Goal: Task Accomplishment & Management: Use online tool/utility

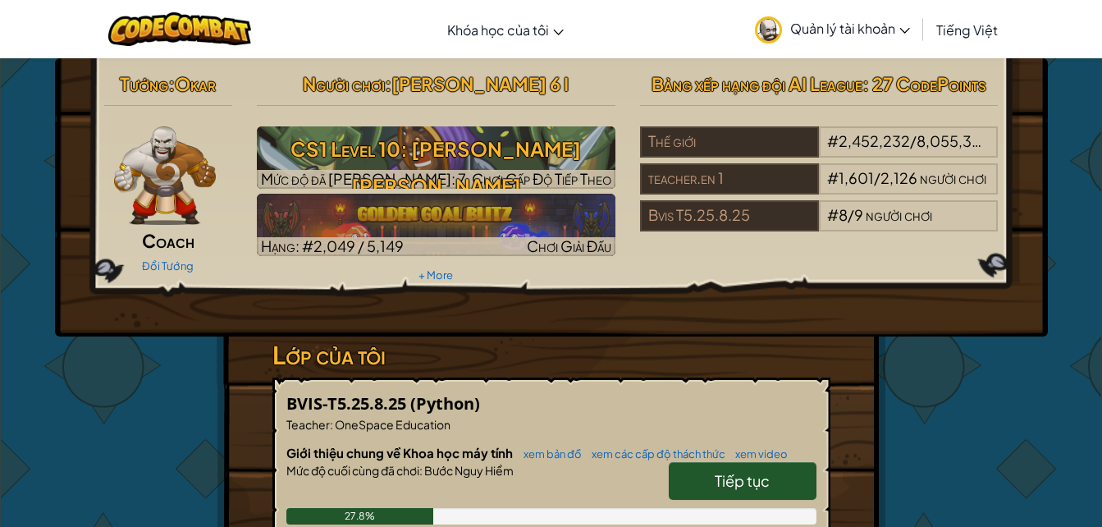
click at [331, 152] on h3 "CS1 Level 10: [PERSON_NAME] [PERSON_NAME]" at bounding box center [436, 167] width 358 height 74
click at [400, 156] on h3 "CS1 Level 10: [PERSON_NAME] [PERSON_NAME]" at bounding box center [436, 167] width 358 height 74
click at [454, 175] on div at bounding box center [436, 179] width 358 height 19
click at [450, 162] on h3 "CS1 Level 10: [PERSON_NAME] [PERSON_NAME]" at bounding box center [436, 167] width 358 height 74
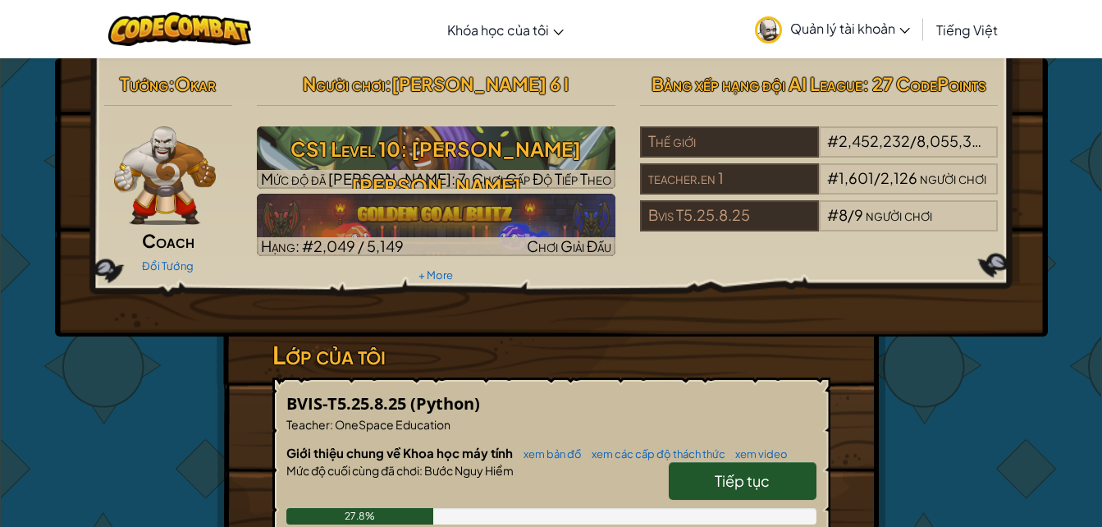
drag, startPoint x: 450, startPoint y: 162, endPoint x: 500, endPoint y: 182, distance: 53.8
click at [500, 182] on span "Chơi Cấp Độ Tiếp Theo" at bounding box center [541, 178] width 139 height 19
click at [464, 151] on h3 "CS1 Level 10: [PERSON_NAME] [PERSON_NAME]" at bounding box center [436, 167] width 358 height 74
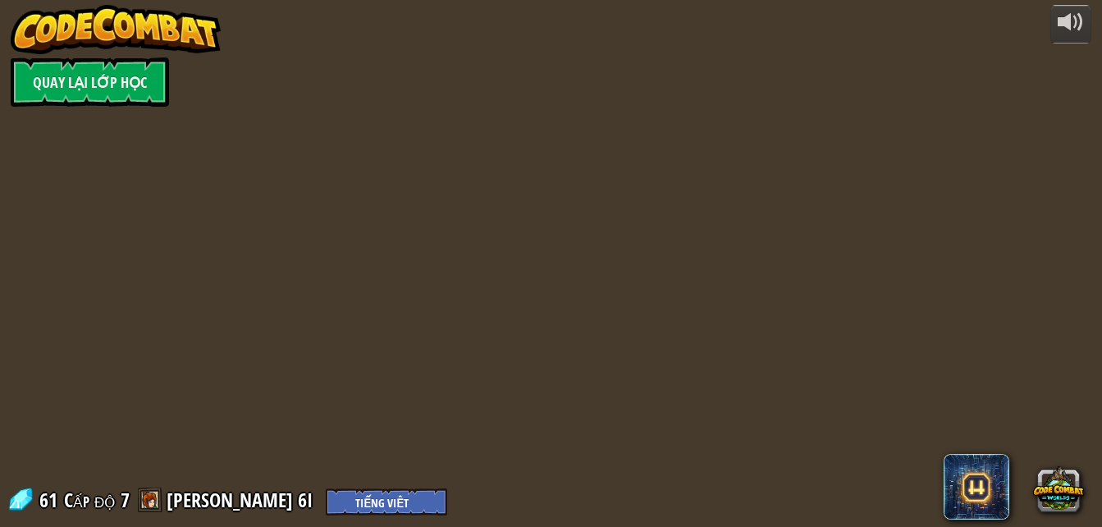
select select "vi"
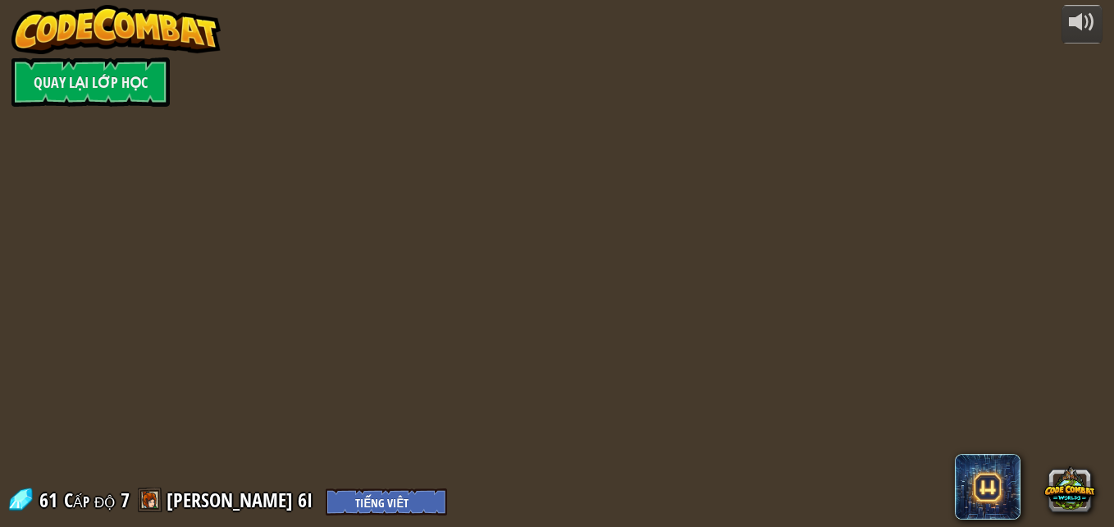
select select "vi"
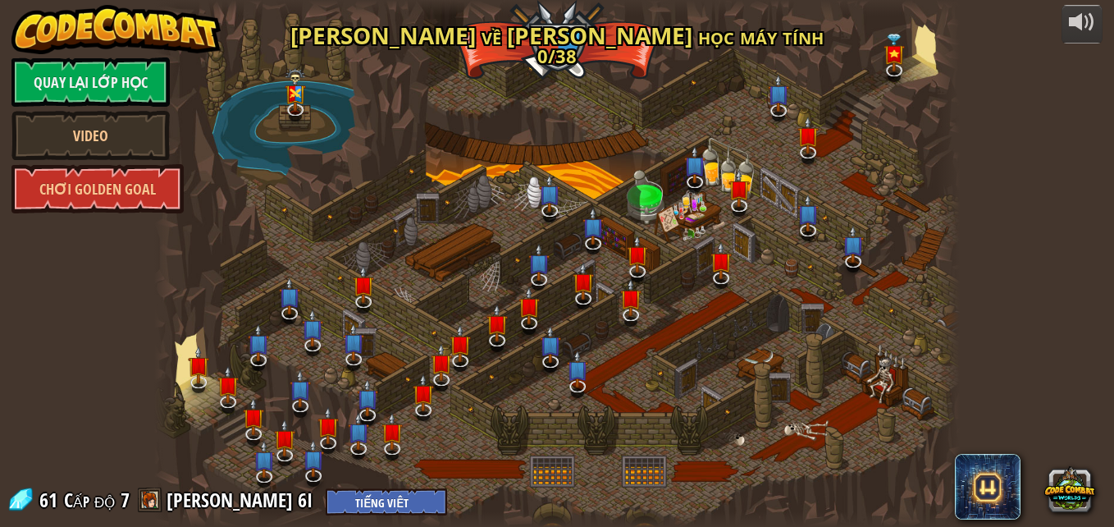
select select "vi"
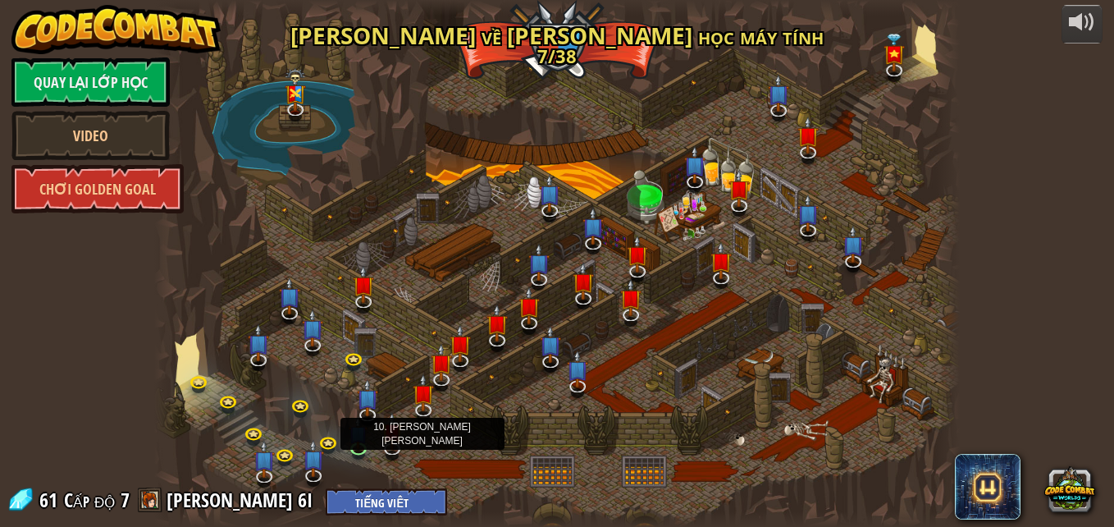
click at [391, 441] on img at bounding box center [392, 432] width 22 height 38
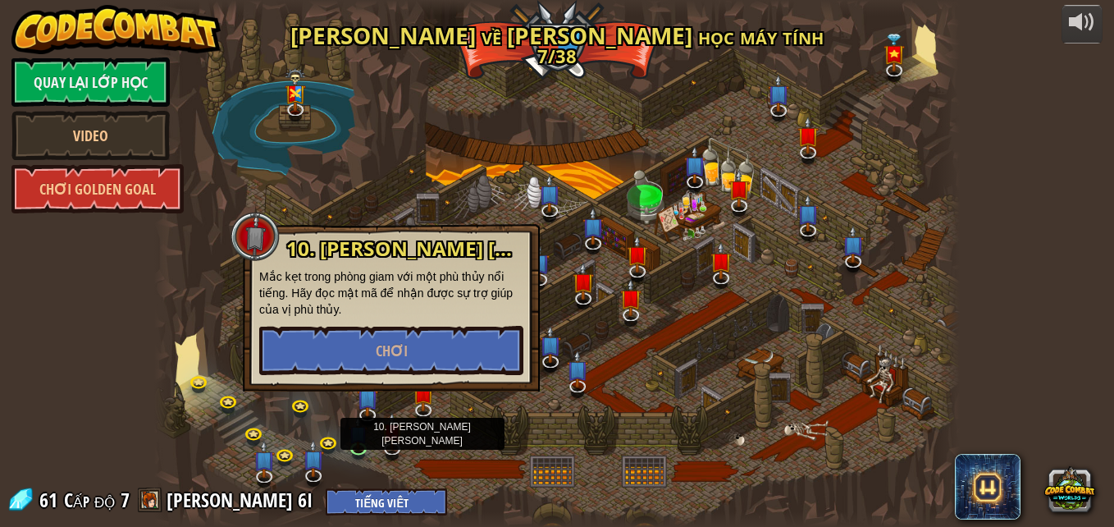
select select "vi"
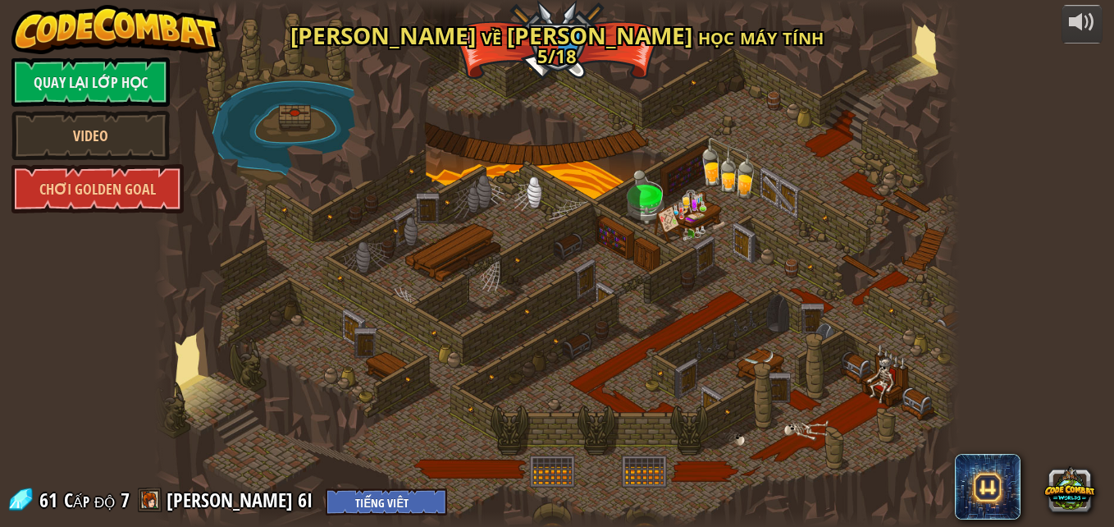
select select "vi"
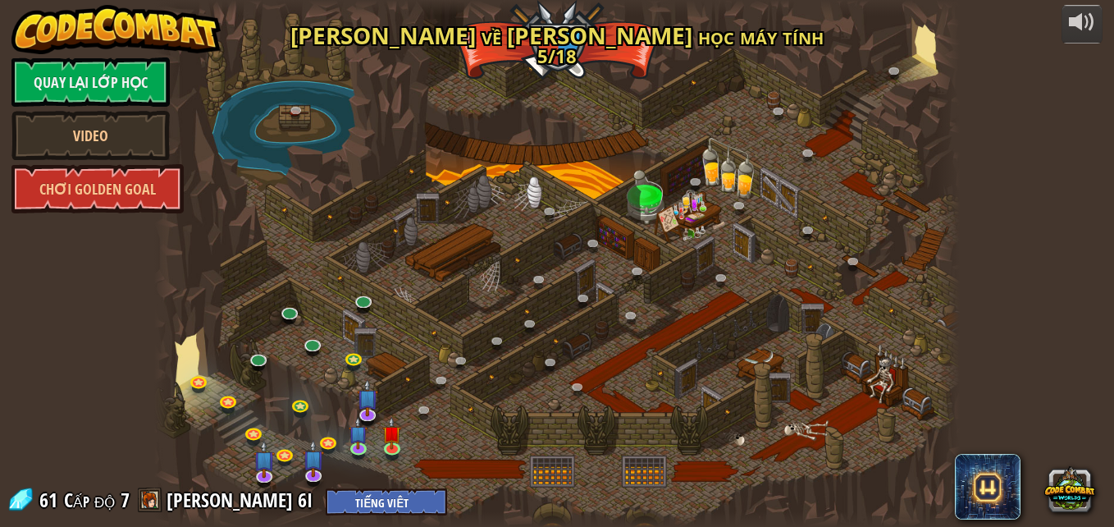
select select "vi"
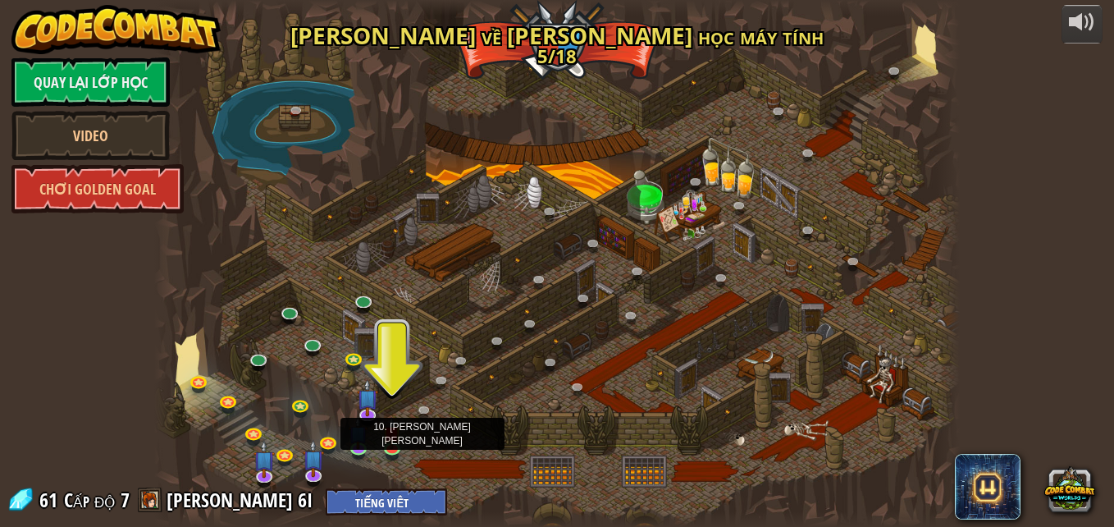
click at [383, 433] on img at bounding box center [391, 433] width 19 height 33
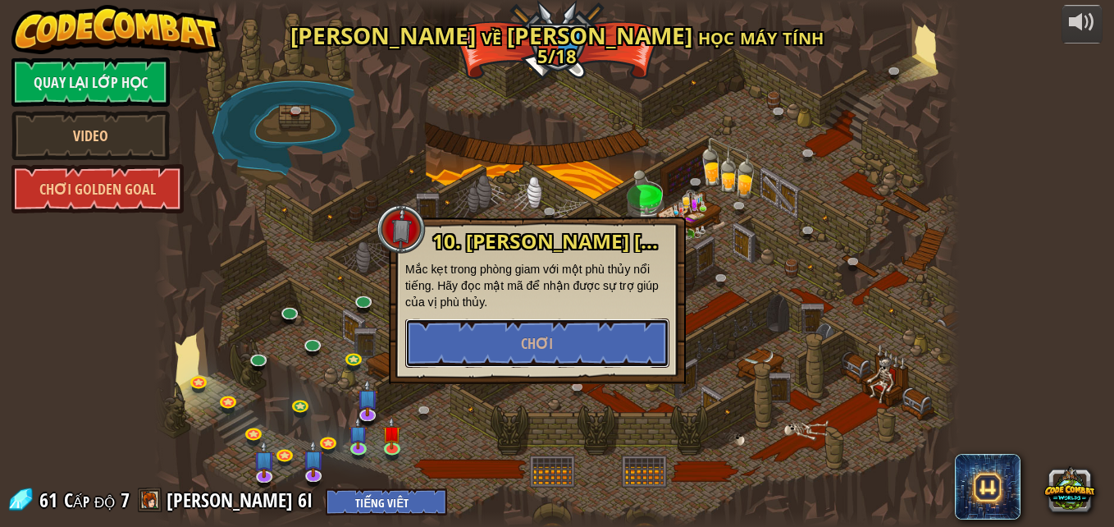
click at [521, 321] on button "Chơi" at bounding box center [537, 342] width 264 height 49
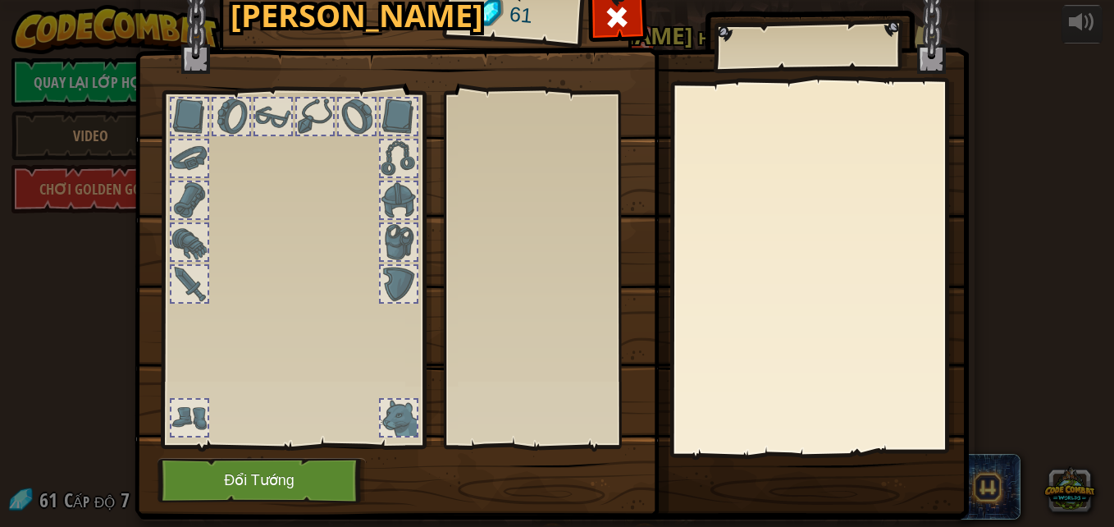
click at [562, 252] on div at bounding box center [555, 269] width 206 height 342
drag, startPoint x: 562, startPoint y: 252, endPoint x: 574, endPoint y: 283, distance: 33.5
click at [574, 283] on div at bounding box center [555, 269] width 206 height 342
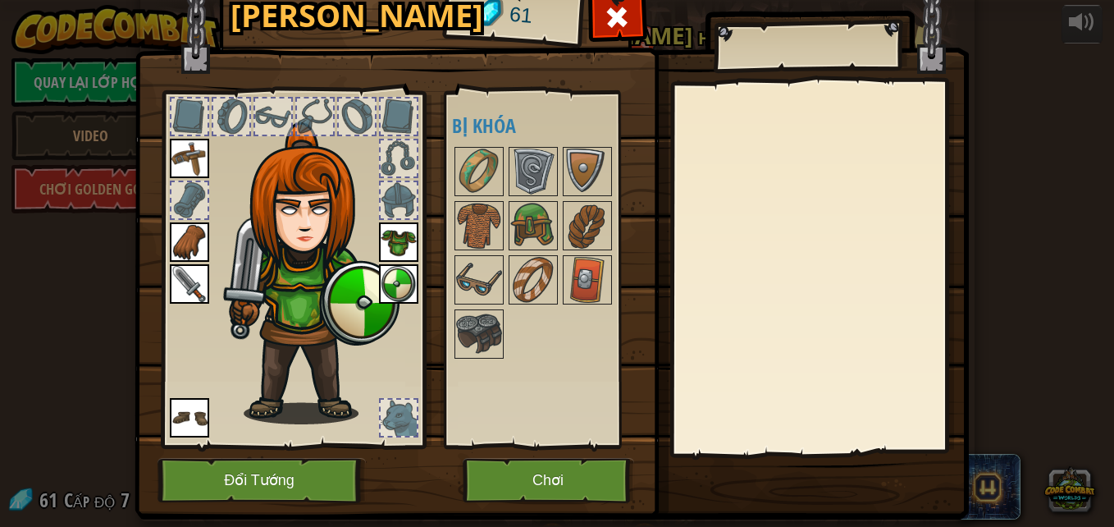
drag, startPoint x: 649, startPoint y: 387, endPoint x: 522, endPoint y: 477, distance: 155.9
click at [522, 477] on div "[PERSON_NAME] 61 [PERSON_NAME] [PERSON_NAME] (click đúp để trang bị) Bị [PERSON…" at bounding box center [557, 249] width 834 height 541
click at [522, 477] on button "Chơi" at bounding box center [548, 480] width 171 height 45
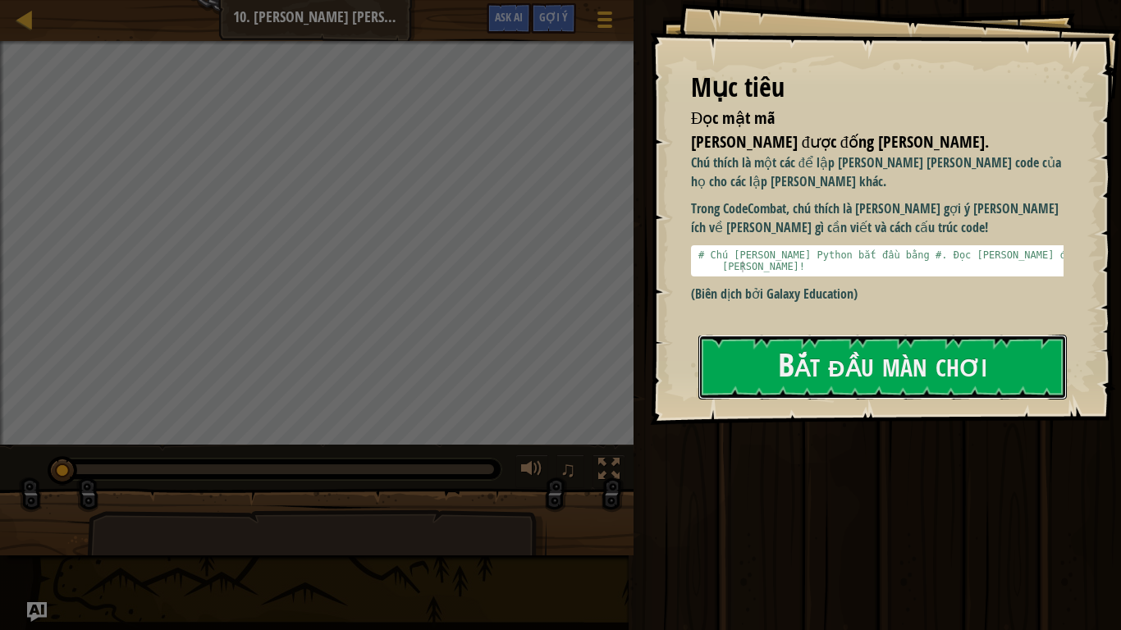
click at [819, 359] on button "Bắt đầu màn chơi" at bounding box center [882, 367] width 368 height 65
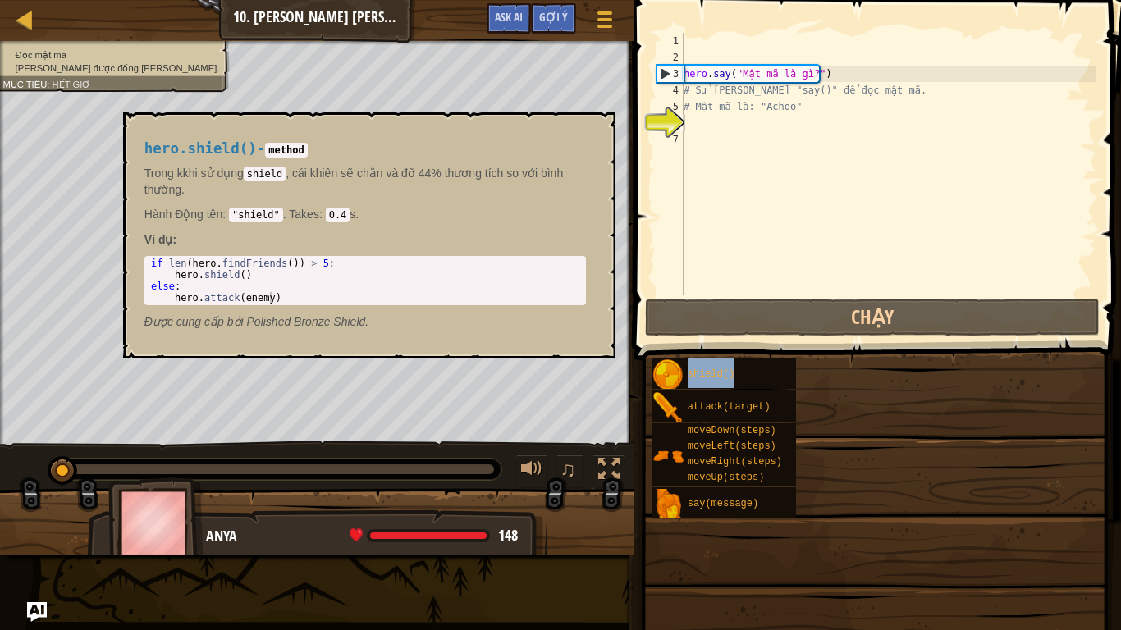
click at [785, 370] on div "shield()" at bounding box center [739, 373] width 112 height 31
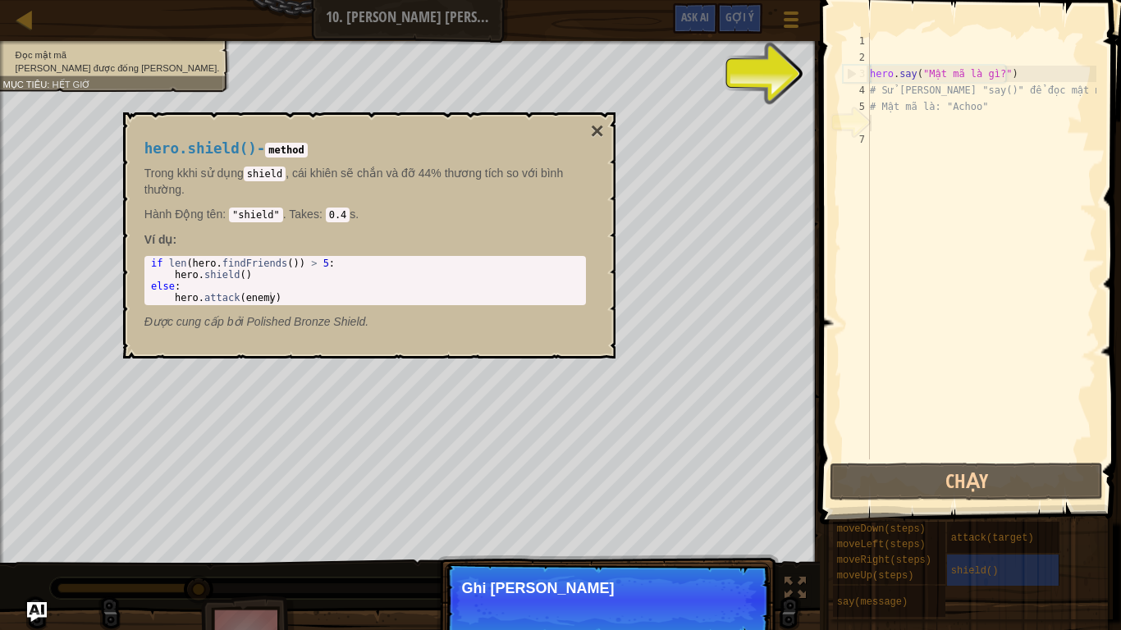
click at [591, 124] on button "×" at bounding box center [596, 131] width 13 height 23
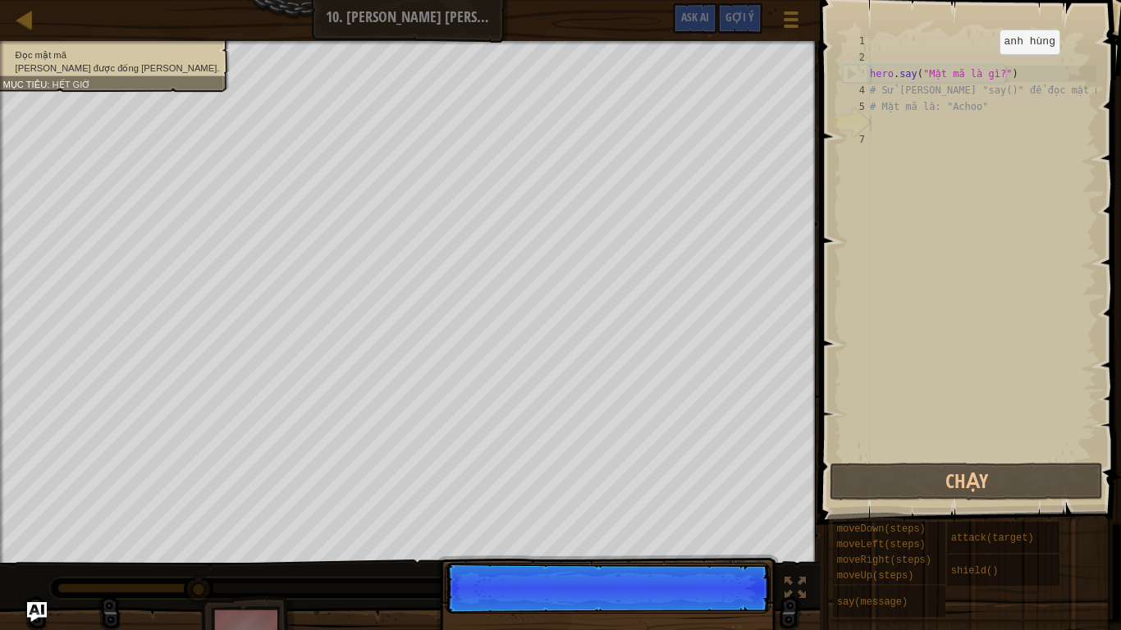
scroll to position [7, 0]
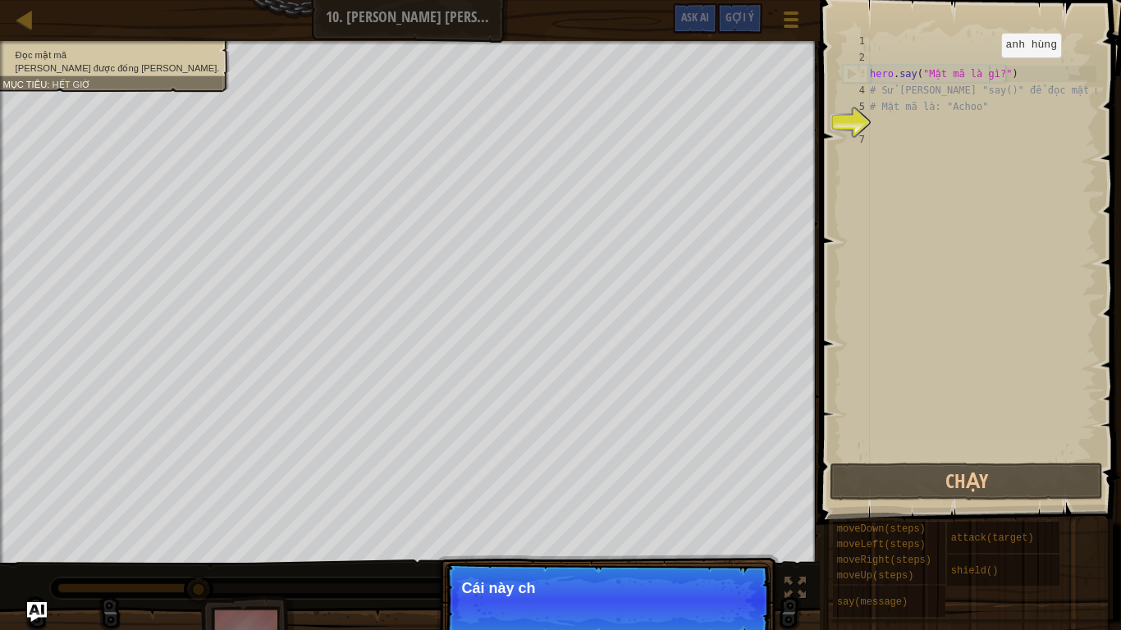
click at [987, 74] on div "hero . say ( "Mật mã là gì?" ) # Sử [PERSON_NAME] "say()" để đọc mật mã. # Mật …" at bounding box center [981, 262] width 230 height 459
type textarea "hero.say("Mật mã là gì?")"
click at [987, 74] on div "hero . say ( "Mật mã là gì?" ) # Sử [PERSON_NAME] "say()" để đọc mật mã. # Mật …" at bounding box center [981, 262] width 230 height 459
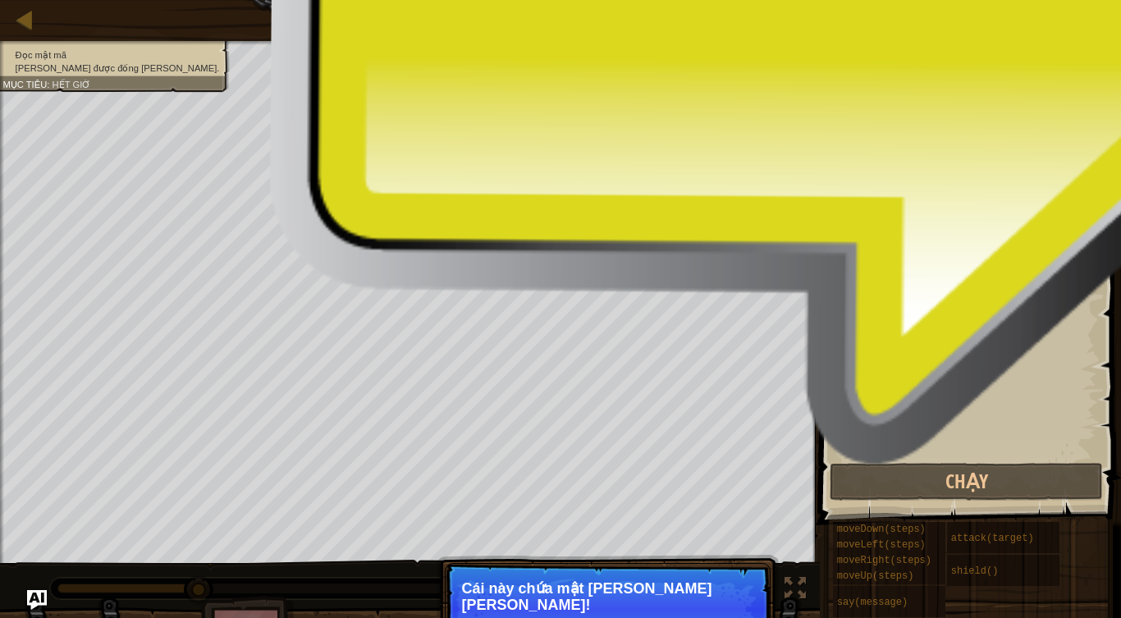
drag, startPoint x: 987, startPoint y: 74, endPoint x: 889, endPoint y: 145, distance: 120.9
click at [889, 145] on div "hero . say ( "Mật mã là gì?" ) # Sử [PERSON_NAME] "say()" để đọc mật mã. # Mật …" at bounding box center [981, 262] width 230 height 459
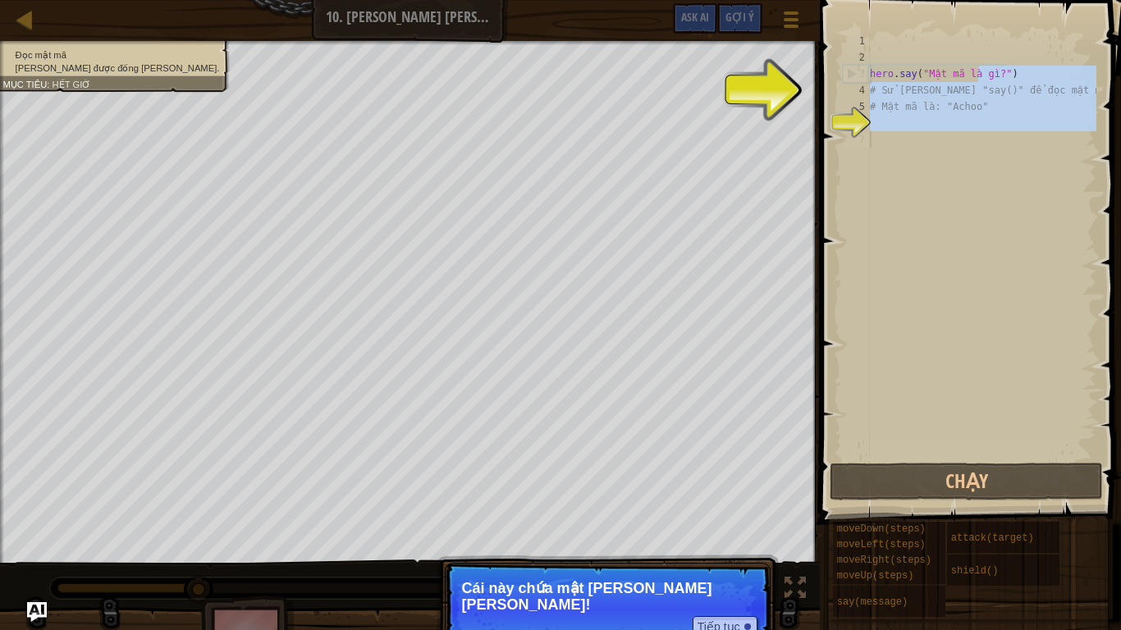
click at [889, 145] on div "hero . say ( "Mật mã là gì?" ) # Sử [PERSON_NAME] "say()" để đọc mật mã. # Mật …" at bounding box center [981, 246] width 230 height 427
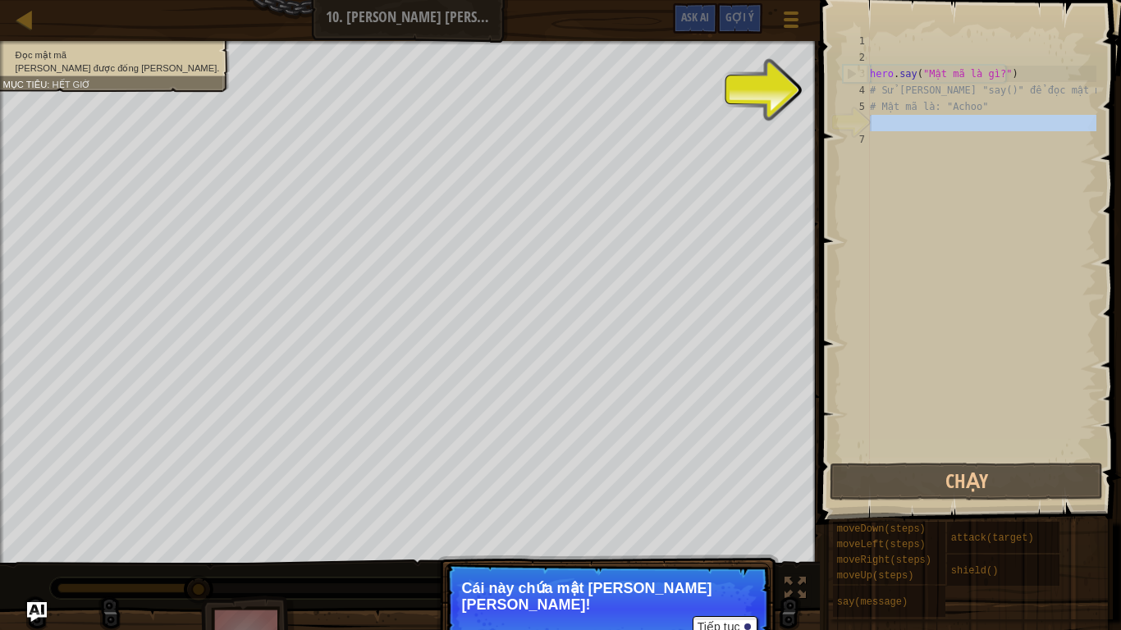
drag, startPoint x: 847, startPoint y: 185, endPoint x: 821, endPoint y: 125, distance: 66.1
click at [821, 125] on div "1 2 3 4 5 6 7 hero . say ( "Mật mã là gì?" ) # Sử [PERSON_NAME] "say()" để đọc …" at bounding box center [968, 294] width 306 height 573
click at [821, 125] on span at bounding box center [972, 238] width 314 height 573
click at [812, 116] on div at bounding box center [813, 315] width 2 height 630
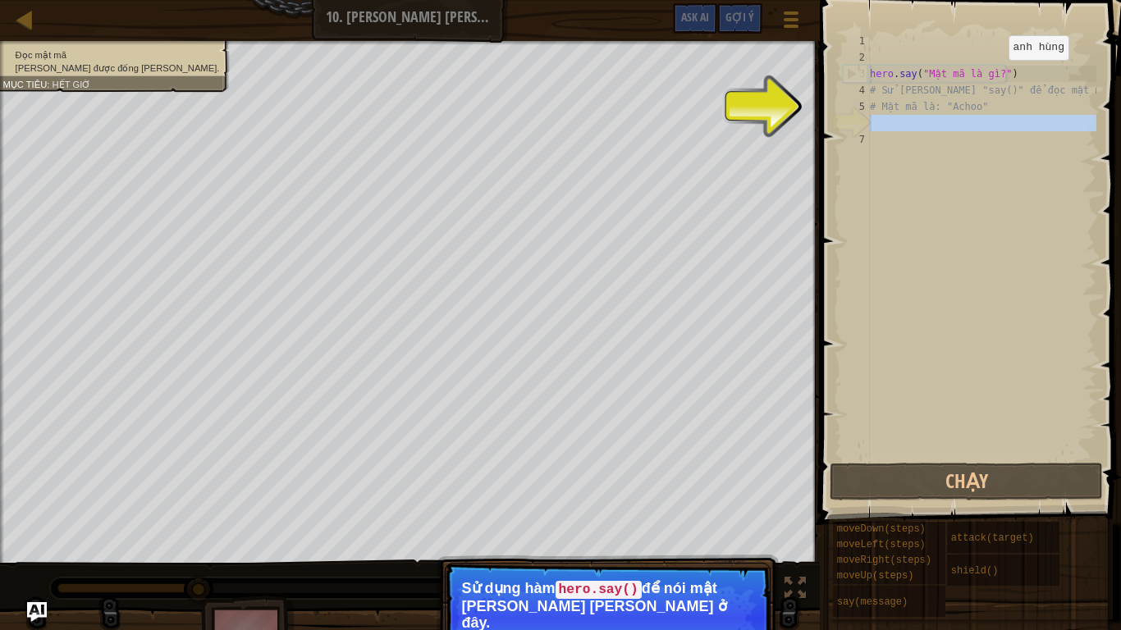
click at [987, 78] on div "Bản đồ Giới [PERSON_NAME] về [PERSON_NAME] học máy tính 10. [PERSON_NAME] Tế [P…" at bounding box center [560, 315] width 1121 height 630
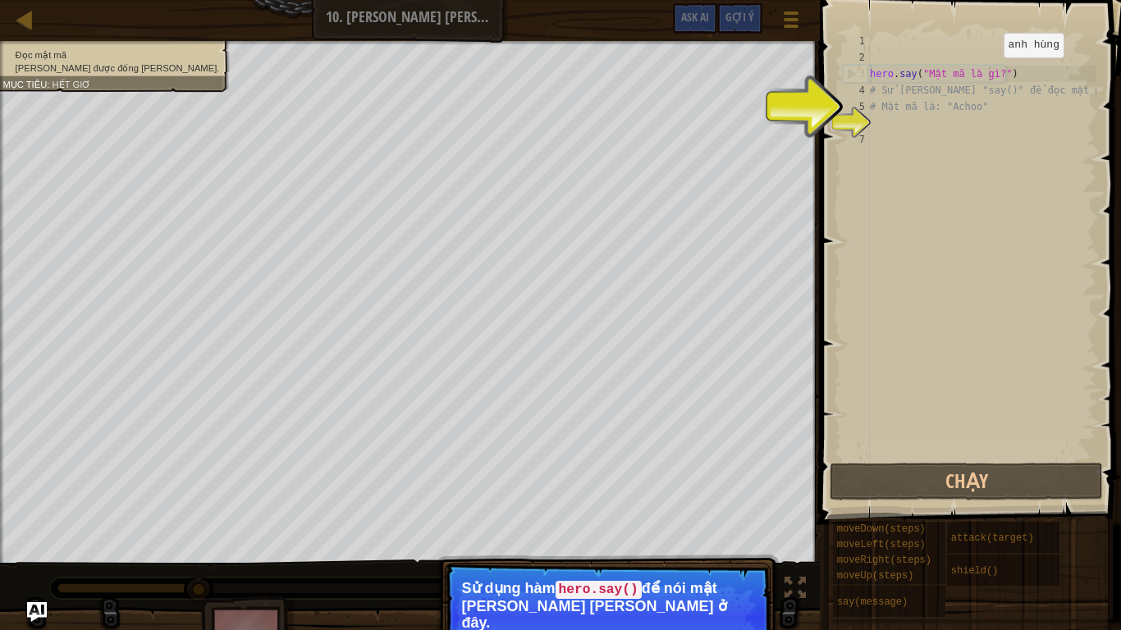
click at [989, 74] on div "hero . say ( "Mật mã là gì?" ) # Sử [PERSON_NAME] "say()" để đọc mật mã. # Mật …" at bounding box center [981, 262] width 230 height 459
type textarea "hero.say("Mật mã là gì?")"
click at [993, 75] on div "hero . say ( "Mật mã là gì?" ) # Sử [PERSON_NAME] "say()" để đọc mật mã. # Mật …" at bounding box center [981, 262] width 230 height 459
click at [885, 137] on div "hero . say ( "Mật mã là gì?" ) # Sử [PERSON_NAME] "say()" để đọc mật mã. # Mật …" at bounding box center [981, 262] width 230 height 459
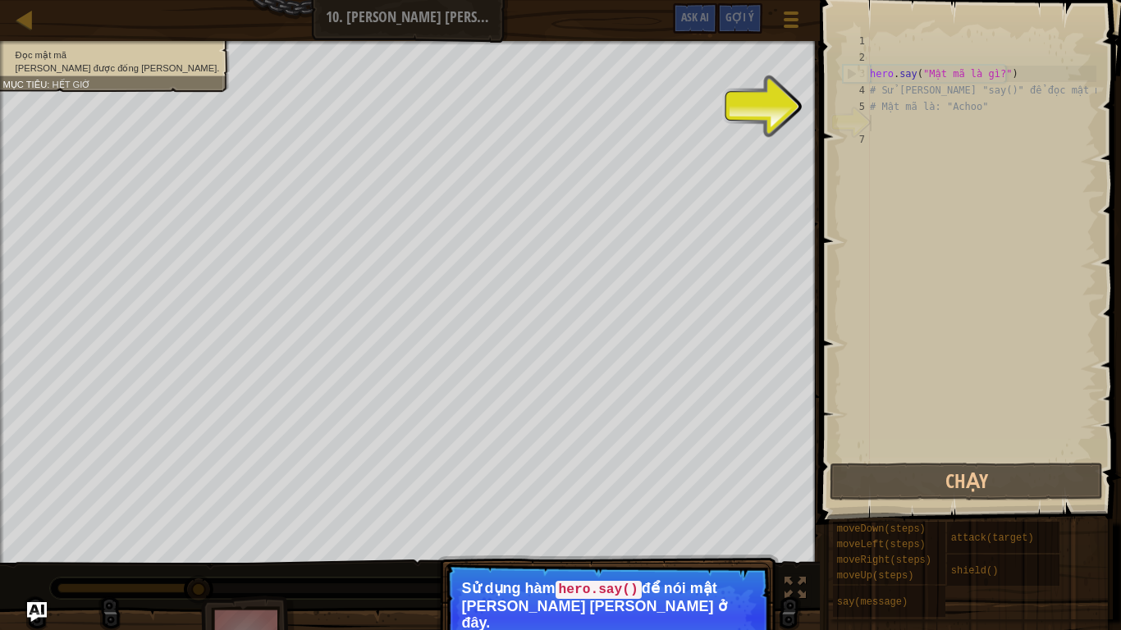
click at [873, 126] on div "hero . say ( "Mật mã là gì?" ) # Sử [PERSON_NAME] "say()" để đọc mật mã. # Mật …" at bounding box center [981, 262] width 230 height 459
click at [988, 71] on div "hero . say ( "Mật mã là gì?" ) # Sử [PERSON_NAME] "say()" để đọc mật mã. # Mật …" at bounding box center [981, 262] width 230 height 459
type textarea "hero.say("Mật mã là gì?")"
drag, startPoint x: 988, startPoint y: 71, endPoint x: 962, endPoint y: 163, distance: 95.3
click at [962, 163] on div "hero . say ( "Mật mã là gì?" ) # Sử [PERSON_NAME] "say()" để đọc mật mã. # Mật …" at bounding box center [981, 262] width 230 height 459
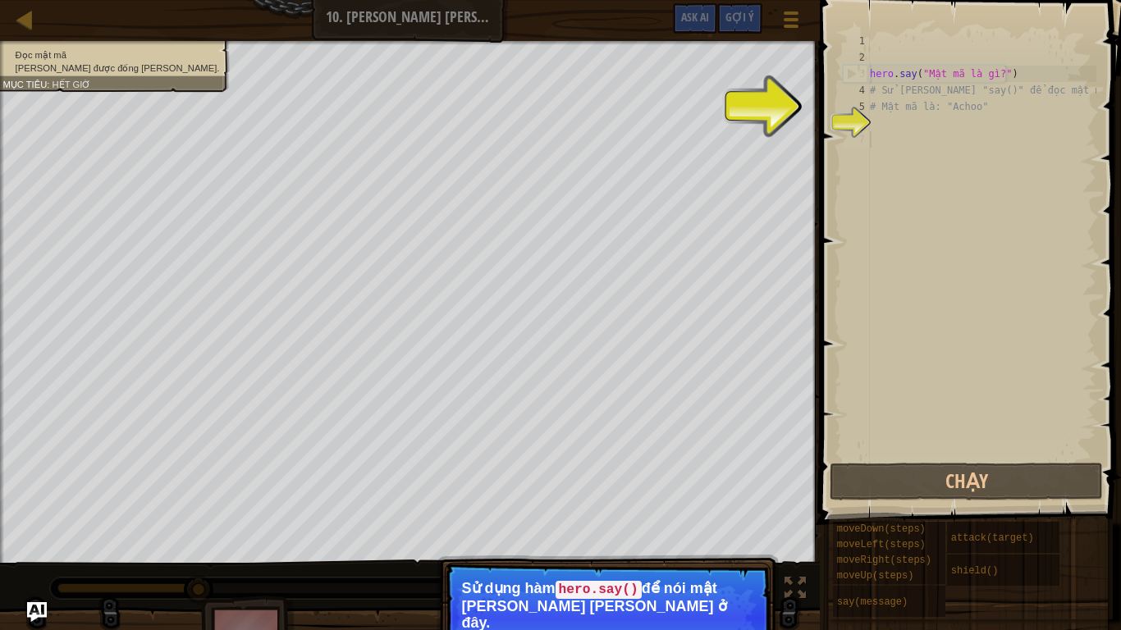
click at [888, 133] on div "hero . say ( "Mật mã là gì?" ) # Sử [PERSON_NAME] "say()" để đọc mật mã. # Mật …" at bounding box center [981, 262] width 230 height 459
click at [876, 130] on div "hero . say ( "Mật mã là gì?" ) # Sử [PERSON_NAME] "say()" để đọc mật mã. # Mật …" at bounding box center [981, 262] width 230 height 459
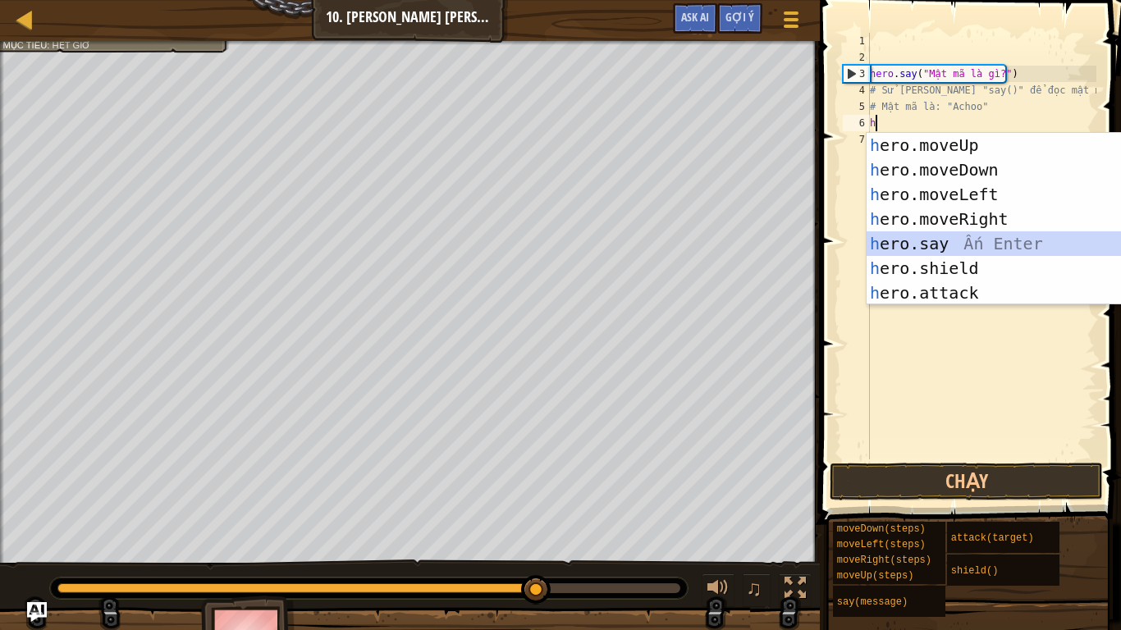
click at [934, 249] on div "h ero.moveUp Ấn Enter h ero.moveDown Ấn Enter h ero.moveLeft Ấn Enter h ero.mov…" at bounding box center [1021, 243] width 310 height 221
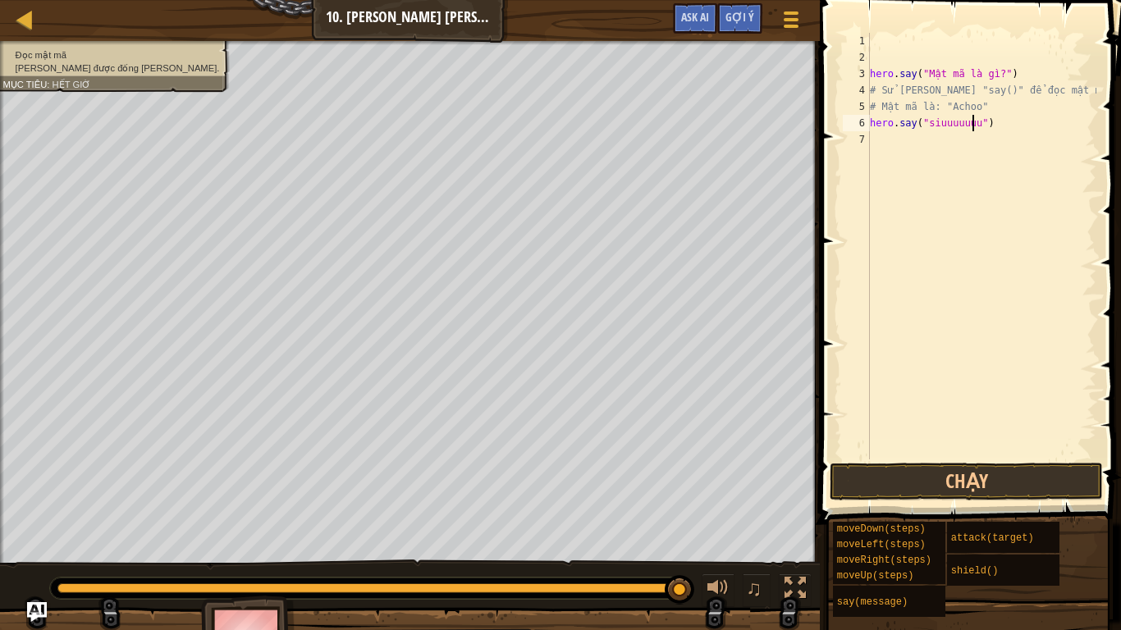
type textarea "hero.say("siuuuuuuuuu")"
click at [878, 144] on div "hero . say ( "Mật mã là gì?" ) # Sử [PERSON_NAME] "say()" để đọc mật mã. # Mật …" at bounding box center [981, 262] width 230 height 459
type textarea "h"
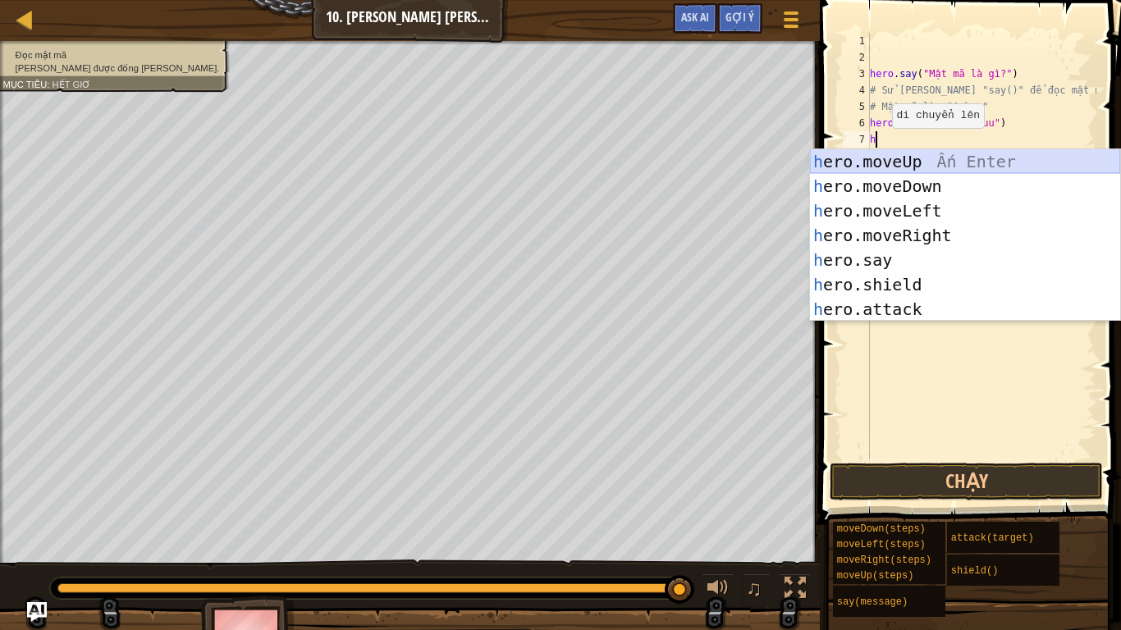
click at [940, 160] on div "h ero.moveUp Ấn Enter h ero.moveDown Ấn Enter h ero.moveLeft Ấn Enter h ero.mov…" at bounding box center [965, 259] width 310 height 221
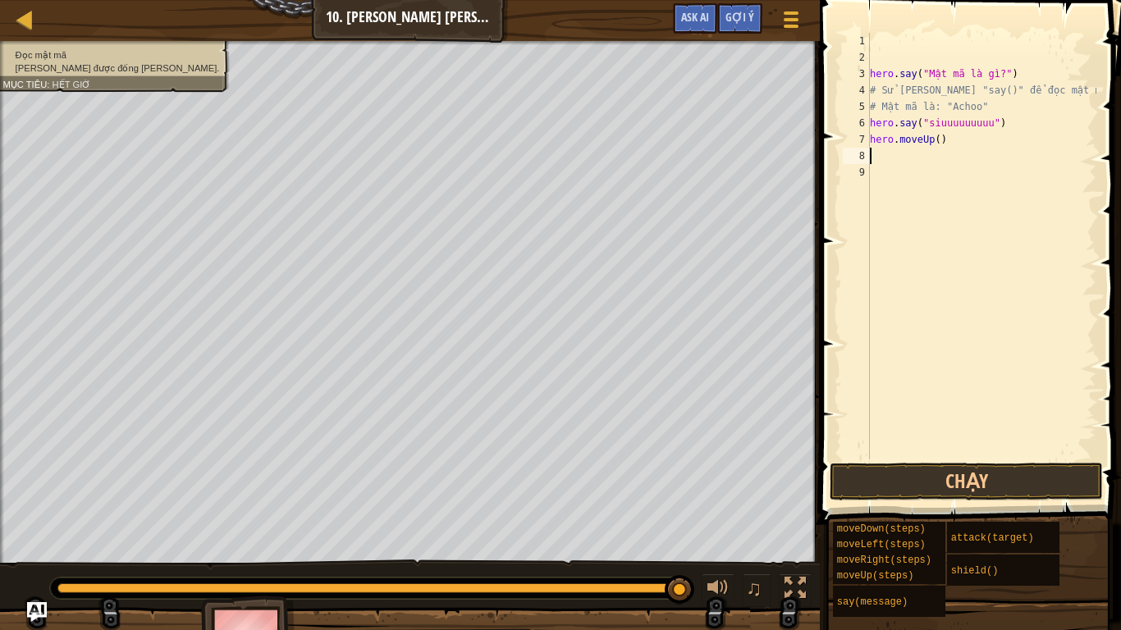
type textarea "h"
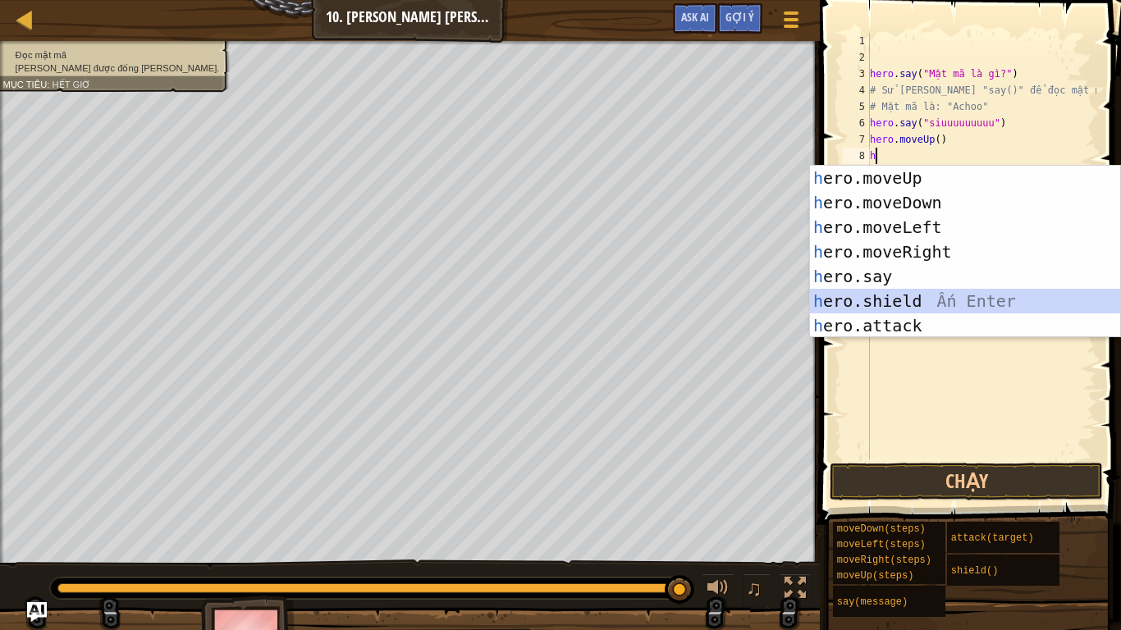
click at [906, 295] on div "h ero.moveUp Ấn Enter h ero.moveDown Ấn Enter h ero.moveLeft Ấn Enter h ero.mov…" at bounding box center [965, 276] width 310 height 221
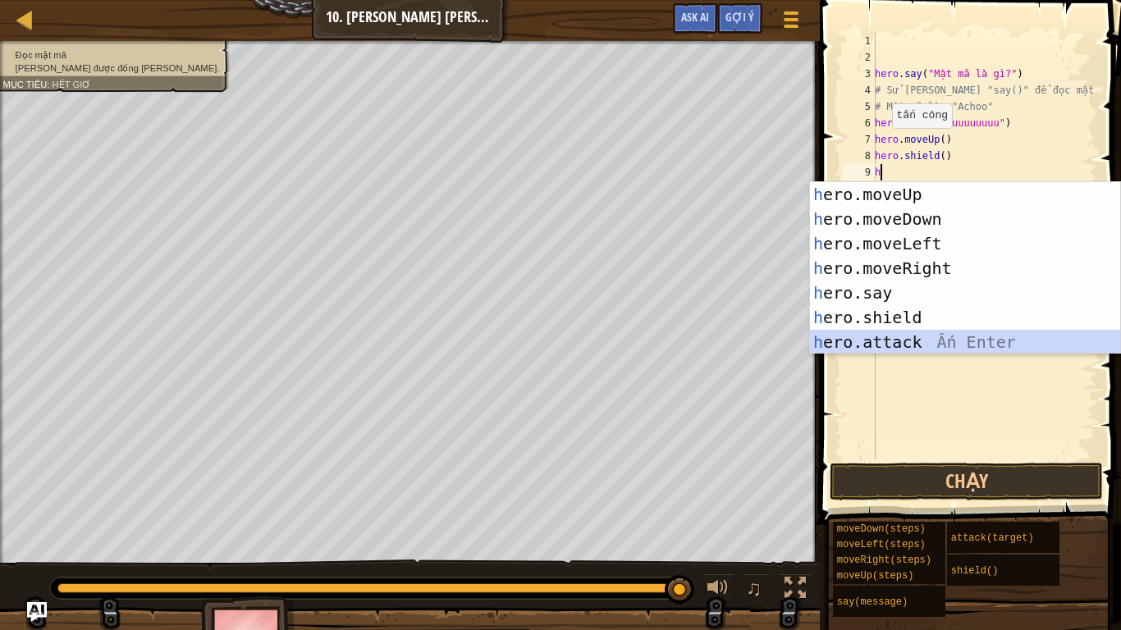
click at [910, 336] on div "h ero.moveUp Ấn Enter h ero.moveDown Ấn Enter h ero.moveLeft Ấn Enter h ero.mov…" at bounding box center [965, 292] width 310 height 221
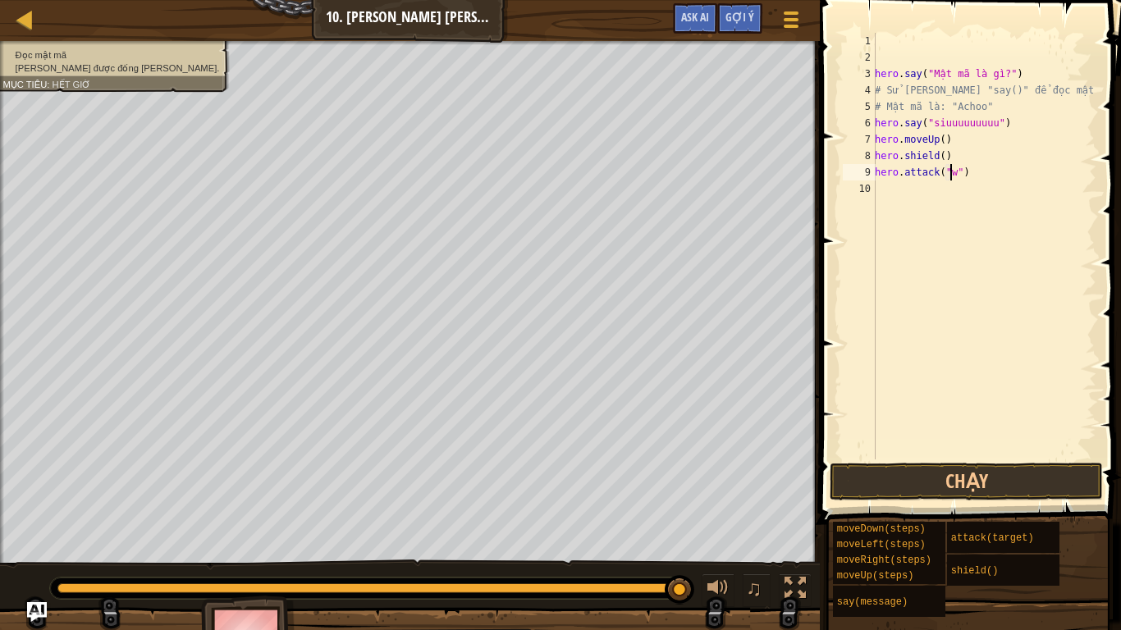
scroll to position [7, 6]
click at [737, 11] on span "Gợi ý" at bounding box center [739, 17] width 29 height 16
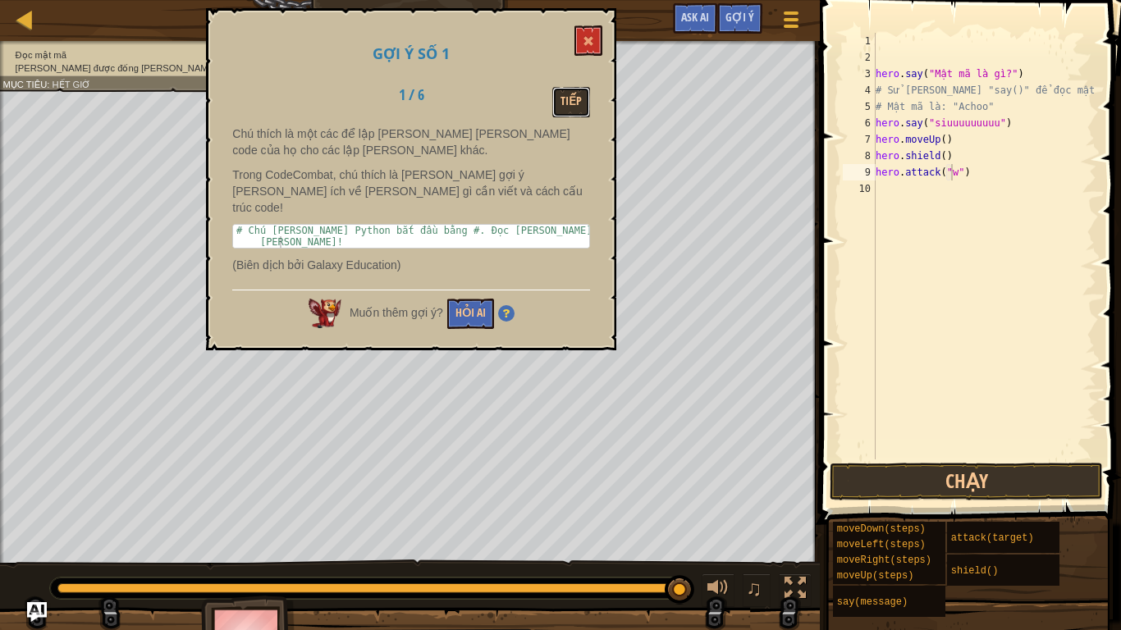
click at [571, 109] on button "Tiếp" at bounding box center [571, 102] width 38 height 30
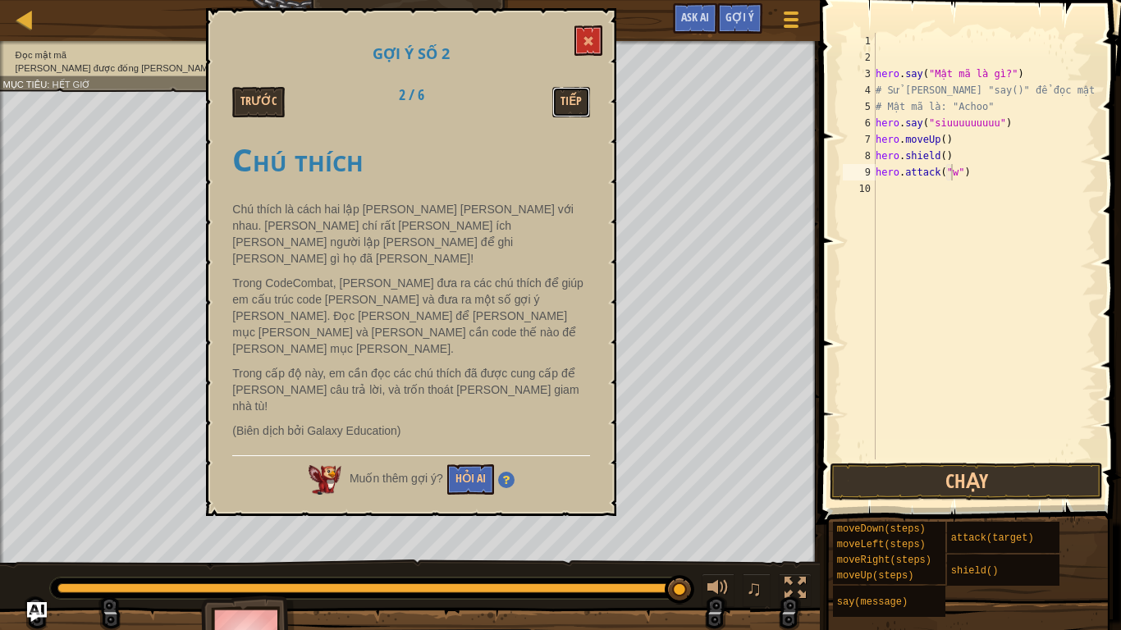
click at [571, 109] on button "Tiếp" at bounding box center [571, 102] width 38 height 30
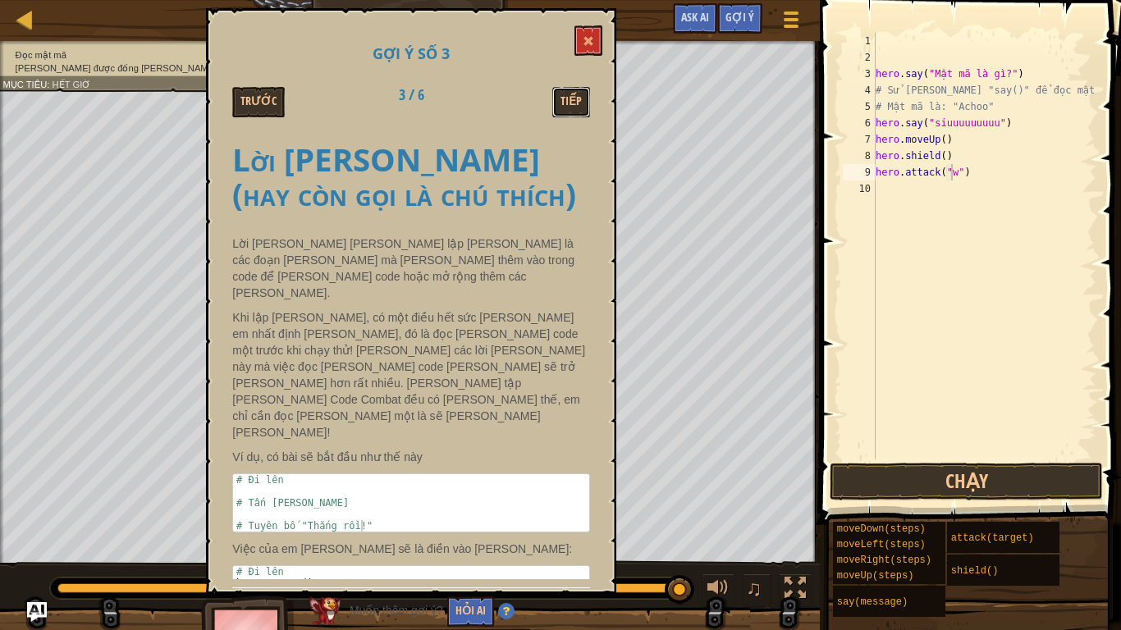
click at [571, 109] on button "Tiếp" at bounding box center [571, 102] width 38 height 30
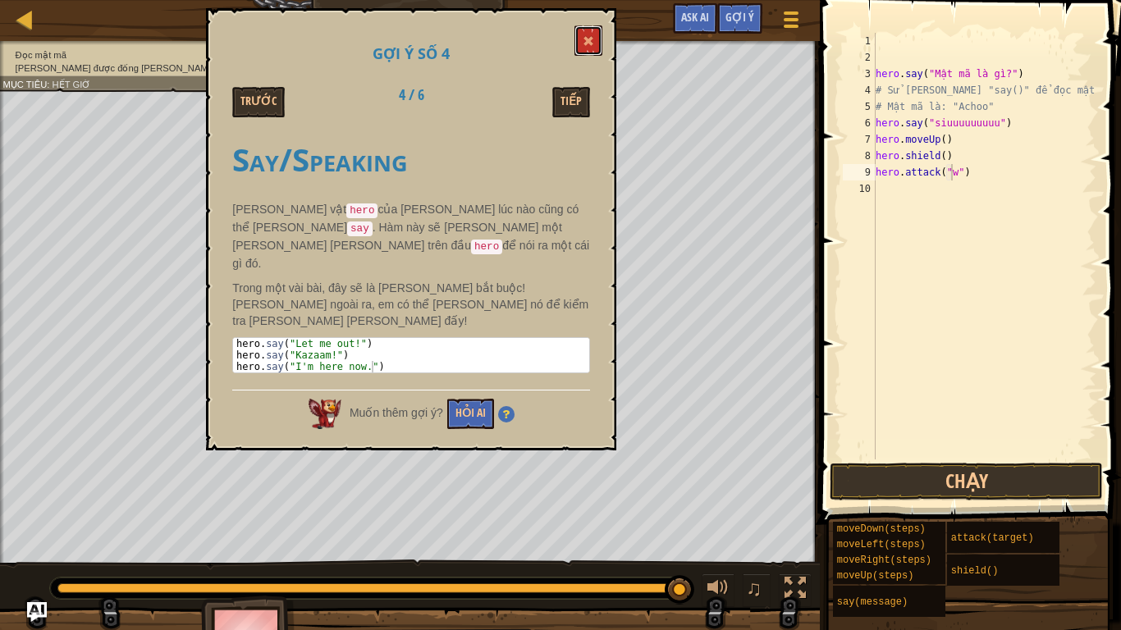
click at [590, 43] on span at bounding box center [587, 40] width 11 height 11
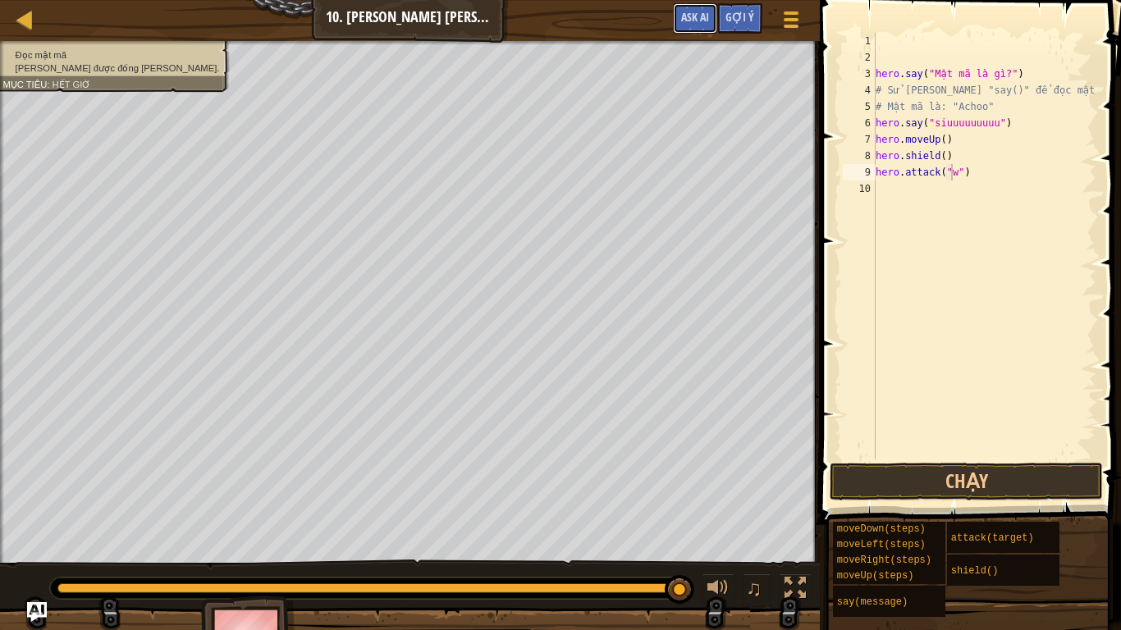
click at [679, 14] on button "Ask AI" at bounding box center [695, 18] width 44 height 30
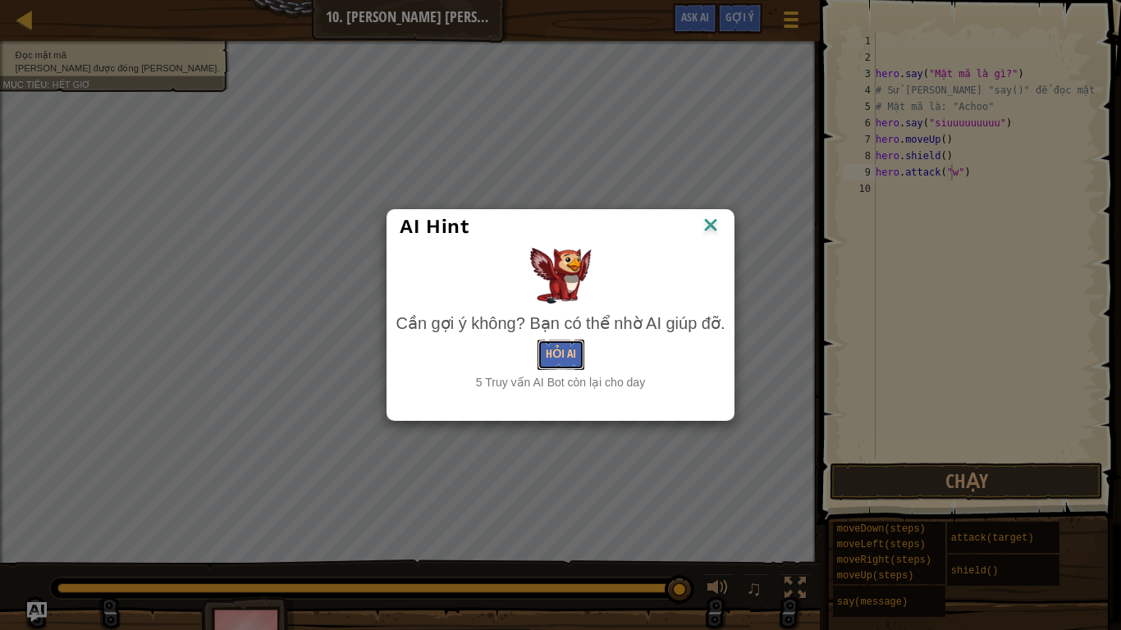
click at [571, 347] on button "Hỏi AI" at bounding box center [560, 355] width 47 height 30
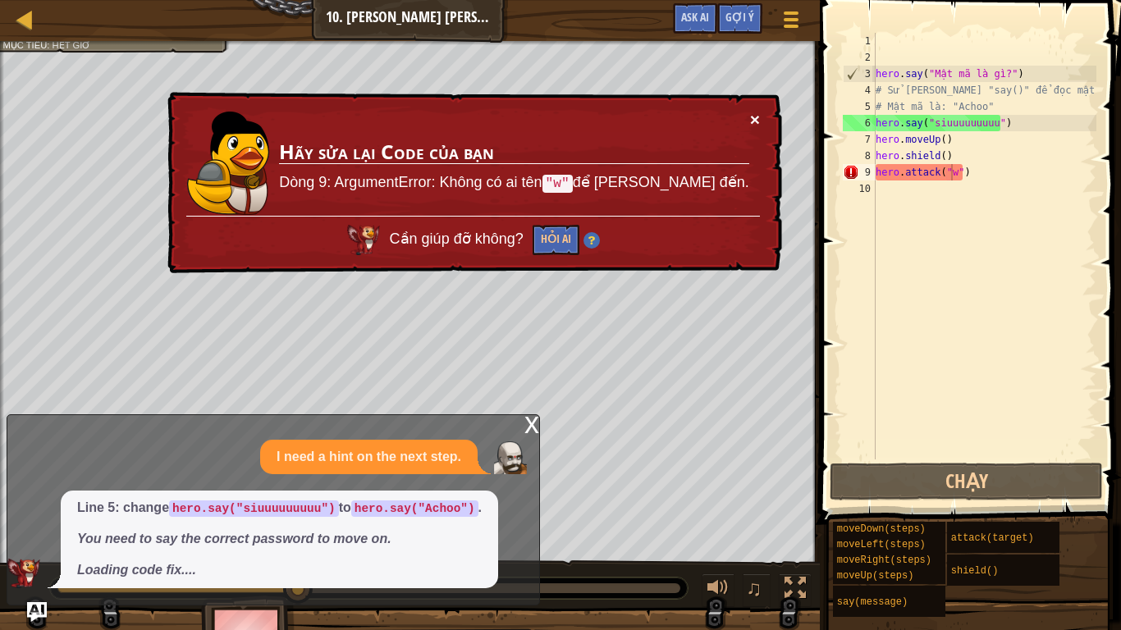
click at [756, 118] on button "×" at bounding box center [755, 119] width 10 height 17
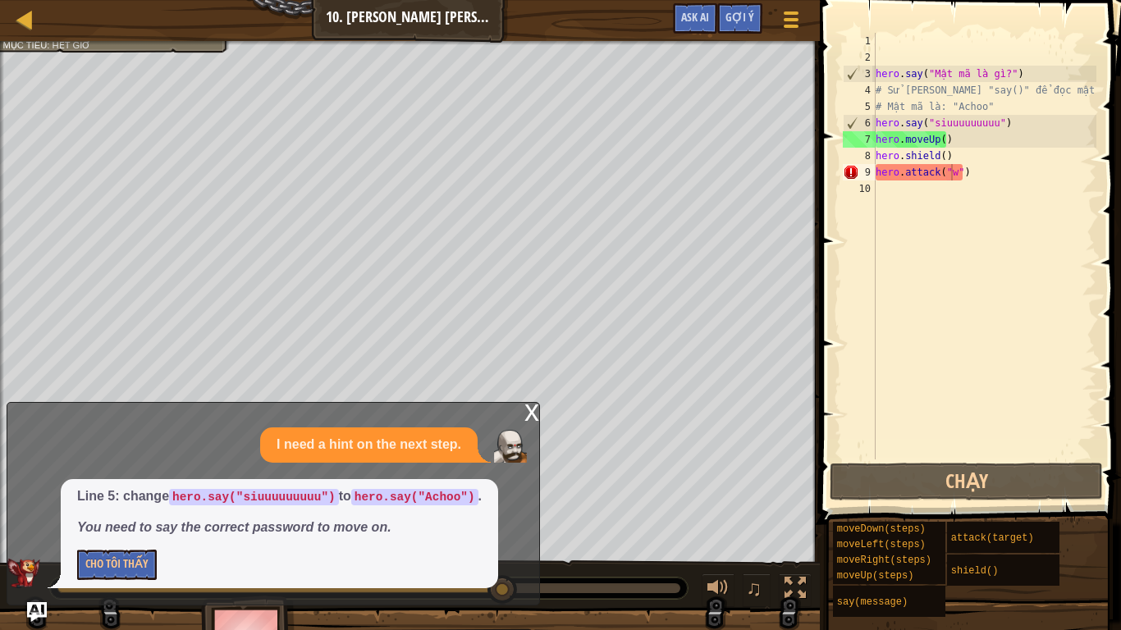
click at [530, 414] on div "x" at bounding box center [531, 411] width 15 height 16
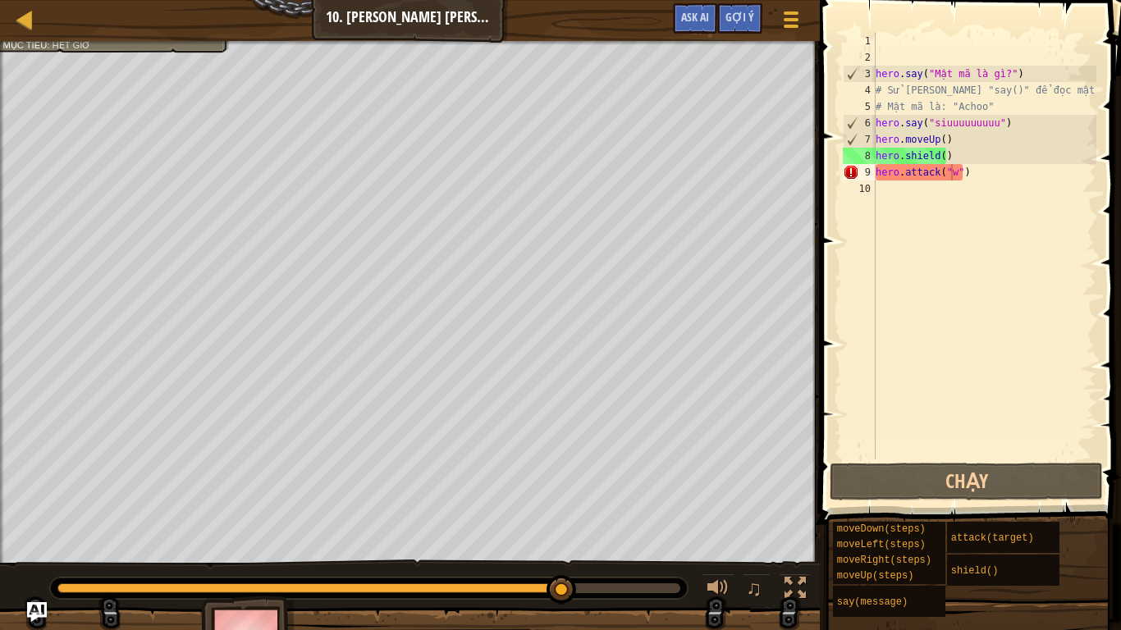
click at [977, 174] on div "hero . say ( "Mật mã là gì?" ) # Sử [PERSON_NAME] "say()" để đọc mật mã. # Mật …" at bounding box center [984, 262] width 224 height 459
click at [943, 165] on div "hero . say ( "Mật mã là gì?" ) # Sử [PERSON_NAME] "say()" để đọc mật mã. # Mật …" at bounding box center [984, 262] width 224 height 459
click at [945, 150] on div "hero . say ( "Mật mã là gì?" ) # Sử [PERSON_NAME] "say()" để đọc mật mã. # Mật …" at bounding box center [984, 262] width 224 height 459
click at [973, 159] on div "hero . say ( "Mật mã là gì?" ) # Sử [PERSON_NAME] "say()" để đọc mật mã. # Mật …" at bounding box center [984, 262] width 224 height 459
click at [972, 182] on div "hero . say ( "Mật mã là gì?" ) # Sử [PERSON_NAME] "say()" để đọc mật mã. # Mật …" at bounding box center [984, 262] width 224 height 459
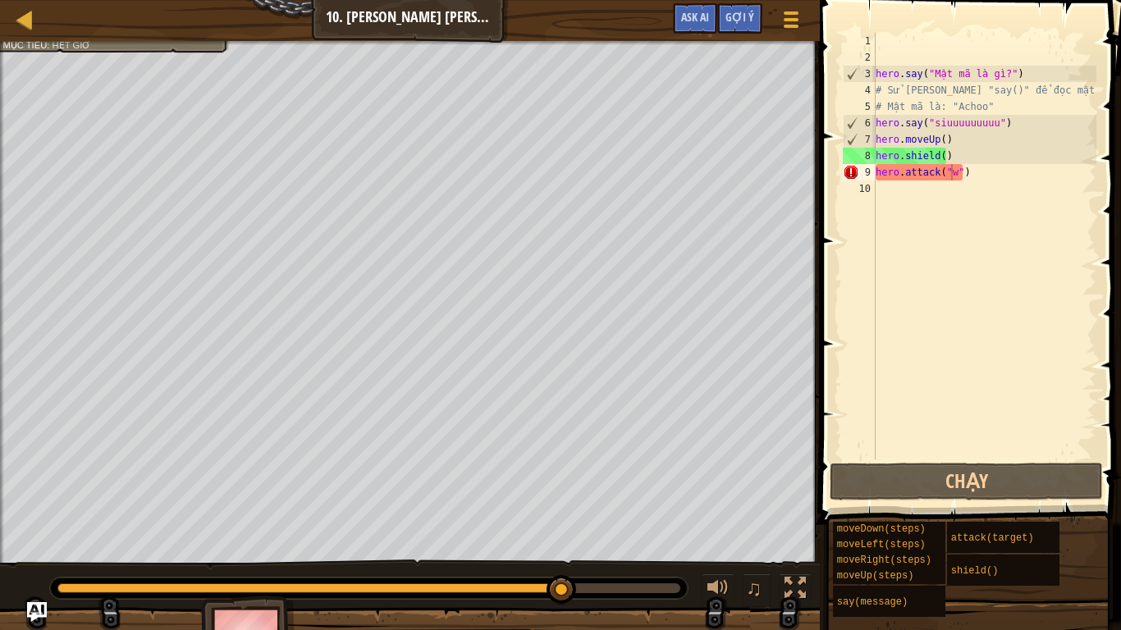
click at [1004, 126] on div "hero . say ( "Mật mã là gì?" ) # Sử [PERSON_NAME] "say()" để đọc mật mã. # Mật …" at bounding box center [984, 262] width 224 height 459
click at [1016, 126] on div "hero . say ( "Mật mã là gì?" ) # Sử [PERSON_NAME] "say()" để đọc mật mã. # Mật …" at bounding box center [984, 262] width 224 height 459
click at [1037, 126] on div "hero . say ( "Mật mã là gì?" ) # Sử [PERSON_NAME] "say()" để đọc mật mã. # Mật …" at bounding box center [984, 262] width 224 height 459
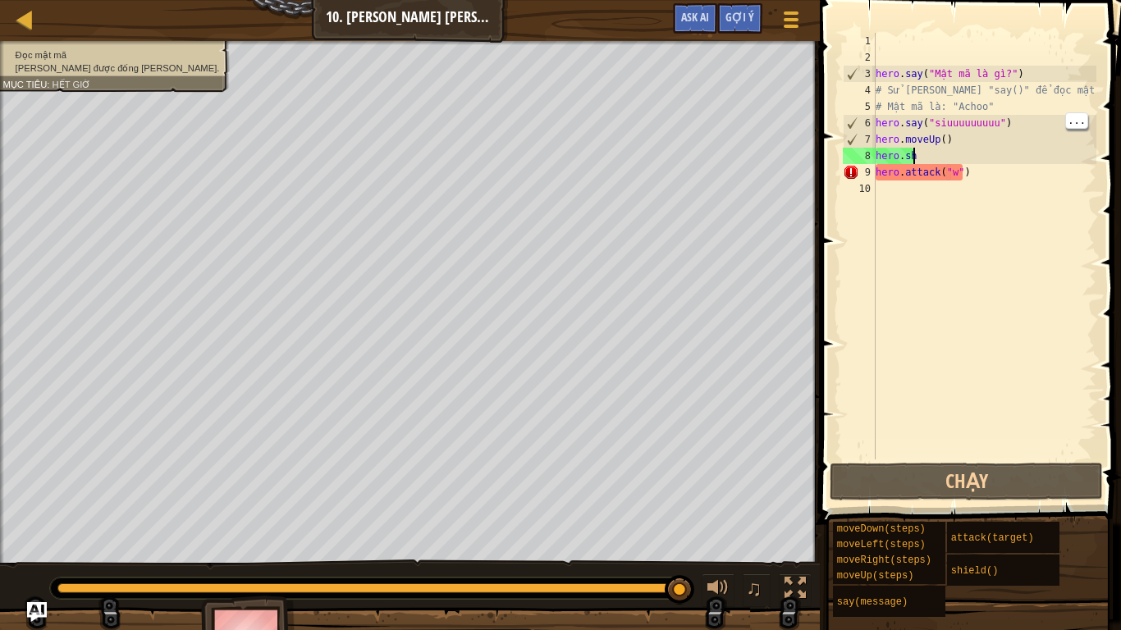
click at [970, 176] on div "hero . say ( "Mật mã là gì?" ) # Sử [PERSON_NAME] "say()" để đọc mật mã. # Mật …" at bounding box center [984, 262] width 224 height 459
click at [948, 155] on div "hero . say ( "Mật mã là gì?" ) # Sử [PERSON_NAME] "say()" để đọc mật mã. # Mật …" at bounding box center [984, 262] width 224 height 459
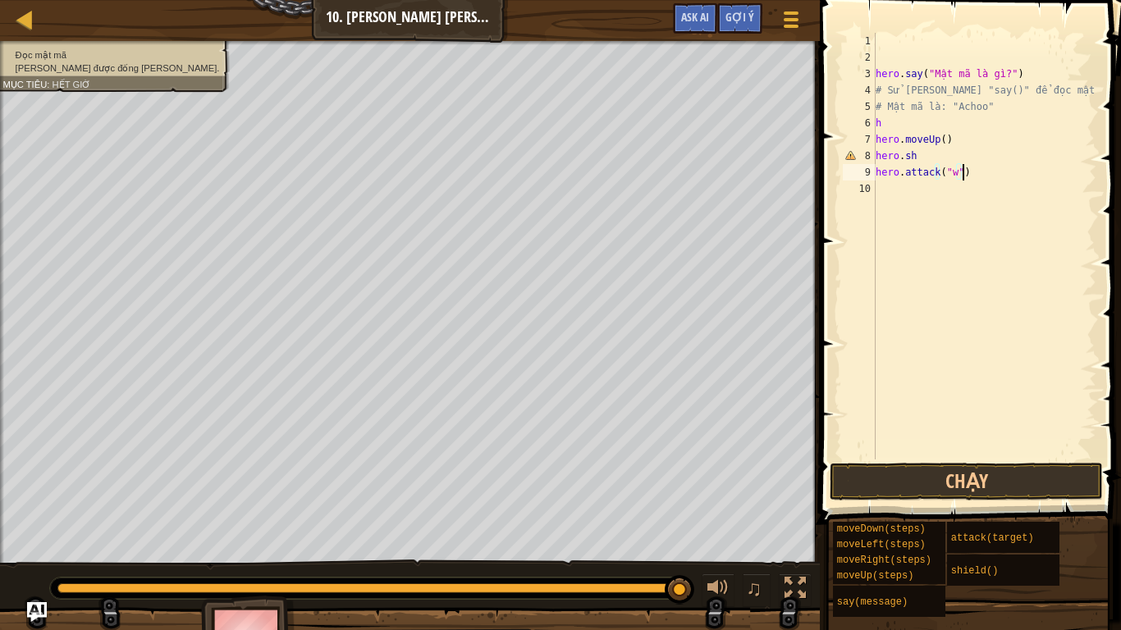
click at [967, 176] on div "hero . say ( "Mật mã là gì?" ) # Sử [PERSON_NAME] "say()" để đọc mật mã. # Mật …" at bounding box center [984, 262] width 224 height 459
type textarea "h"
type textarea "[DOMAIN_NAME]"
click at [922, 164] on div "hero . say ( "Mật mã là gì?" ) # Sử [PERSON_NAME] "say()" để đọc mật mã. # Mật …" at bounding box center [984, 262] width 224 height 459
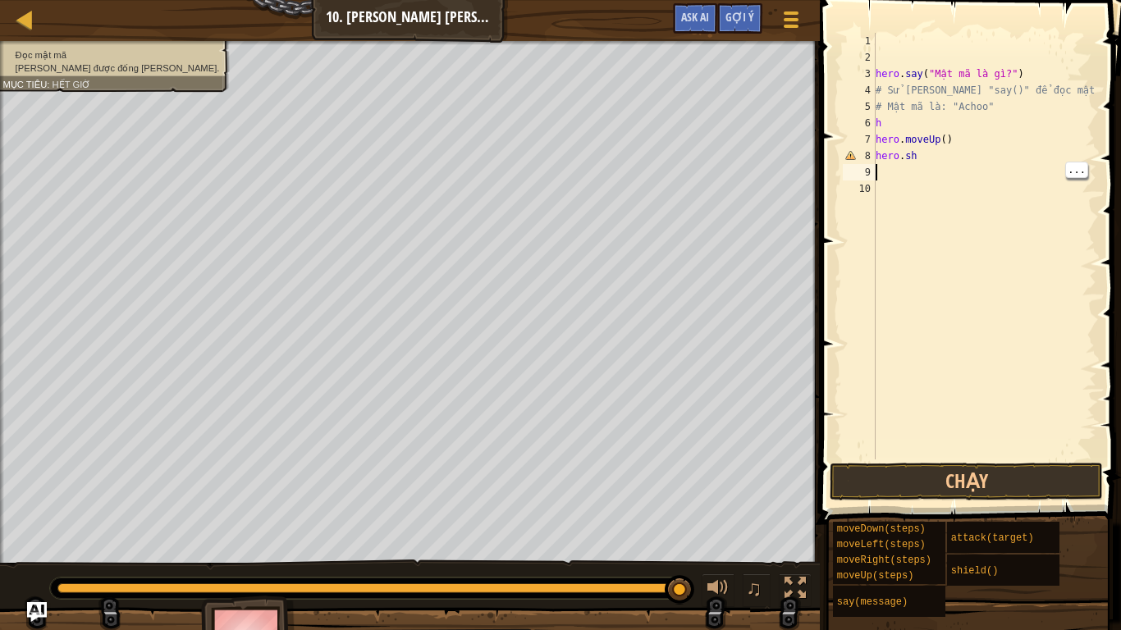
click at [929, 162] on div "hero . say ( "Mật mã là gì?" ) # Sử [PERSON_NAME] "say()" để đọc mật mã. # Mật …" at bounding box center [984, 262] width 224 height 459
type textarea "h"
click at [949, 145] on div "hero . say ( "Mật mã là gì?" ) # Sử [PERSON_NAME] "say()" để đọc mật mã. # Mật …" at bounding box center [984, 262] width 224 height 459
type textarea "h"
click at [893, 128] on div "hero . say ( "Mật mã là gì?" ) # Sử [PERSON_NAME] "say()" để đọc mật mã. # Mật …" at bounding box center [984, 262] width 224 height 459
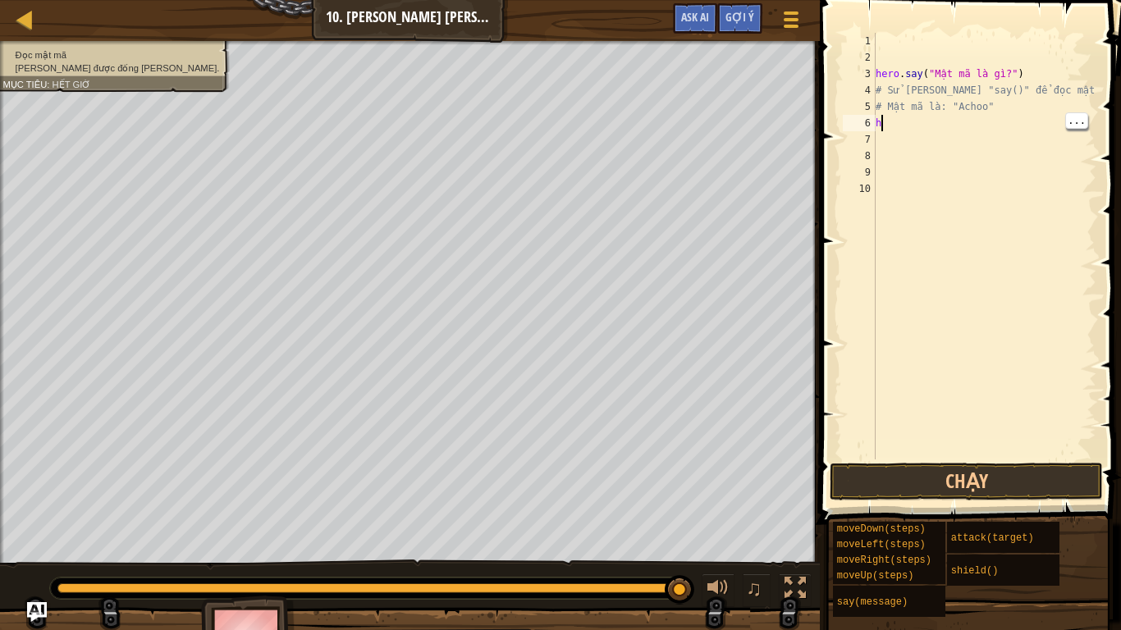
type textarea "h"
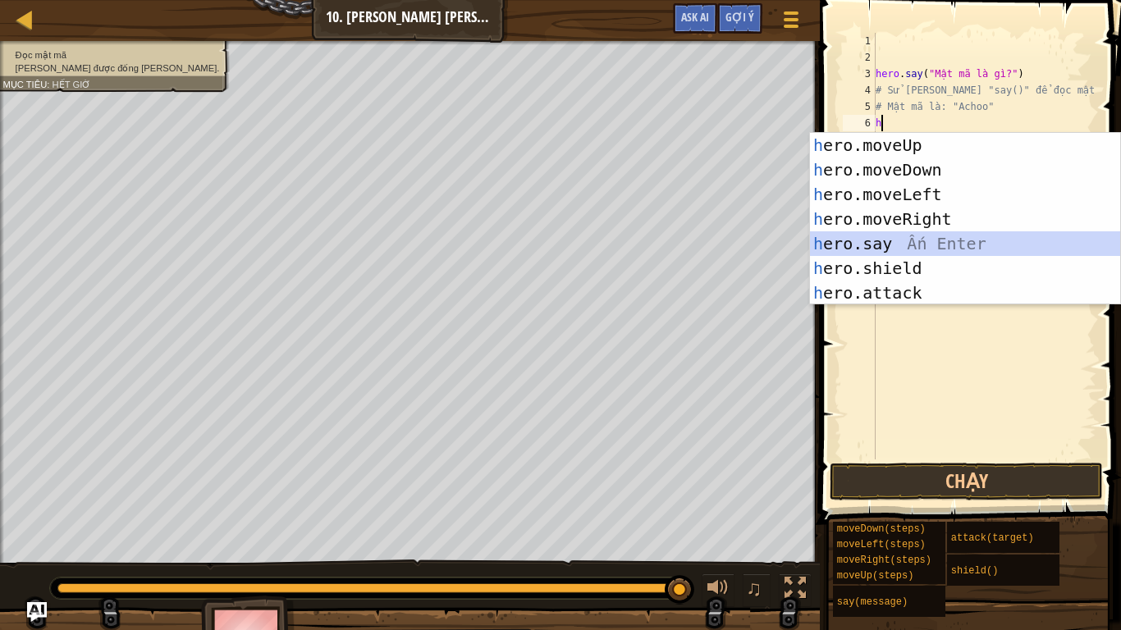
click at [908, 245] on div "h ero.moveUp Ấn Enter h ero.moveDown Ấn Enter h ero.moveLeft Ấn Enter h ero.mov…" at bounding box center [965, 243] width 310 height 221
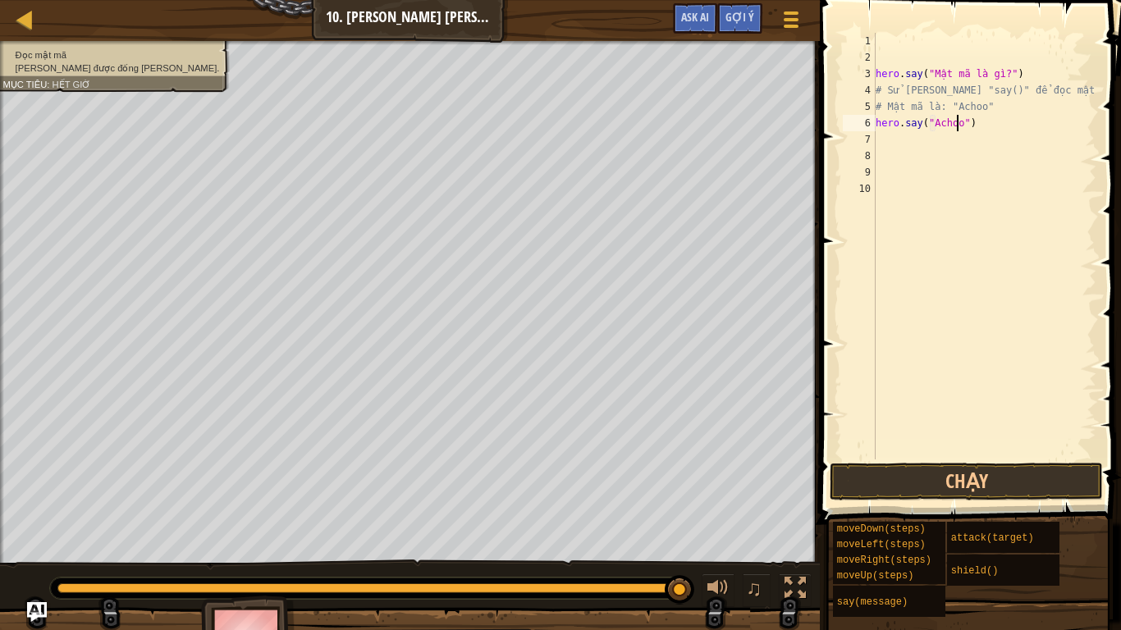
scroll to position [7, 7]
click at [970, 474] on button "Chạy" at bounding box center [965, 482] width 273 height 38
type textarea "hero.say("Achoo")"
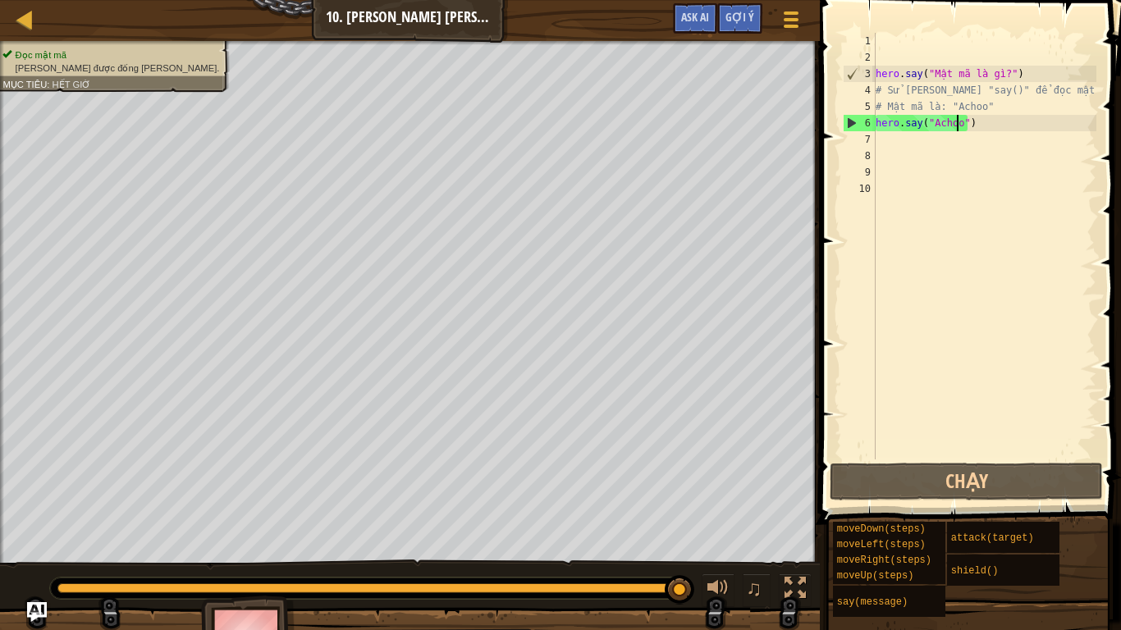
click at [888, 148] on div "hero . say ( "Mật mã là gì?" ) # Sử [PERSON_NAME] "say()" để đọc mật mã. # Mật …" at bounding box center [984, 262] width 224 height 459
click at [884, 143] on div "hero . say ( "Mật mã là gì?" ) # Sử [PERSON_NAME] "say()" để đọc mật mã. # Mật …" at bounding box center [984, 262] width 224 height 459
type textarea "h"
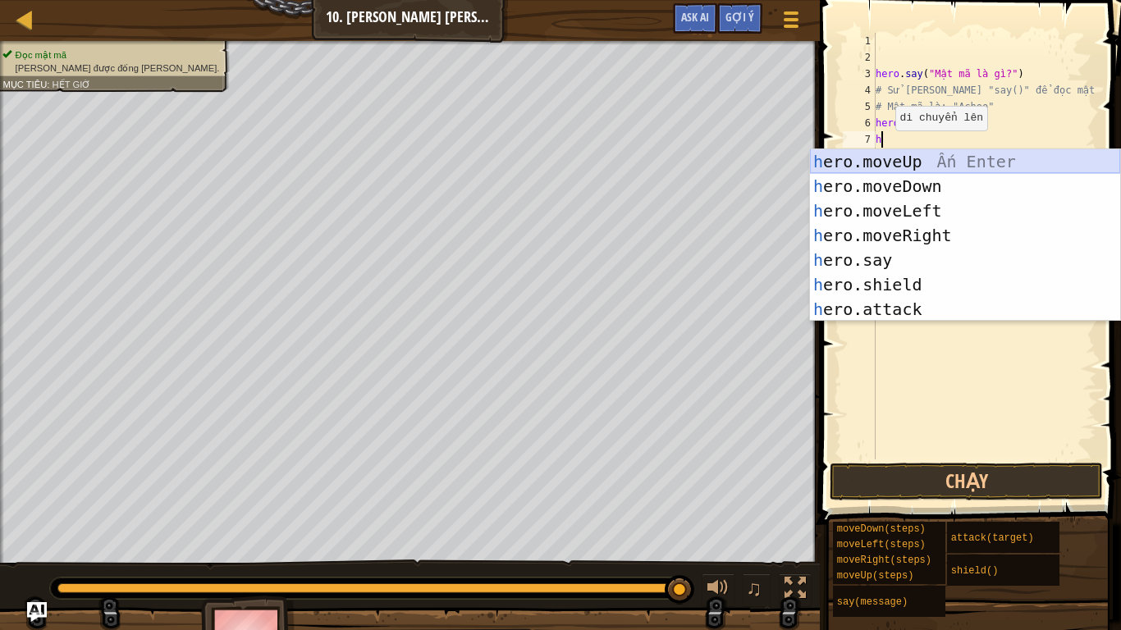
click at [924, 157] on div "h ero.moveUp Ấn Enter h ero.moveDown Ấn Enter h ero.moveLeft Ấn Enter h ero.mov…" at bounding box center [965, 259] width 310 height 221
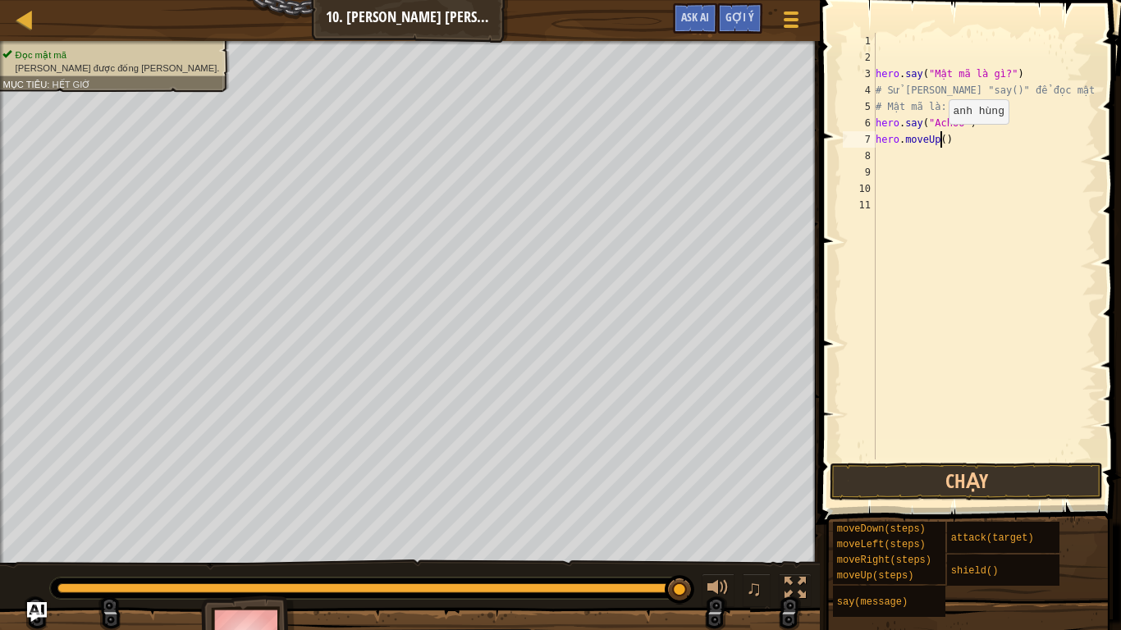
click at [940, 140] on div "hero . say ( "Mật mã là gì?" ) # Sử [PERSON_NAME] "say()" để đọc mật mã. # Mật …" at bounding box center [984, 262] width 224 height 459
type textarea "hero.moveUp(2)"
click at [955, 470] on button "Chạy" at bounding box center [965, 482] width 273 height 38
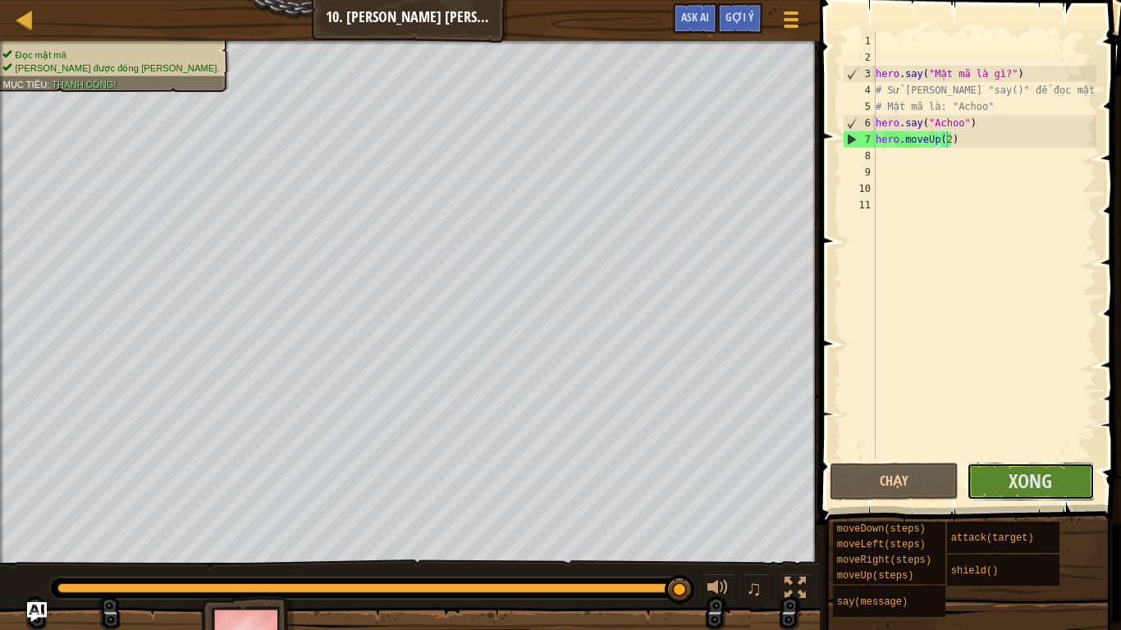
click at [1016, 488] on span "Xong" at bounding box center [1029, 481] width 43 height 26
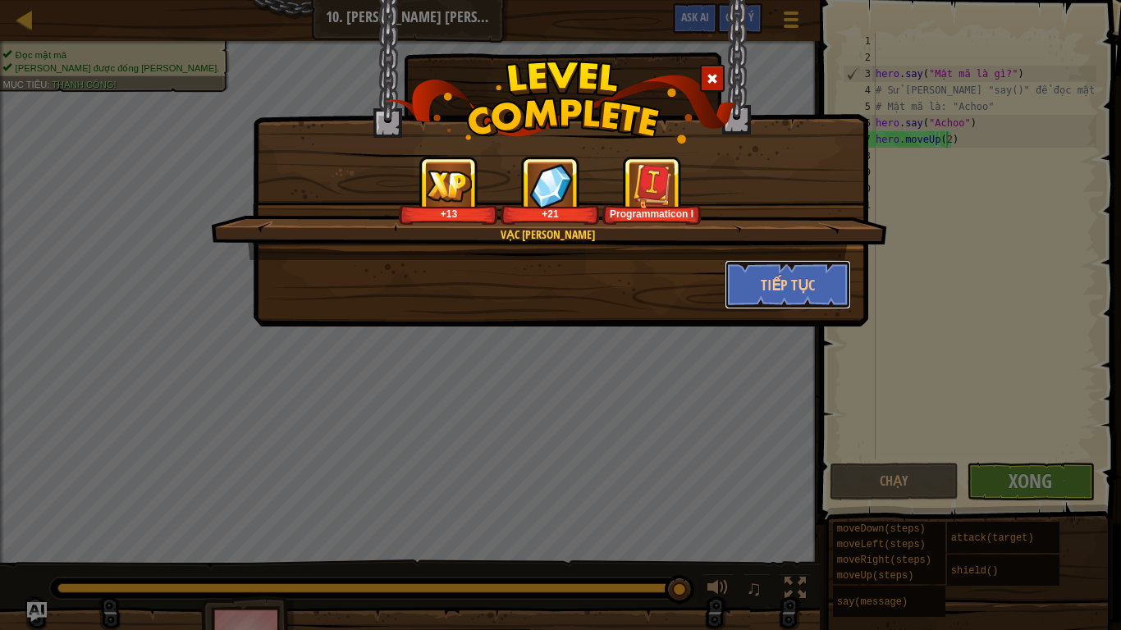
click at [794, 280] on button "Tiếp tục" at bounding box center [787, 284] width 127 height 49
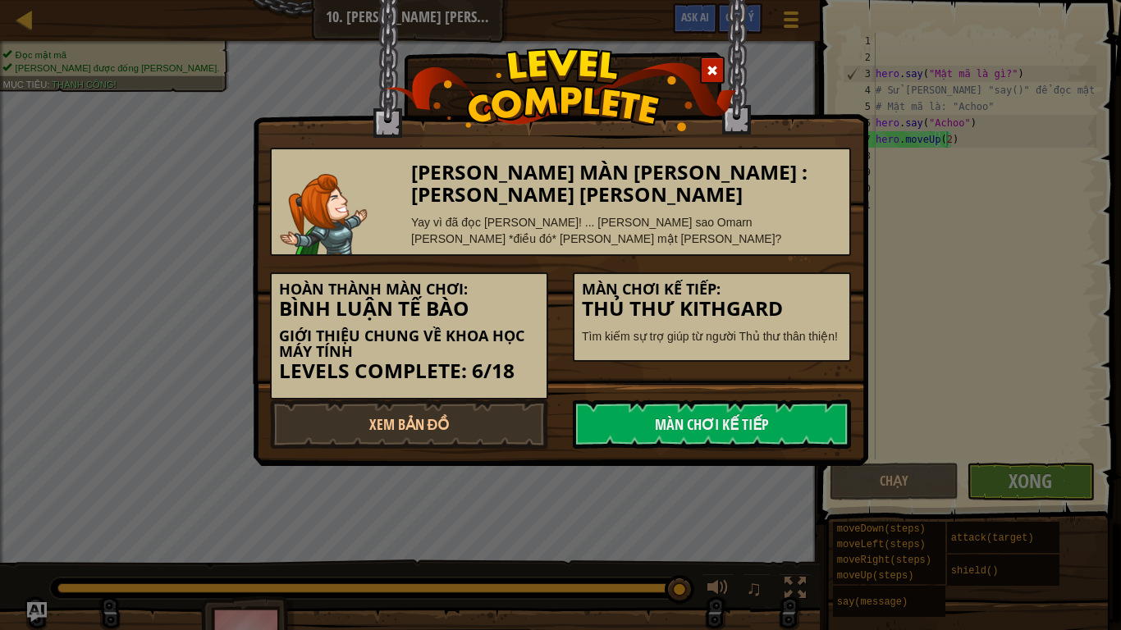
click at [651, 408] on link "Màn chơi kế tiếp" at bounding box center [712, 424] width 278 height 49
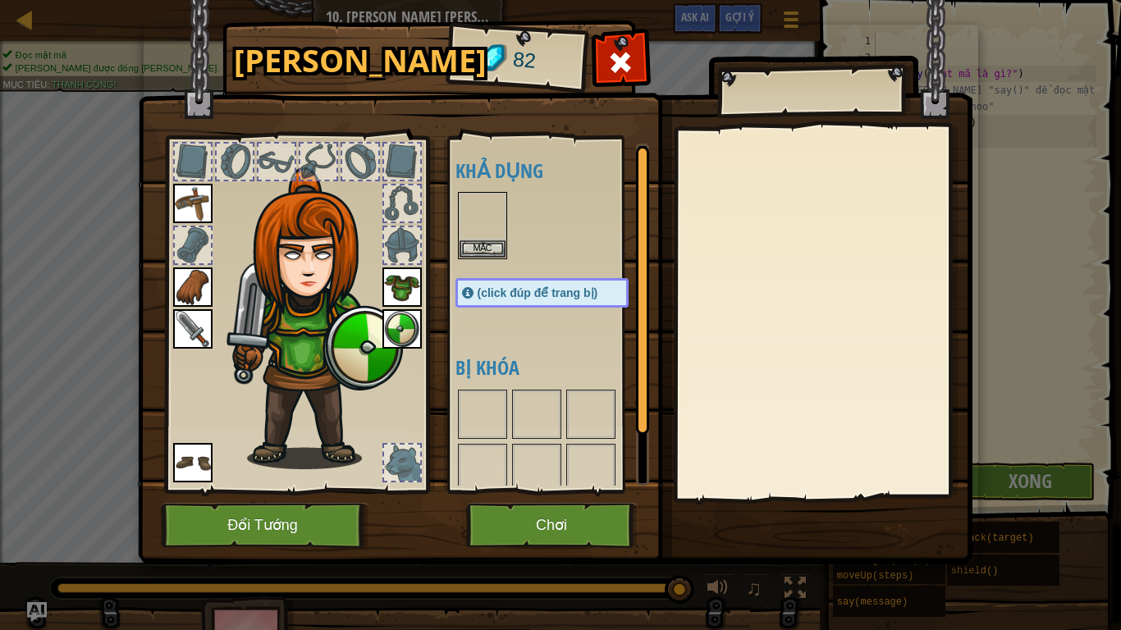
click at [651, 408] on img at bounding box center [555, 267] width 834 height 596
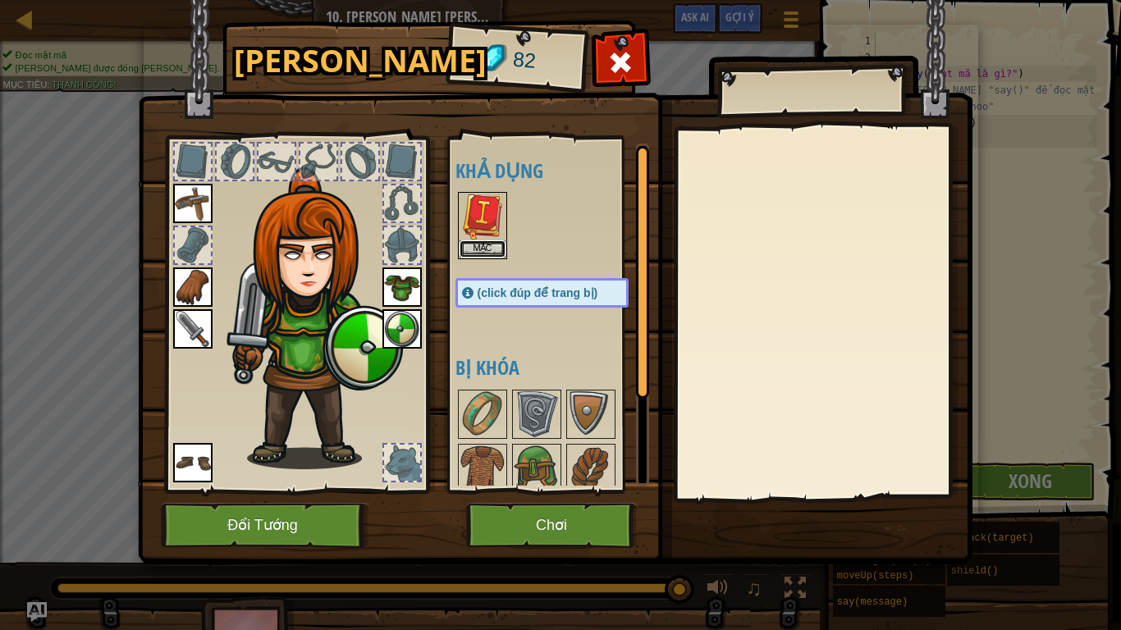
click at [476, 244] on button "Mặc" at bounding box center [482, 248] width 46 height 17
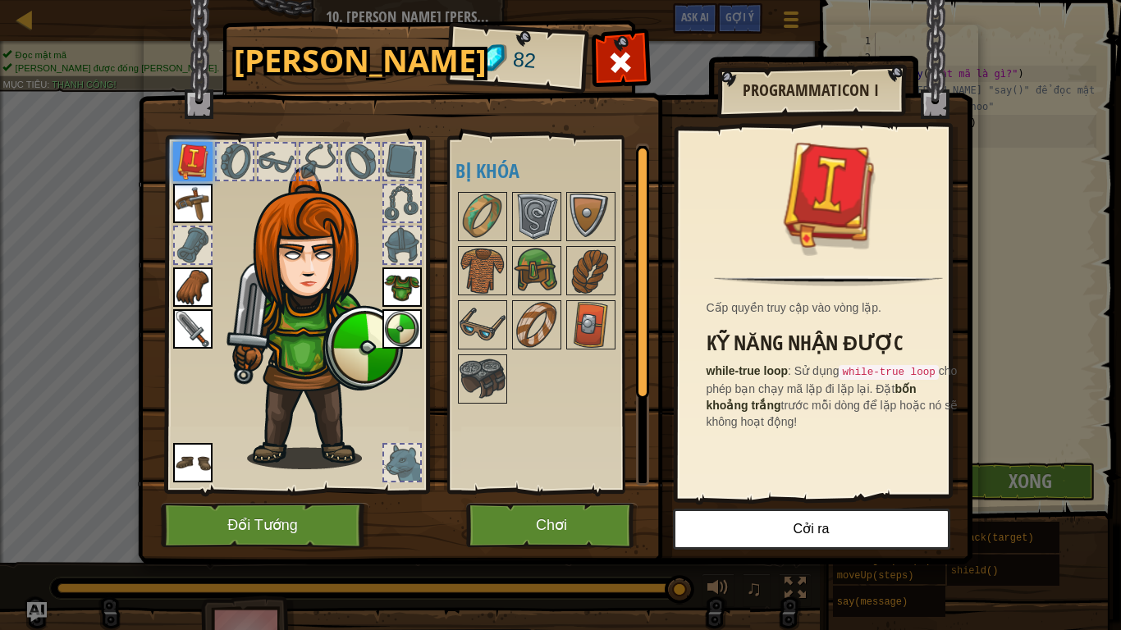
click at [395, 242] on div at bounding box center [402, 245] width 36 height 36
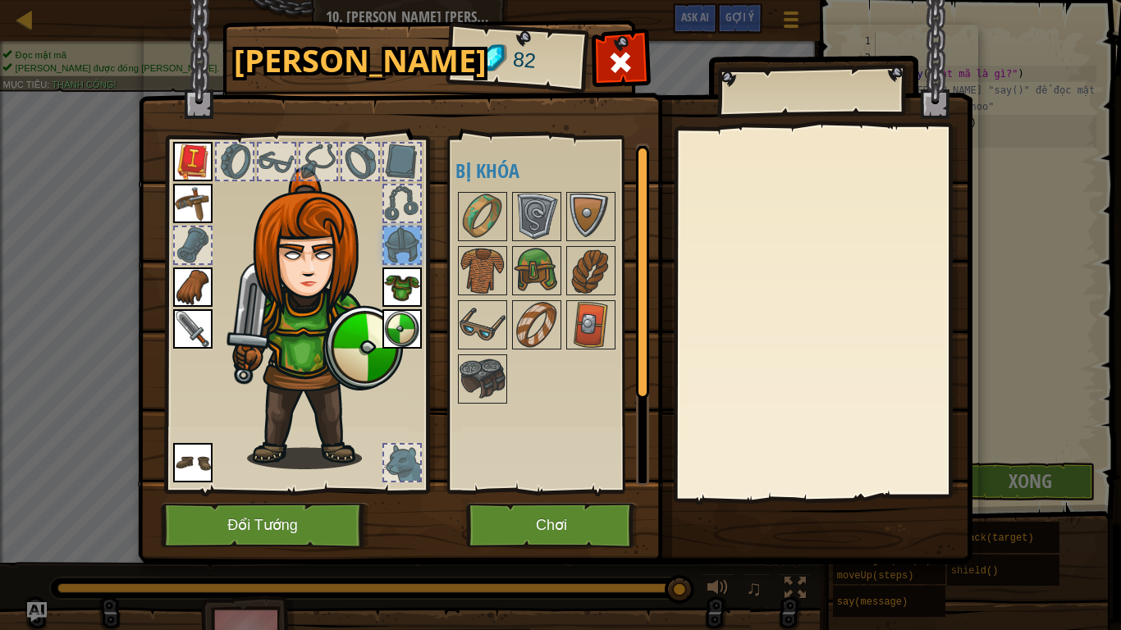
click at [489, 373] on img at bounding box center [482, 379] width 46 height 46
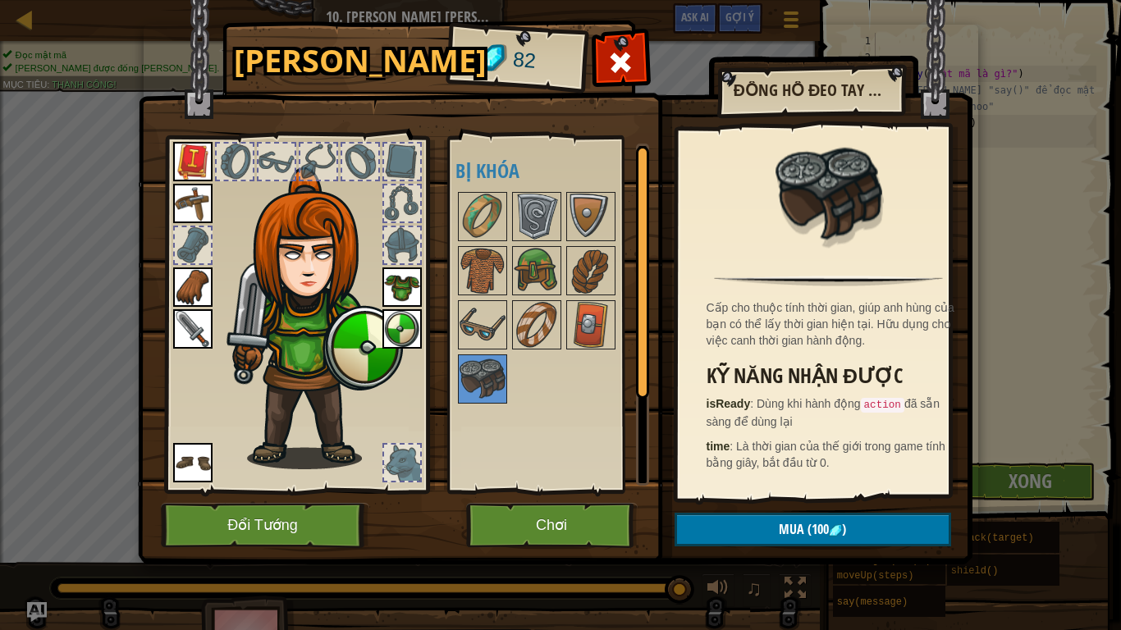
click at [578, 344] on img at bounding box center [591, 325] width 46 height 46
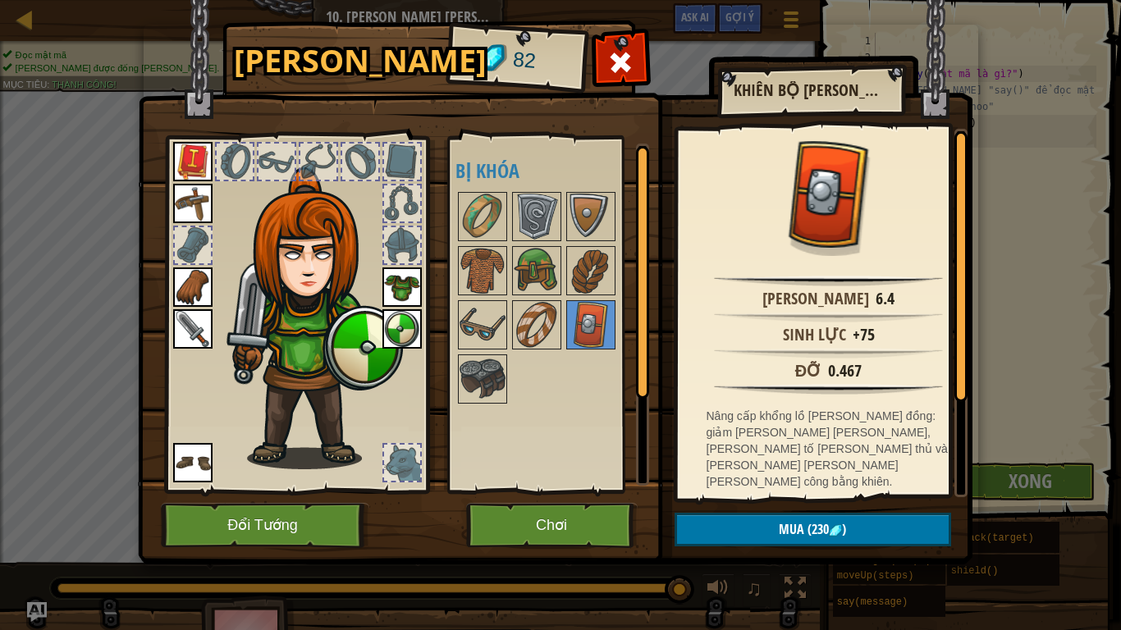
click at [578, 213] on img at bounding box center [591, 217] width 46 height 46
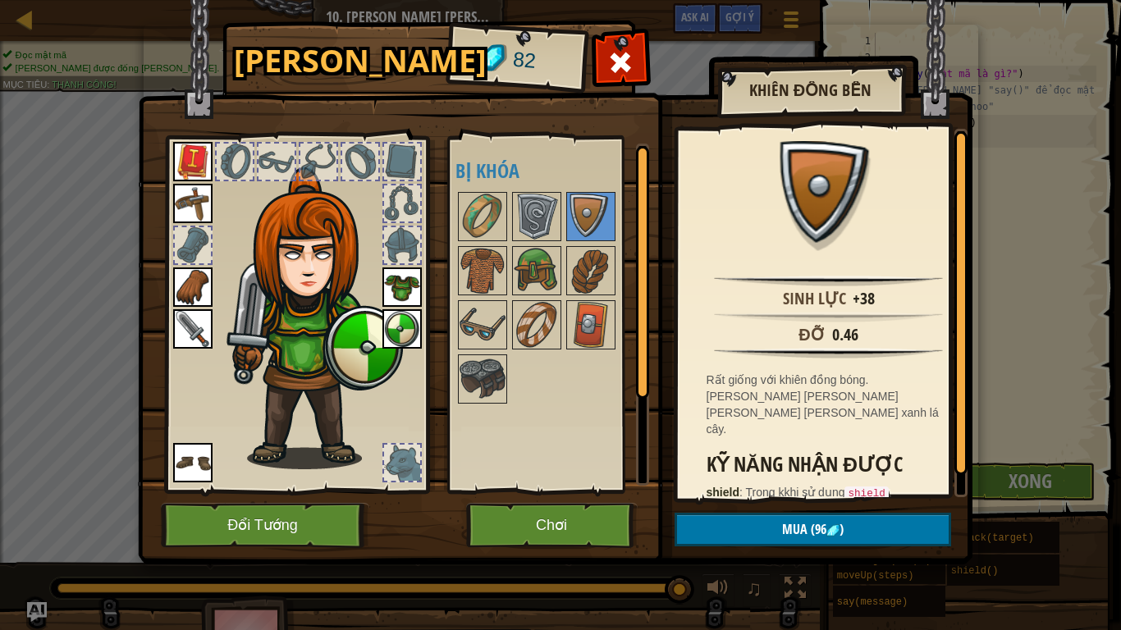
click at [988, 121] on div "[PERSON_NAME] 82 [PERSON_NAME] [PERSON_NAME] (click đúp để trang bị) Bị [PERSON…" at bounding box center [560, 315] width 1121 height 630
drag, startPoint x: 627, startPoint y: 71, endPoint x: 603, endPoint y: 44, distance: 36.0
click at [603, 44] on div at bounding box center [621, 67] width 52 height 52
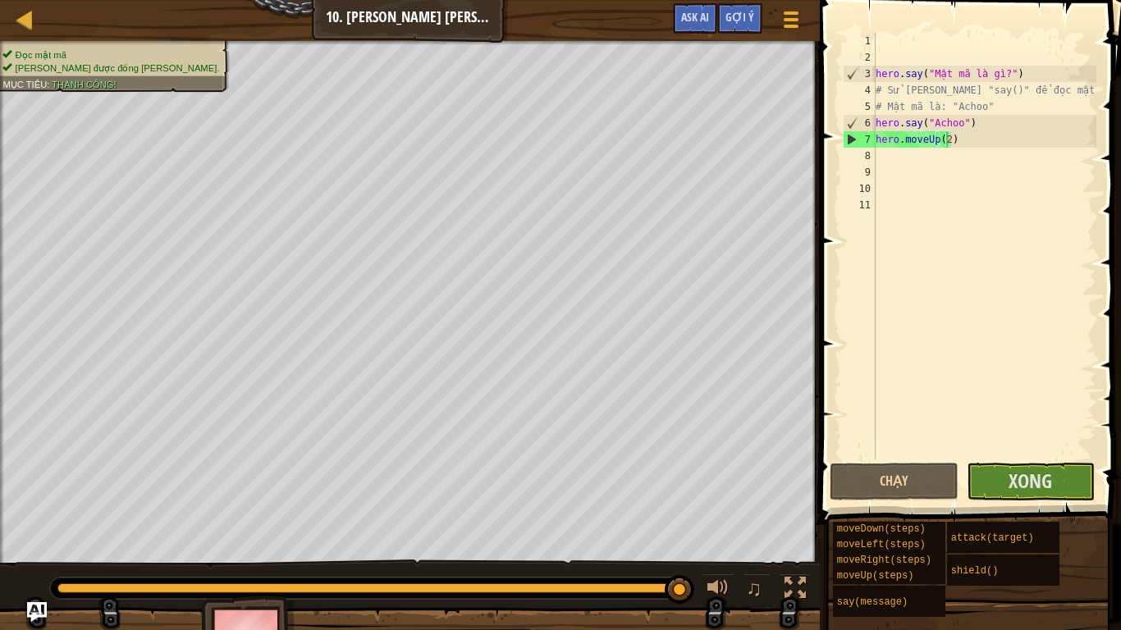
click at [603, 44] on div at bounding box center [410, 43] width 820 height 4
click at [1030, 492] on span "Xong" at bounding box center [1029, 481] width 43 height 26
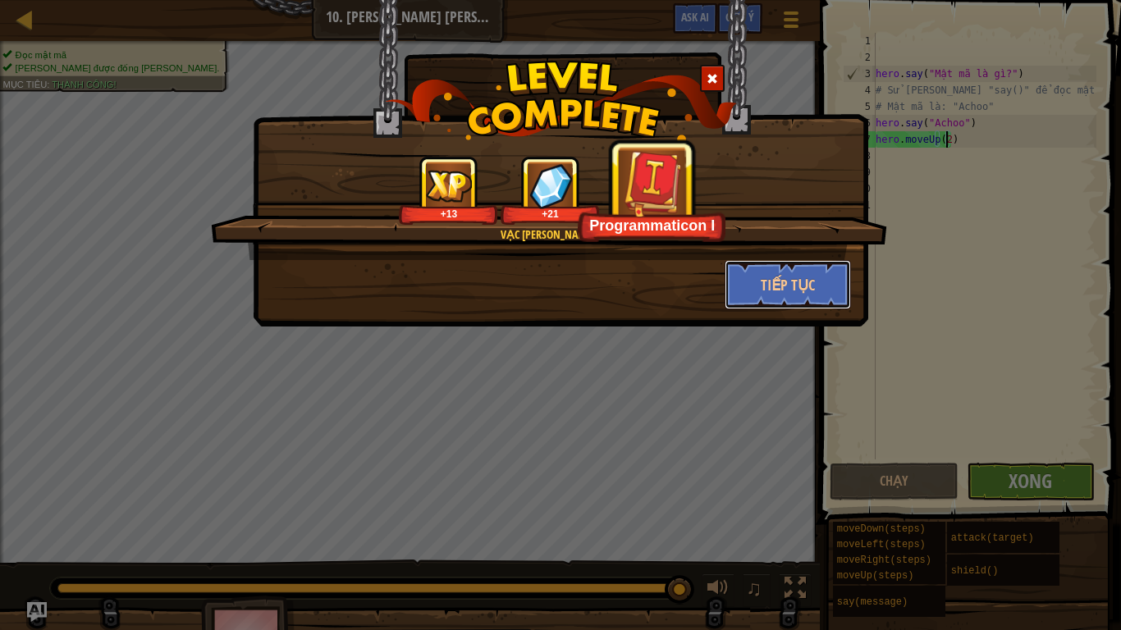
click at [812, 286] on button "Tiếp tục" at bounding box center [787, 284] width 127 height 49
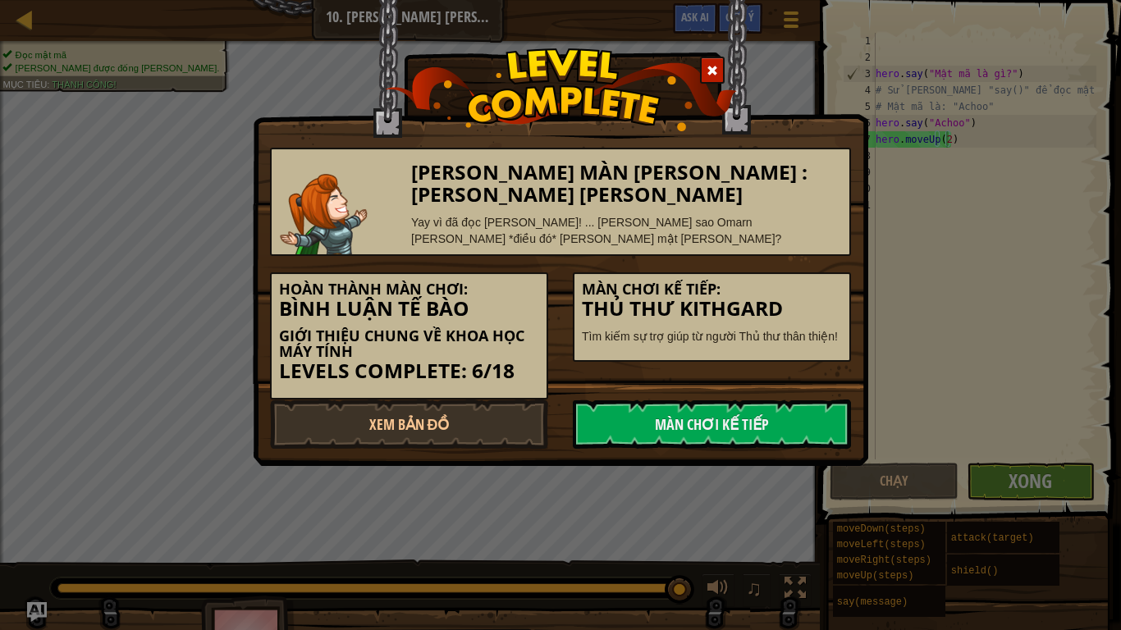
click at [758, 431] on link "Màn chơi kế tiếp" at bounding box center [712, 424] width 278 height 49
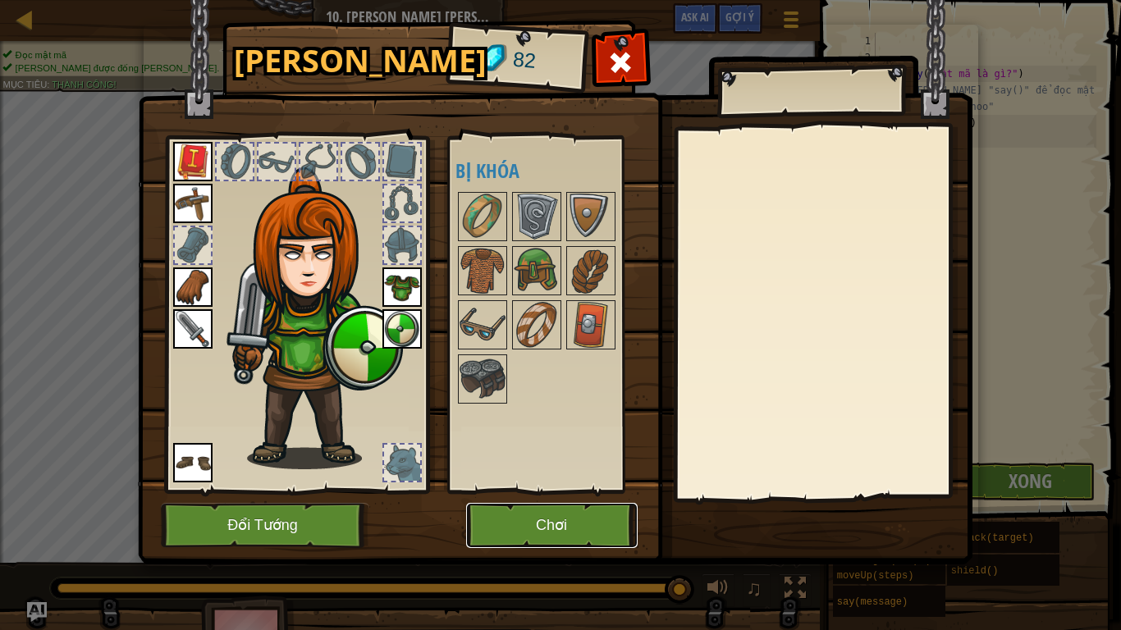
click at [573, 526] on button "Chơi" at bounding box center [551, 525] width 171 height 45
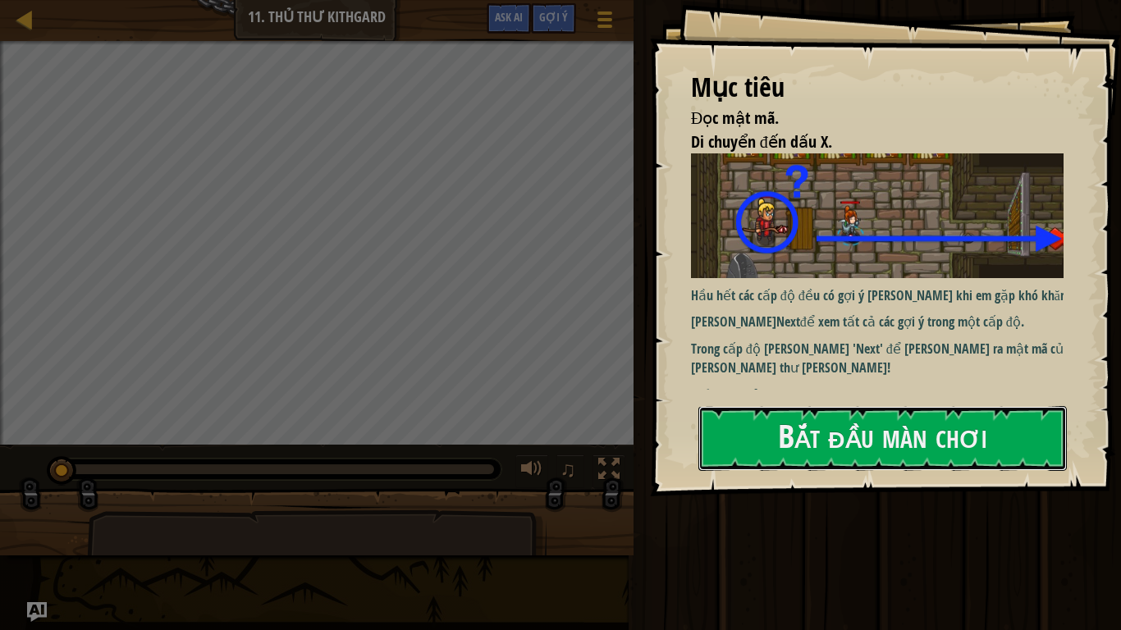
click at [786, 427] on button "Bắt đầu màn chơi" at bounding box center [882, 438] width 368 height 65
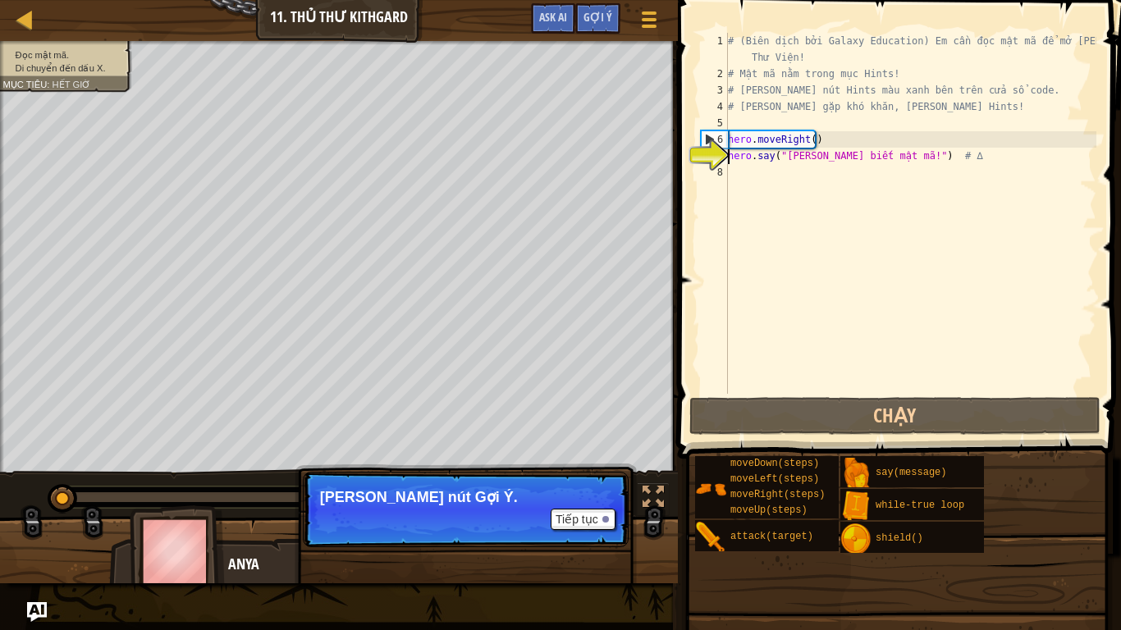
click at [596, 6] on div "Bản đồ Giới [PERSON_NAME] về [PERSON_NAME] học máy tính 11. Thủ thư [PERSON_NAM…" at bounding box center [560, 315] width 1121 height 630
click at [596, 6] on div "Gợi ý" at bounding box center [597, 18] width 45 height 30
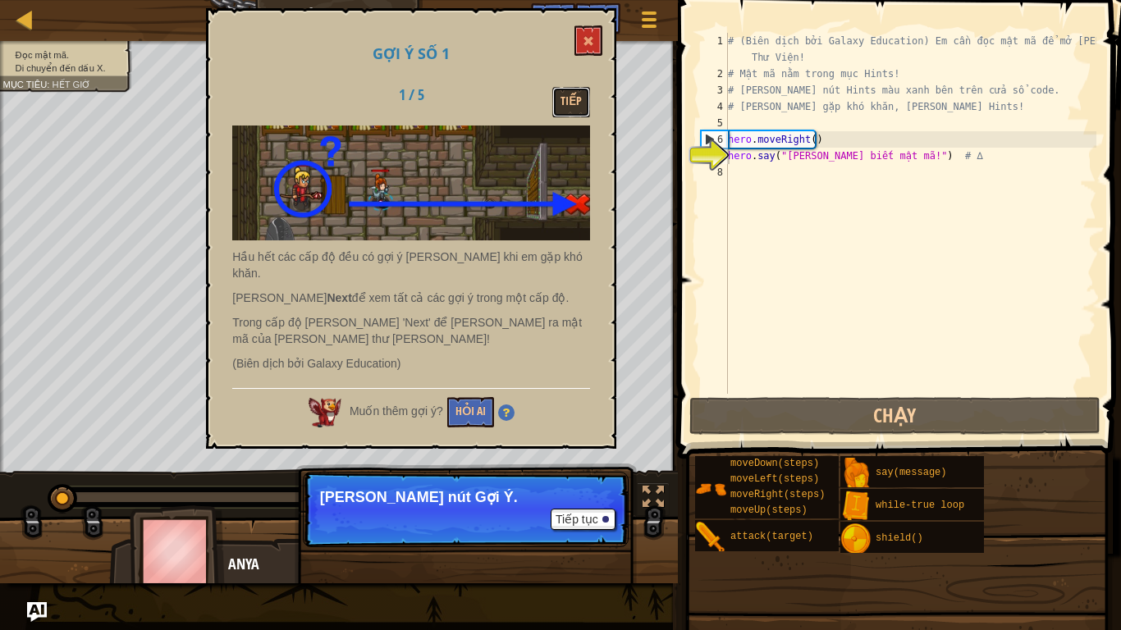
click at [573, 89] on button "Tiếp" at bounding box center [571, 102] width 38 height 30
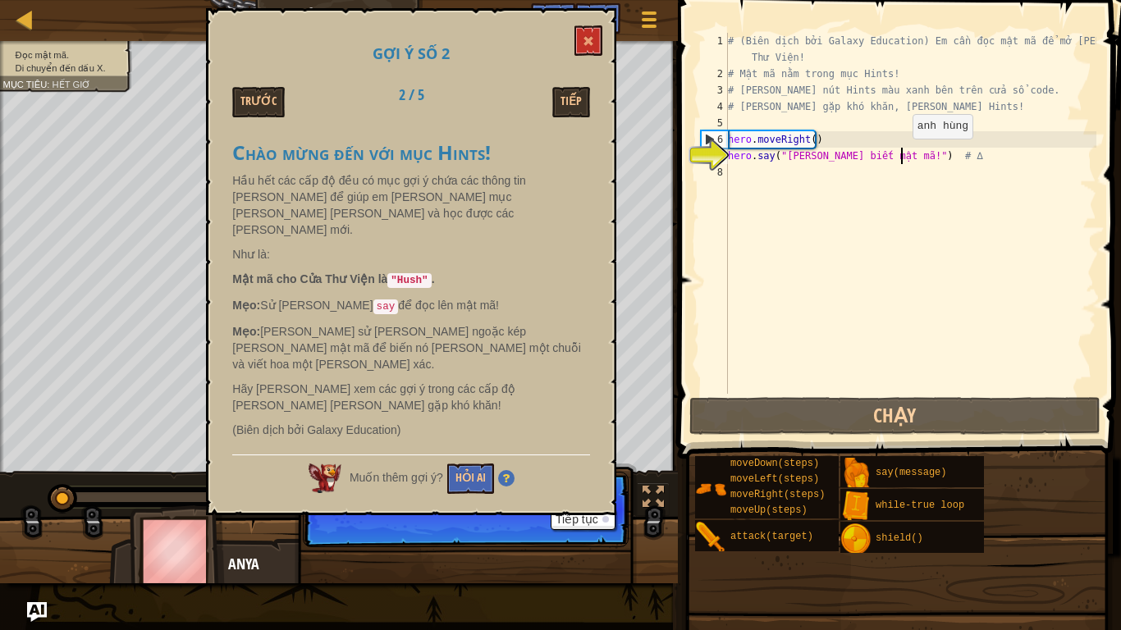
click at [898, 155] on div "# (Biên dịch bởi Galaxy Education) Em cần đọc mật mã để mở [PERSON_NAME] Thư Vi…" at bounding box center [910, 238] width 372 height 410
click at [898, 155] on div "# (Biên dịch bởi Galaxy Education) Em cần đọc mật mã để mở [PERSON_NAME] Thư Vi…" at bounding box center [910, 213] width 372 height 361
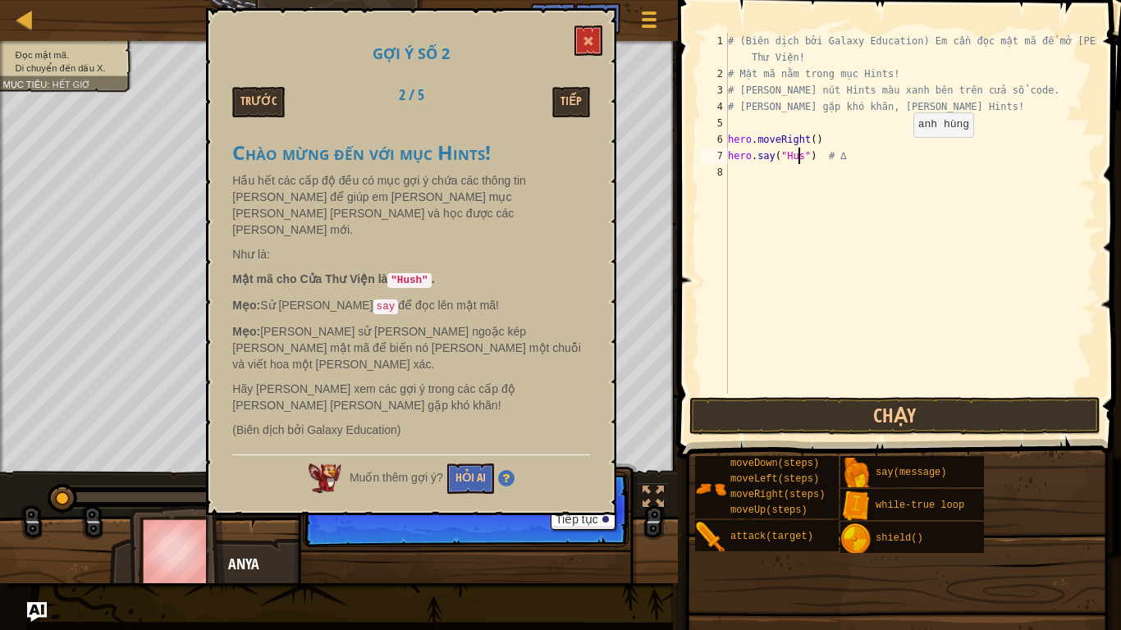
scroll to position [7, 6]
type textarea "hero.say("Hush") # ∆"
click at [735, 174] on div "# (Biên dịch bởi Galaxy Education) Em cần đọc mật mã để mở [PERSON_NAME] Thư Vi…" at bounding box center [910, 238] width 372 height 410
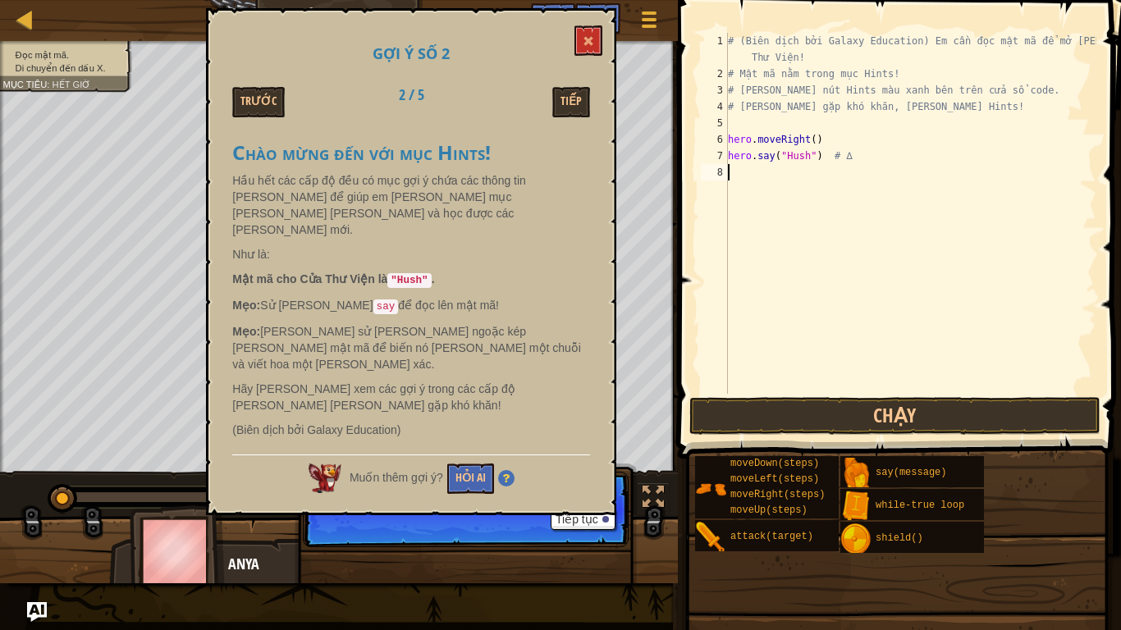
click at [735, 174] on div "# (Biên dịch bởi Galaxy Education) Em cần đọc mật mã để mở [PERSON_NAME] Thư Vi…" at bounding box center [910, 238] width 372 height 410
type textarea "h"
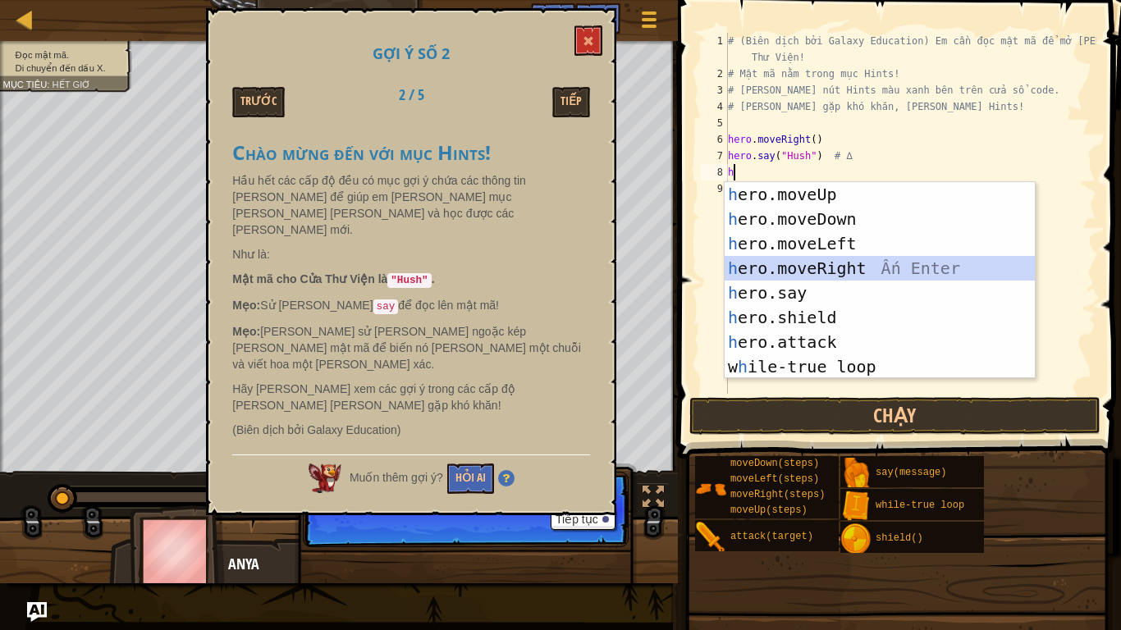
click at [855, 271] on div "h ero.moveUp Ấn Enter h ero.moveDown Ấn Enter h ero.moveLeft Ấn Enter h ero.mov…" at bounding box center [879, 305] width 310 height 246
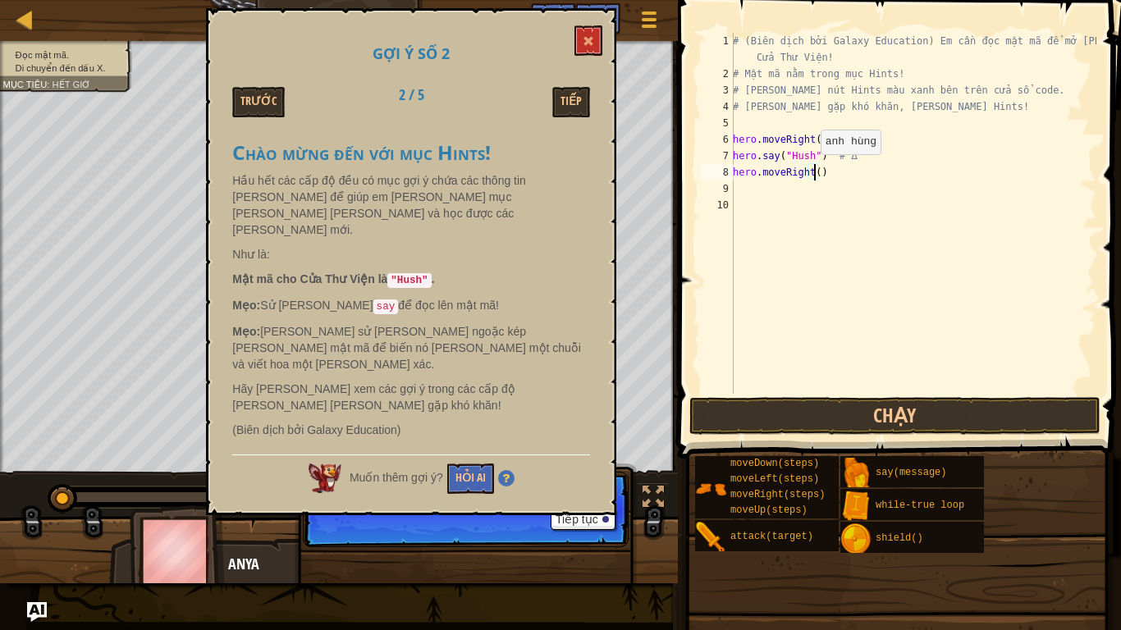
click at [811, 171] on div "# (Biên dịch bởi Galaxy Education) Em cần đọc mật mã để mở [PERSON_NAME] Thư [P…" at bounding box center [912, 238] width 367 height 410
type textarea ")"
click at [747, 180] on div "# (Biên dịch bởi Galaxy Education) Em cần đọc mật mã để mở [PERSON_NAME] Thư [P…" at bounding box center [912, 238] width 367 height 410
type textarea "h"
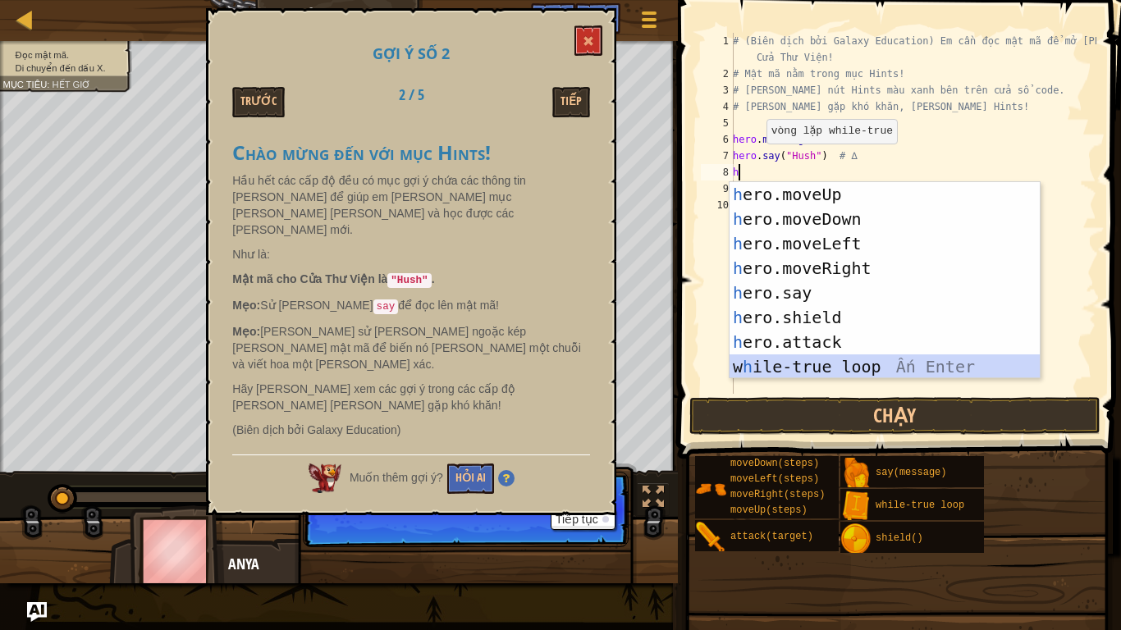
click at [805, 358] on div "h ero.moveUp Ấn Enter h ero.moveDown Ấn Enter h ero.moveLeft Ấn Enter h ero.mov…" at bounding box center [884, 305] width 310 height 246
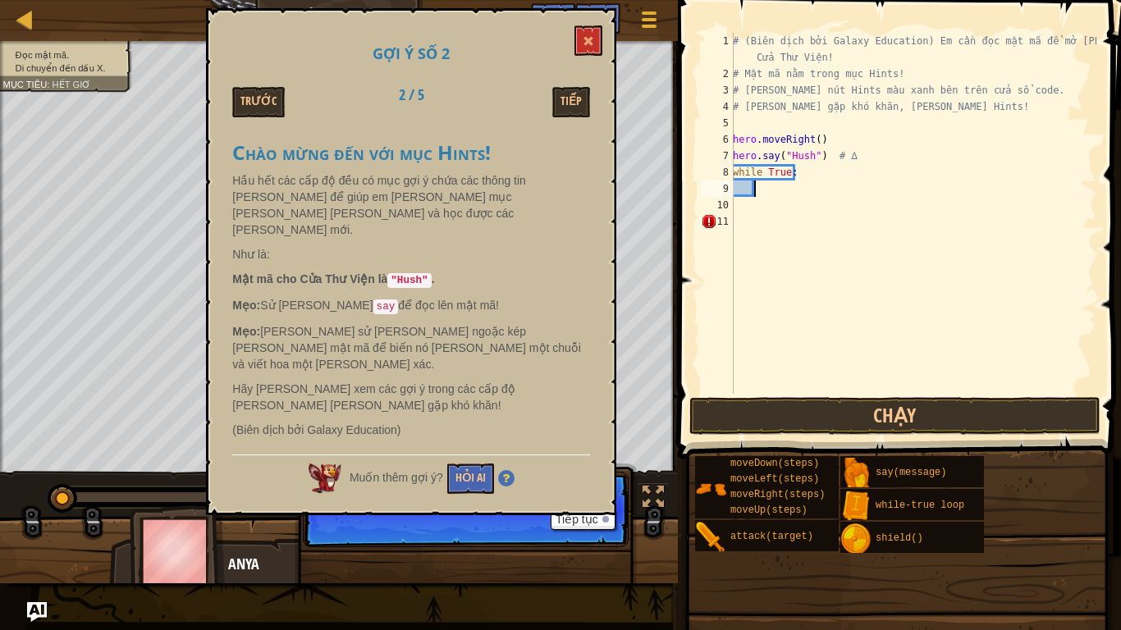
type textarea "h"
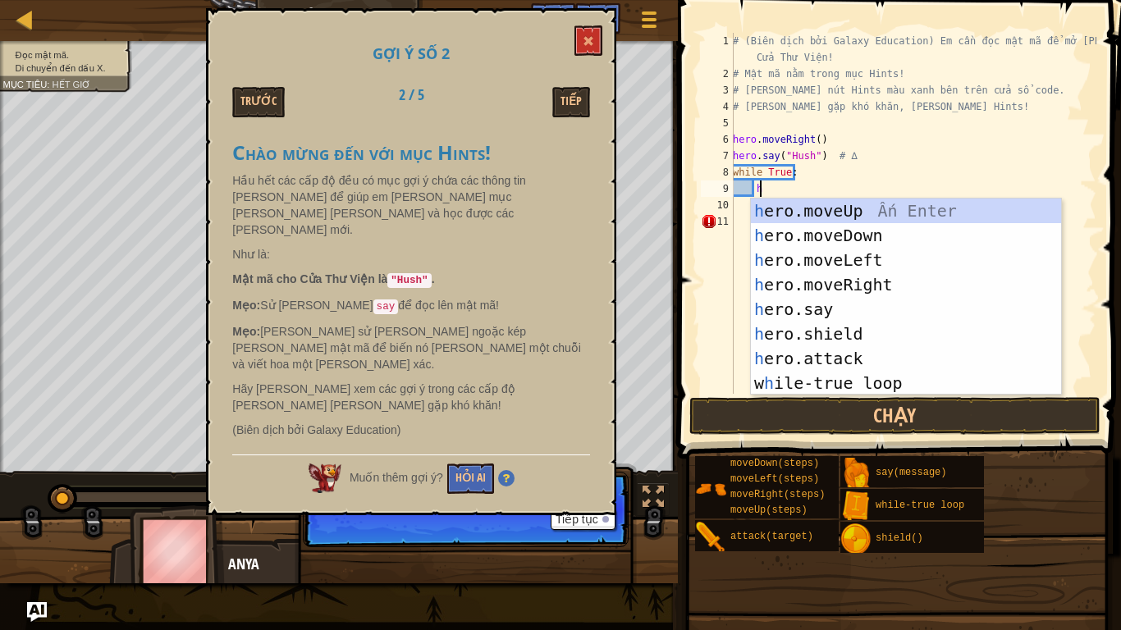
scroll to position [7, 1]
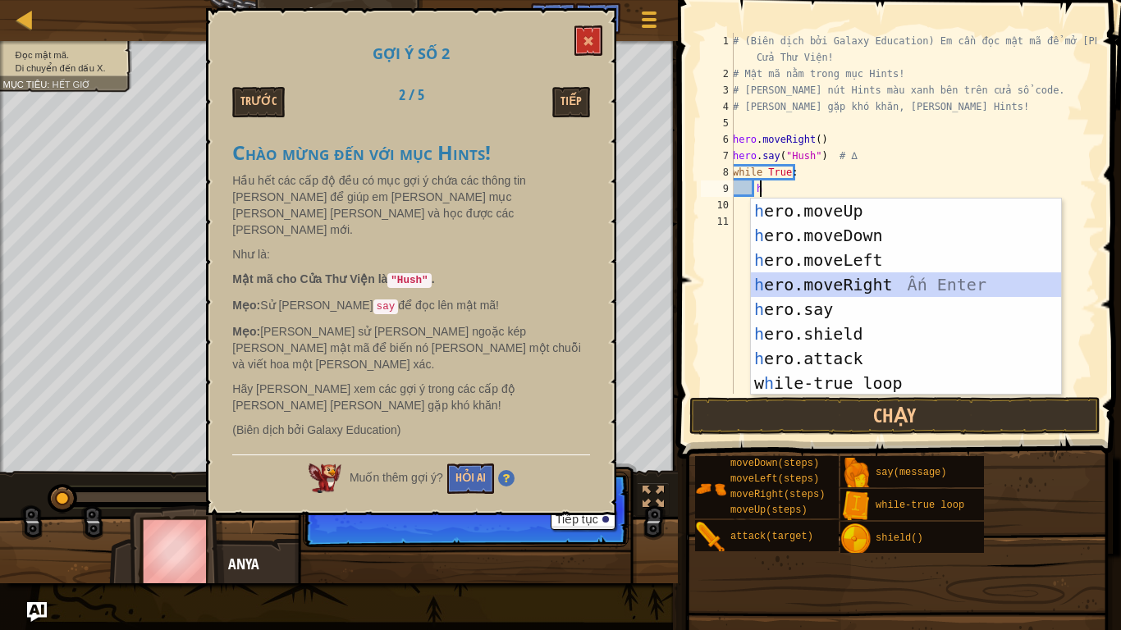
click at [841, 281] on div "h ero.moveUp Ấn Enter h ero.moveDown Ấn Enter h ero.moveLeft Ấn Enter h ero.mov…" at bounding box center [906, 322] width 310 height 246
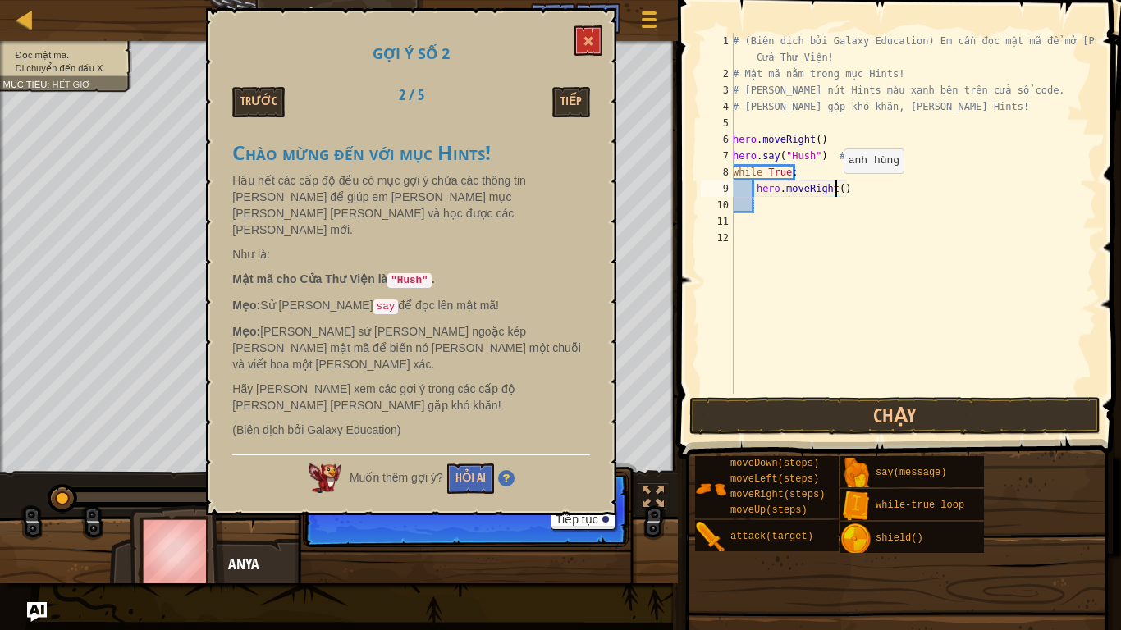
click at [834, 190] on div "# (Biên dịch bởi Galaxy Education) Em cần đọc mật mã để mở [PERSON_NAME] Thư [P…" at bounding box center [912, 238] width 367 height 410
click at [221, 495] on div at bounding box center [297, 497] width 481 height 10
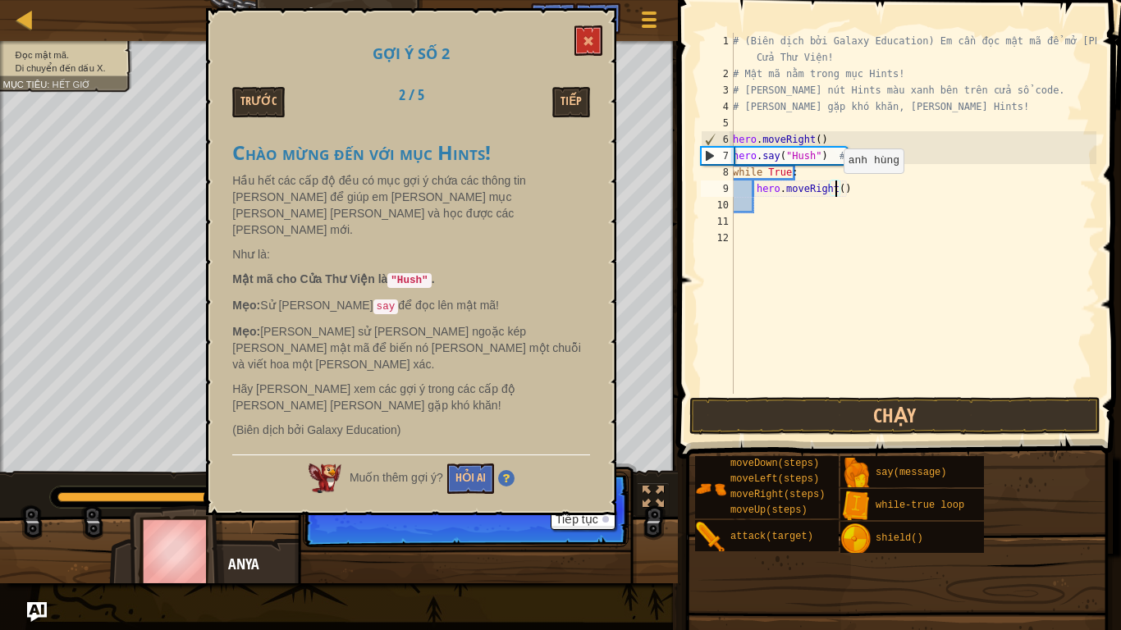
type textarea "hero.moveRight(2)"
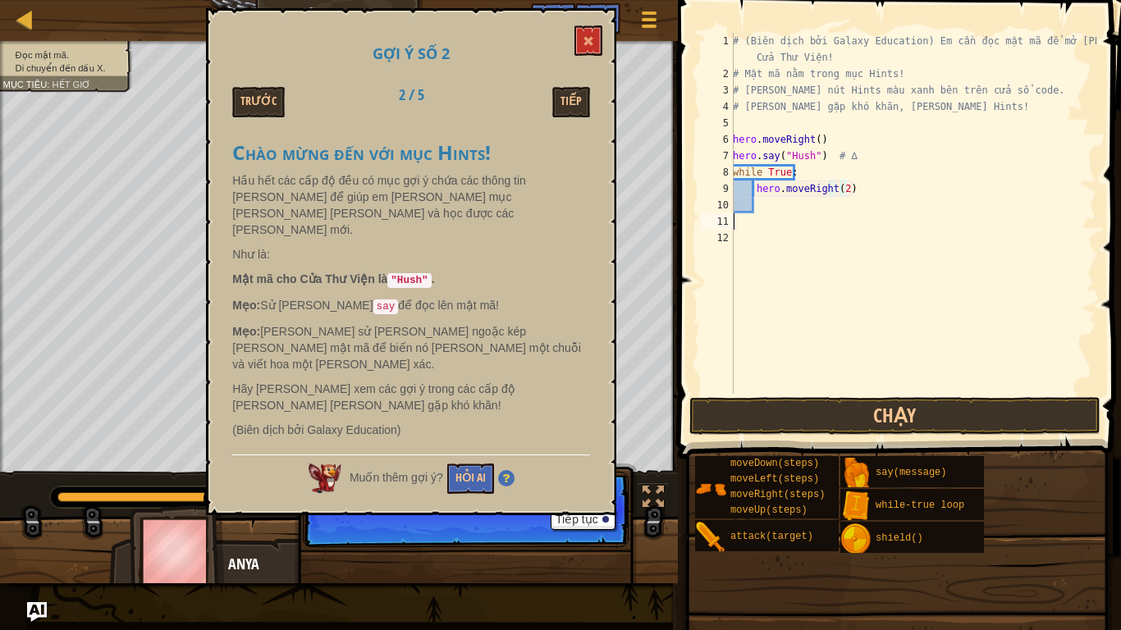
click at [778, 223] on div "# (Biên dịch bởi Galaxy Education) Em cần đọc mật mã để mở [PERSON_NAME] Thư [P…" at bounding box center [912, 238] width 367 height 410
click at [862, 412] on button "Chạy" at bounding box center [894, 416] width 411 height 38
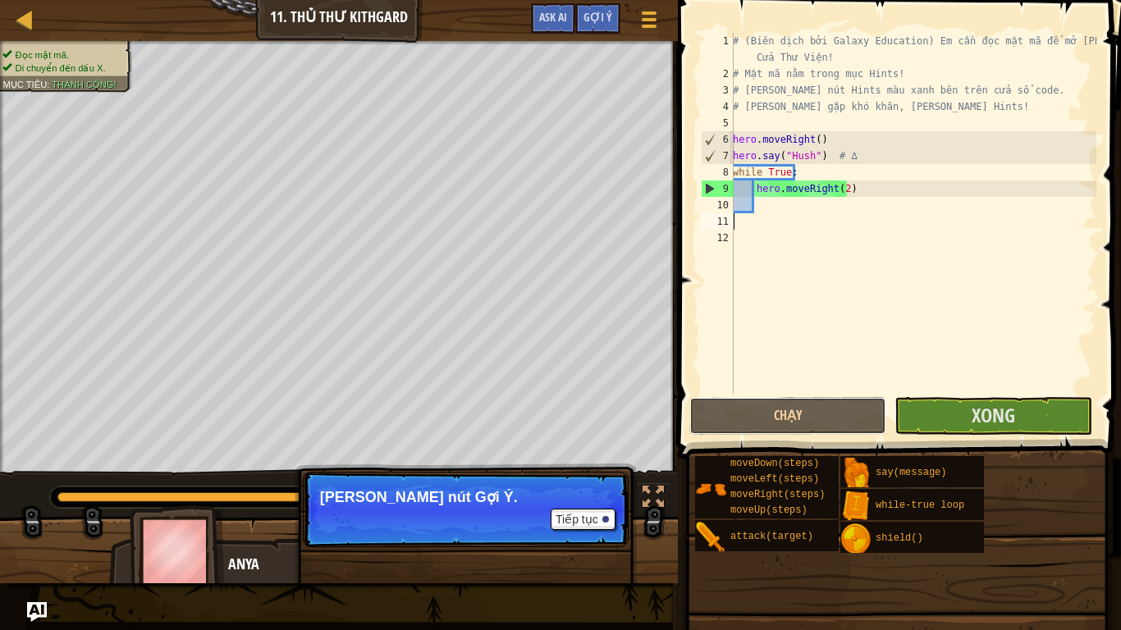
click at [862, 412] on button "Chạy" at bounding box center [787, 416] width 197 height 38
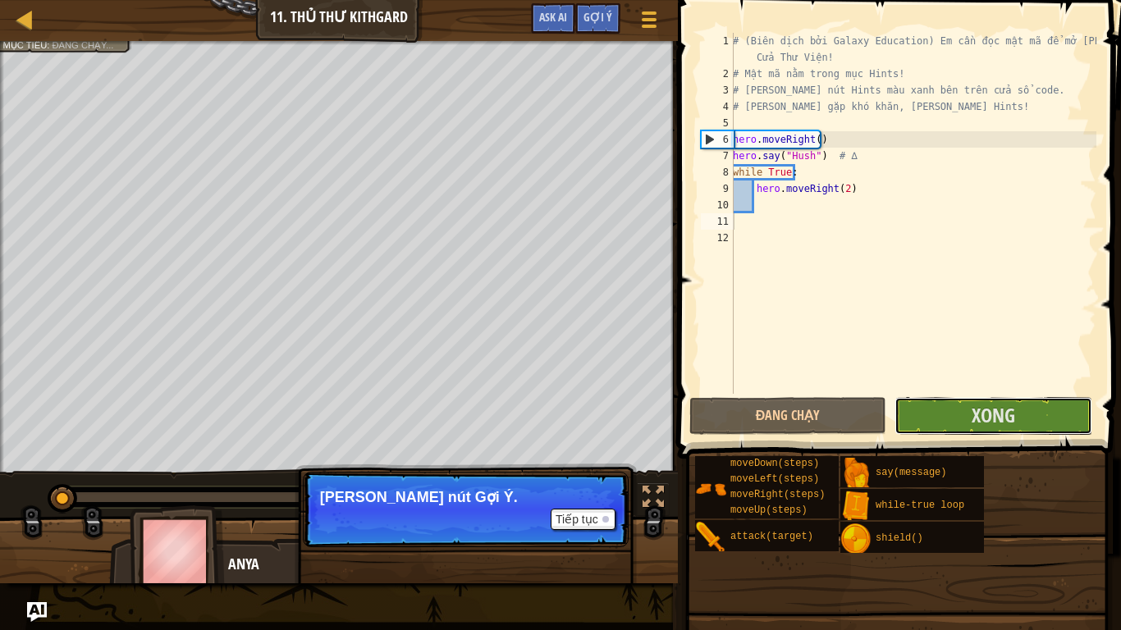
click at [963, 415] on button "Xong" at bounding box center [992, 416] width 197 height 38
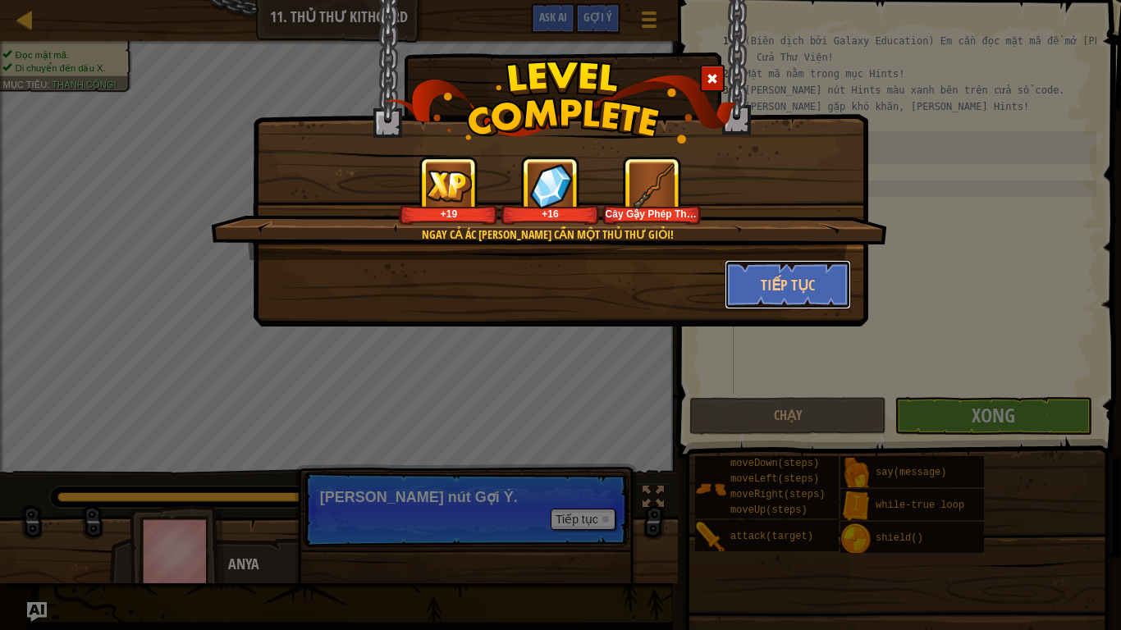
click at [774, 293] on button "Tiếp tục" at bounding box center [787, 284] width 127 height 49
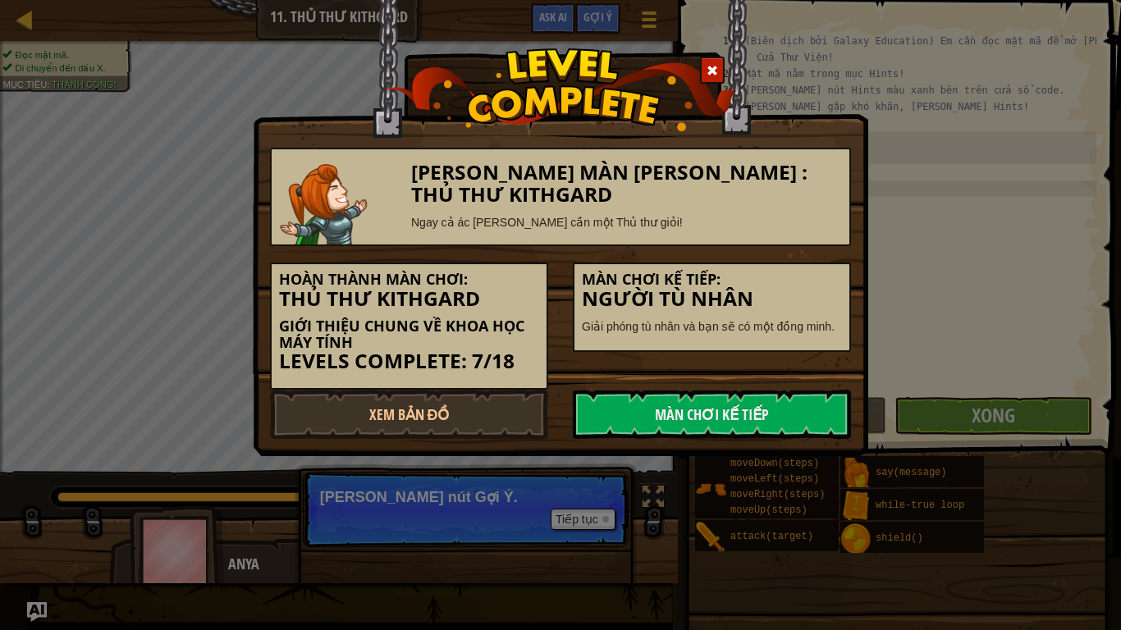
click at [774, 293] on h3 "Người Tù Nhân" at bounding box center [712, 299] width 260 height 22
click at [679, 406] on link "Màn chơi kế tiếp" at bounding box center [712, 414] width 278 height 49
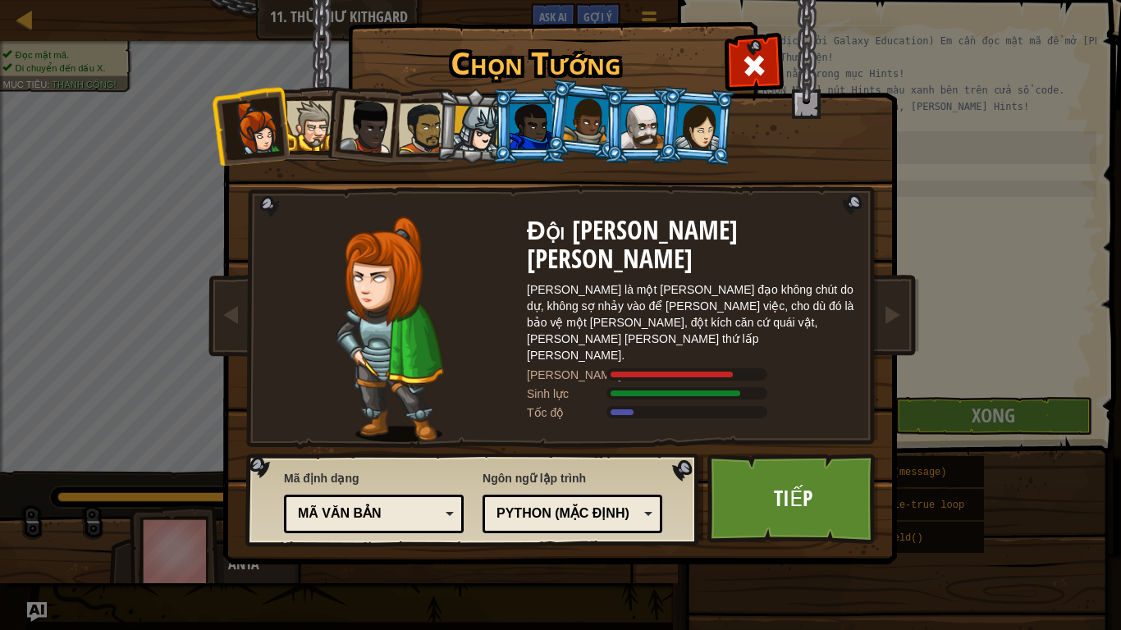
drag, startPoint x: 315, startPoint y: 134, endPoint x: 363, endPoint y: 117, distance: 50.3
click at [363, 89] on ol at bounding box center [560, 89] width 677 height 0
drag, startPoint x: 363, startPoint y: 117, endPoint x: 646, endPoint y: 143, distance: 285.0
click at [646, 89] on ol at bounding box center [560, 89] width 677 height 0
click at [818, 484] on link "Tiếp" at bounding box center [792, 499] width 171 height 90
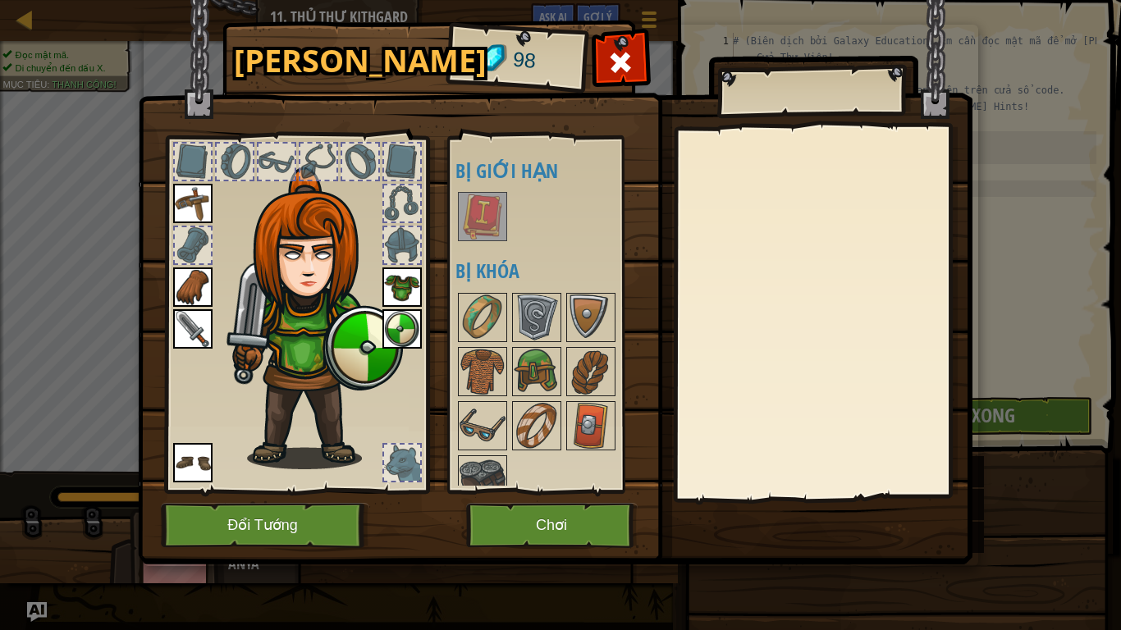
click at [818, 484] on div "[PERSON_NAME] 98 [PERSON_NAME] [PERSON_NAME] (click đúp để trang bị) Bị [PERSON…" at bounding box center [561, 295] width 834 height 541
click at [479, 304] on img at bounding box center [482, 318] width 46 height 46
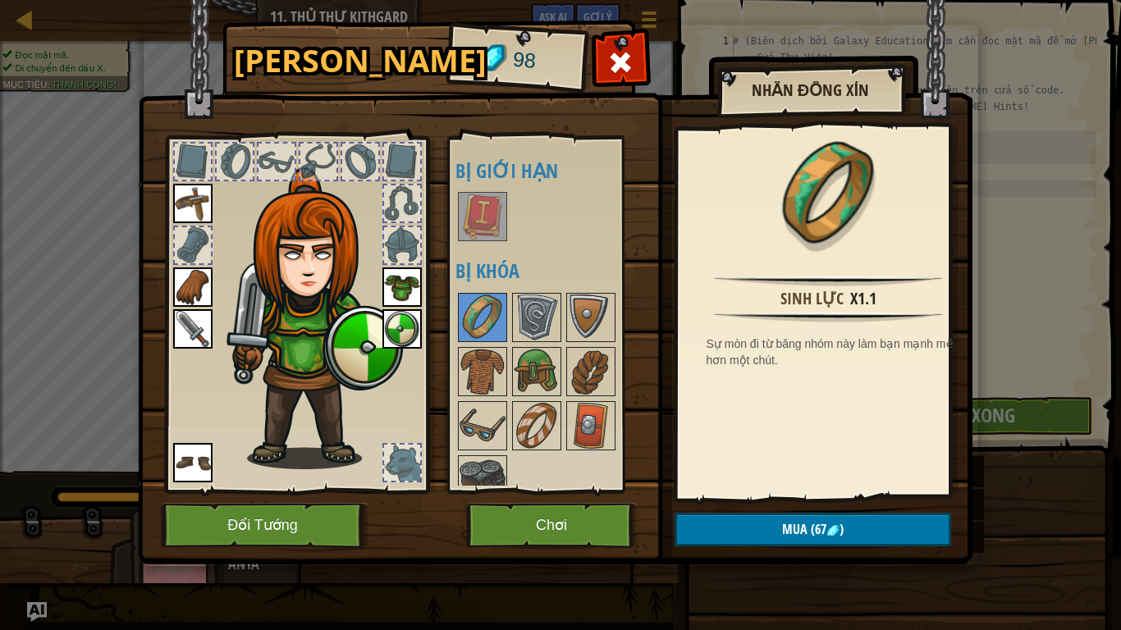
click at [453, 409] on div "[PERSON_NAME] [PERSON_NAME] (click đúp để trang bị) Bị [PERSON_NAME] Bị [PERSON…" at bounding box center [548, 314] width 201 height 357
click at [519, 370] on img at bounding box center [537, 372] width 46 height 46
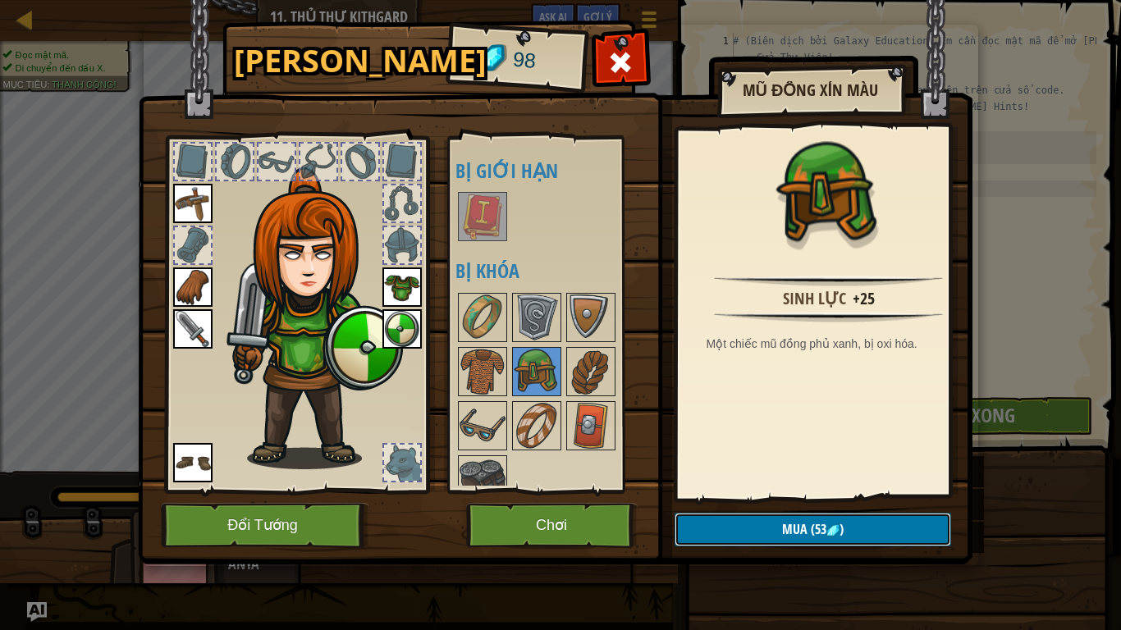
click at [780, 524] on button "Mua (53 )" at bounding box center [812, 530] width 276 height 34
click at [780, 524] on button "Xác nhận" at bounding box center [812, 530] width 276 height 34
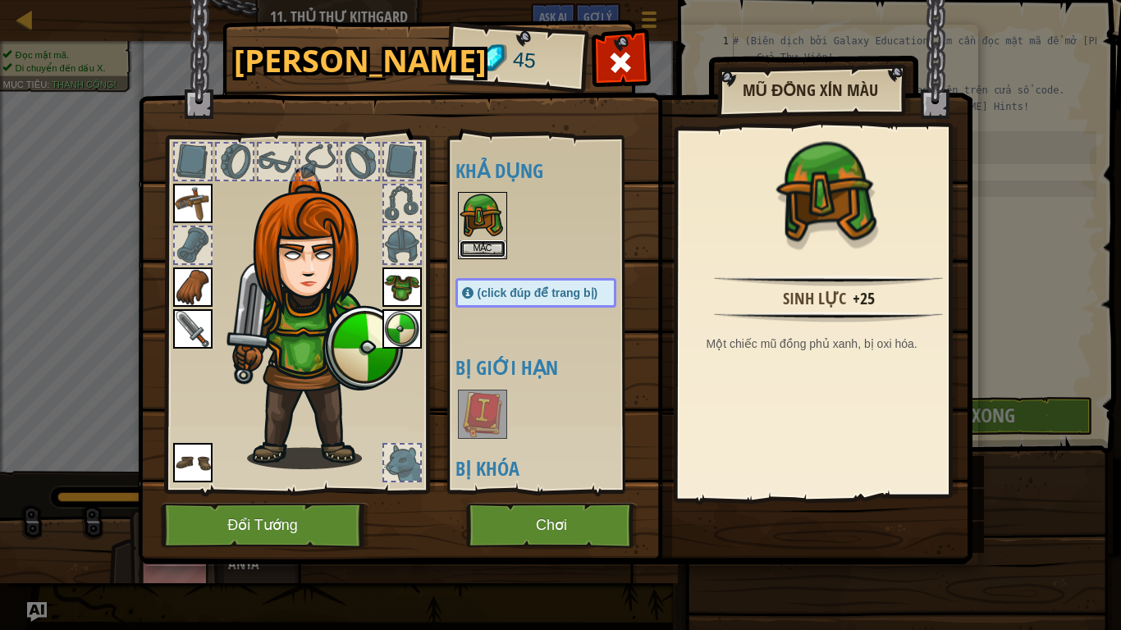
click at [479, 246] on button "Mặc" at bounding box center [482, 248] width 46 height 17
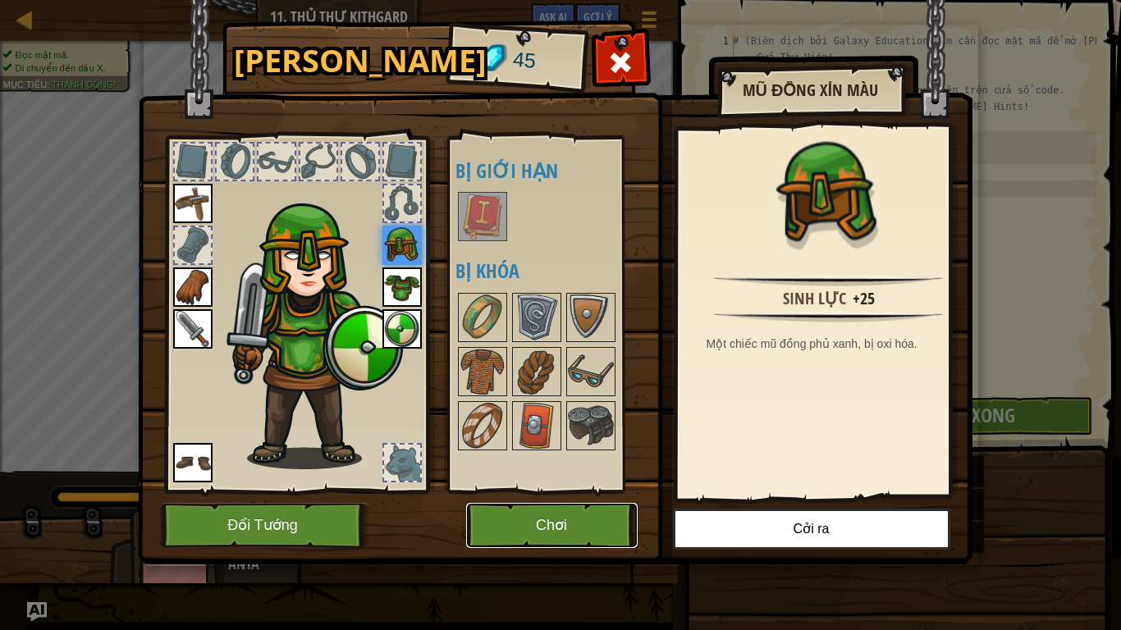
click at [598, 521] on button "Chơi" at bounding box center [551, 525] width 171 height 45
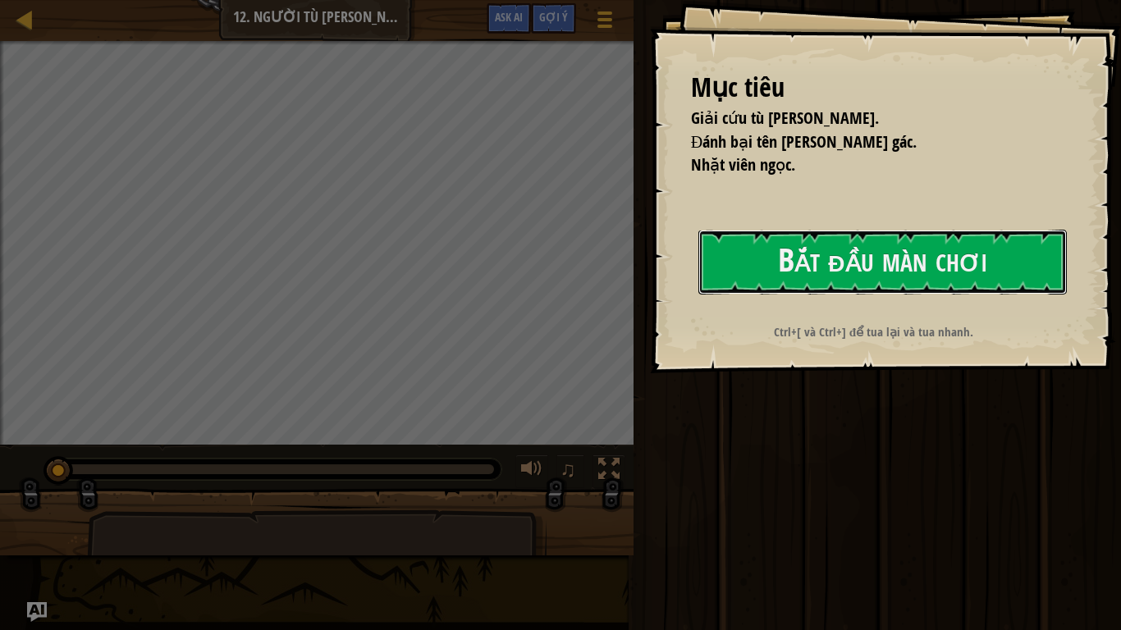
click at [755, 279] on button "Bắt đầu màn chơi" at bounding box center [882, 262] width 368 height 65
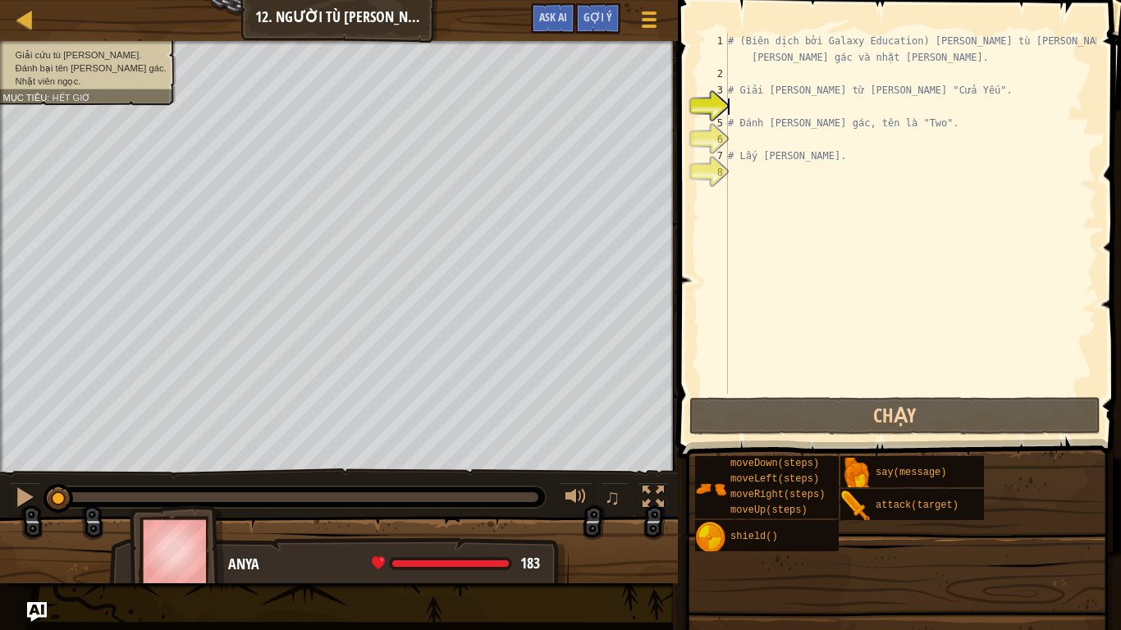
type textarea "h"
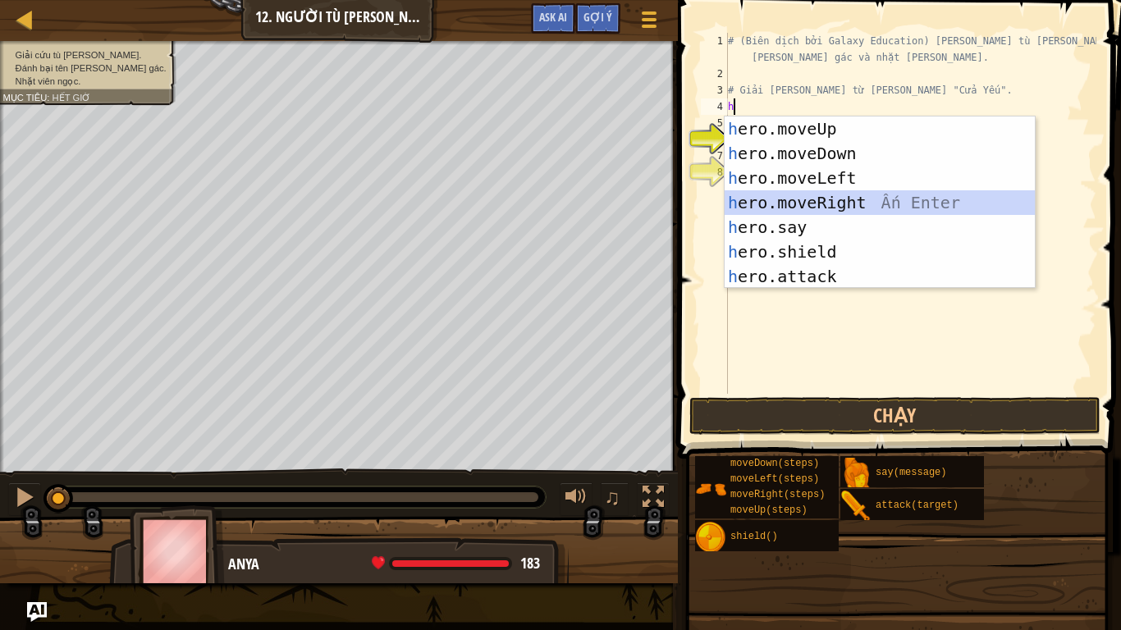
click at [838, 203] on div "h ero.moveUp Ấn Enter h ero.moveDown Ấn Enter h ero.moveLeft Ấn Enter h ero.mov…" at bounding box center [879, 226] width 310 height 221
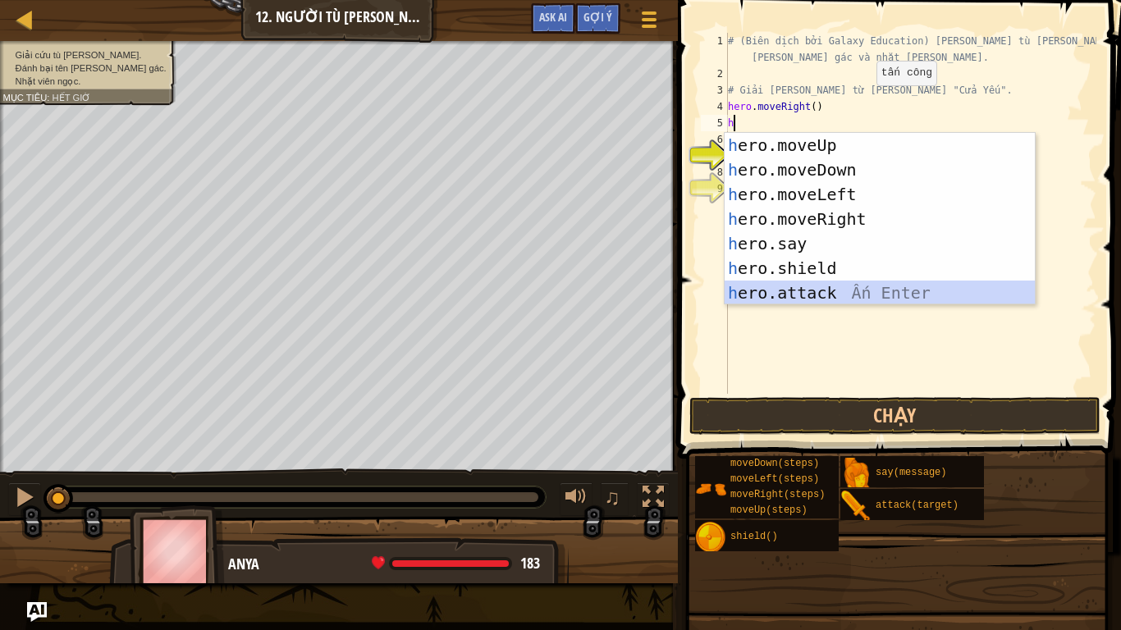
click at [833, 291] on div "h ero.moveUp Ấn Enter h ero.moveDown Ấn Enter h ero.moveLeft Ấn Enter h ero.mov…" at bounding box center [879, 243] width 310 height 221
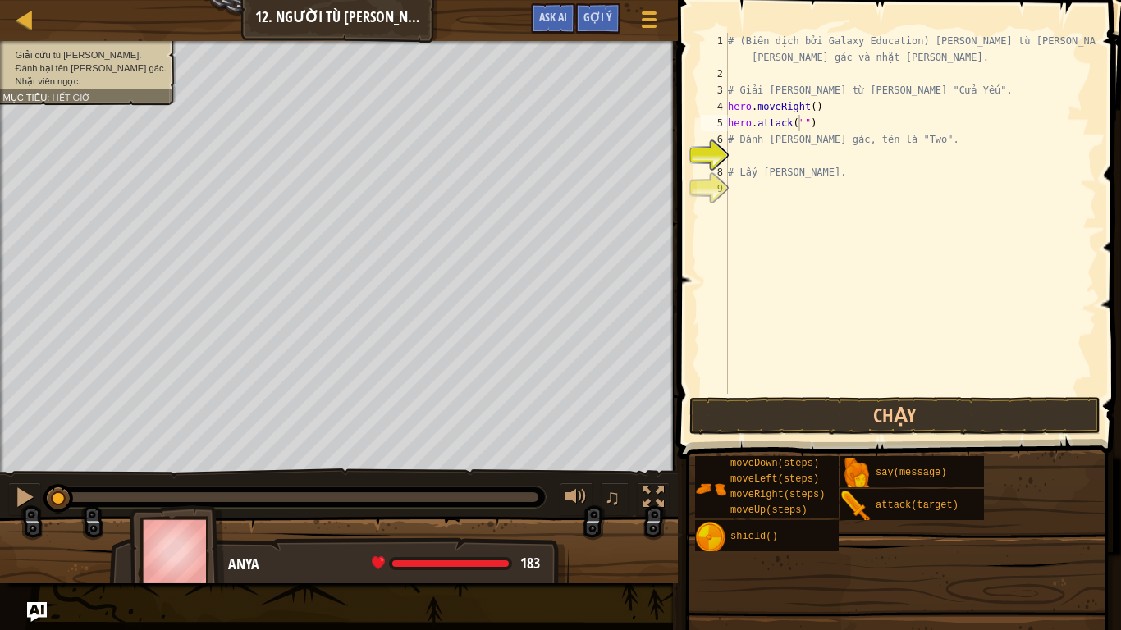
click at [614, 10] on div "Gợi ý" at bounding box center [597, 18] width 45 height 30
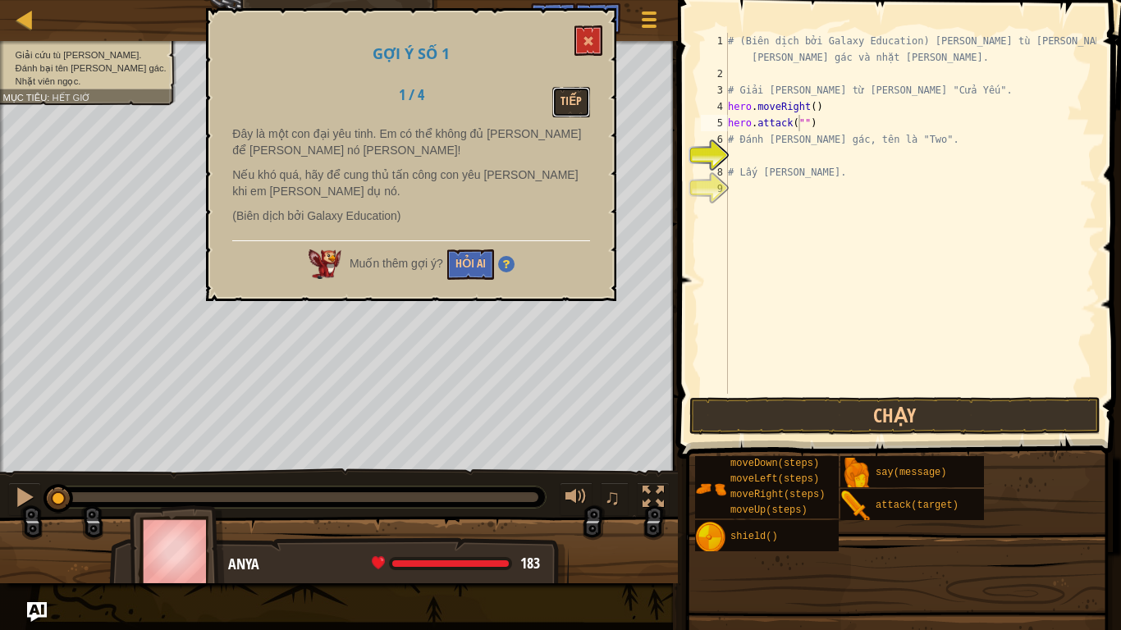
click at [559, 108] on button "Tiếp" at bounding box center [571, 102] width 38 height 30
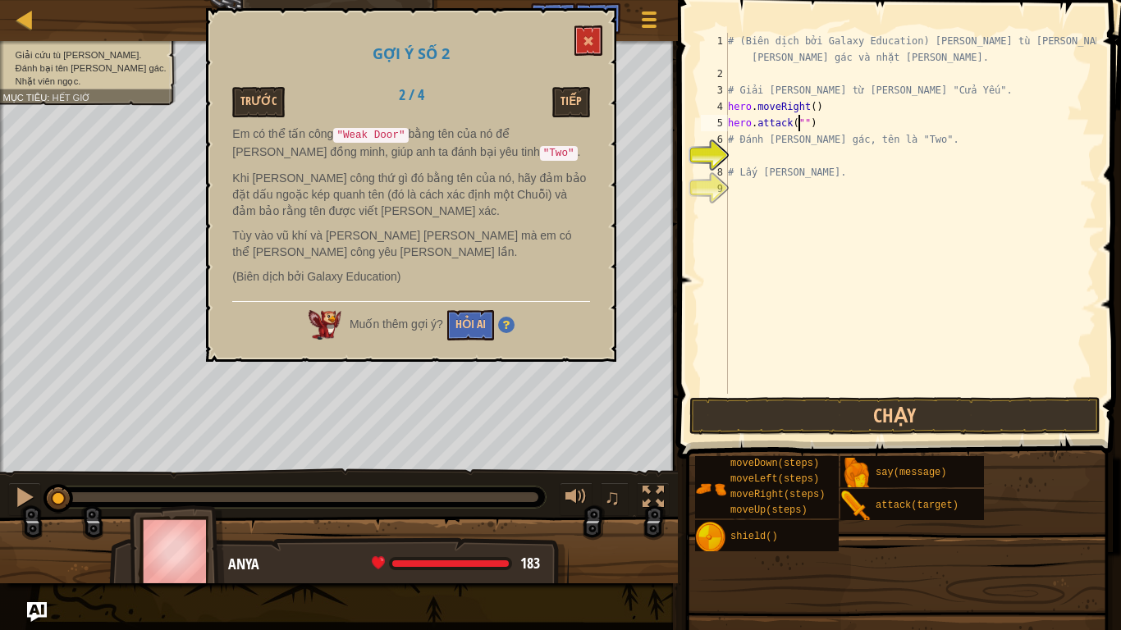
click at [587, 38] on div "Bản đồ Giới [PERSON_NAME] về [PERSON_NAME] học máy tính 12. Người Tù [PERSON_NA…" at bounding box center [560, 315] width 1121 height 630
click at [749, 144] on div "# (Biên dịch bởi Galaxy Education) [PERSON_NAME] tù [PERSON_NAME], đánh [PERSON…" at bounding box center [910, 238] width 372 height 410
click at [911, 133] on div "# (Biên dịch bởi Galaxy Education) [PERSON_NAME] tù [PERSON_NAME], đánh [PERSON…" at bounding box center [910, 238] width 372 height 410
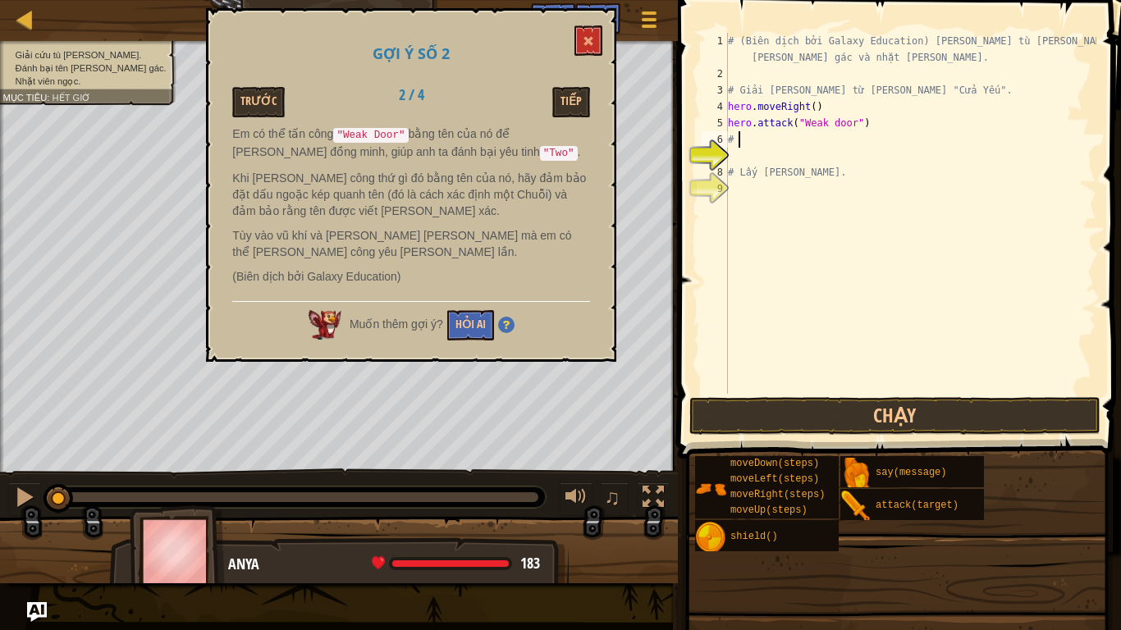
type textarea "#"
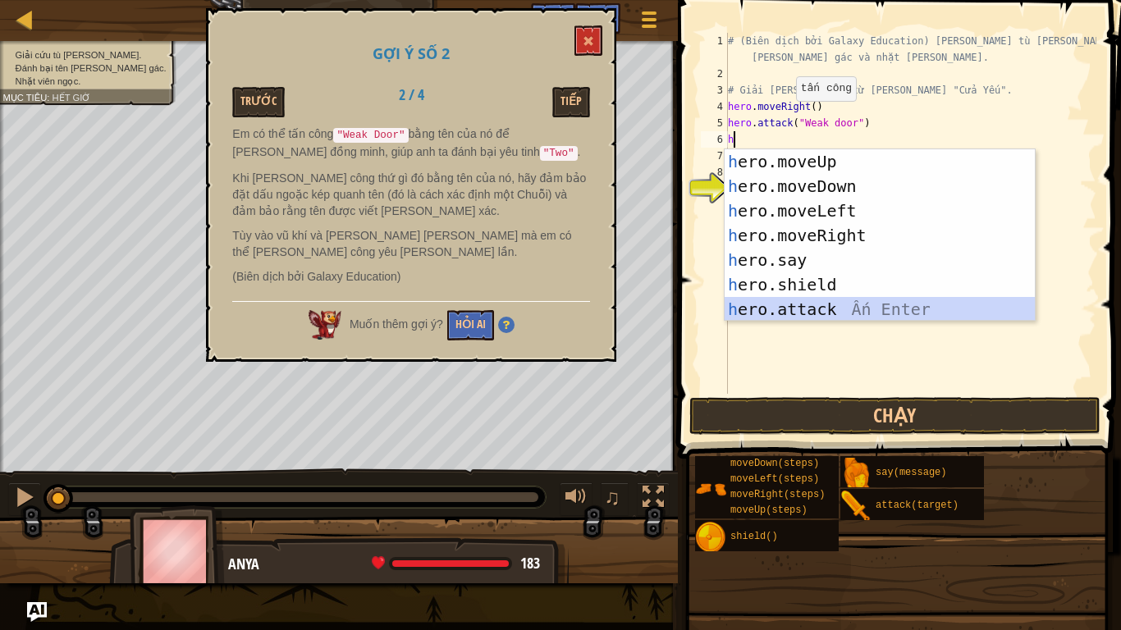
click at [811, 304] on div "h ero.moveUp Ấn Enter h ero.moveDown Ấn Enter h ero.moveLeft Ấn Enter h ero.mov…" at bounding box center [879, 259] width 310 height 221
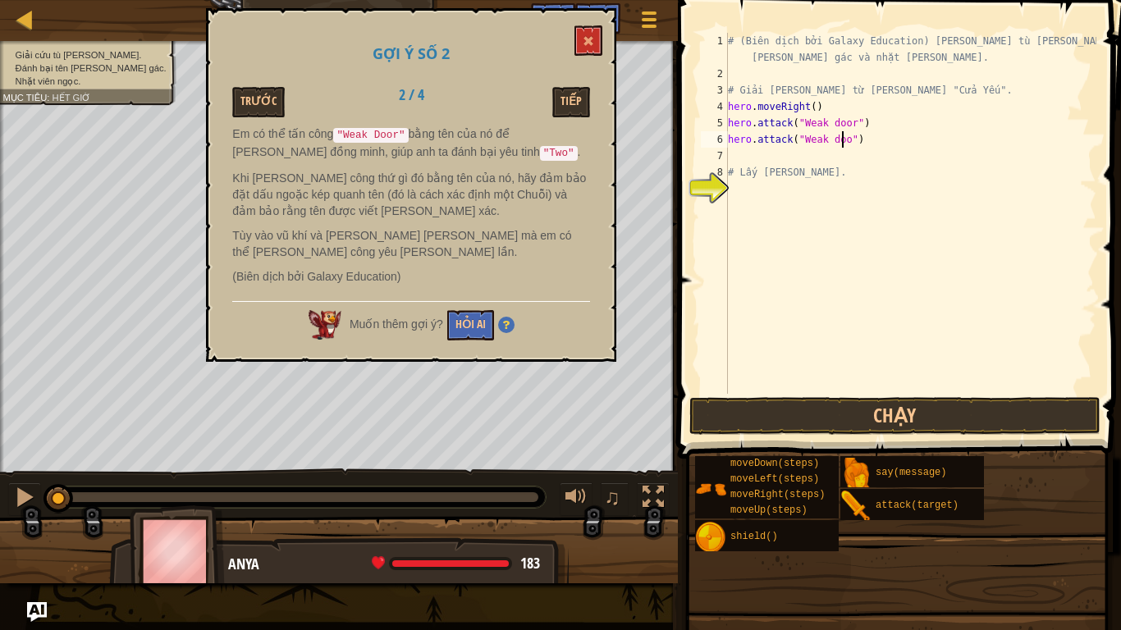
scroll to position [7, 10]
type textarea "hero.attack("Weak door")"
click at [595, 52] on button at bounding box center [588, 40] width 28 height 30
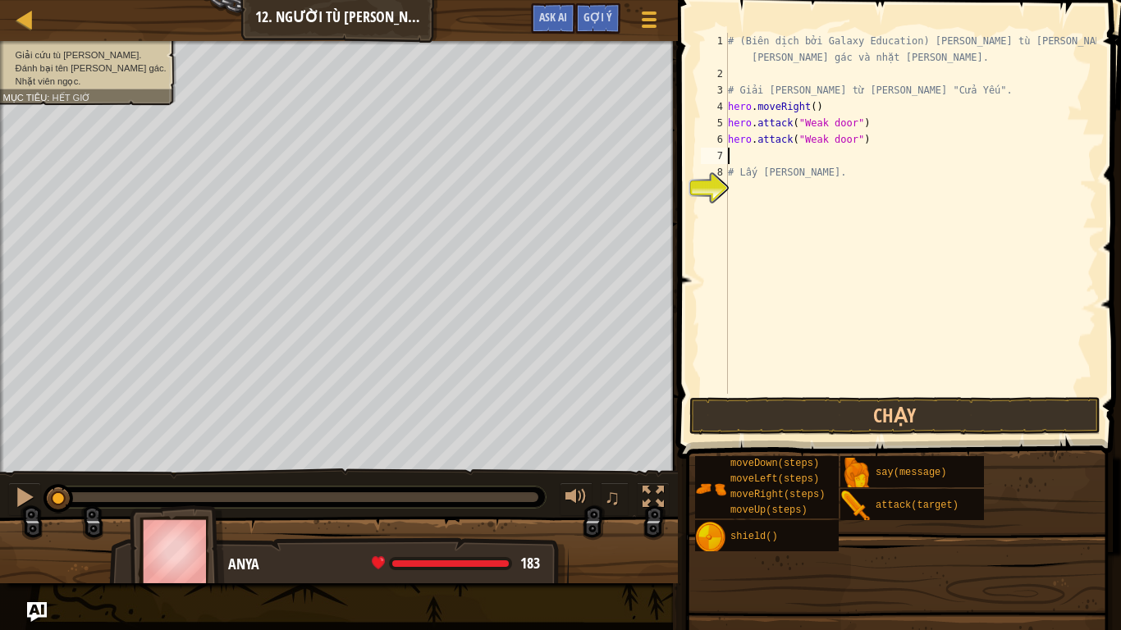
scroll to position [7, 0]
click at [755, 158] on div "# (Biên dịch bởi Galaxy Education) [PERSON_NAME] tù [PERSON_NAME], đánh [PERSON…" at bounding box center [910, 238] width 372 height 410
type textarea "h"
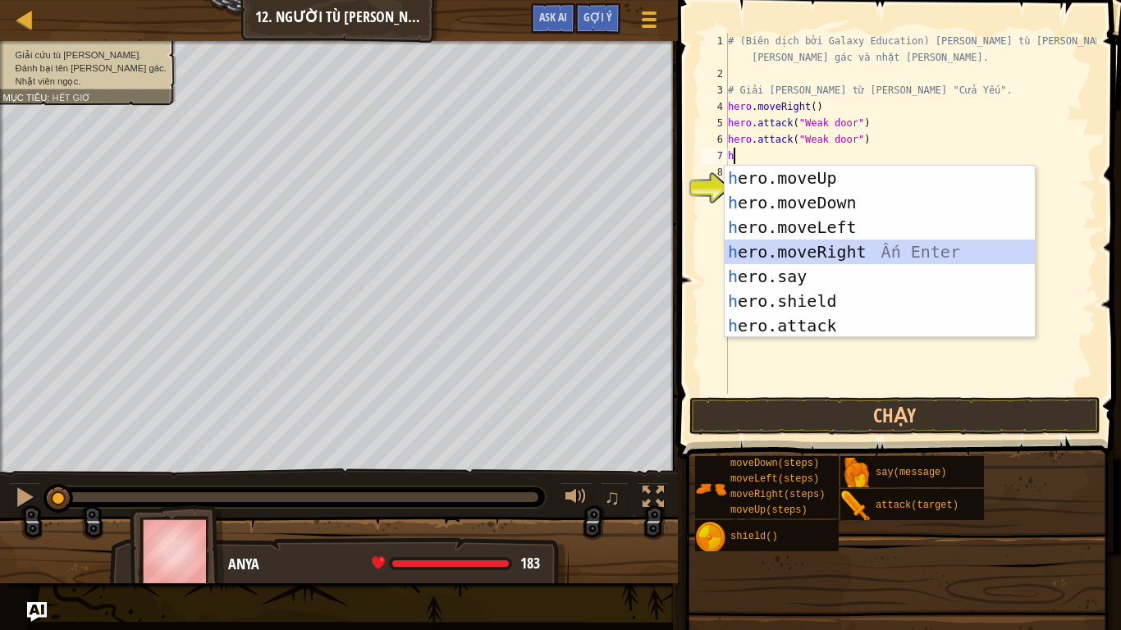
click at [825, 249] on div "h ero.moveUp Ấn Enter h ero.moveDown Ấn Enter h ero.moveLeft Ấn Enter h ero.mov…" at bounding box center [879, 276] width 310 height 221
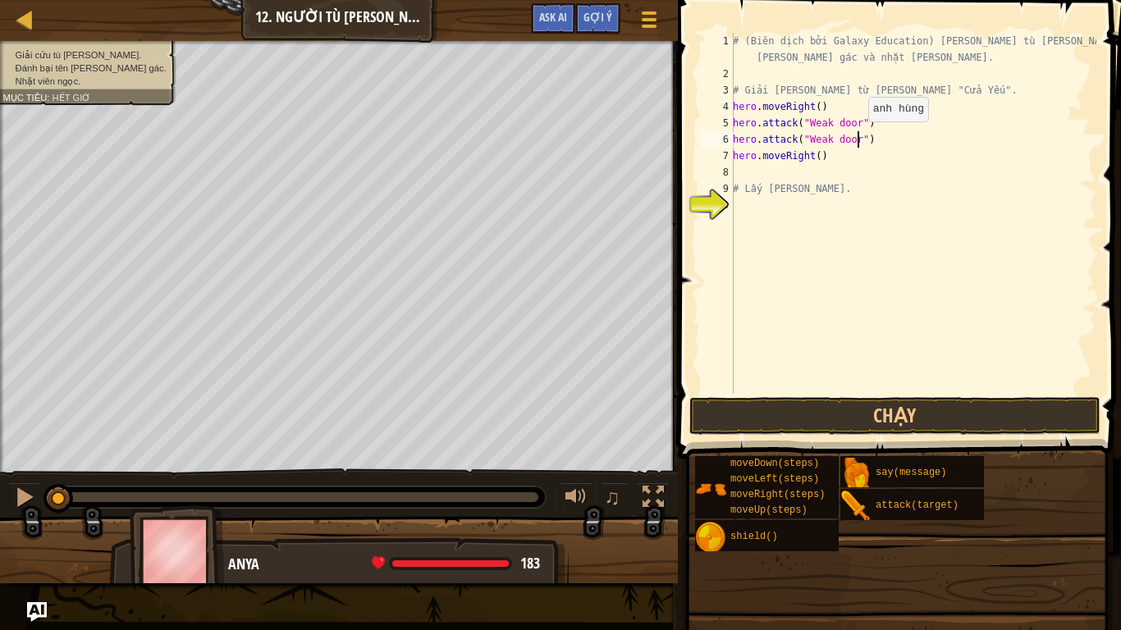
click at [859, 138] on div "# (Biên dịch bởi Galaxy Education) [PERSON_NAME] tù [PERSON_NAME], đánh [PERSON…" at bounding box center [912, 238] width 367 height 410
click at [852, 136] on div "# (Biên dịch bởi Galaxy Education) [PERSON_NAME] tù [PERSON_NAME], đánh [PERSON…" at bounding box center [912, 238] width 367 height 410
click at [872, 140] on div "# (Biên dịch bởi Galaxy Education) [PERSON_NAME] tù [PERSON_NAME], đánh [PERSON…" at bounding box center [912, 238] width 367 height 410
type textarea "h"
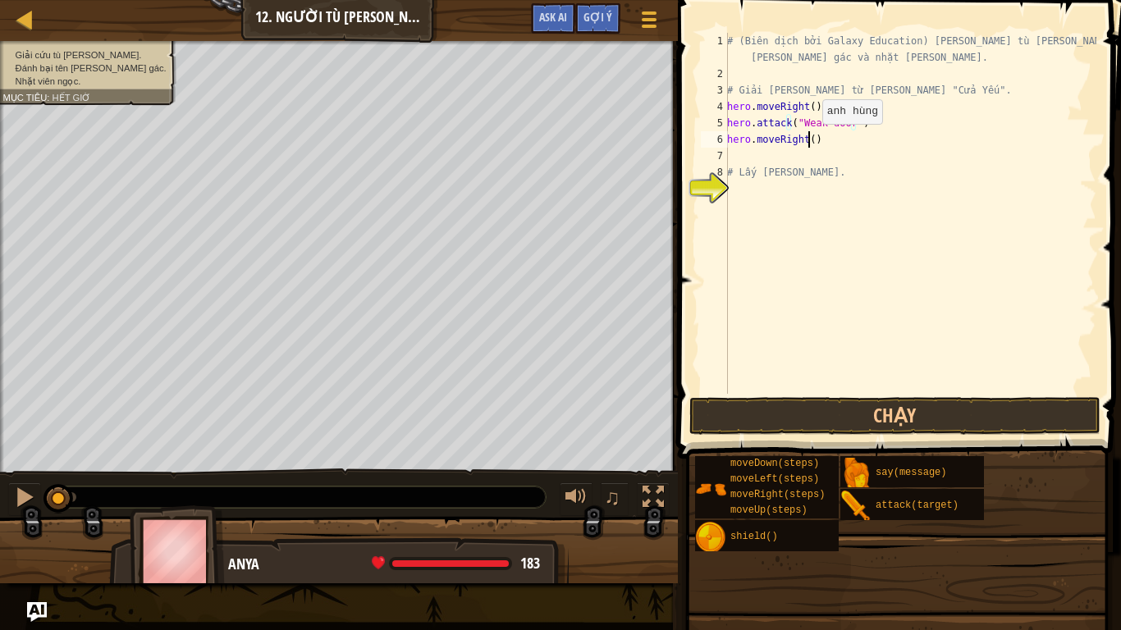
click at [807, 140] on div "# (Biên dịch bởi Galaxy Education) [PERSON_NAME] tù [PERSON_NAME], đánh [PERSON…" at bounding box center [910, 238] width 372 height 410
type textarea "hero.moveRight(2)"
click at [729, 153] on div "# (Biên dịch bởi Galaxy Education) [PERSON_NAME] tù [PERSON_NAME], đánh [PERSON…" at bounding box center [910, 238] width 372 height 410
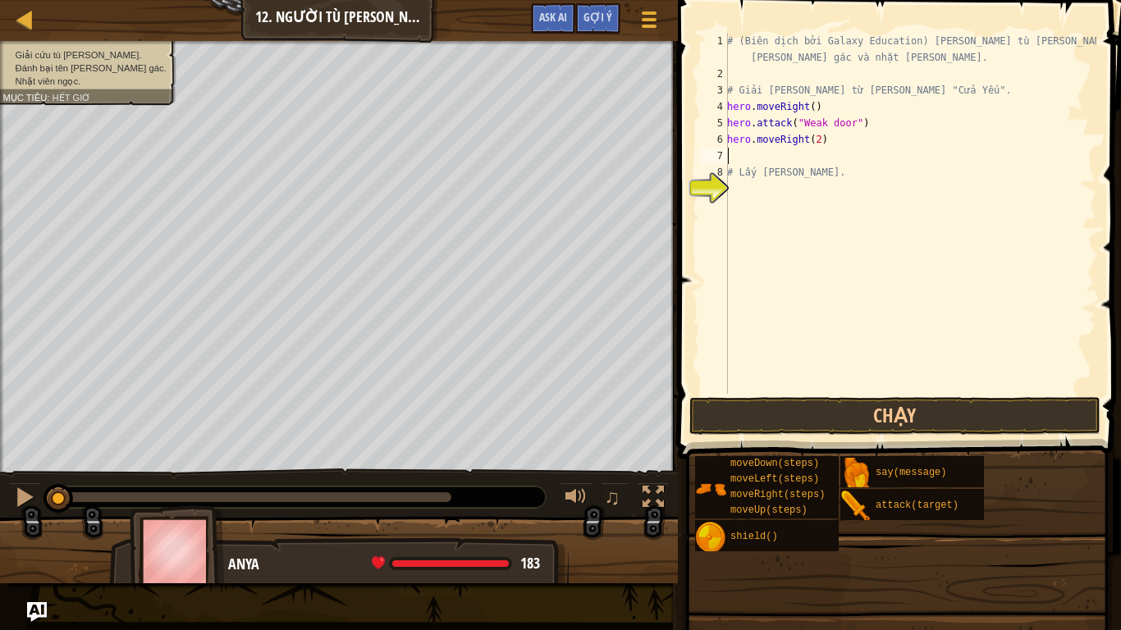
type textarea "h"
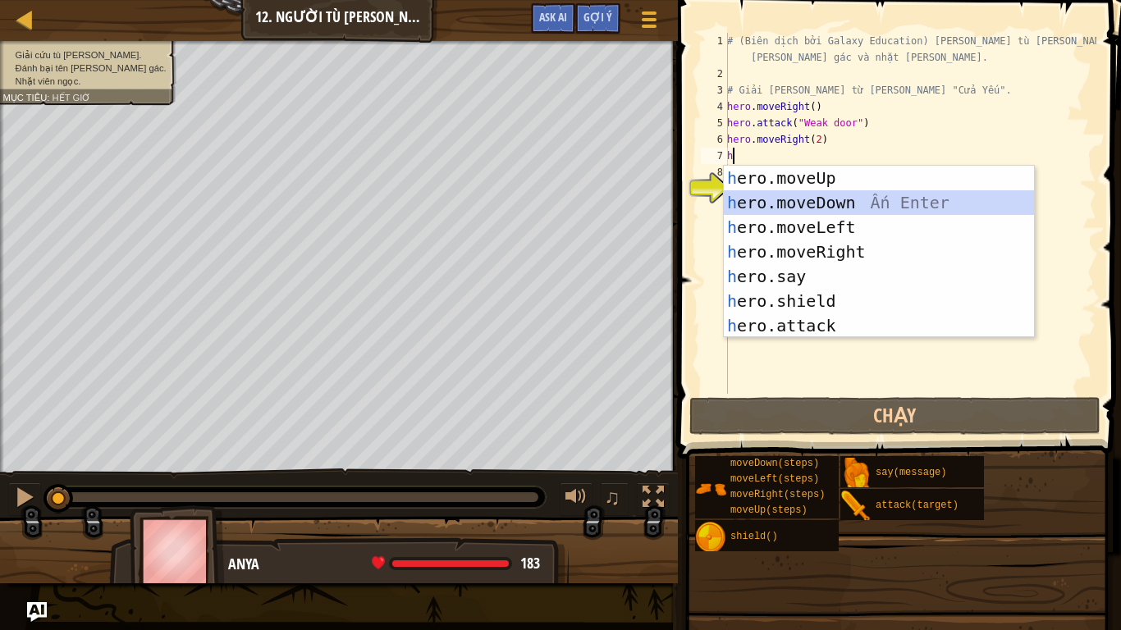
click at [849, 203] on div "h ero.moveUp Ấn Enter h ero.moveDown Ấn Enter h ero.moveLeft Ấn Enter h ero.mov…" at bounding box center [879, 276] width 310 height 221
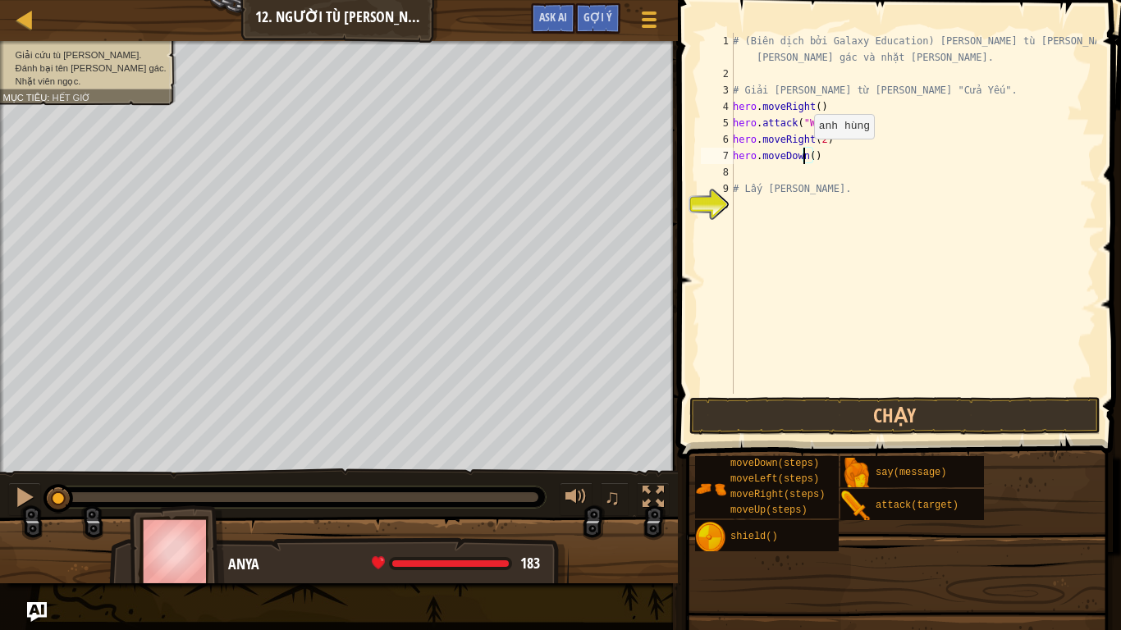
click at [805, 155] on div "# (Biên dịch bởi Galaxy Education) [PERSON_NAME] tù [PERSON_NAME], đánh [PERSON…" at bounding box center [912, 238] width 367 height 410
click at [808, 155] on div "# (Biên dịch bởi Galaxy Education) [PERSON_NAME] tù [PERSON_NAME], đánh [PERSON…" at bounding box center [912, 238] width 367 height 410
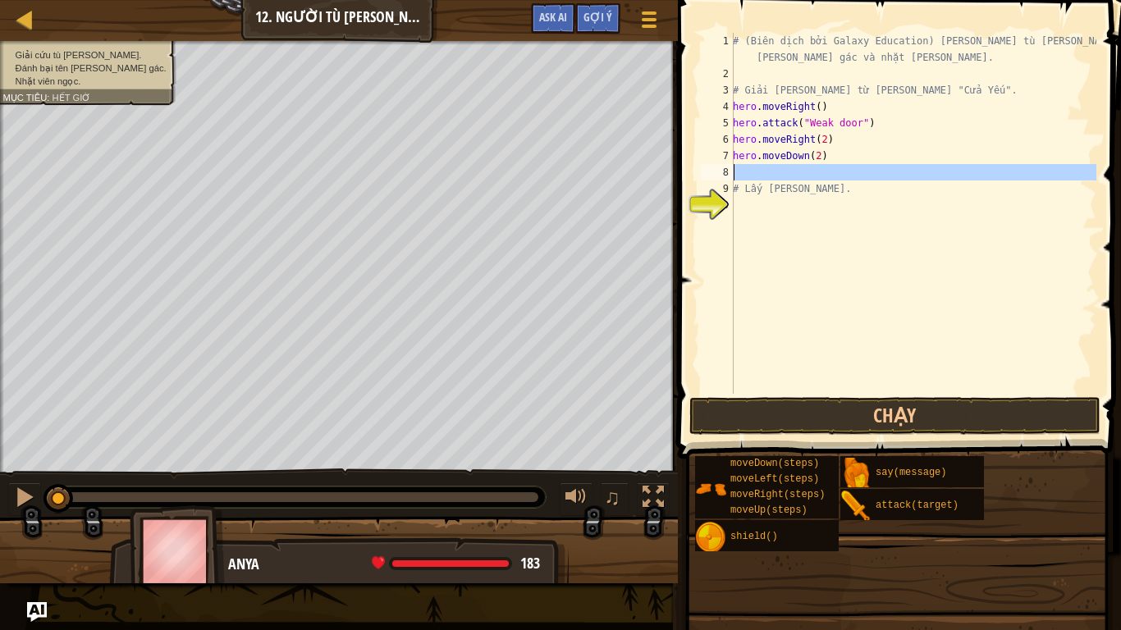
click at [733, 172] on div "8" at bounding box center [717, 172] width 33 height 16
type textarea "# Lấy [PERSON_NAME]."
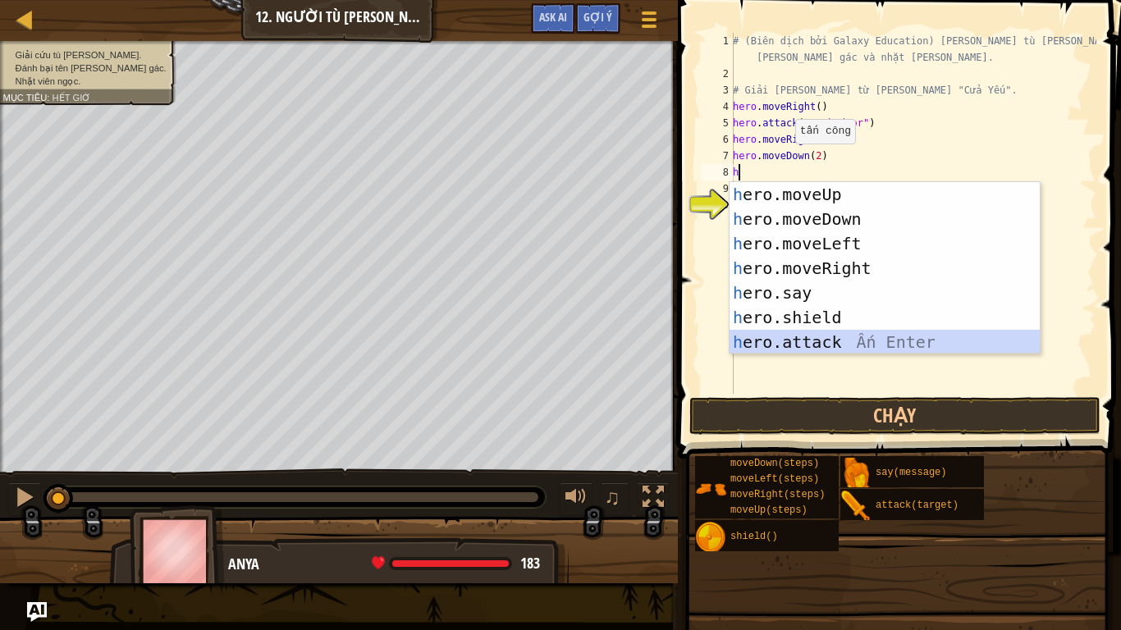
click at [887, 340] on div "h ero.moveUp Ấn Enter h ero.moveDown Ấn Enter h ero.moveLeft Ấn Enter h ero.mov…" at bounding box center [884, 292] width 310 height 221
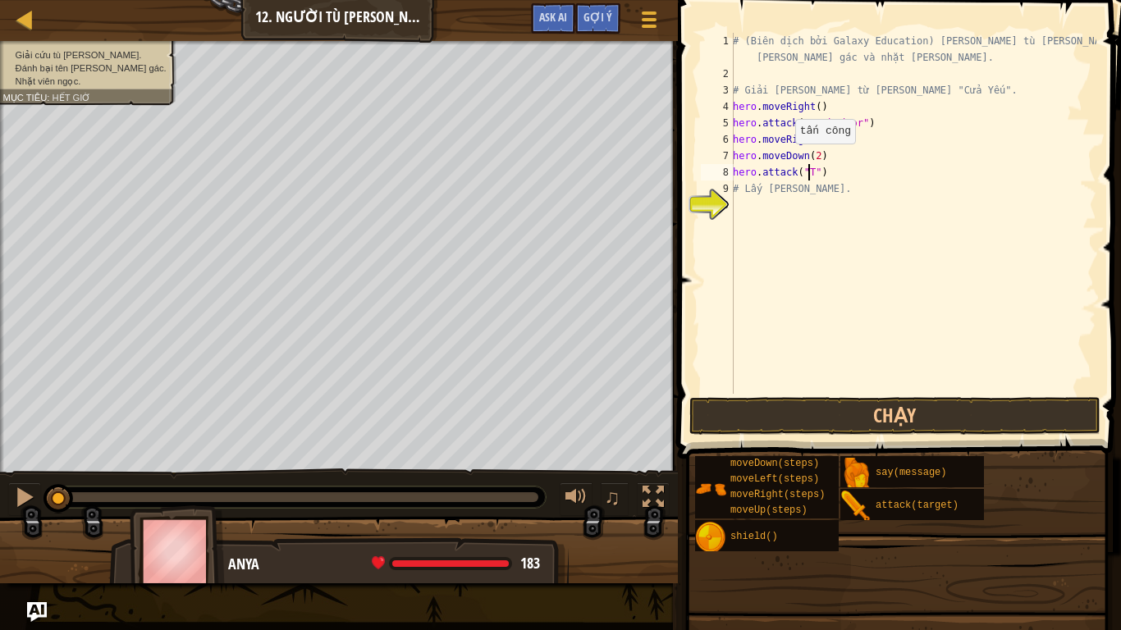
scroll to position [7, 7]
click at [816, 190] on div "# (Biên dịch bởi Galaxy Education) [PERSON_NAME] tù [PERSON_NAME], đánh [PERSON…" at bounding box center [912, 238] width 367 height 410
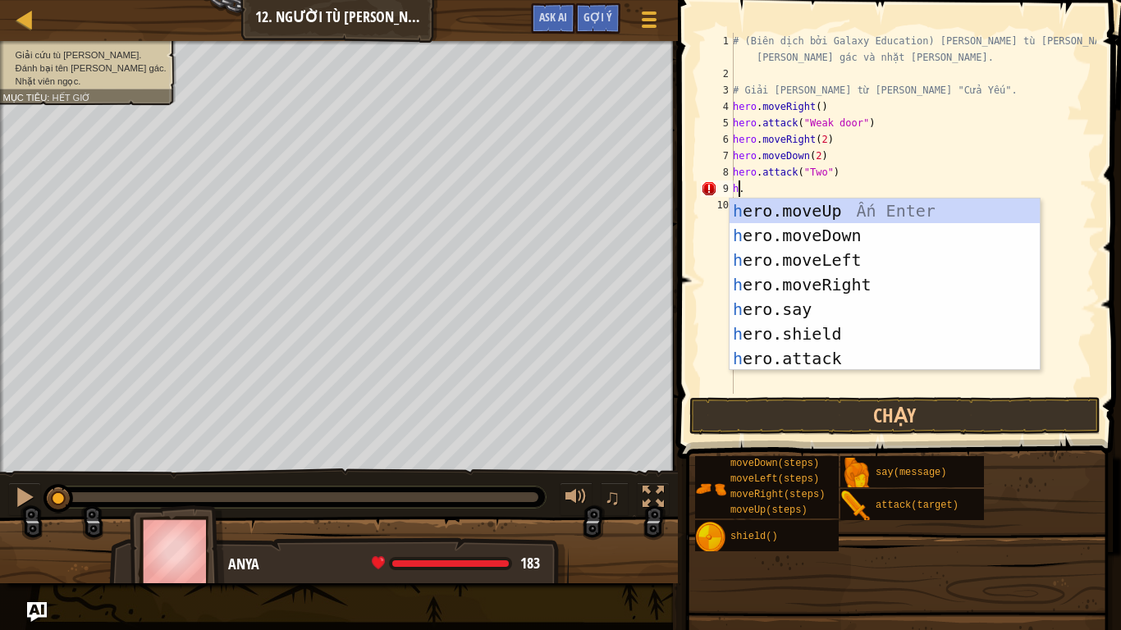
type textarea "."
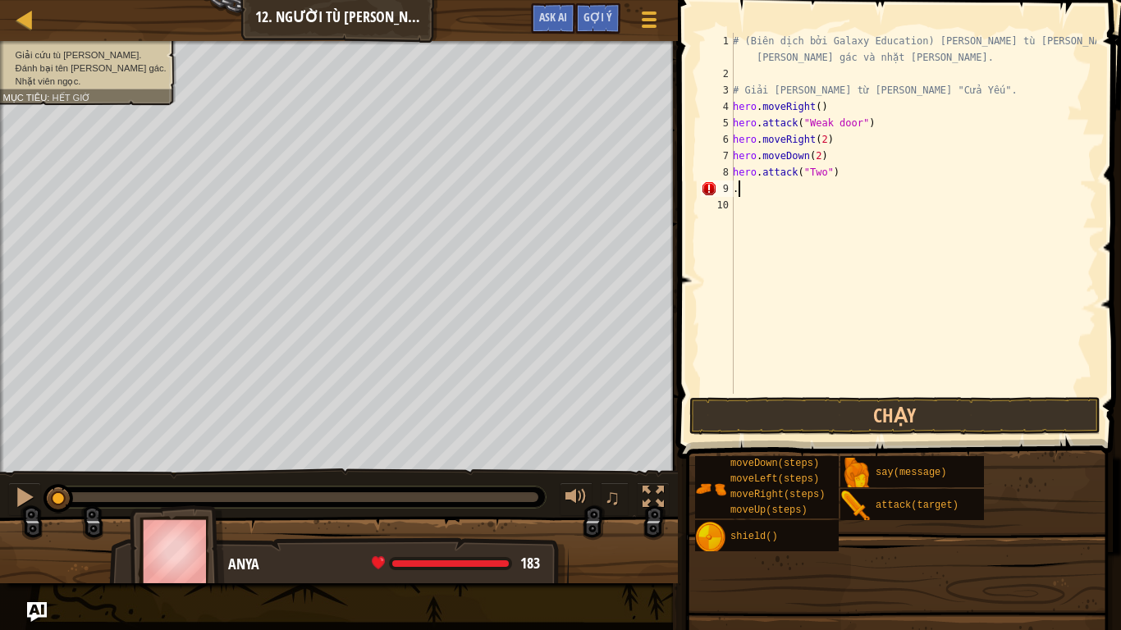
click at [757, 196] on div "# (Biên dịch bởi Galaxy Education) [PERSON_NAME] tù [PERSON_NAME], đánh [PERSON…" at bounding box center [912, 238] width 367 height 410
type textarea "h"
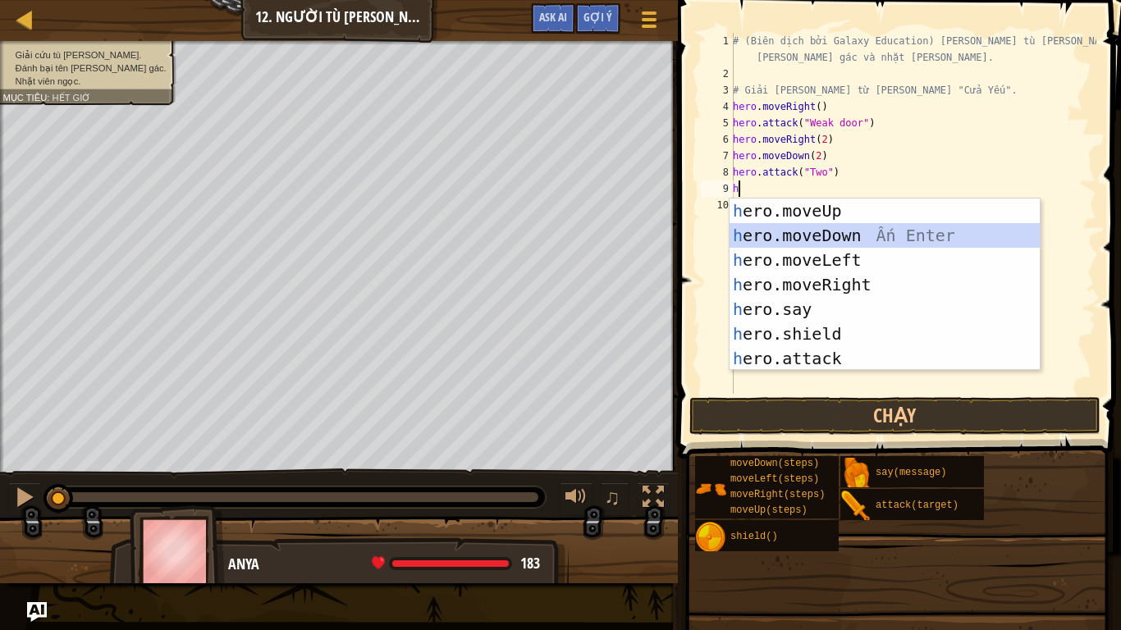
click at [831, 226] on div "h ero.moveUp Ấn Enter h ero.moveDown Ấn Enter h ero.moveLeft Ấn Enter h ero.mov…" at bounding box center [884, 309] width 310 height 221
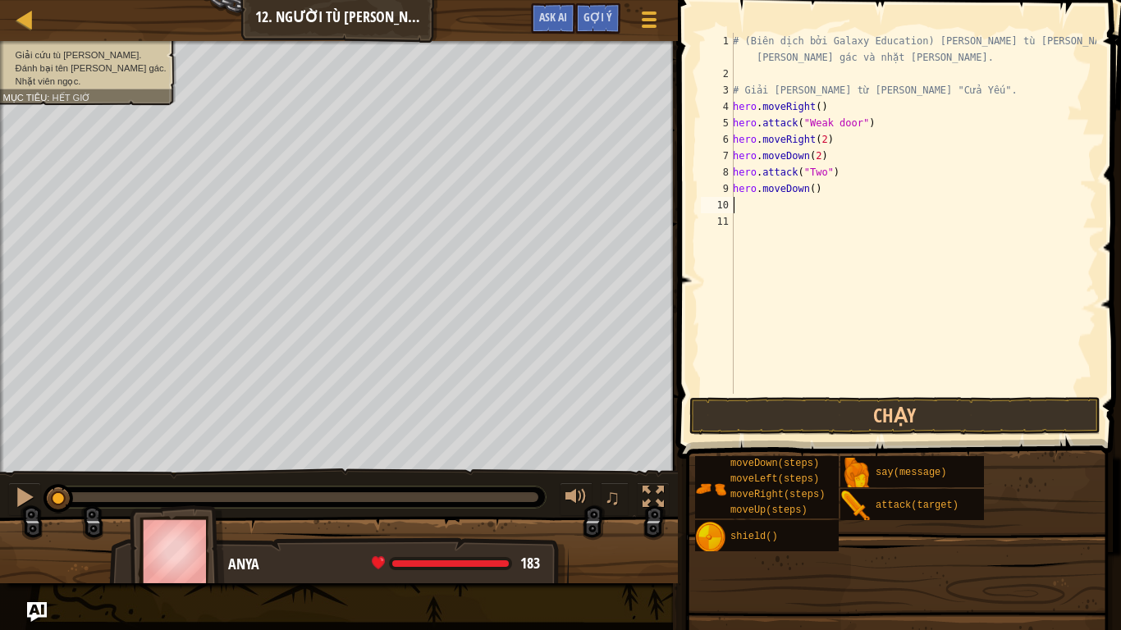
type textarea "h"
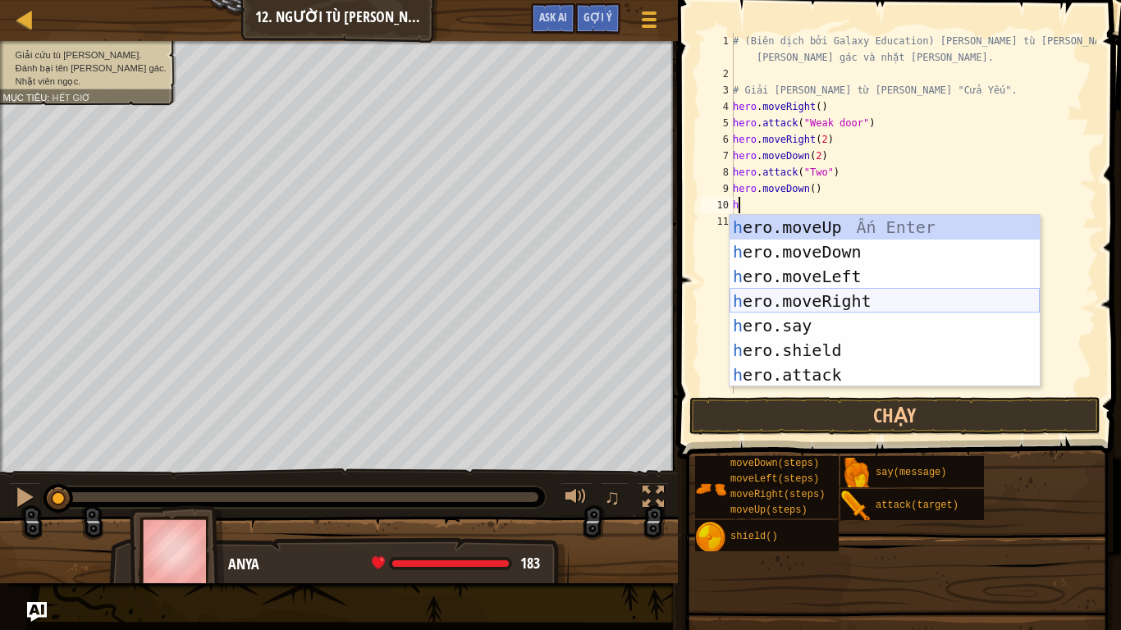
click at [812, 301] on div "h ero.moveUp Ấn Enter h ero.moveDown Ấn Enter h ero.moveLeft Ấn Enter h ero.mov…" at bounding box center [884, 325] width 310 height 221
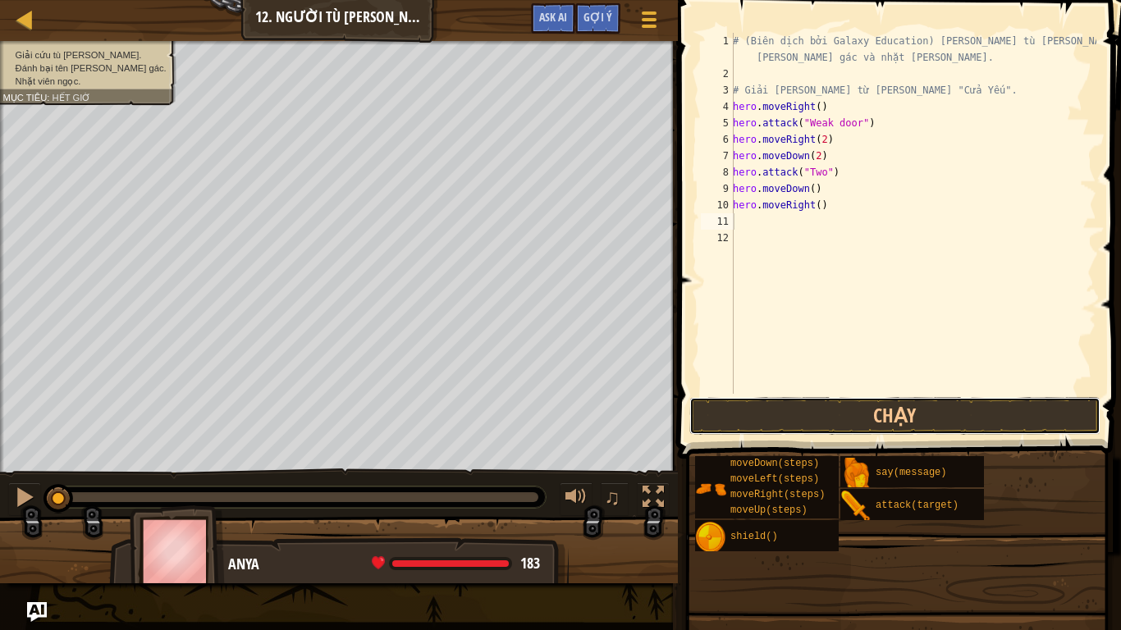
click at [901, 421] on button "Chạy" at bounding box center [894, 416] width 411 height 38
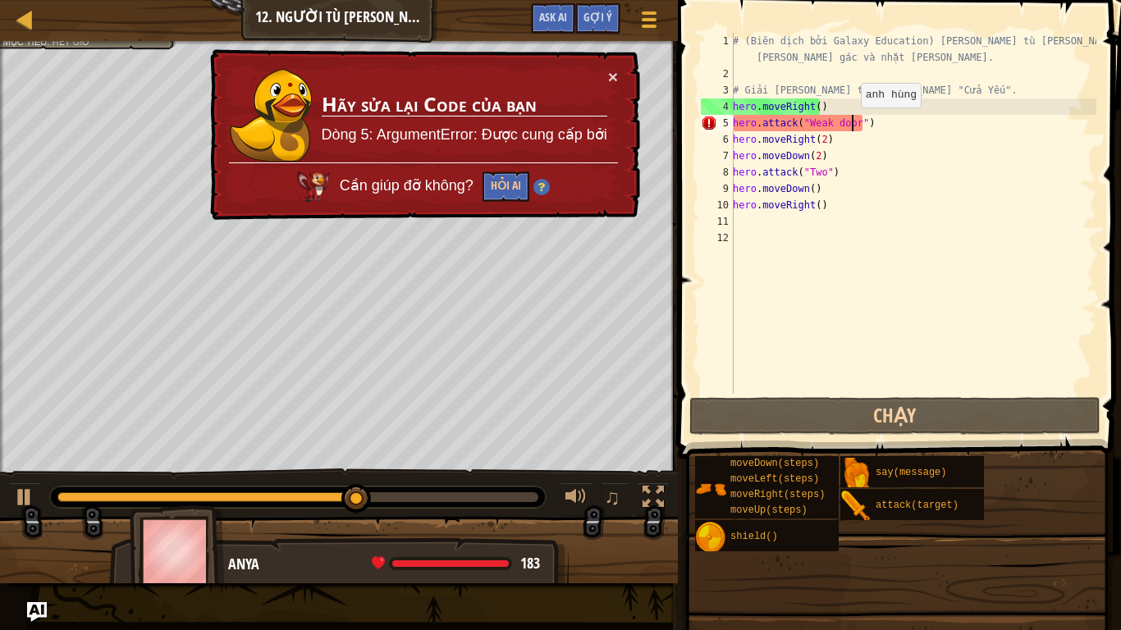
click at [852, 124] on div "# (Biên dịch bởi Galaxy Education) [PERSON_NAME] tù [PERSON_NAME], đánh [PERSON…" at bounding box center [912, 238] width 367 height 410
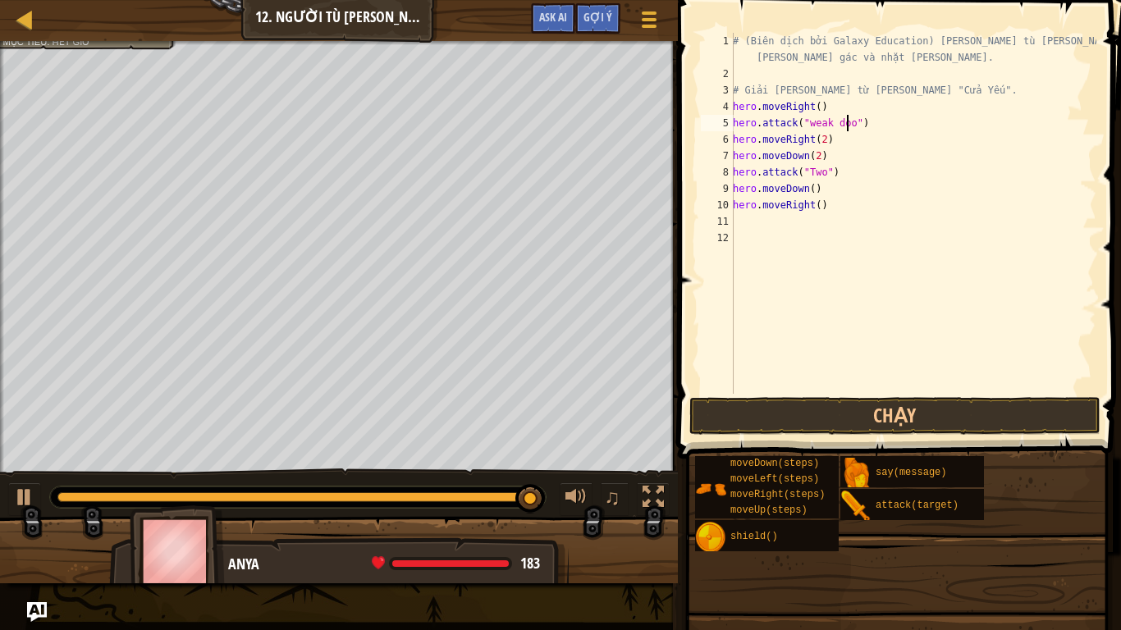
scroll to position [7, 10]
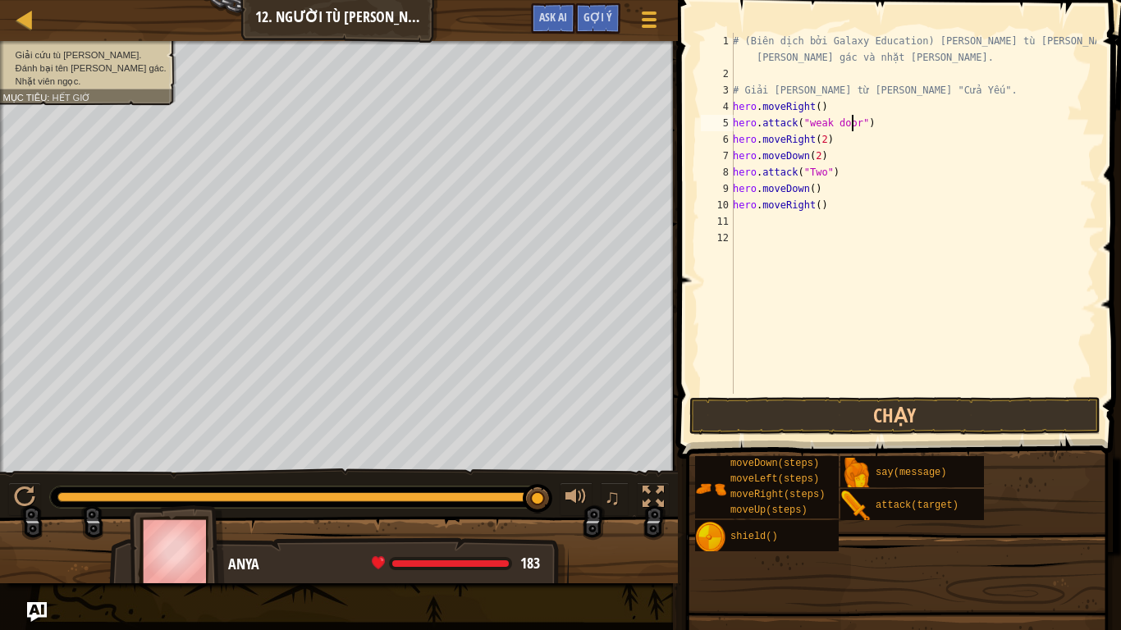
type textarea "hero.attack("weak door")"
click at [748, 416] on button "Chạy" at bounding box center [894, 416] width 411 height 38
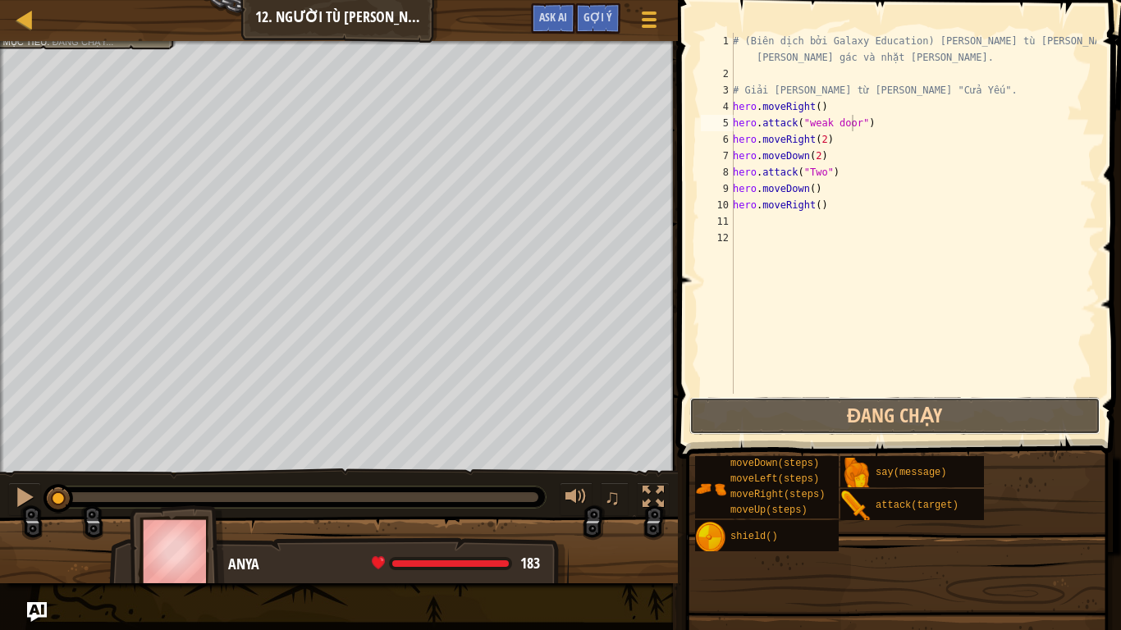
click at [748, 416] on button "Đang chạy" at bounding box center [894, 416] width 411 height 38
click at [960, 263] on div "# (Biên dịch bởi Galaxy Education) [PERSON_NAME] tù [PERSON_NAME], đánh [PERSON…" at bounding box center [912, 238] width 367 height 410
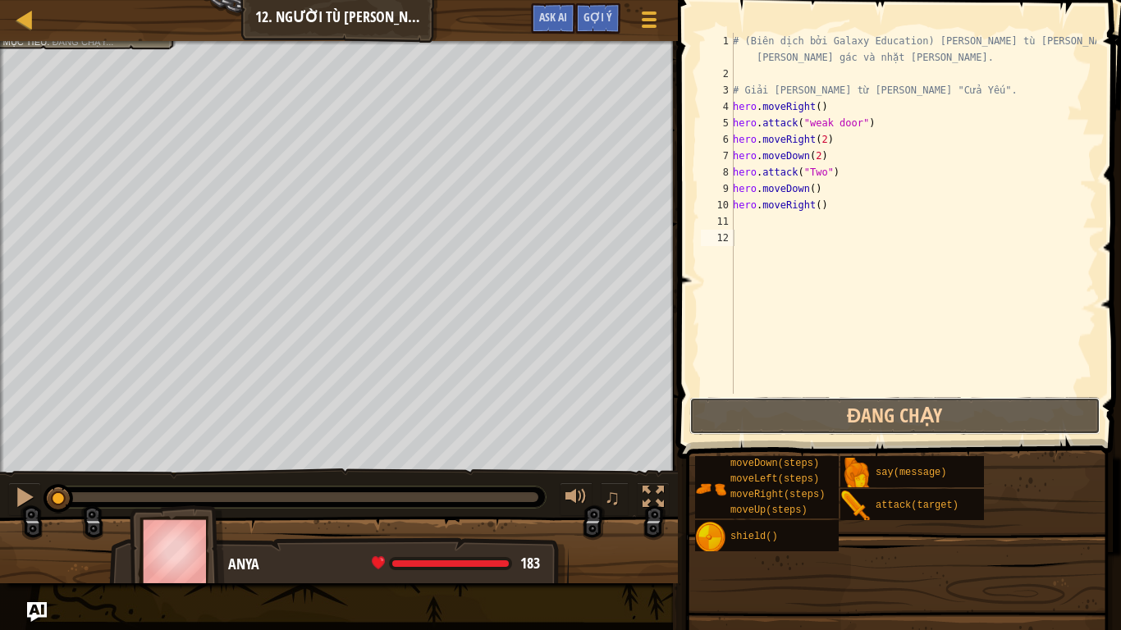
click at [866, 409] on button "Đang chạy" at bounding box center [894, 416] width 411 height 38
click at [847, 150] on div "# (Biên dịch bởi Galaxy Education) [PERSON_NAME] tù [PERSON_NAME], đánh [PERSON…" at bounding box center [912, 238] width 367 height 410
click at [826, 136] on div "# (Biên dịch bởi Galaxy Education) [PERSON_NAME] tù [PERSON_NAME], đánh [PERSON…" at bounding box center [912, 238] width 367 height 410
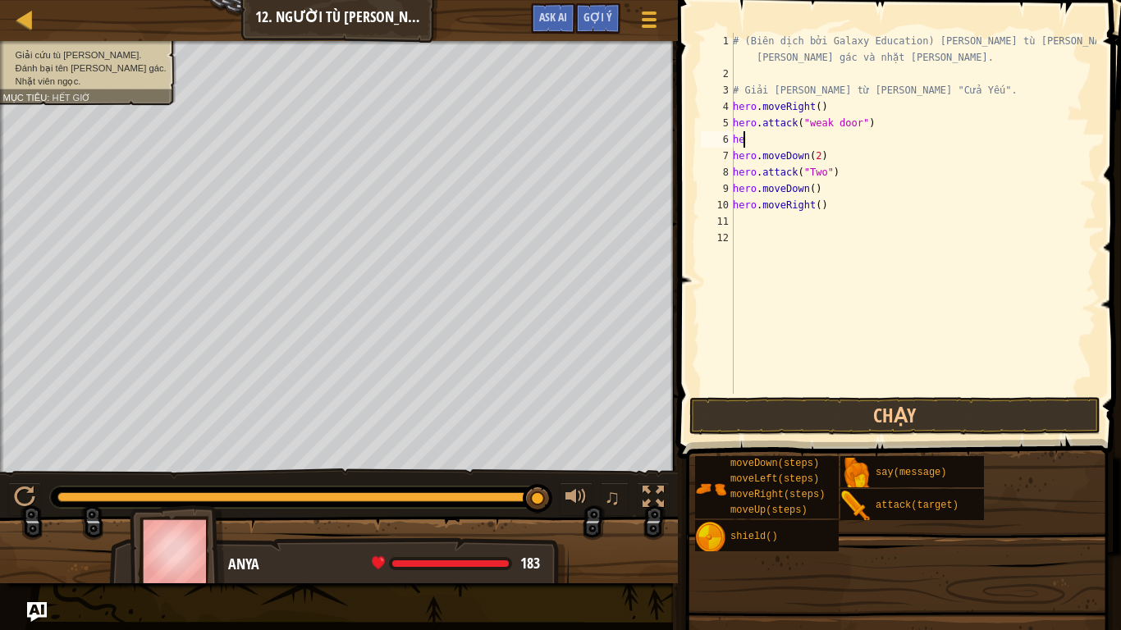
type textarea "h"
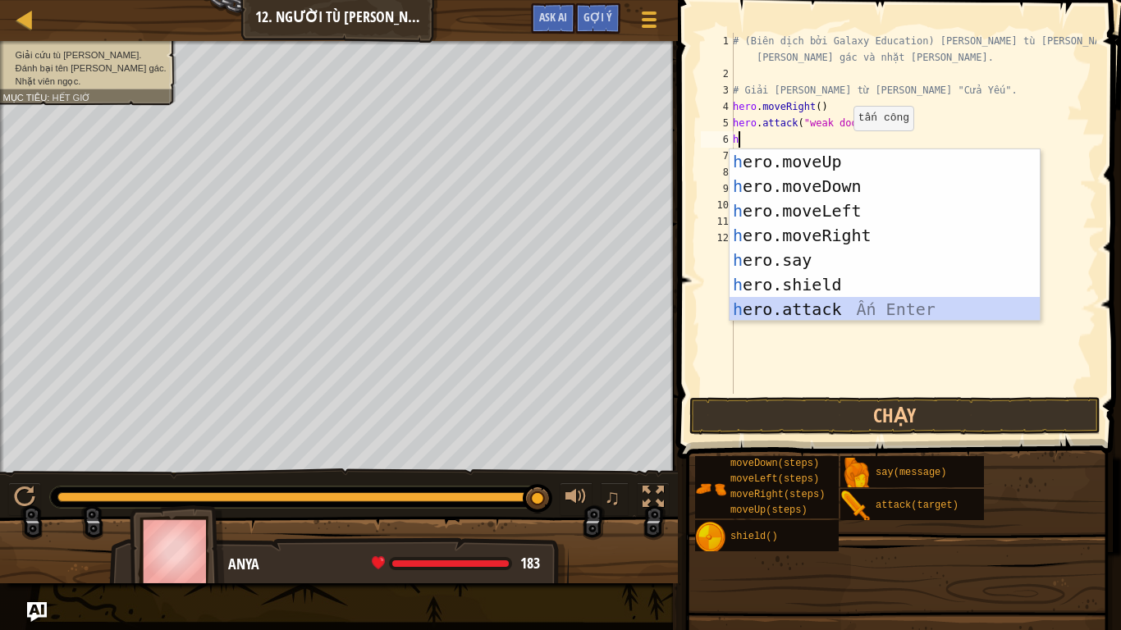
click at [827, 305] on div "h ero.moveUp Ấn Enter h ero.moveDown Ấn Enter h ero.moveLeft Ấn Enter h ero.mov…" at bounding box center [884, 259] width 310 height 221
type textarea "hero.attack("Enemy Name")"
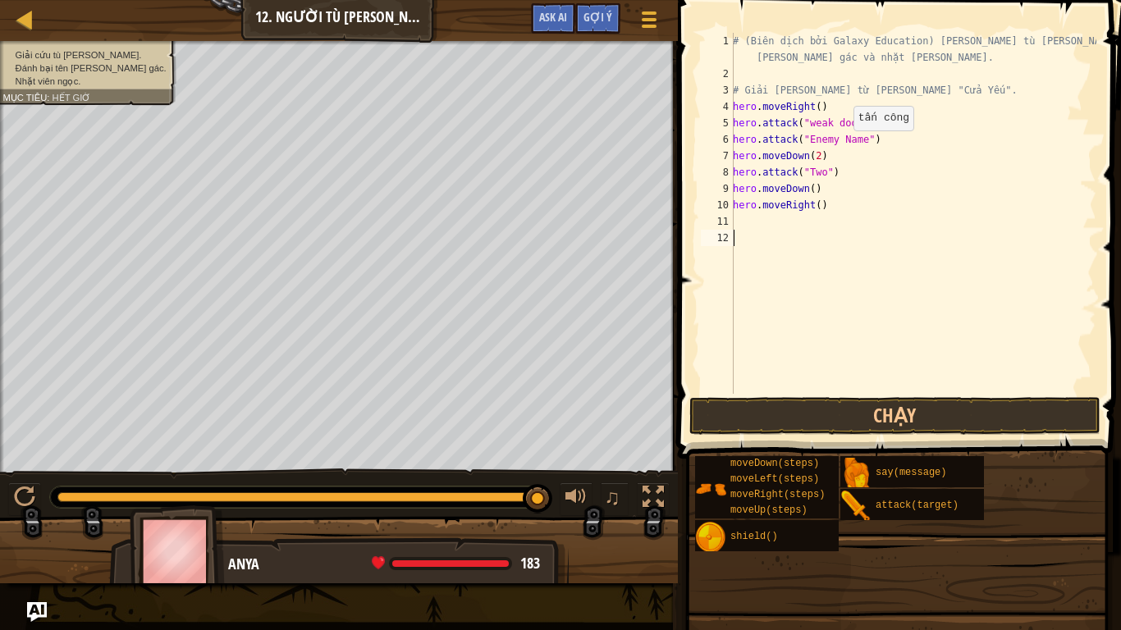
click at [827, 305] on div "# (Biên dịch bởi Galaxy Education) [PERSON_NAME] tù [PERSON_NAME], đánh [PERSON…" at bounding box center [912, 238] width 367 height 410
click at [854, 141] on div "# (Biên dịch bởi Galaxy Education) [PERSON_NAME] tù [PERSON_NAME], đánh [PERSON…" at bounding box center [912, 238] width 367 height 410
click at [856, 139] on div "# (Biên dịch bởi Galaxy Education) [PERSON_NAME] tù [PERSON_NAME], đánh [PERSON…" at bounding box center [912, 238] width 367 height 410
click at [827, 120] on div "# (Biên dịch bởi Galaxy Education) [PERSON_NAME] tù [PERSON_NAME], đánh [PERSON…" at bounding box center [912, 238] width 367 height 410
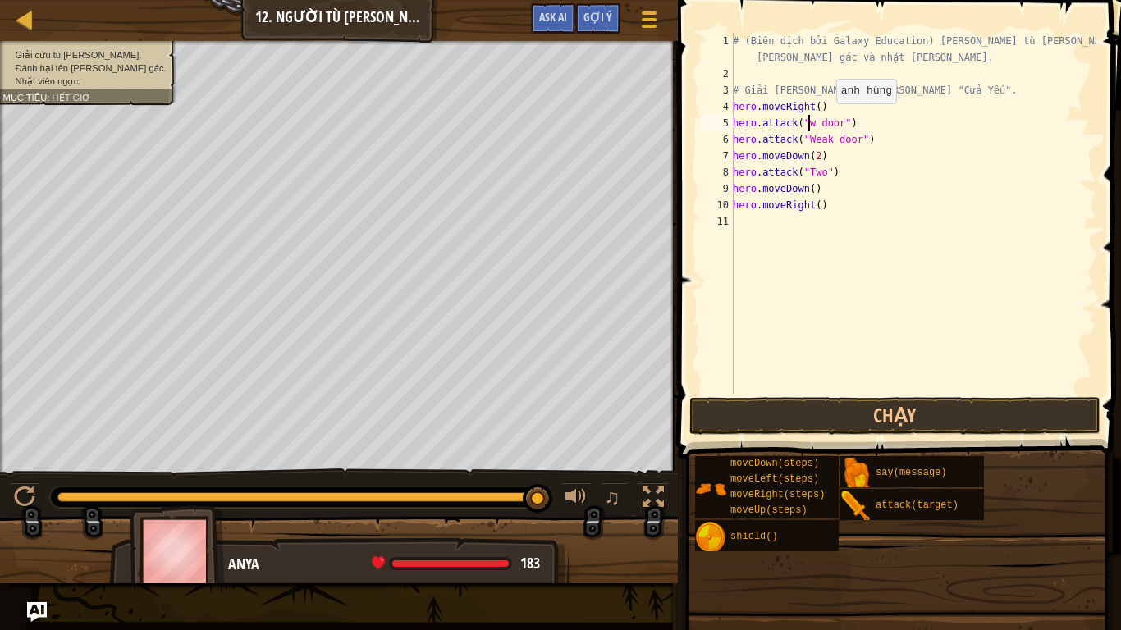
scroll to position [7, 8]
click at [523, 526] on div "Bản đồ Giới [PERSON_NAME] về [PERSON_NAME] học máy tính 12. Người Tù [PERSON_NA…" at bounding box center [560, 315] width 1121 height 630
click at [973, 148] on div "# (Biên dịch bởi Galaxy Education) [PERSON_NAME] tù [PERSON_NAME], đánh [PERSON…" at bounding box center [912, 238] width 367 height 410
click at [806, 126] on div "# (Biên dịch bởi Galaxy Education) [PERSON_NAME] tù [PERSON_NAME], đánh [PERSON…" at bounding box center [912, 238] width 367 height 410
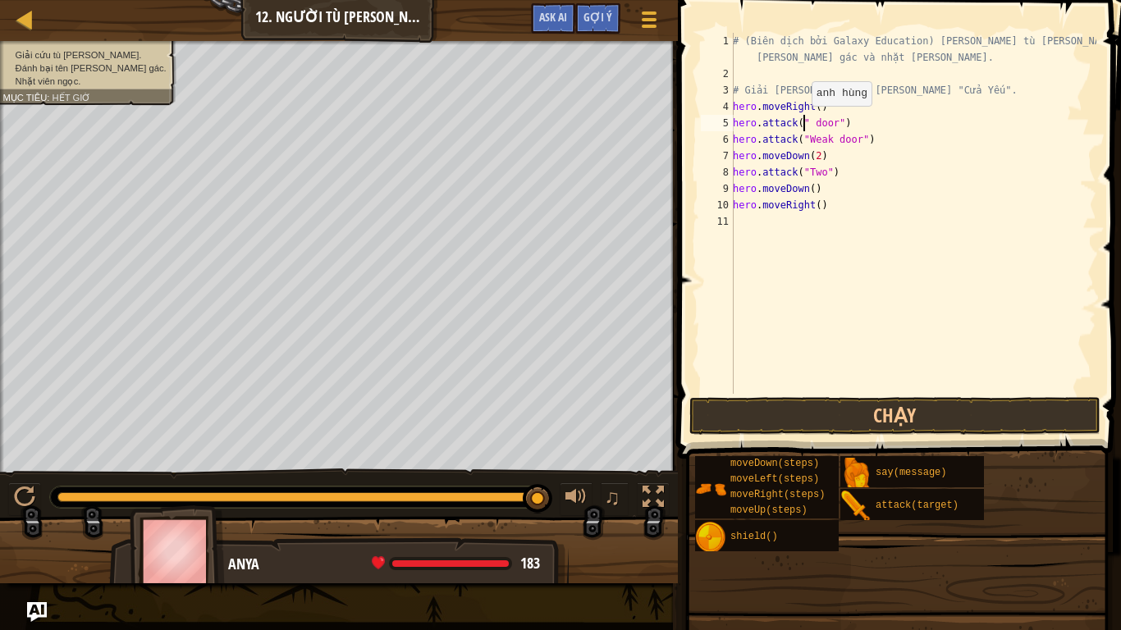
click at [802, 122] on div "# (Biên dịch bởi Galaxy Education) [PERSON_NAME] tù [PERSON_NAME], đánh [PERSON…" at bounding box center [912, 238] width 367 height 410
click at [834, 190] on div "# (Biên dịch bởi Galaxy Education) [PERSON_NAME] tù [PERSON_NAME], đánh [PERSON…" at bounding box center [912, 238] width 367 height 410
type textarea "h"
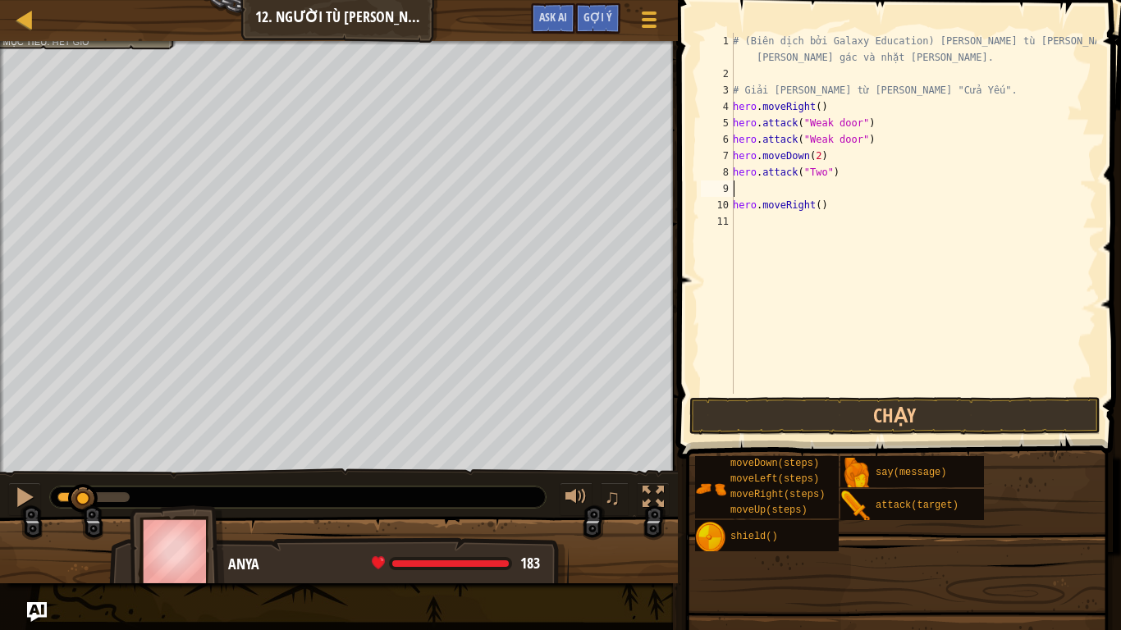
click at [829, 203] on div "# (Biên dịch bởi Galaxy Education) [PERSON_NAME] tù [PERSON_NAME], đánh [PERSON…" at bounding box center [912, 238] width 367 height 410
type textarea "h"
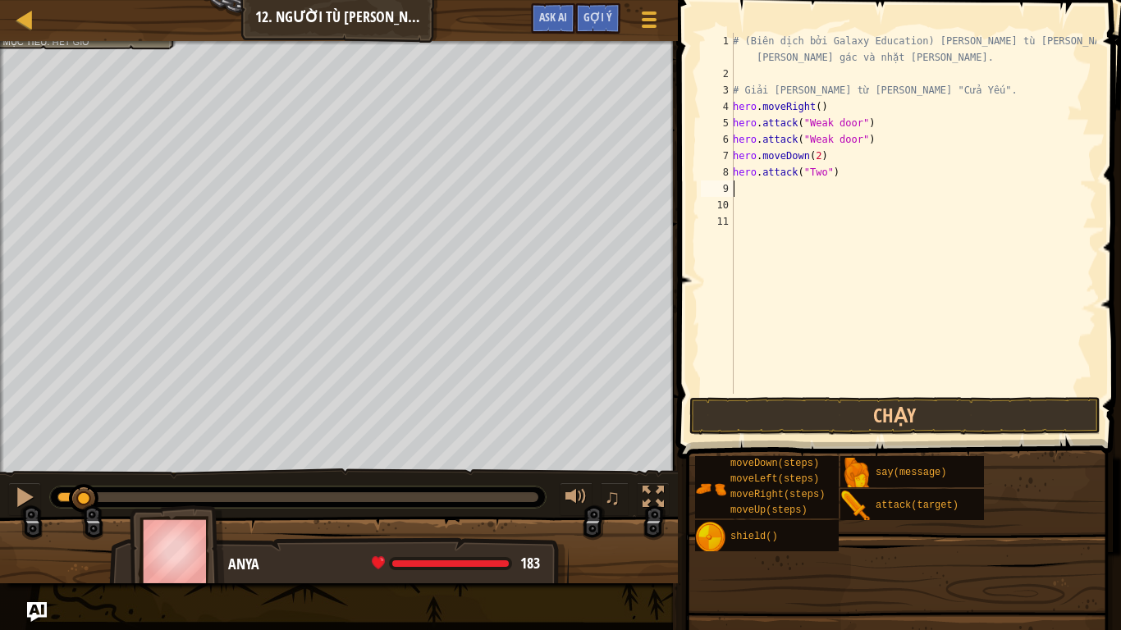
click at [741, 183] on div "# (Biên dịch bởi Galaxy Education) [PERSON_NAME] tù [PERSON_NAME], đánh [PERSON…" at bounding box center [912, 238] width 367 height 410
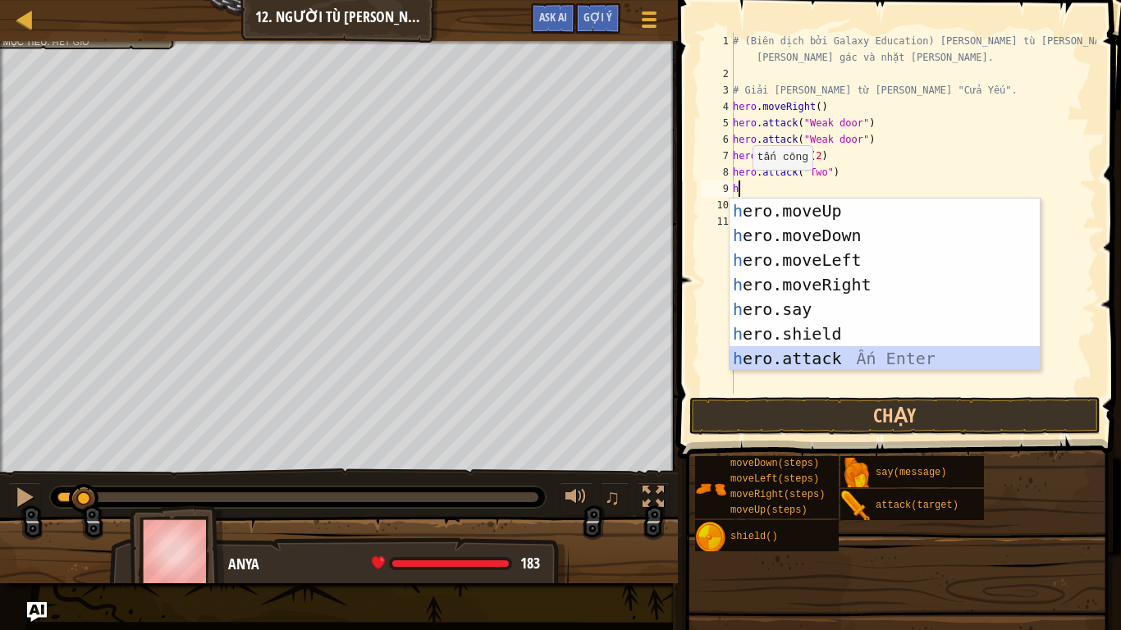
click at [857, 359] on div "h ero.moveUp Ấn Enter h ero.moveDown Ấn Enter h ero.moveLeft Ấn Enter h ero.mov…" at bounding box center [884, 309] width 310 height 221
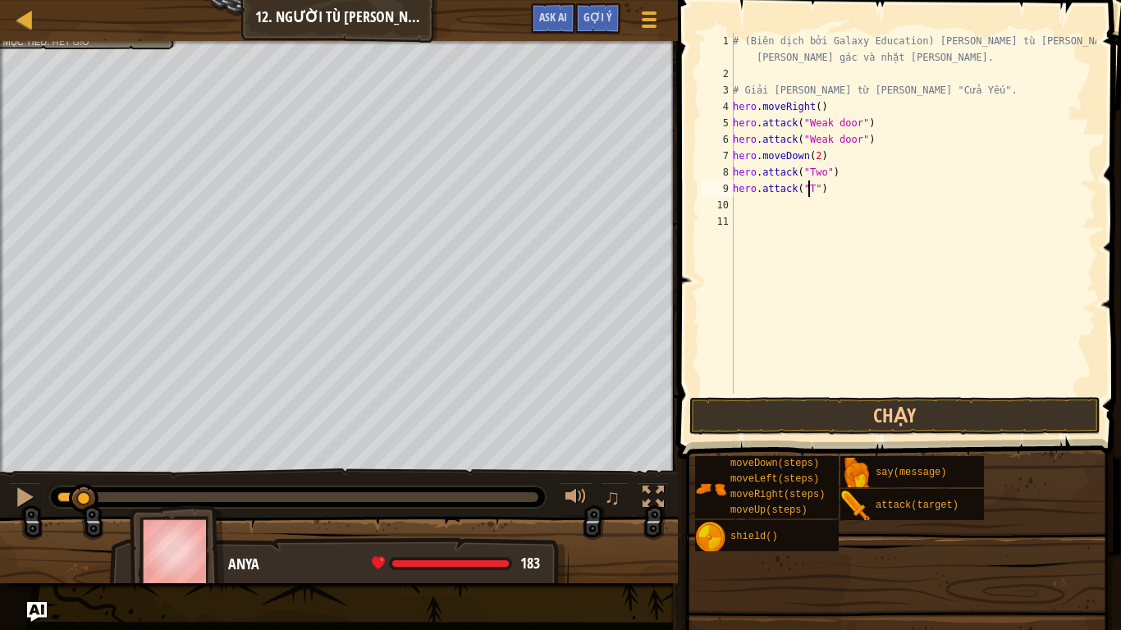
scroll to position [7, 7]
type textarea "hero.attack("Two")"
click at [750, 211] on div "# (Biên dịch bởi Galaxy Education) [PERSON_NAME] tù [PERSON_NAME], đánh [PERSON…" at bounding box center [912, 238] width 367 height 410
type textarea "h"
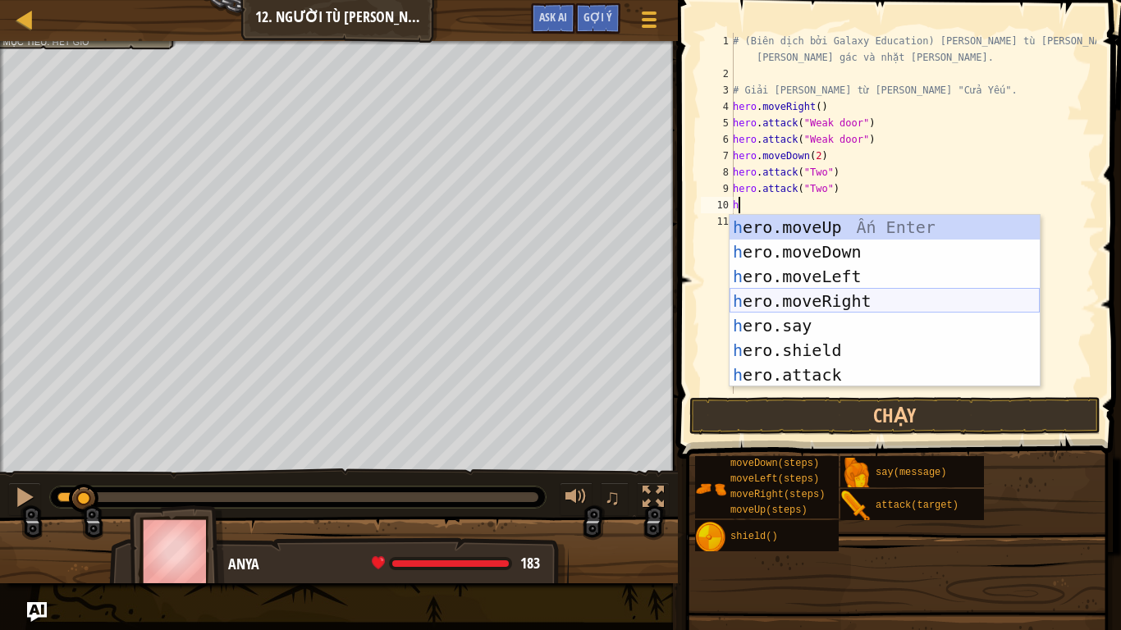
click at [846, 295] on div "h ero.moveUp Ấn Enter h ero.moveDown Ấn Enter h ero.moveLeft Ấn Enter h ero.mov…" at bounding box center [884, 325] width 310 height 221
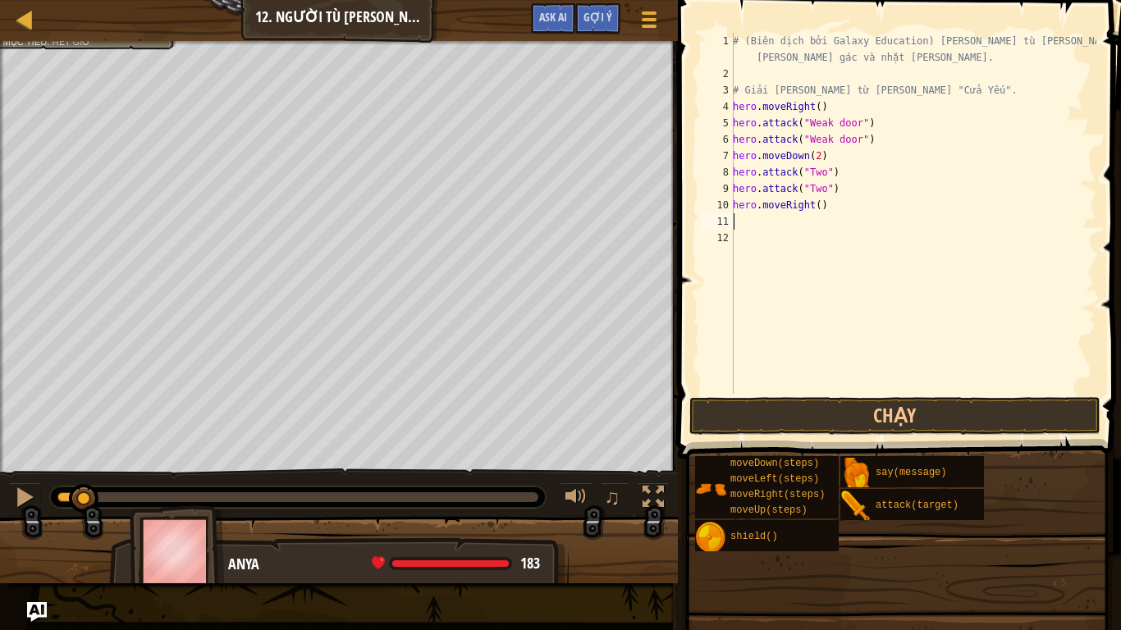
type textarea "h"
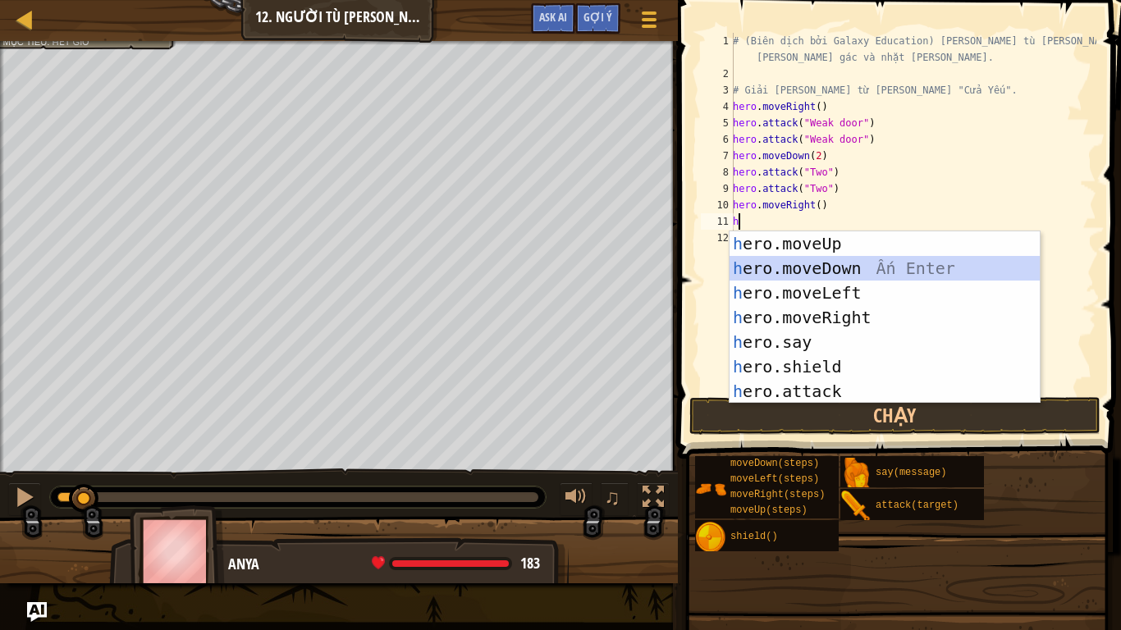
click at [820, 270] on div "h ero.moveUp Ấn Enter h ero.moveDown Ấn Enter h ero.moveLeft Ấn Enter h ero.mov…" at bounding box center [884, 341] width 310 height 221
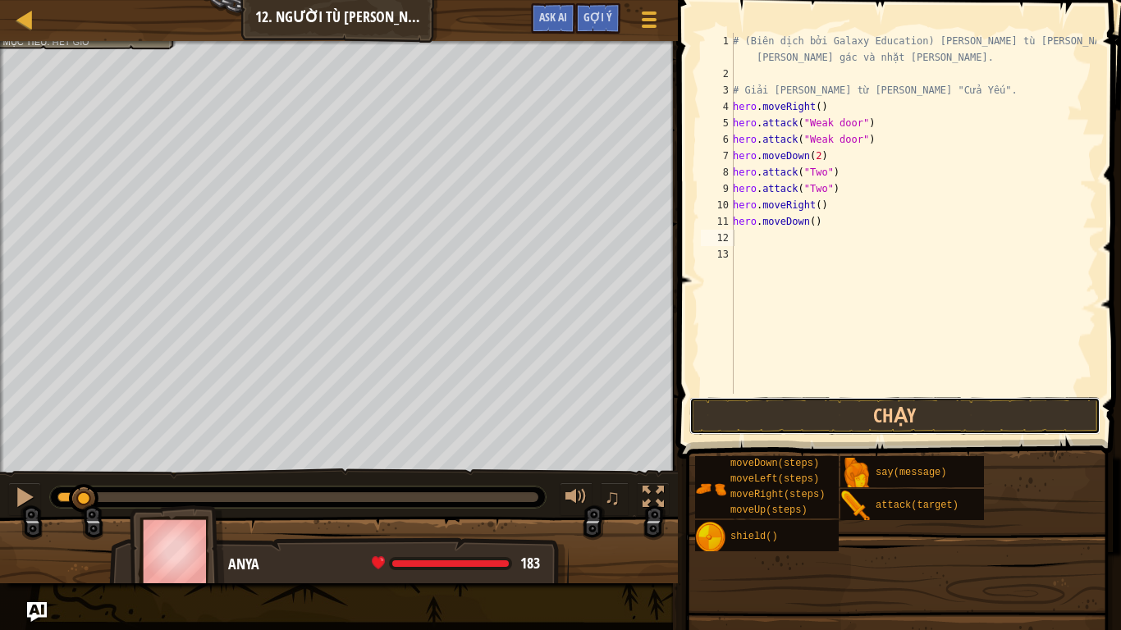
click at [820, 419] on button "Chạy" at bounding box center [894, 416] width 411 height 38
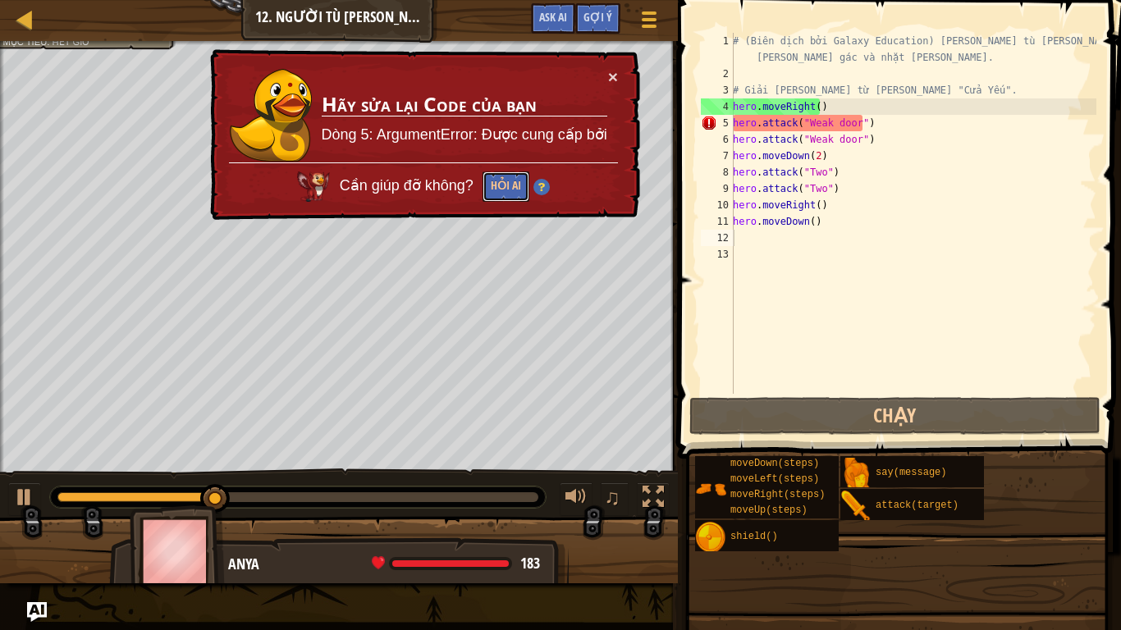
click at [509, 176] on button "Hỏi AI" at bounding box center [505, 186] width 47 height 30
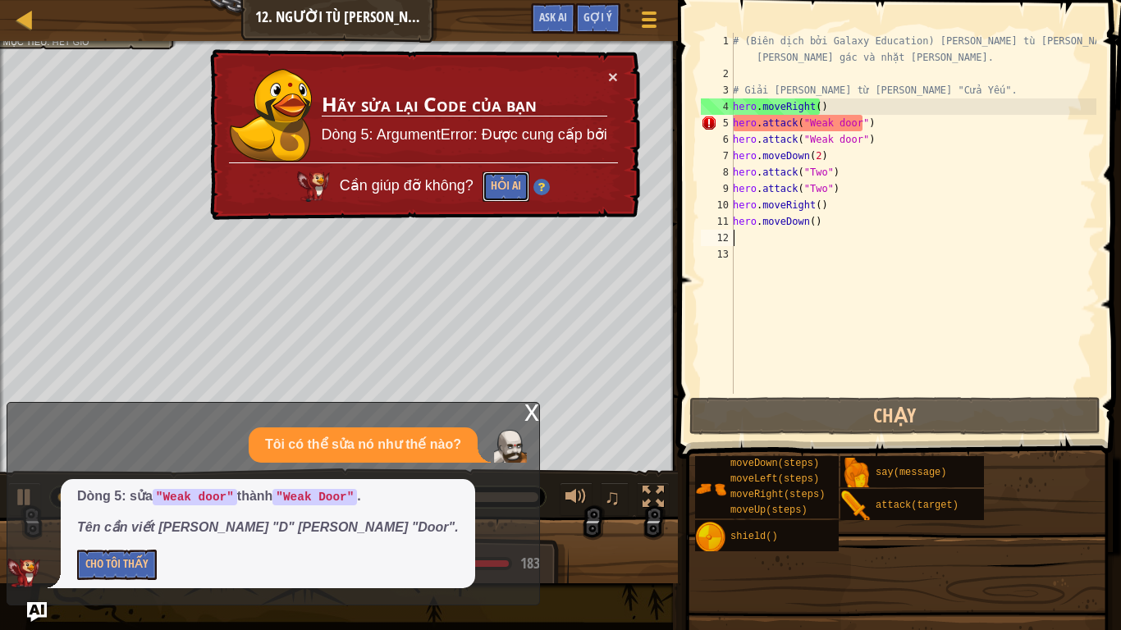
click at [509, 176] on button "Hỏi AI" at bounding box center [505, 186] width 47 height 30
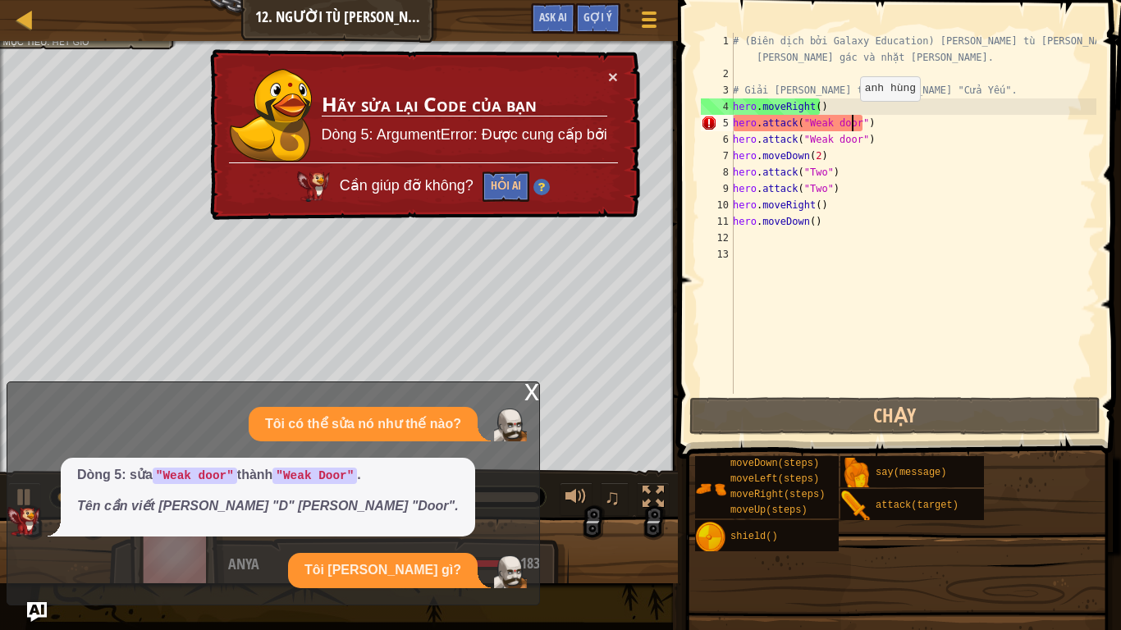
click at [851, 117] on div "# (Biên dịch bởi Galaxy Education) [PERSON_NAME] tù [PERSON_NAME], đánh [PERSON…" at bounding box center [912, 238] width 367 height 410
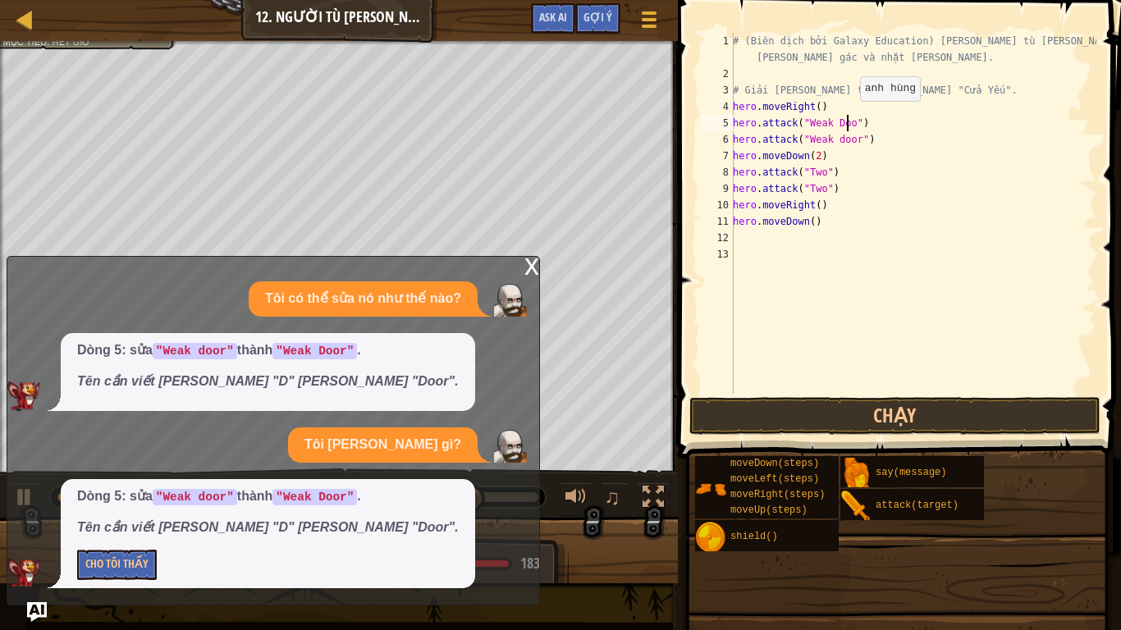
scroll to position [7, 10]
click at [855, 136] on div "# (Biên dịch bởi Galaxy Education) [PERSON_NAME] tù [PERSON_NAME], đánh [PERSON…" at bounding box center [912, 238] width 367 height 410
click at [852, 137] on div "# (Biên dịch bởi Galaxy Education) [PERSON_NAME] tù [PERSON_NAME], đánh [PERSON…" at bounding box center [912, 238] width 367 height 410
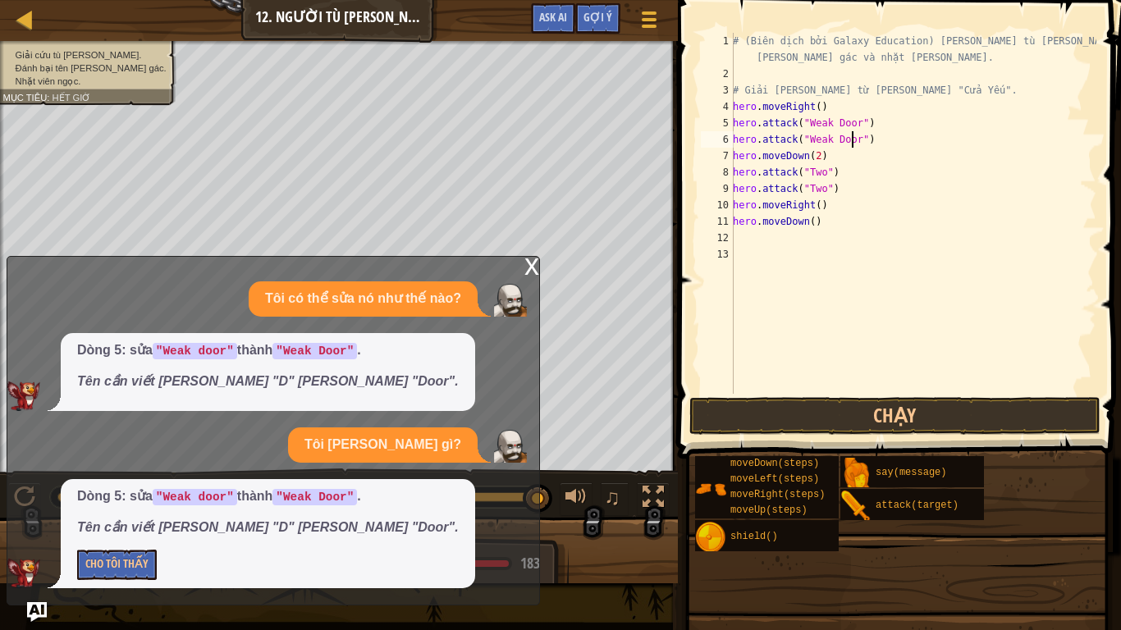
type textarea "hero.attack("Weak Door")"
click at [879, 411] on button "Chạy" at bounding box center [894, 416] width 411 height 38
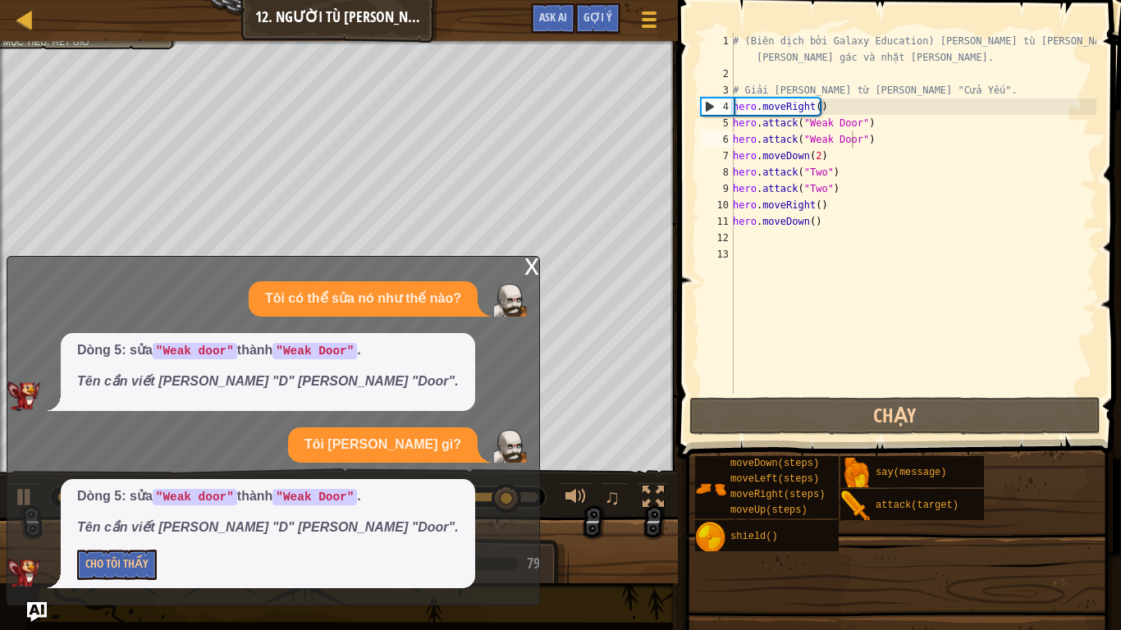
click at [533, 267] on div "x" at bounding box center [531, 265] width 15 height 16
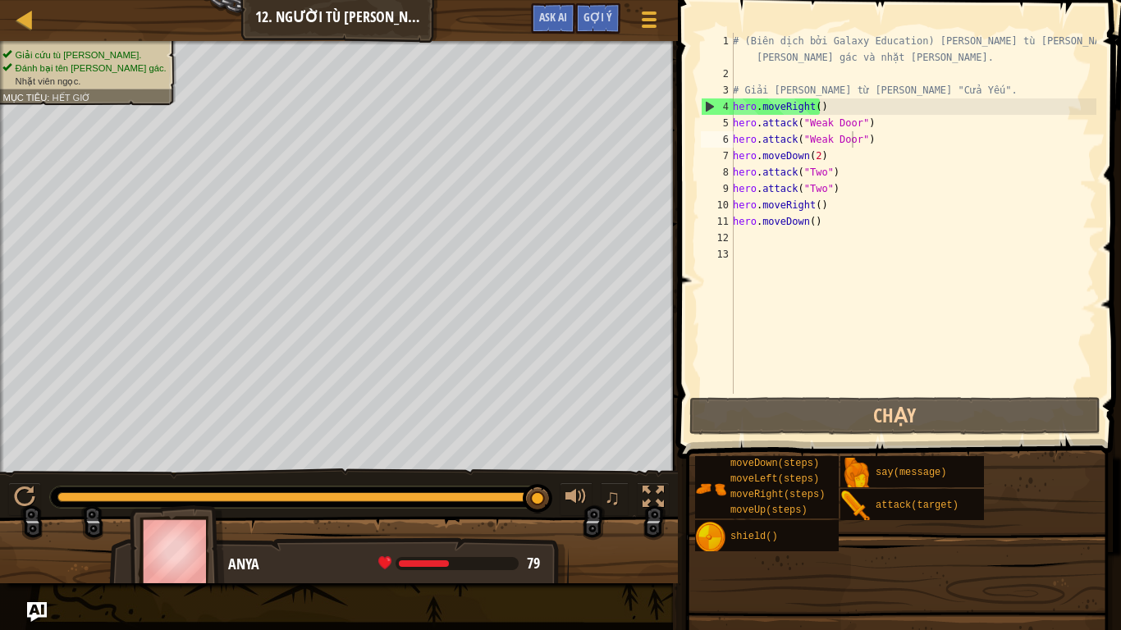
scroll to position [7, 0]
click at [746, 245] on div "# (Biên dịch bởi Galaxy Education) [PERSON_NAME] tù [PERSON_NAME], đánh [PERSON…" at bounding box center [912, 238] width 367 height 410
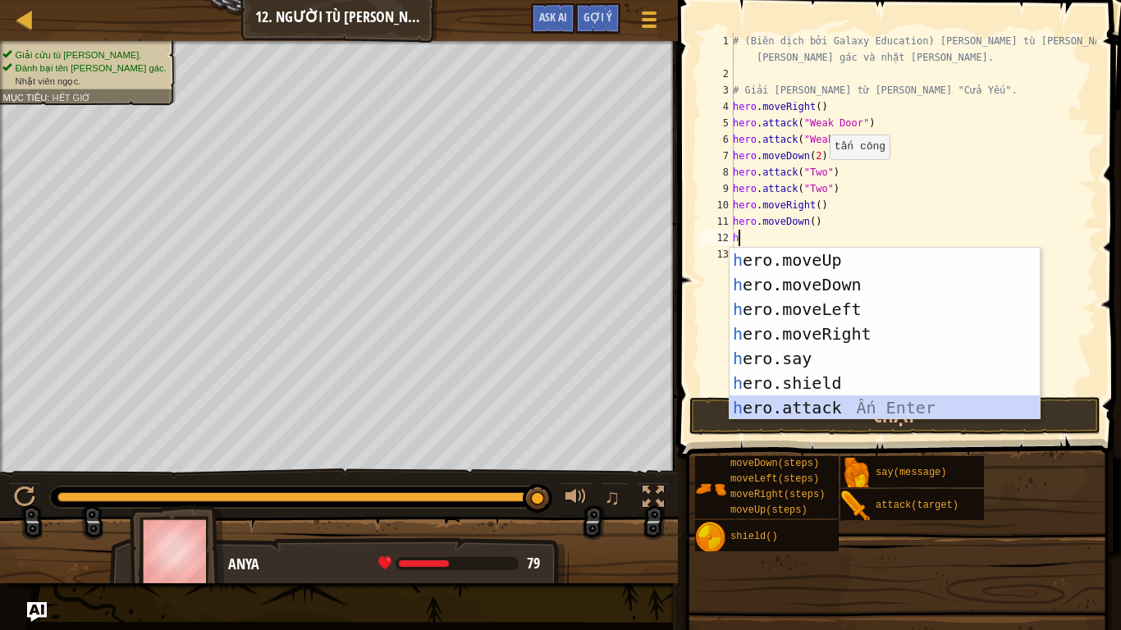
click at [809, 400] on div "h ero.moveUp Ấn Enter h ero.moveDown Ấn Enter h ero.moveLeft Ấn Enter h ero.mov…" at bounding box center [884, 358] width 310 height 221
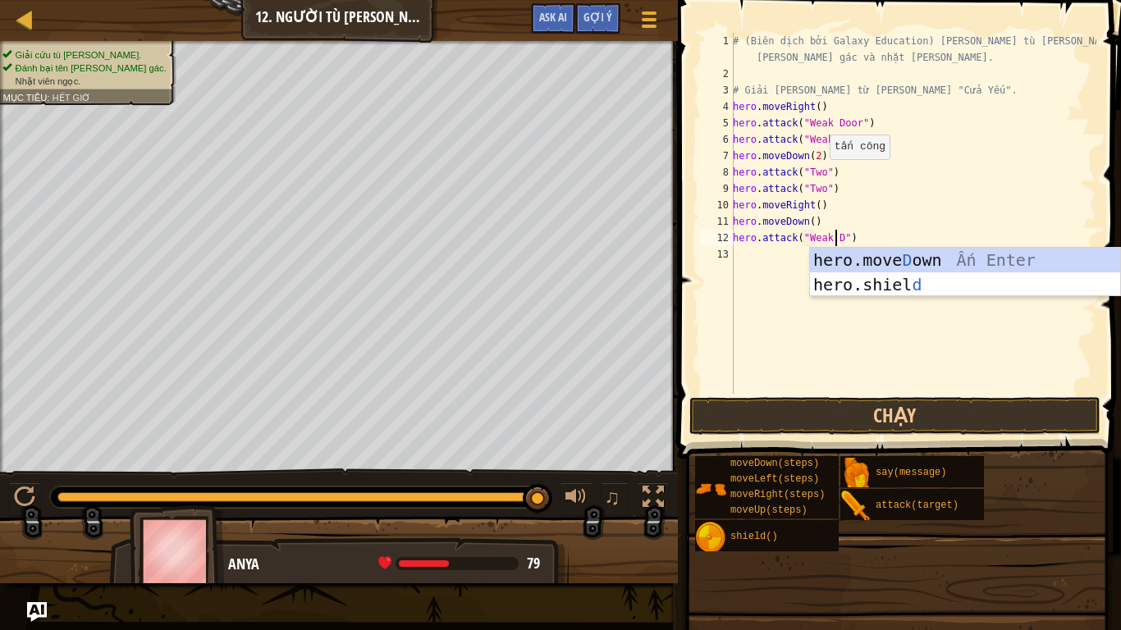
scroll to position [7, 9]
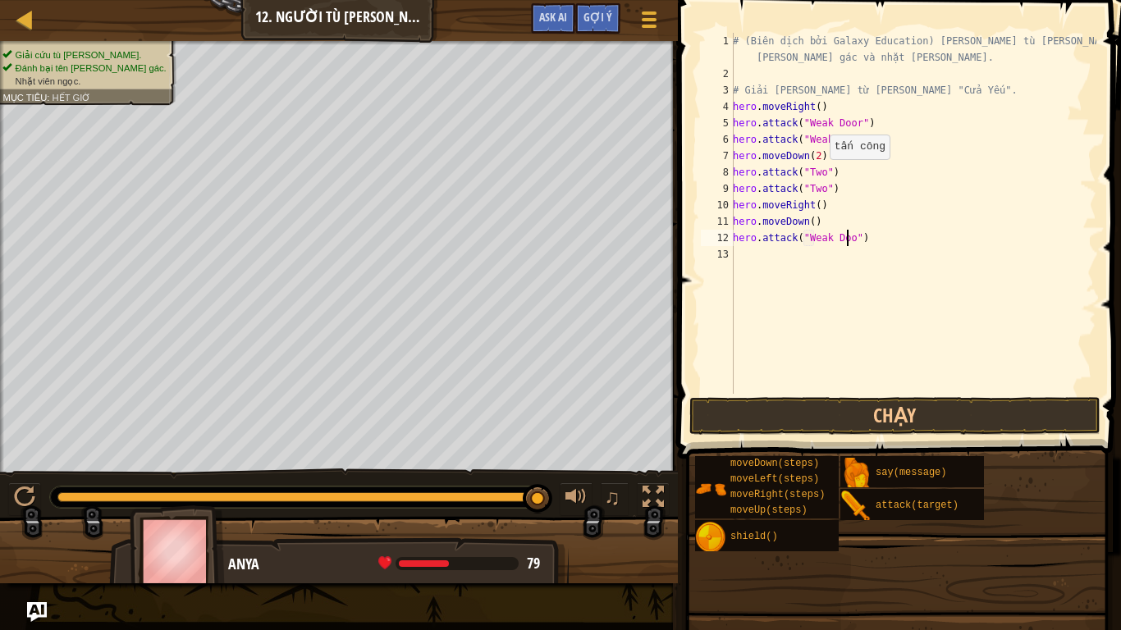
type textarea "hero.attack("Weak Door")"
click at [757, 258] on div "# (Biên dịch bởi Galaxy Education) [PERSON_NAME] tù [PERSON_NAME], đánh [PERSON…" at bounding box center [912, 238] width 367 height 410
type textarea "h"
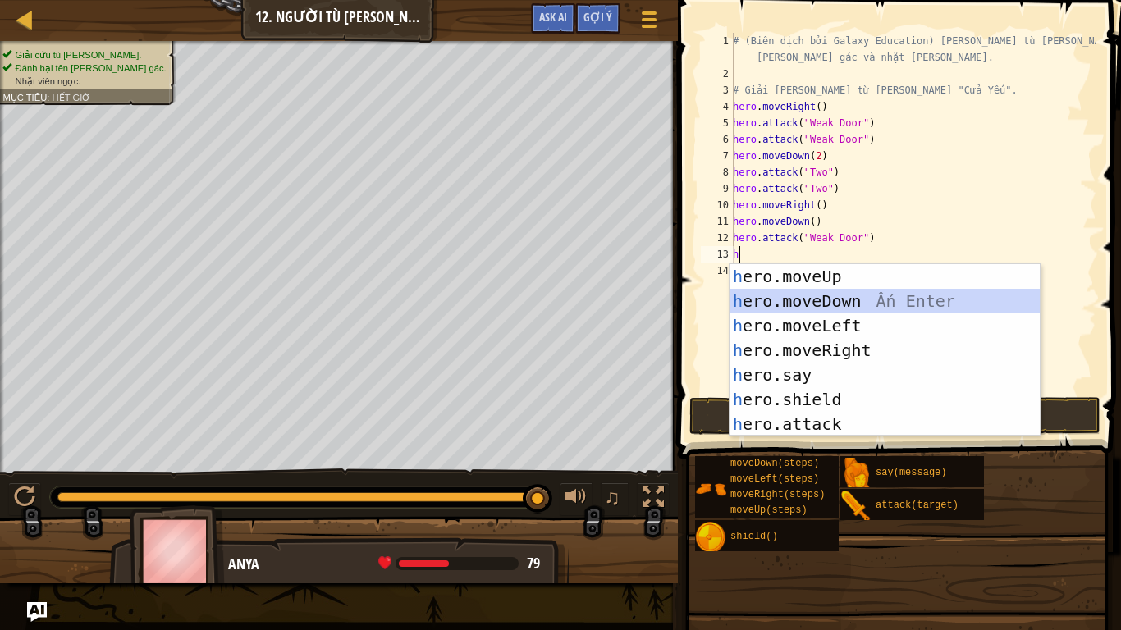
click at [894, 295] on div "h ero.moveUp Ấn Enter h ero.moveDown Ấn Enter h ero.moveLeft Ấn Enter h ero.mov…" at bounding box center [884, 374] width 310 height 221
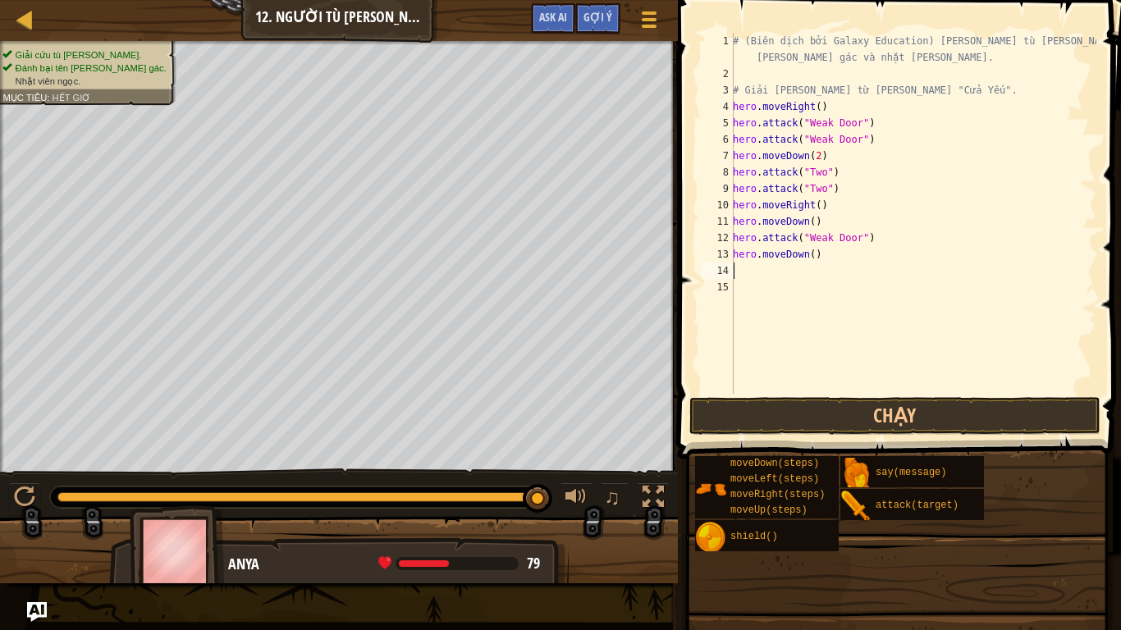
type textarea "h"
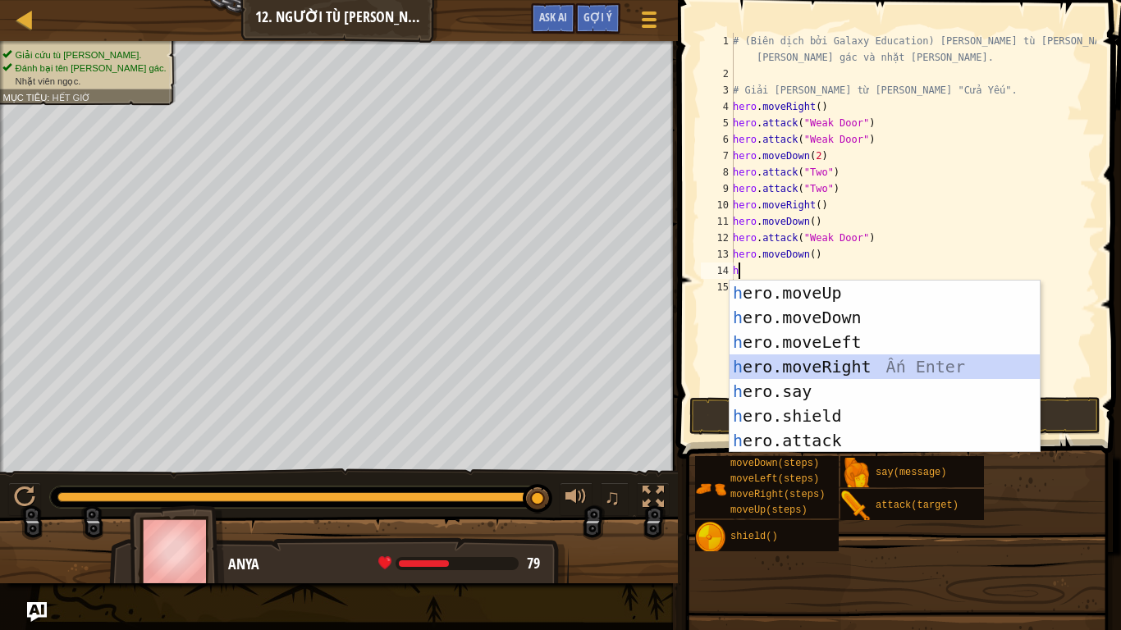
click at [859, 362] on div "h ero.moveUp Ấn Enter h ero.moveDown Ấn Enter h ero.moveLeft Ấn Enter h ero.mov…" at bounding box center [884, 391] width 310 height 221
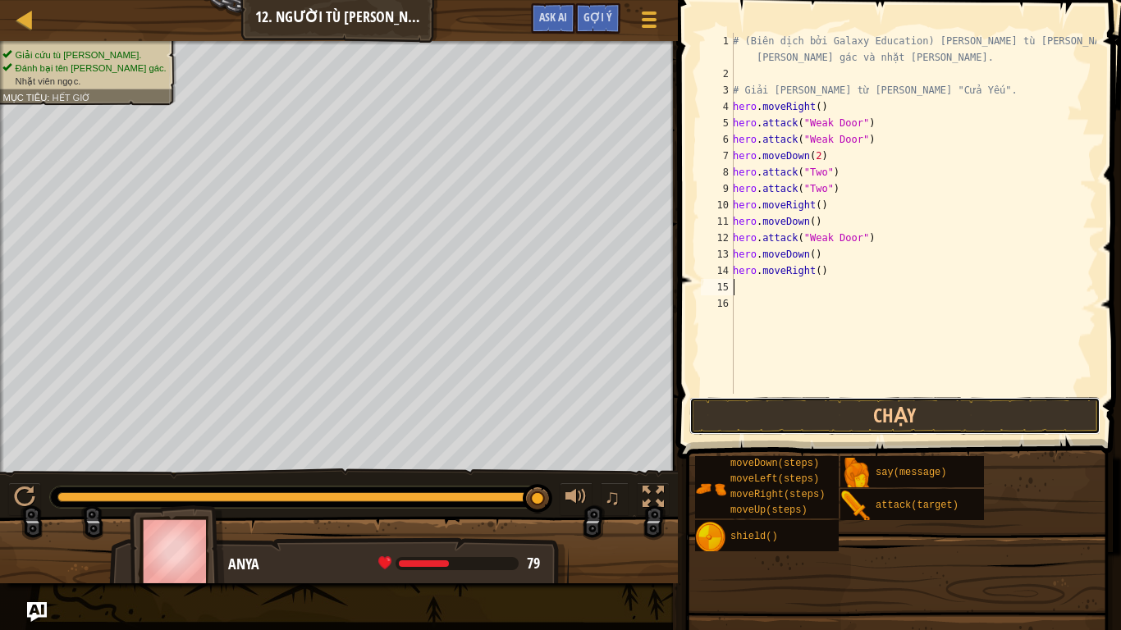
click at [870, 408] on button "Chạy" at bounding box center [894, 416] width 411 height 38
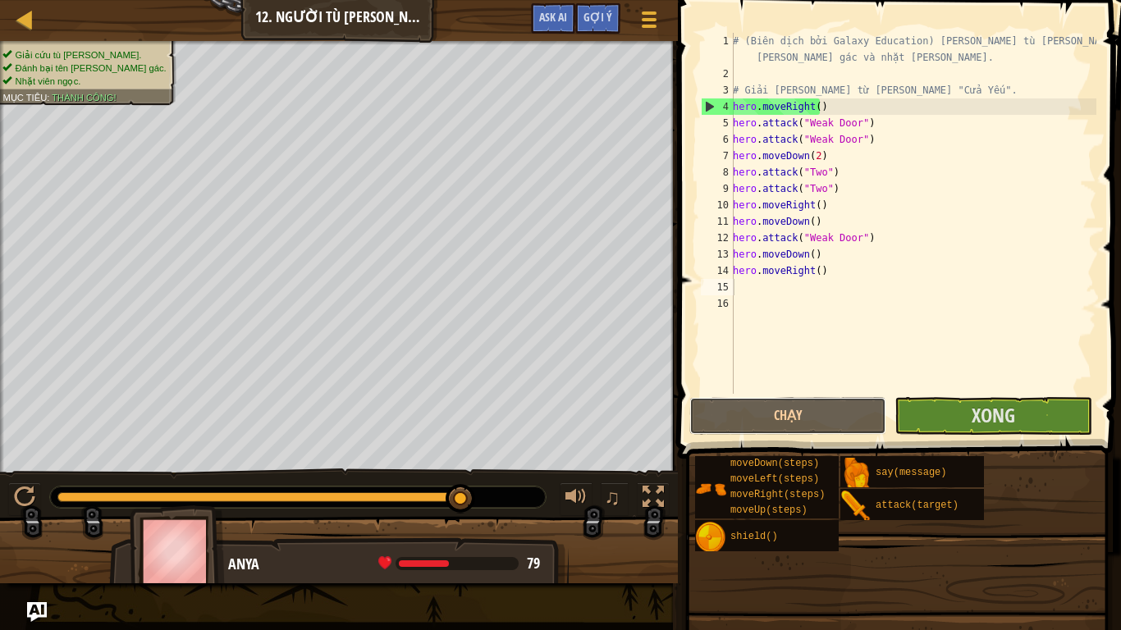
click at [870, 408] on button "Chạy" at bounding box center [787, 416] width 197 height 38
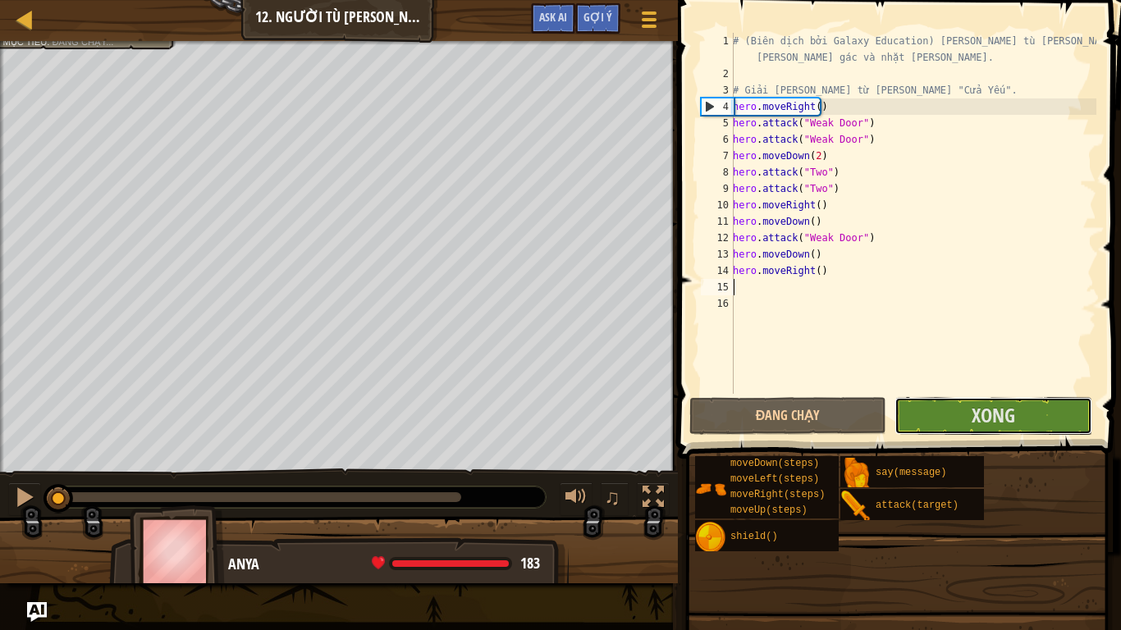
click at [938, 418] on button "Xong" at bounding box center [992, 416] width 197 height 38
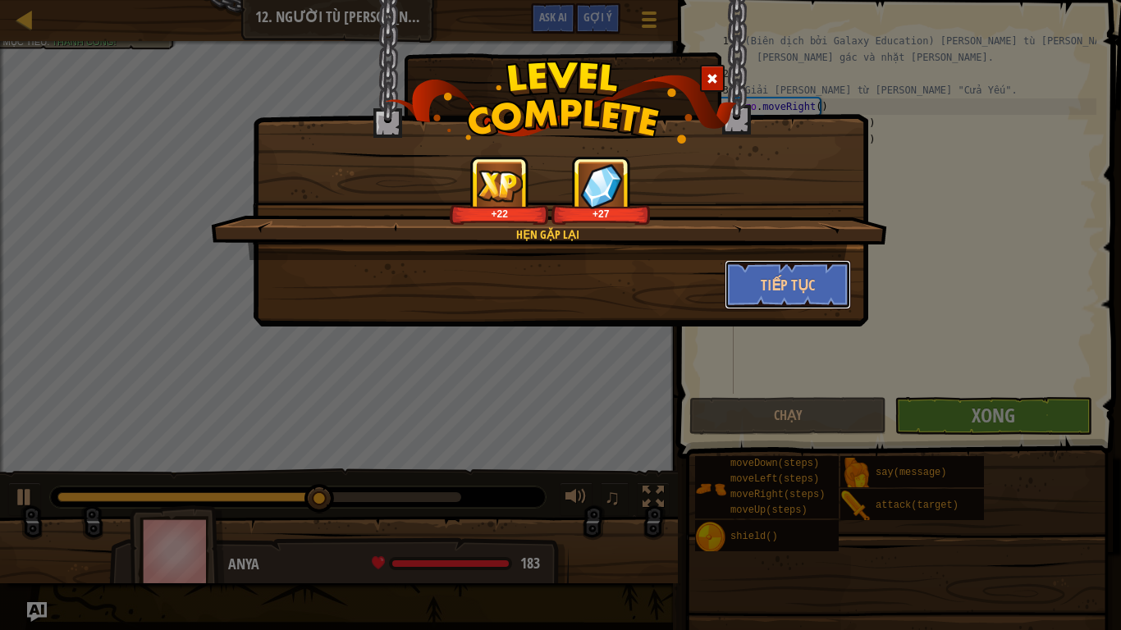
click at [818, 301] on button "Tiếp tục" at bounding box center [787, 284] width 127 height 49
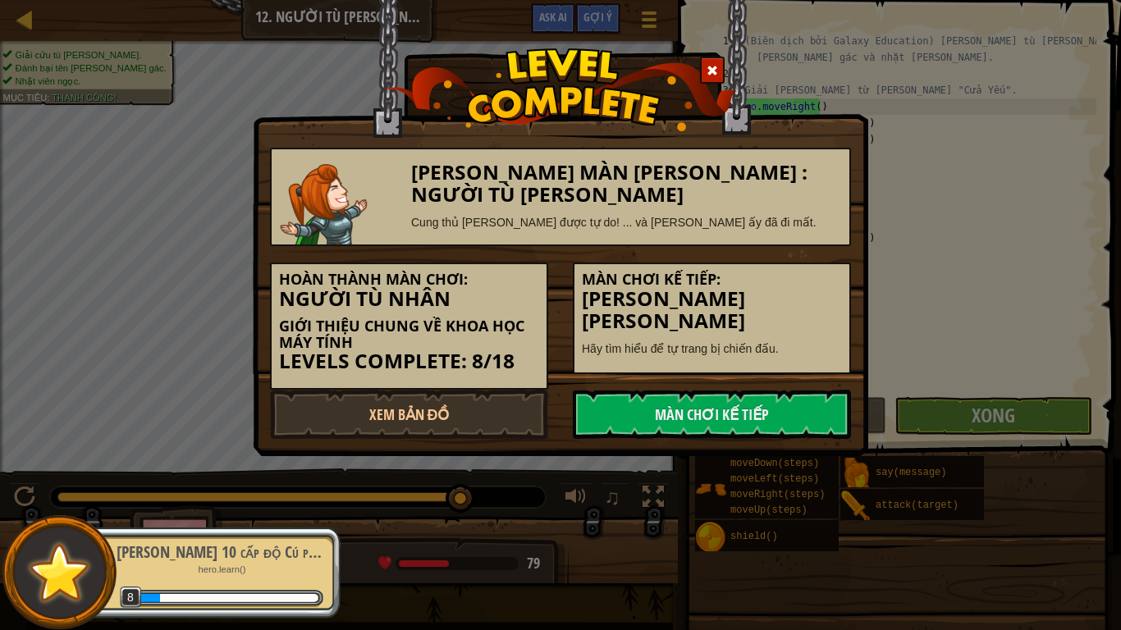
click at [773, 416] on link "Màn chơi kế tiếp" at bounding box center [712, 414] width 278 height 49
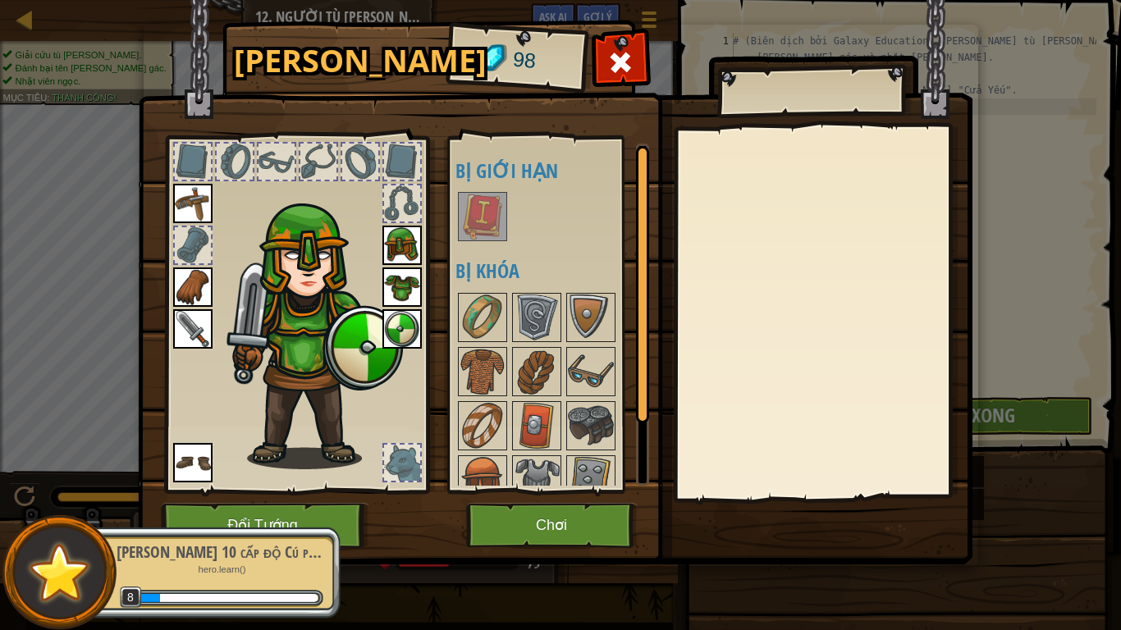
click at [592, 324] on img at bounding box center [591, 318] width 46 height 46
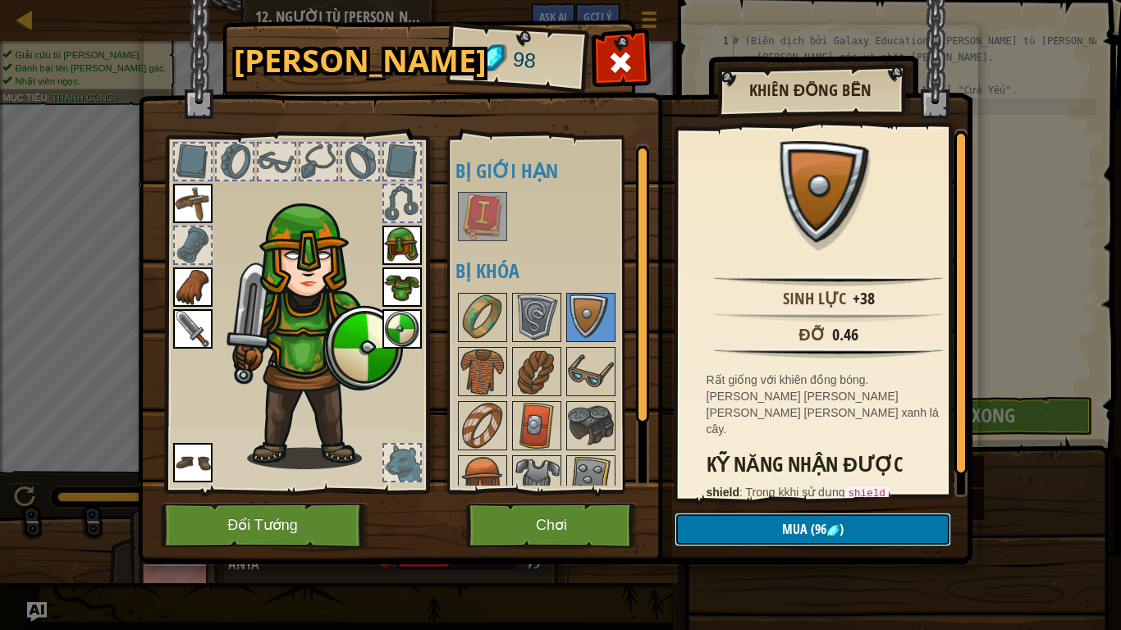
click at [826, 524] on img at bounding box center [832, 530] width 13 height 13
click at [826, 523] on button "Xác nhận" at bounding box center [812, 530] width 276 height 34
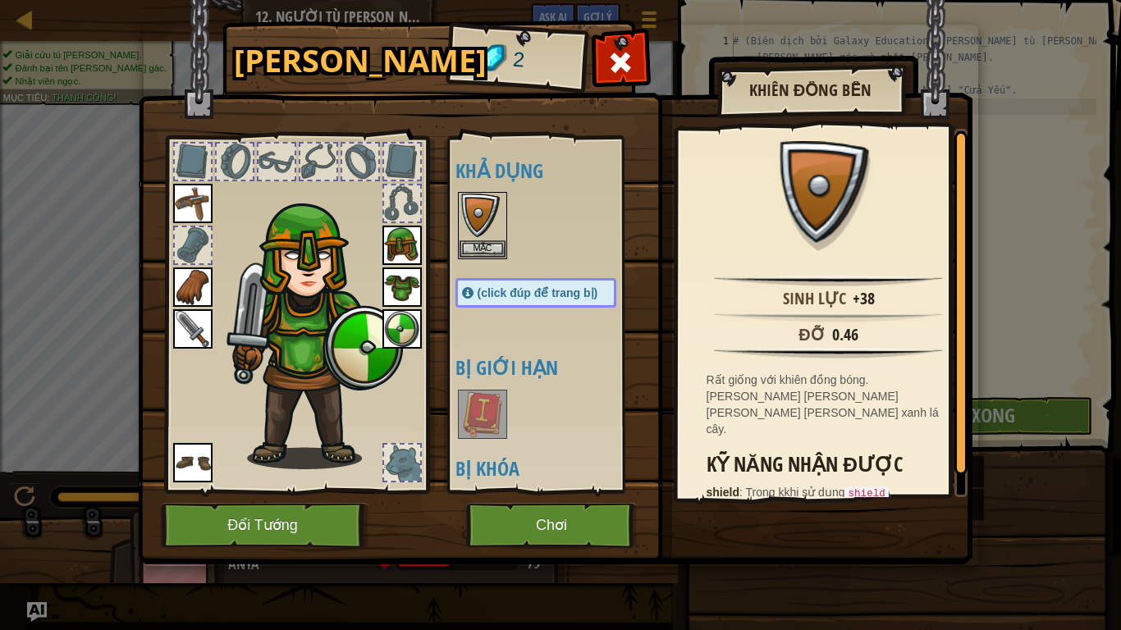
click at [482, 237] on img at bounding box center [482, 217] width 46 height 46
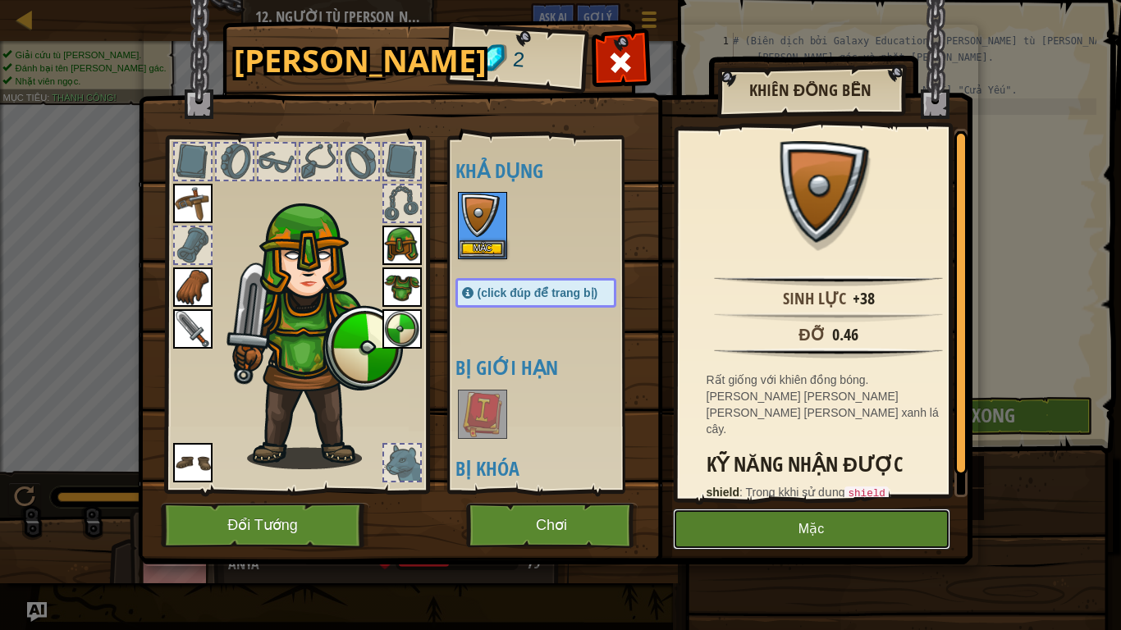
click at [768, 520] on button "Mặc" at bounding box center [811, 529] width 277 height 41
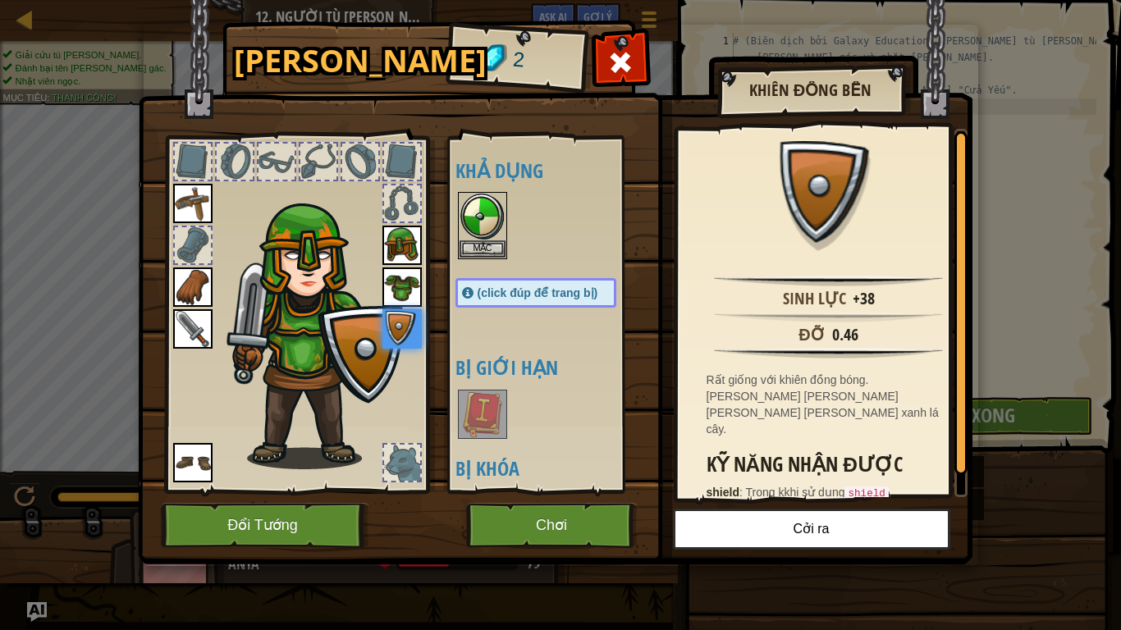
click at [970, 90] on img at bounding box center [555, 267] width 834 height 596
click at [618, 60] on span at bounding box center [620, 62] width 26 height 26
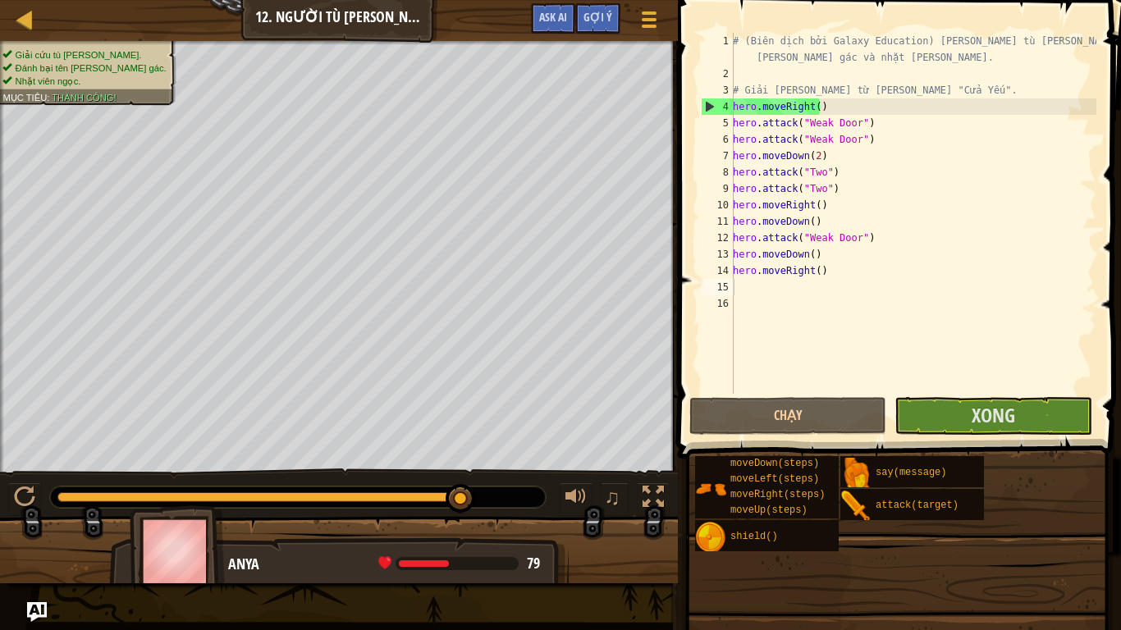
click at [974, 434] on div "1 2 3 4 5 6 7 8 9 10 11 12 13 14 15 16 # (Biên dịch bởi Galaxy Education) [PERS…" at bounding box center [897, 261] width 448 height 507
click at [974, 434] on button "Xong" at bounding box center [992, 416] width 197 height 38
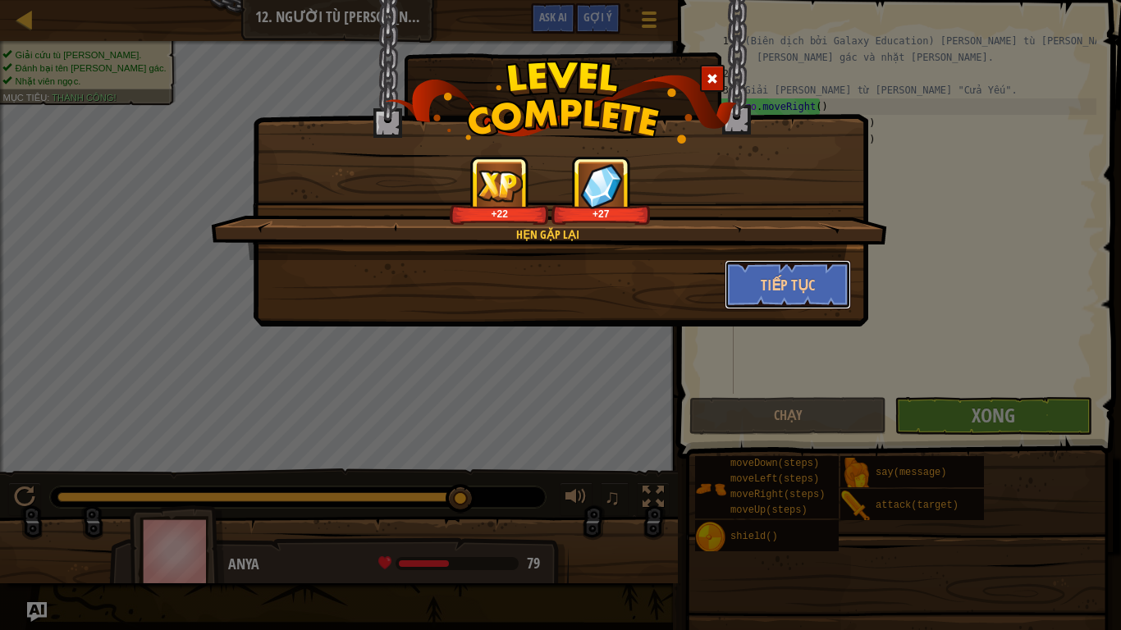
click at [784, 286] on button "Tiếp tục" at bounding box center [787, 284] width 127 height 49
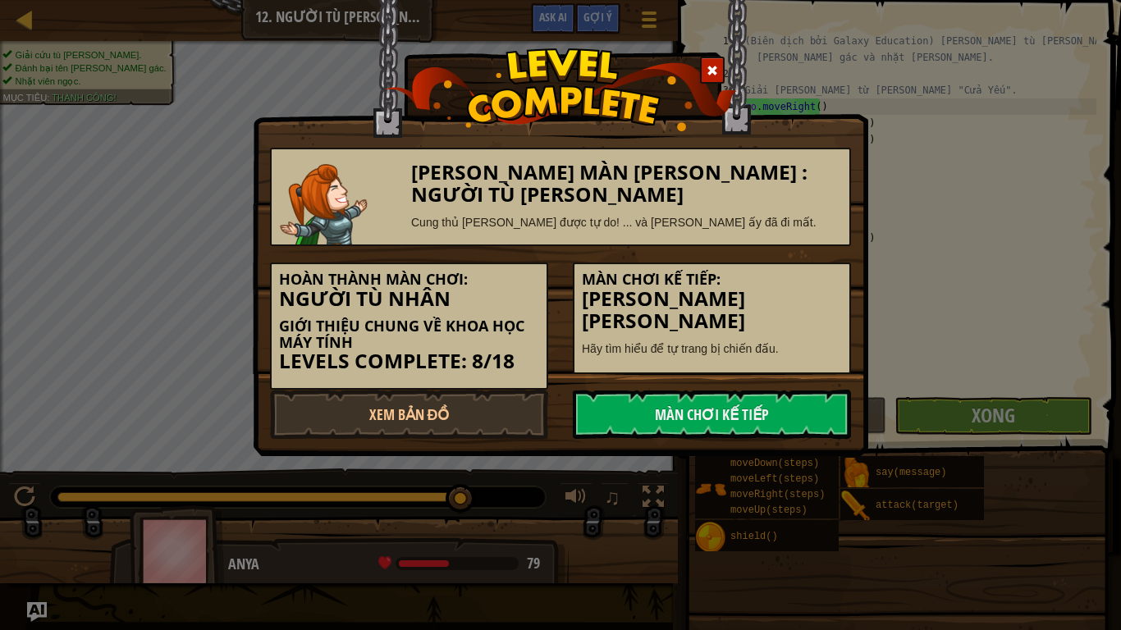
click at [662, 395] on link "Màn chơi kế tiếp" at bounding box center [712, 414] width 278 height 49
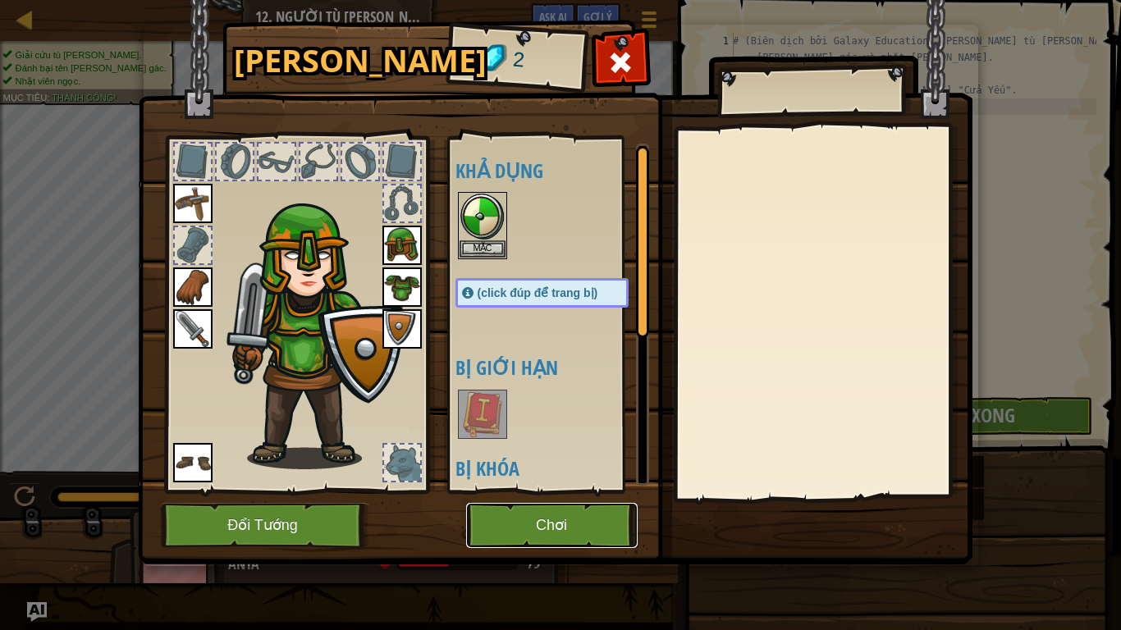
click at [560, 526] on button "Chơi" at bounding box center [551, 525] width 171 height 45
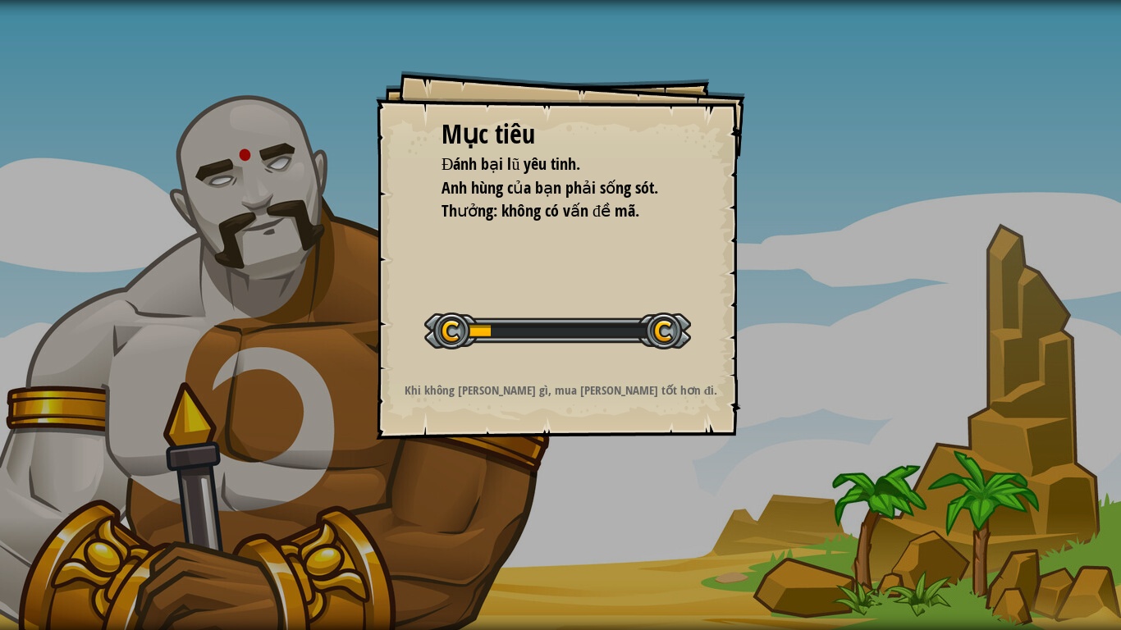
click at [560, 526] on div "Mục [PERSON_NAME] Đánh bại lũ yêu tinh. [PERSON_NAME] của bạn phải sống sót. [P…" at bounding box center [560, 315] width 1121 height 630
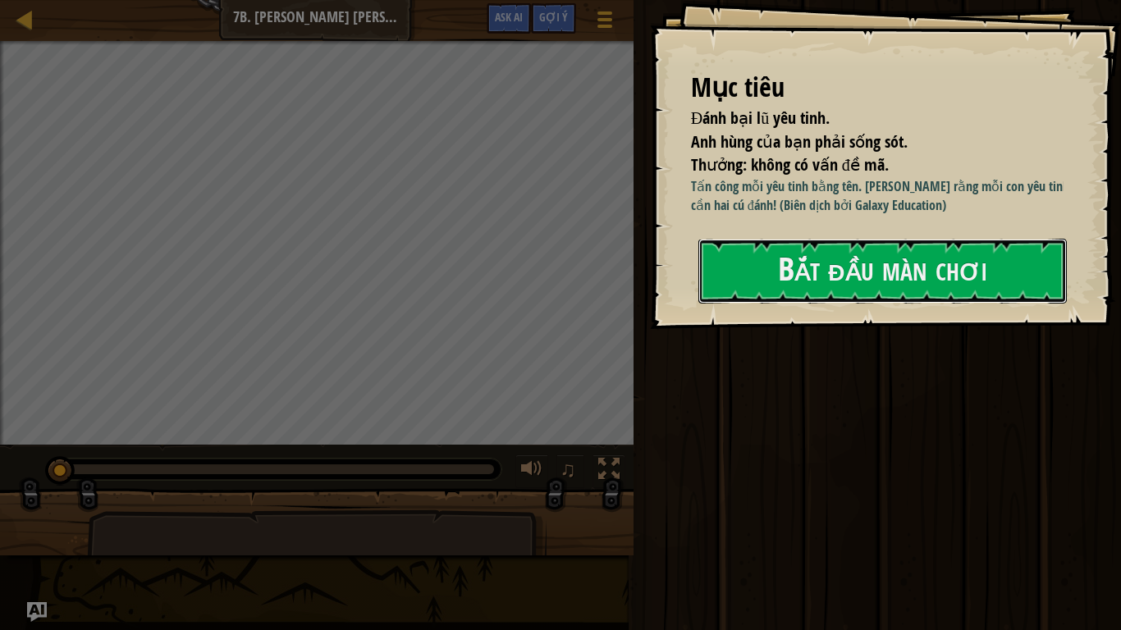
click at [855, 263] on button "Bắt đầu màn chơi" at bounding box center [882, 271] width 368 height 65
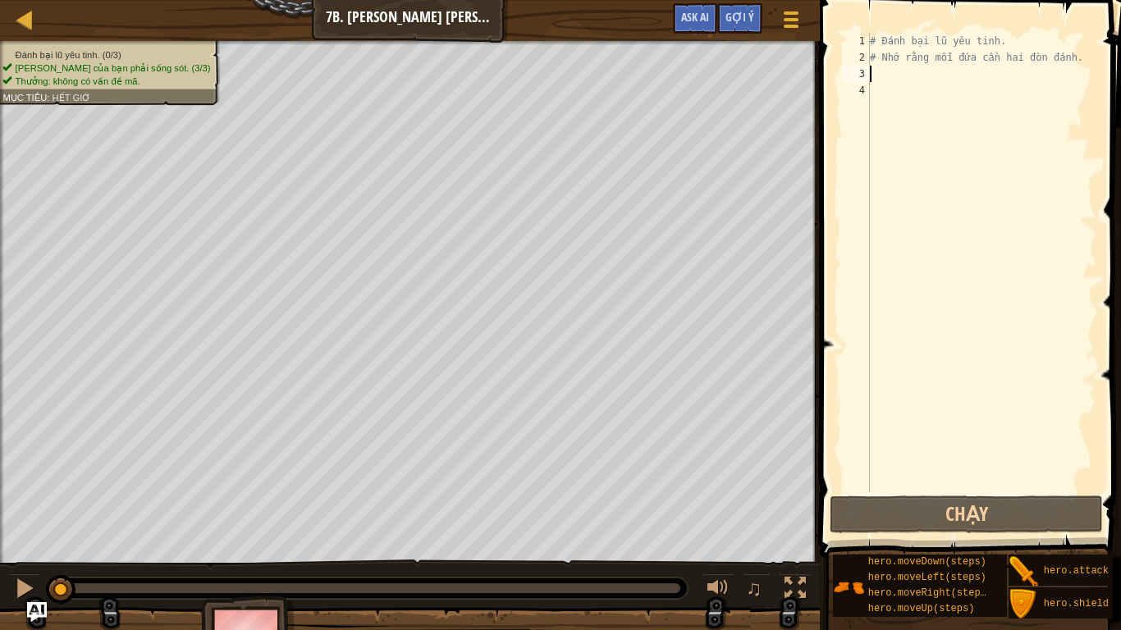
click at [885, 69] on div "# Đánh bại lũ yêu tinh. # Nhớ rằng mỗi đứa cần hai đòn đánh." at bounding box center [981, 279] width 230 height 492
type textarea "h"
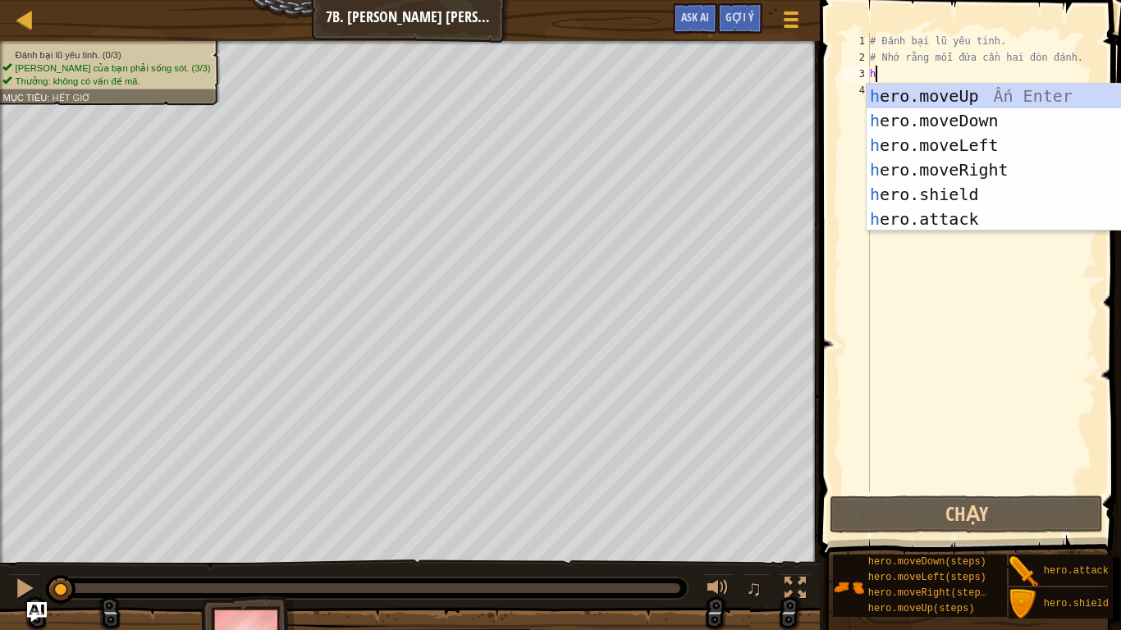
scroll to position [7, 0]
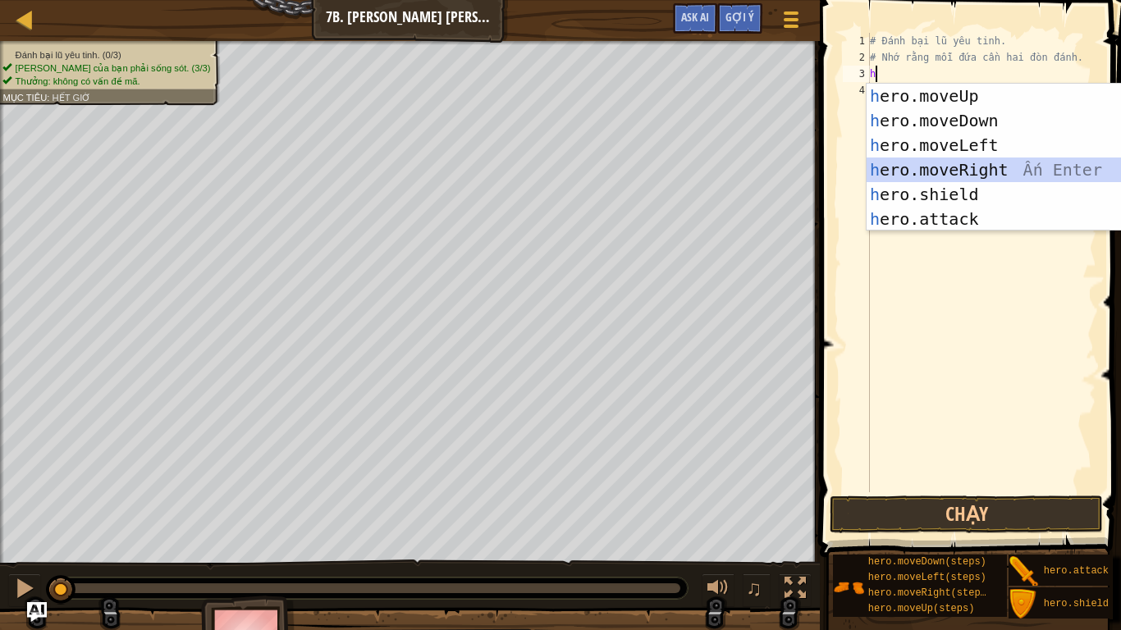
click at [974, 166] on div "h ero.moveUp Ấn Enter h ero.moveDown Ấn Enter h ero.moveLeft Ấn Enter h ero.mov…" at bounding box center [1021, 182] width 310 height 197
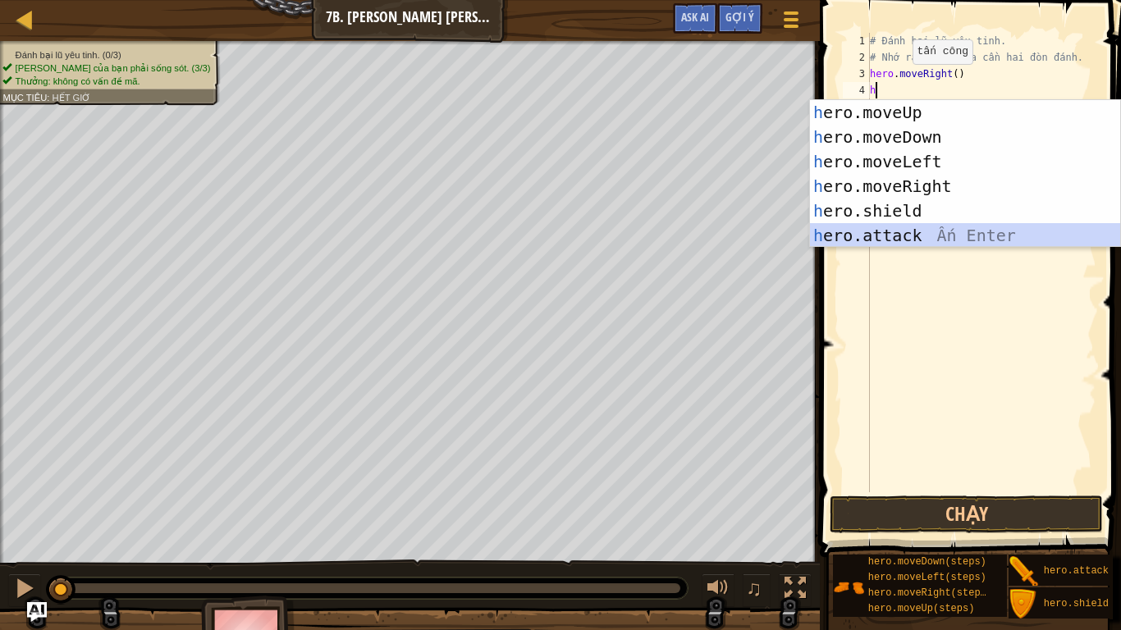
click at [905, 231] on div "h ero.moveUp Ấn Enter h ero.moveDown Ấn Enter h ero.moveLeft Ấn Enter h ero.mov…" at bounding box center [965, 198] width 310 height 197
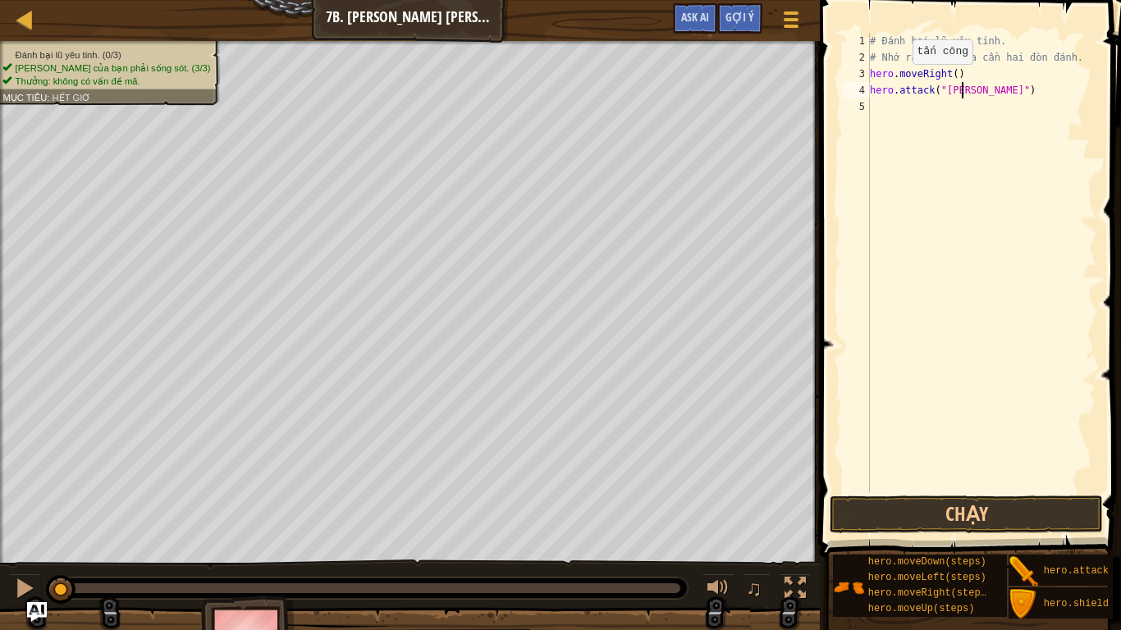
scroll to position [7, 7]
type textarea "hero.attack("Rig")"
click at [875, 107] on div "# Đánh bại lũ yêu tinh. # Nhớ rằng mỗi đứa cần hai đòn đánh. hero . moveRight (…" at bounding box center [981, 279] width 230 height 492
type textarea "h"
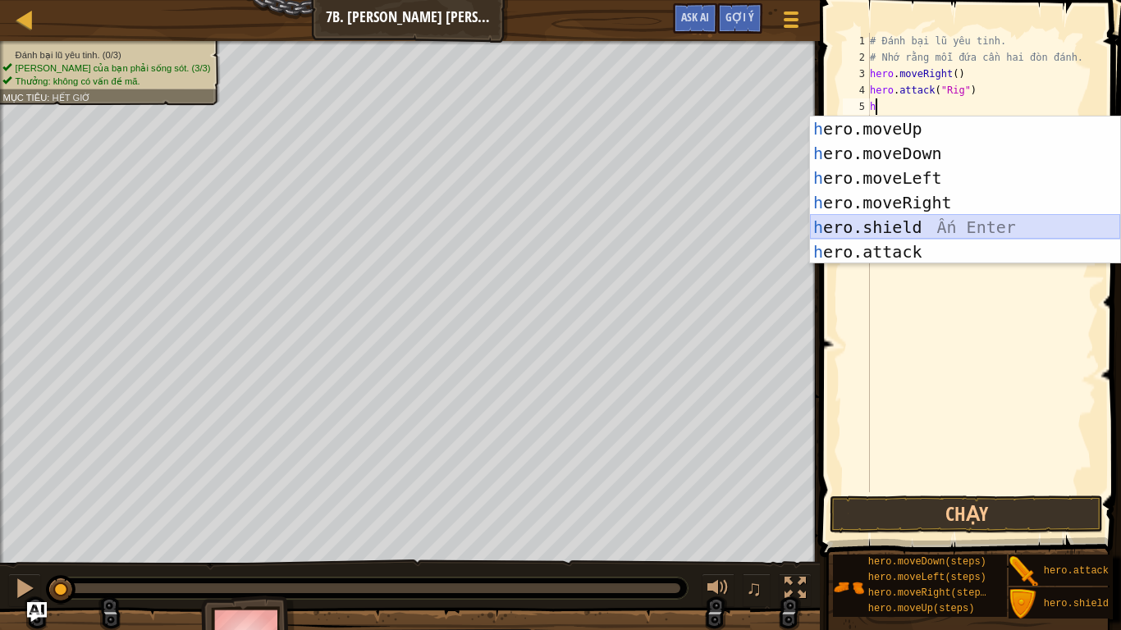
click at [910, 218] on div "h ero.moveUp Ấn Enter h ero.moveDown Ấn Enter h ero.moveLeft Ấn Enter h ero.mov…" at bounding box center [965, 214] width 310 height 197
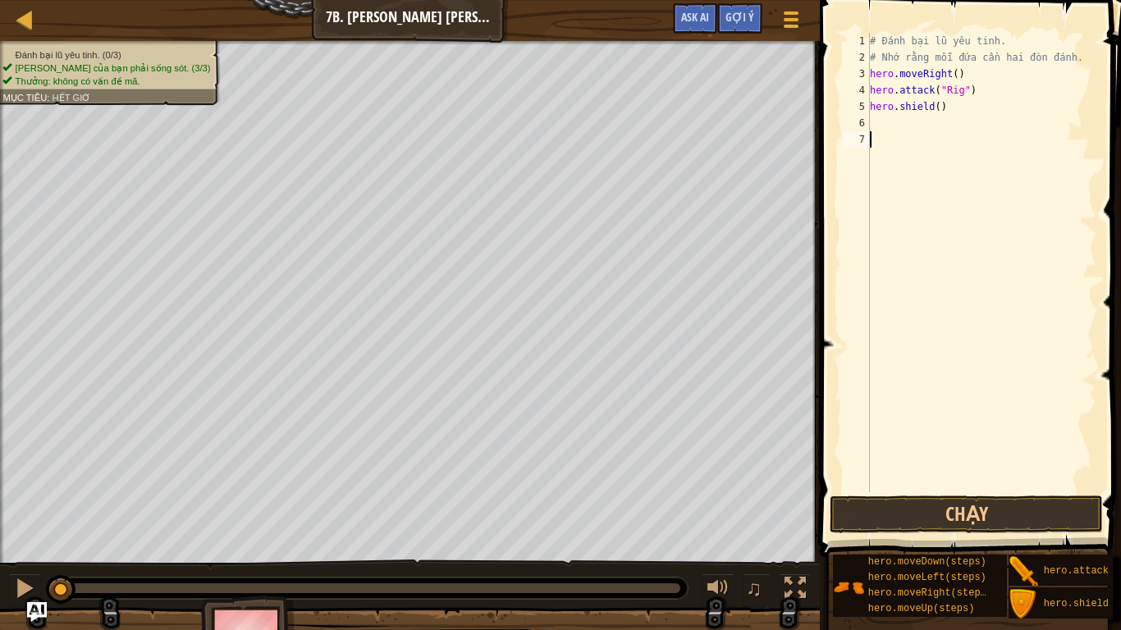
click at [910, 218] on div "# Đánh bại lũ yêu tinh. # Nhớ rằng mỗi đứa cần hai đòn đánh. hero . moveRight (…" at bounding box center [981, 279] width 230 height 492
click at [879, 126] on div "# Đánh bại lũ yêu tinh. # Nhớ rằng mỗi đứa cần hai đòn đánh. hero . moveRight (…" at bounding box center [981, 279] width 230 height 492
type textarea "j"
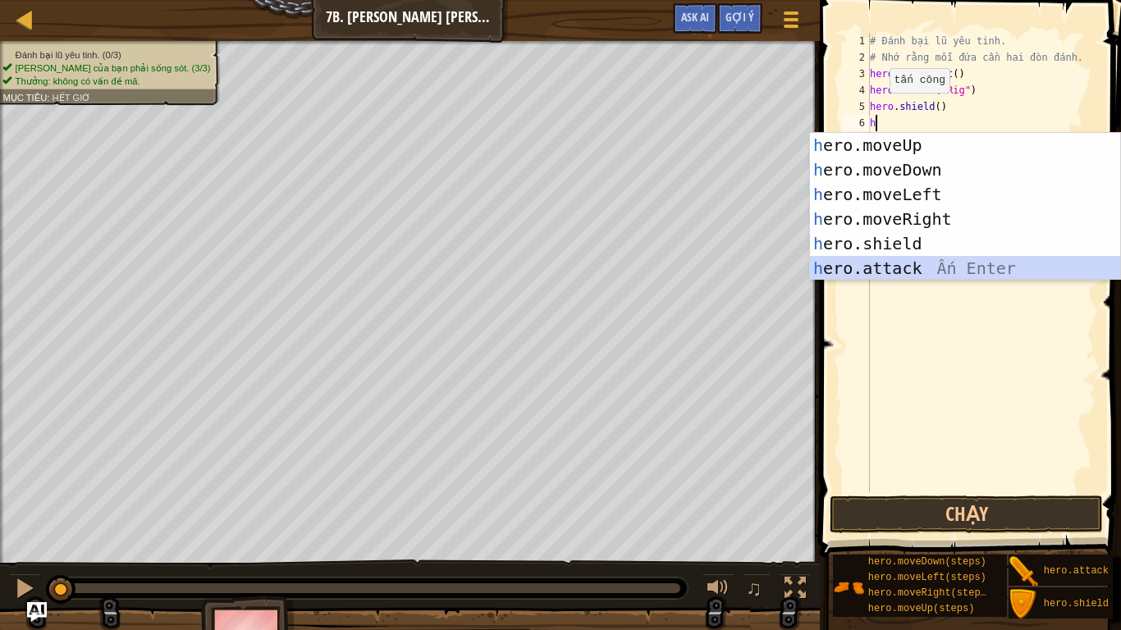
click at [885, 263] on div "h ero.moveUp Ấn Enter h ero.moveDown Ấn Enter h ero.moveLeft Ấn Enter h ero.mov…" at bounding box center [965, 231] width 310 height 197
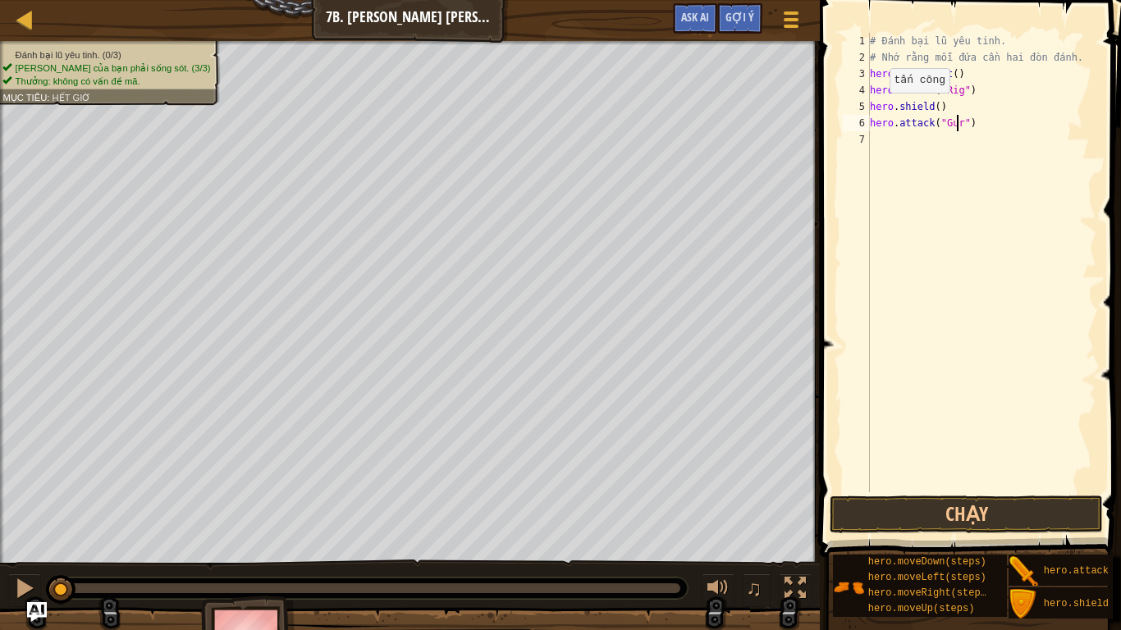
type textarea "hero.attack("Gurt")"
click at [874, 139] on div "# Đánh bại lũ yêu tinh. # Nhớ rằng mỗi đứa cần hai đòn đánh. hero . moveRight (…" at bounding box center [981, 279] width 230 height 492
type textarea "h"
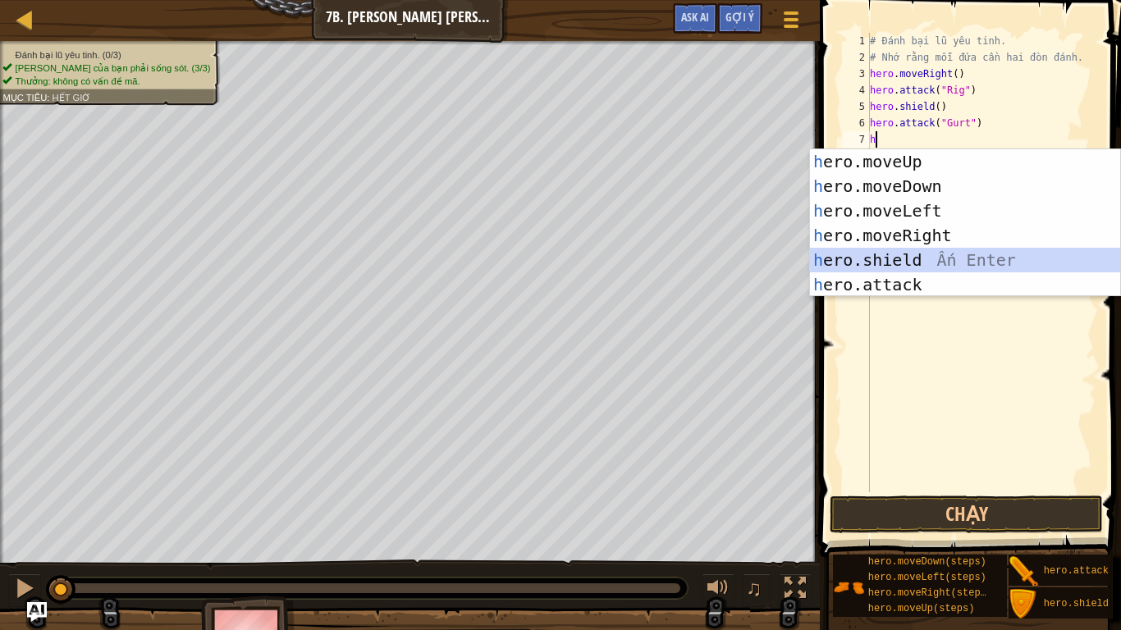
click at [909, 267] on div "h ero.moveUp Ấn Enter h ero.moveDown Ấn Enter h ero.moveLeft Ấn Enter h ero.mov…" at bounding box center [965, 247] width 310 height 197
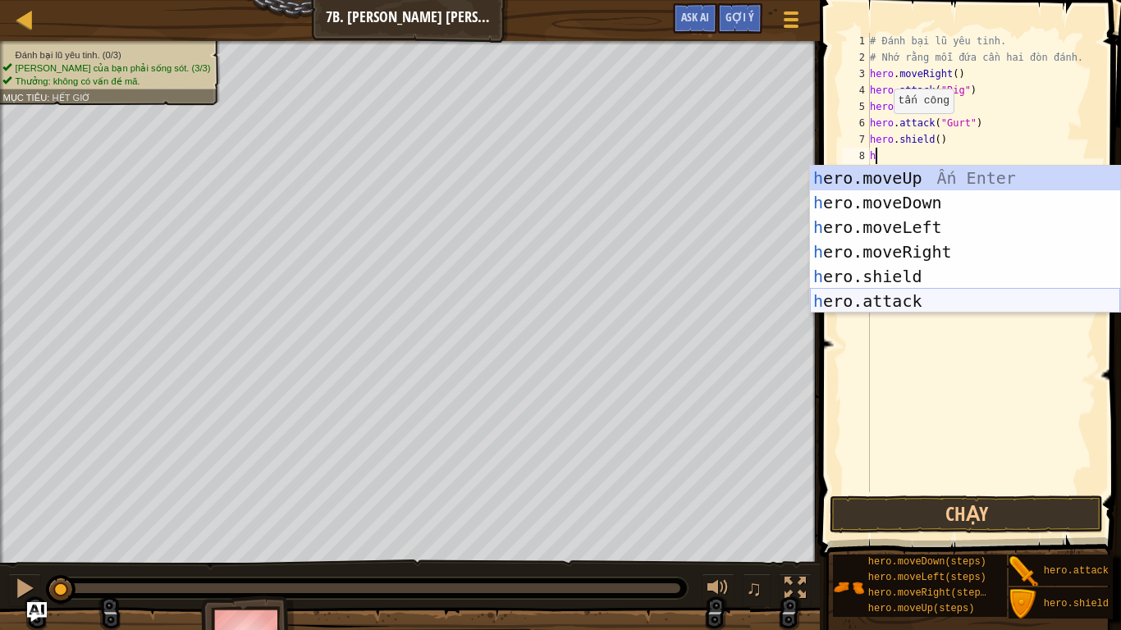
click at [902, 293] on div "h ero.moveUp Ấn Enter h ero.moveDown Ấn Enter h ero.moveLeft Ấn Enter h ero.mov…" at bounding box center [965, 264] width 310 height 197
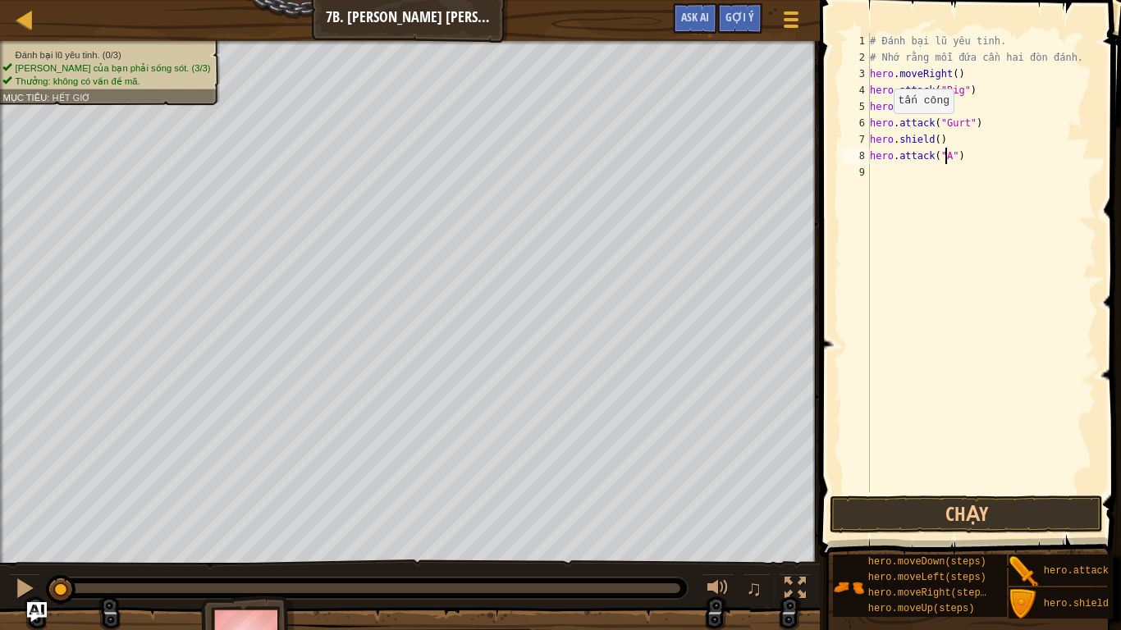
type textarea "hero.attack("Ac")"
type textarea "k"
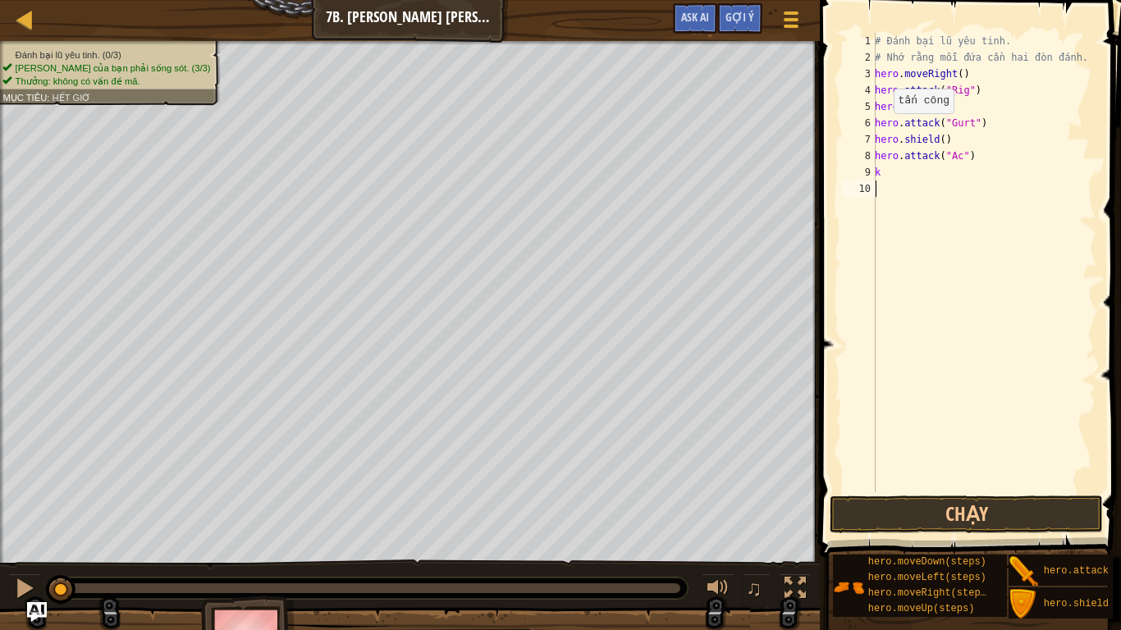
click at [902, 293] on div "# Đánh bại lũ yêu tinh. # Nhớ rằng mỗi đứa cần hai đòn đánh. hero . moveRight (…" at bounding box center [983, 279] width 225 height 492
type textarea "k"
click at [960, 160] on div "# Đánh bại lũ yêu tinh. # Nhớ rằng mỗi đứa cần hai đòn đánh. hero . moveRight (…" at bounding box center [983, 279] width 225 height 492
click at [955, 153] on div "# Đánh bại lũ yêu tinh. # Nhớ rằng mỗi đứa cần hai đòn đánh. hero . moveRight (…" at bounding box center [983, 279] width 225 height 492
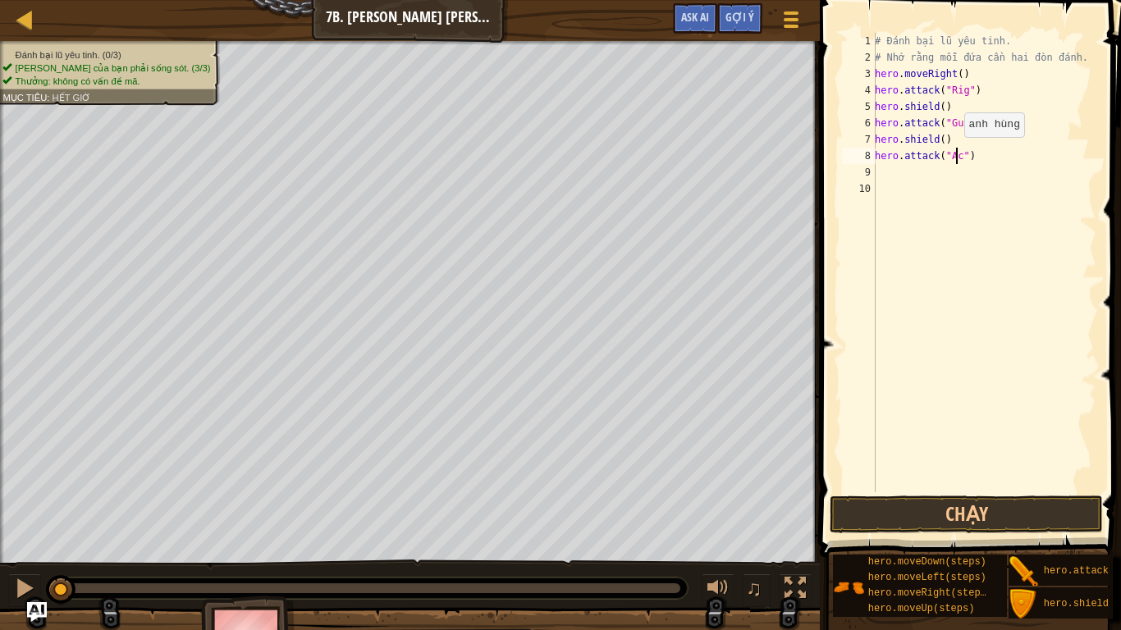
type textarea "hero.attack("Ack")"
click at [883, 170] on div "# Đánh bại lũ yêu tinh. # Nhớ rằng mỗi đứa cần hai đòn đánh. hero . moveRight (…" at bounding box center [983, 279] width 225 height 492
type textarea "h"
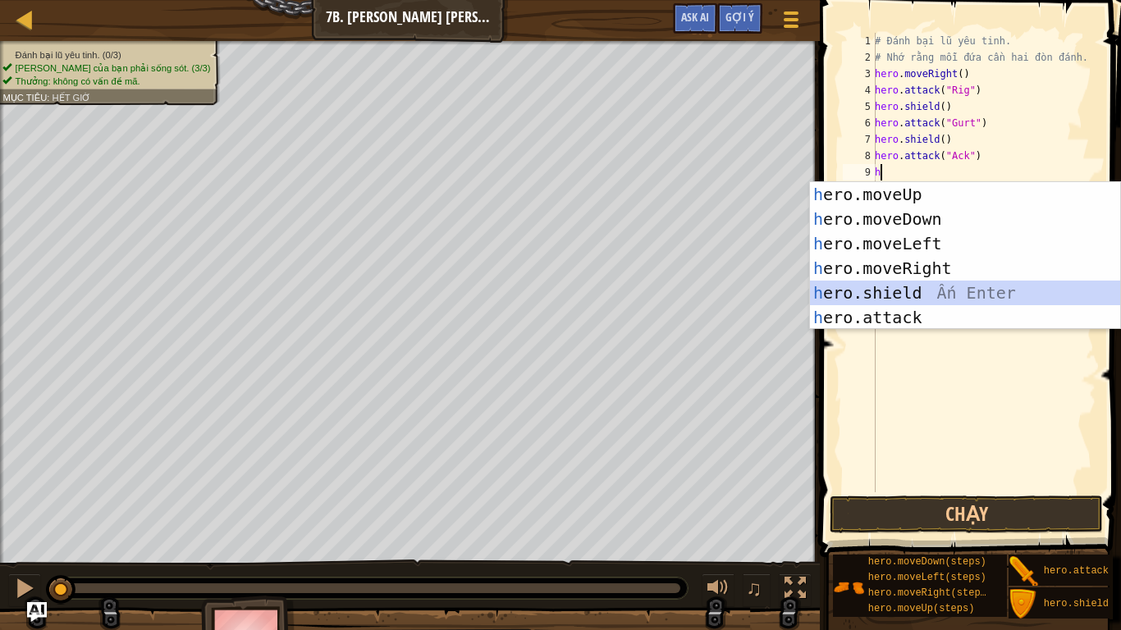
click at [898, 290] on div "h ero.moveUp Ấn Enter h ero.moveDown Ấn Enter h ero.moveLeft Ấn Enter h ero.mov…" at bounding box center [965, 280] width 310 height 197
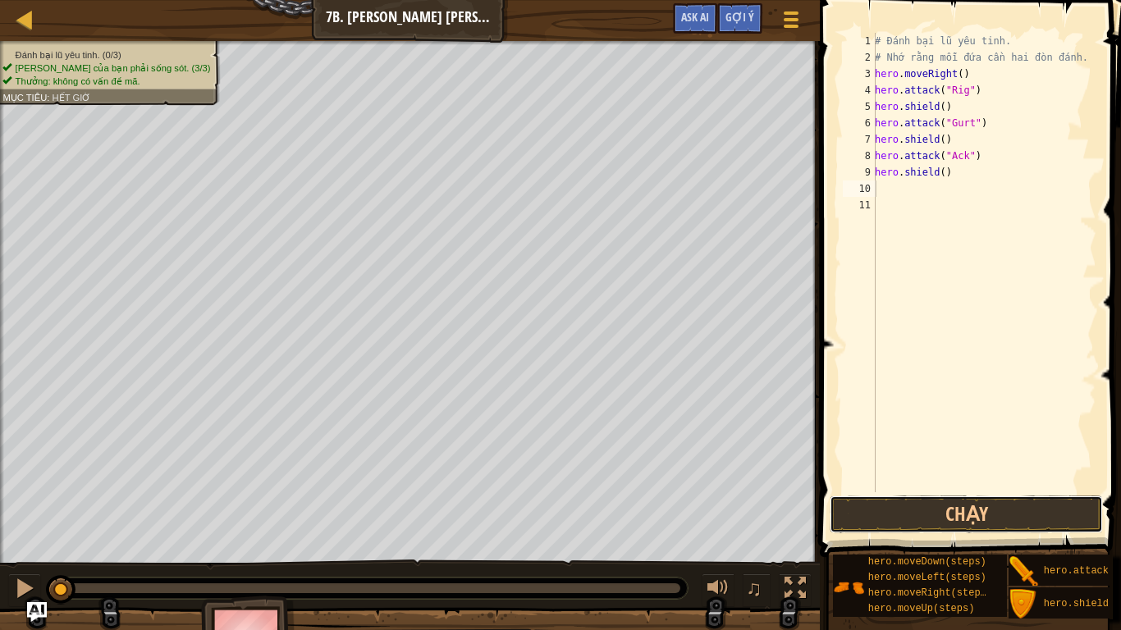
click at [937, 511] on button "Chạy" at bounding box center [965, 514] width 273 height 38
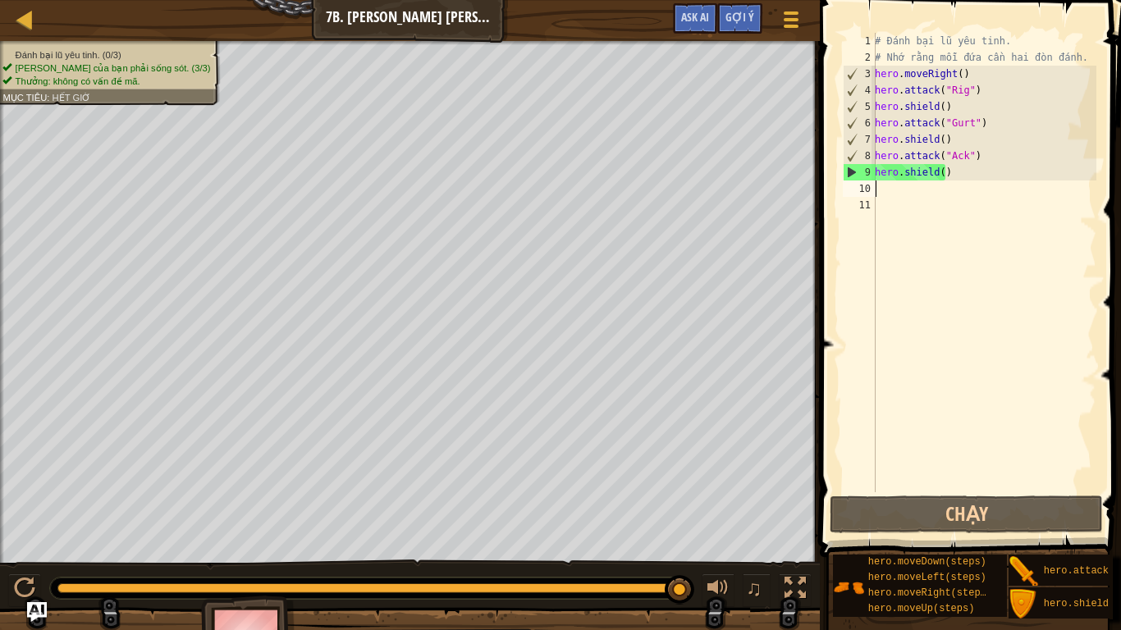
click at [954, 180] on div "# Đánh bại lũ yêu tinh. # Nhớ rằng mỗi đứa cần hai đòn đánh. hero . moveRight (…" at bounding box center [983, 279] width 225 height 492
click at [954, 172] on div "# Đánh bại lũ yêu tinh. # Nhớ rằng mỗi đứa cần hai đòn đánh. hero . moveRight (…" at bounding box center [983, 279] width 225 height 492
click at [948, 142] on div "# Đánh bại lũ yêu tinh. # Nhớ rằng mỗi đứa cần hai đòn đánh. hero . moveRight (…" at bounding box center [983, 279] width 225 height 492
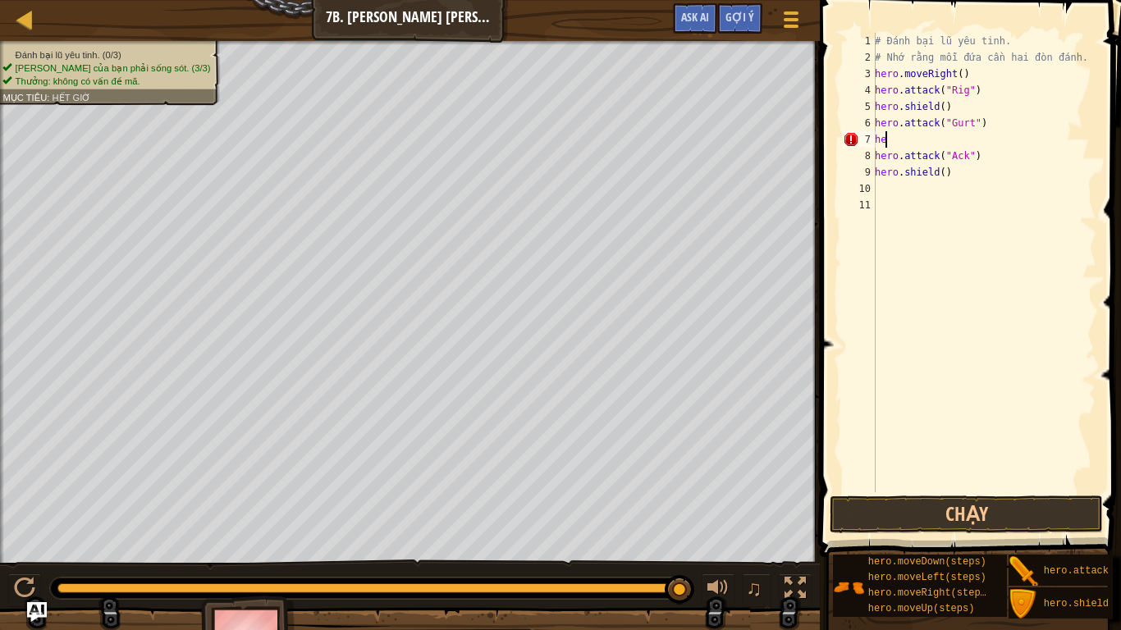
type textarea "h"
click at [942, 109] on div "# Đánh bại lũ yêu tinh. # Nhớ rằng mỗi đứa cần hai đòn đánh. hero . moveRight (…" at bounding box center [983, 279] width 225 height 492
type textarea ")"
click at [884, 110] on div "# Đánh bại lũ yêu tinh. # Nhớ rằng mỗi đứa cần hai đòn đánh. hero . moveRight (…" at bounding box center [983, 279] width 225 height 492
type textarea "hero.attack("Rig")"
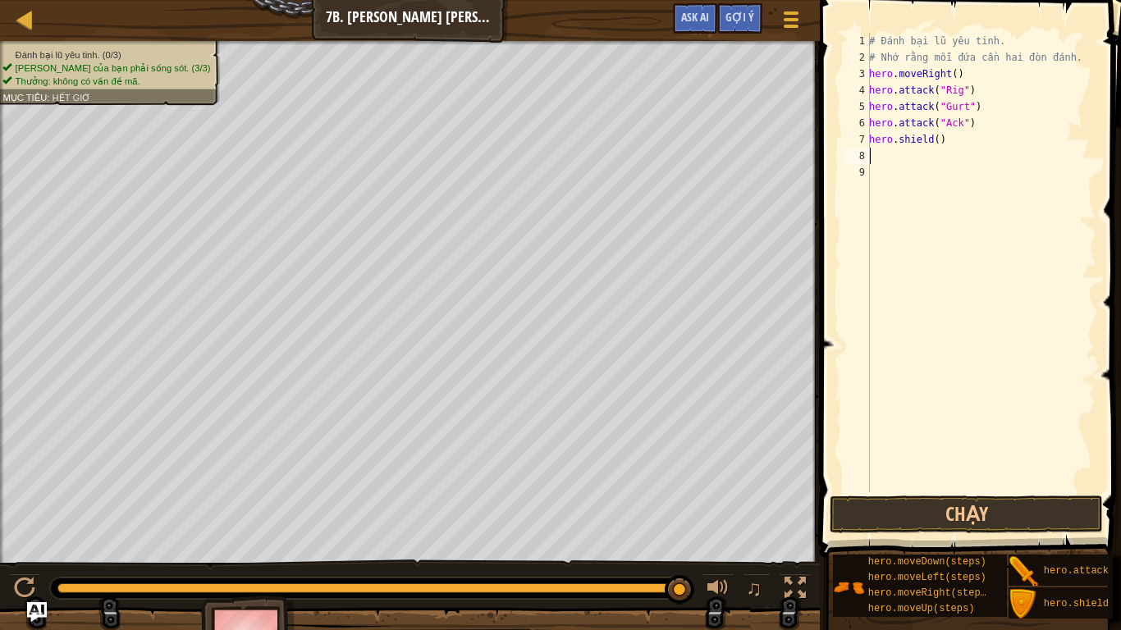
click at [879, 162] on div "# Đánh bại lũ yêu tinh. # Nhớ rằng mỗi đứa cần hai đòn đánh. hero . moveRight (…" at bounding box center [980, 279] width 231 height 492
type textarea "h"
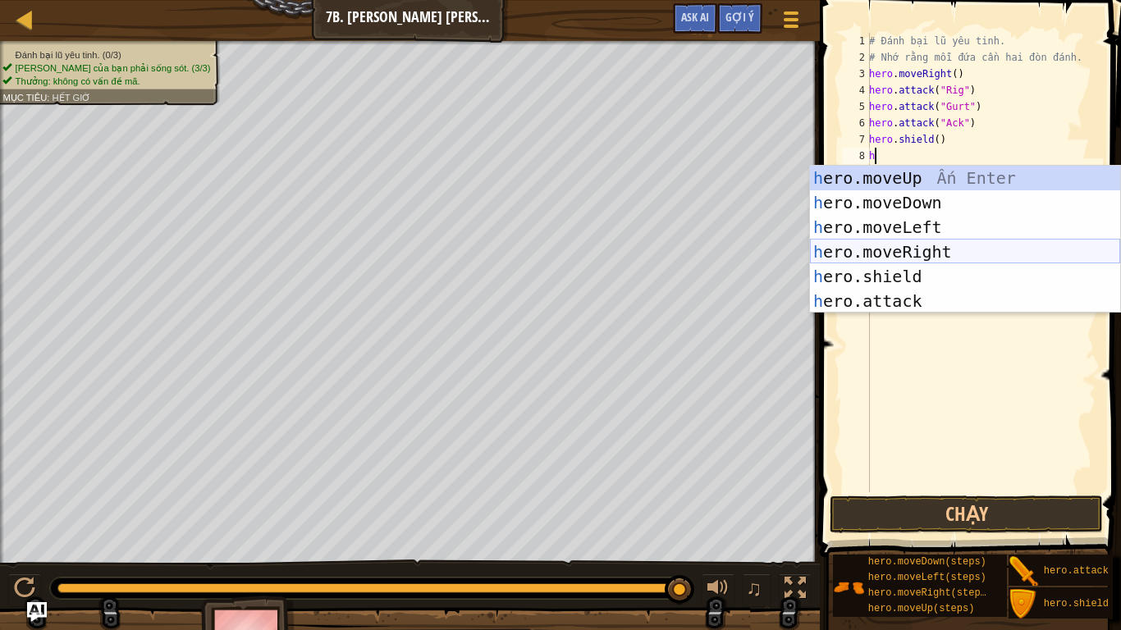
click at [924, 251] on div "h ero.moveUp Ấn Enter h ero.moveDown Ấn Enter h ero.moveLeft Ấn Enter h ero.mov…" at bounding box center [965, 264] width 310 height 197
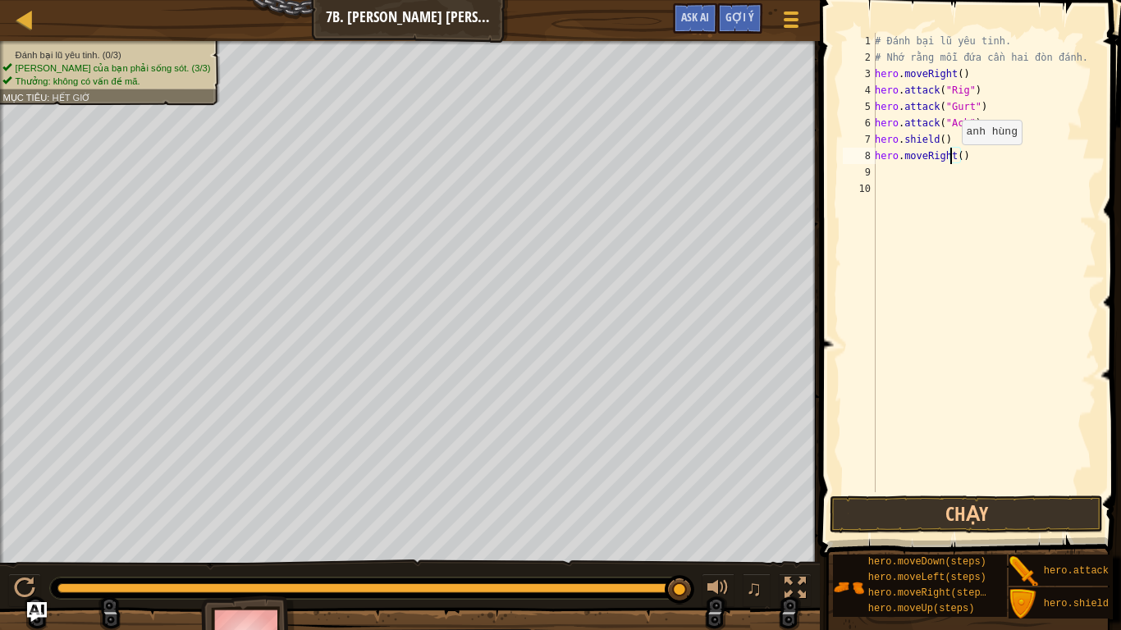
click at [952, 161] on div "# Đánh bại lũ yêu tinh. # Nhớ rằng mỗi đứa cần hai đòn đánh. hero . moveRight (…" at bounding box center [983, 279] width 225 height 492
click at [956, 158] on div "# Đánh bại lũ yêu tinh. # Nhớ rằng mỗi đứa cần hai đòn đánh. hero . moveRight (…" at bounding box center [983, 279] width 225 height 492
click at [937, 502] on button "Chạy" at bounding box center [965, 514] width 273 height 38
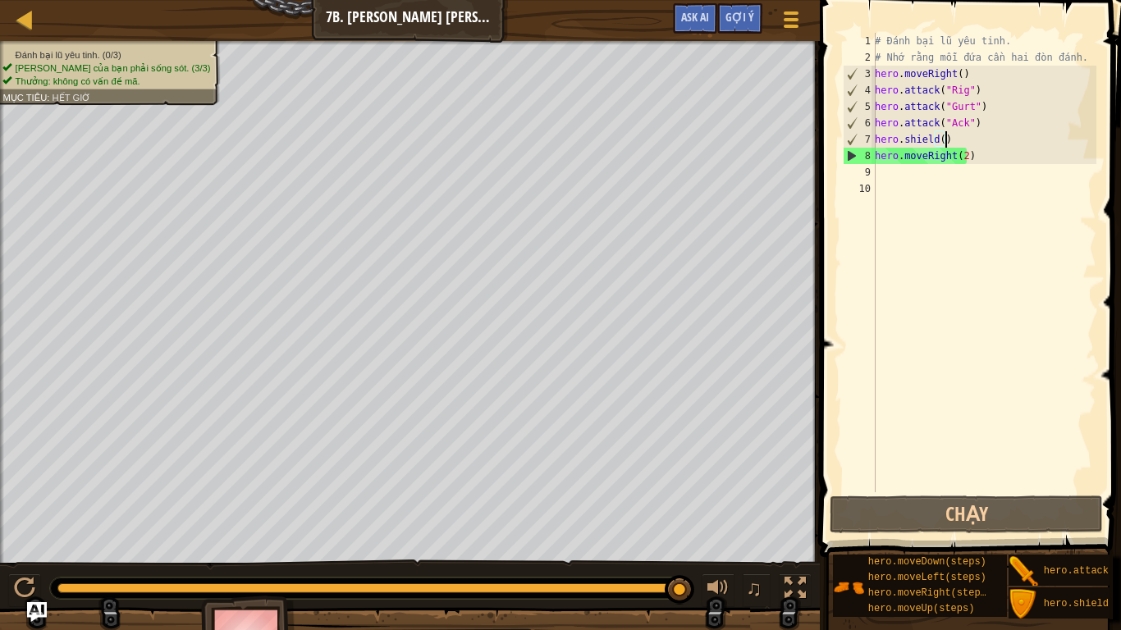
click at [961, 142] on div "# Đánh bại lũ yêu tinh. # Nhớ rằng mỗi đứa cần hai đòn đánh. hero . moveRight (…" at bounding box center [983, 279] width 225 height 492
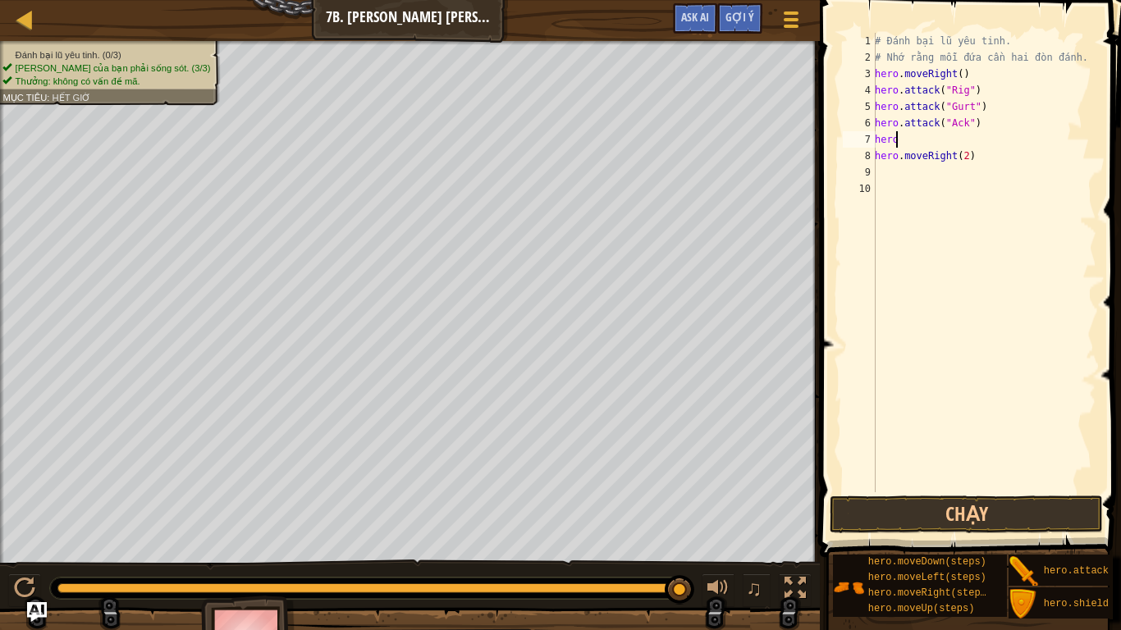
scroll to position [7, 0]
type textarea "h"
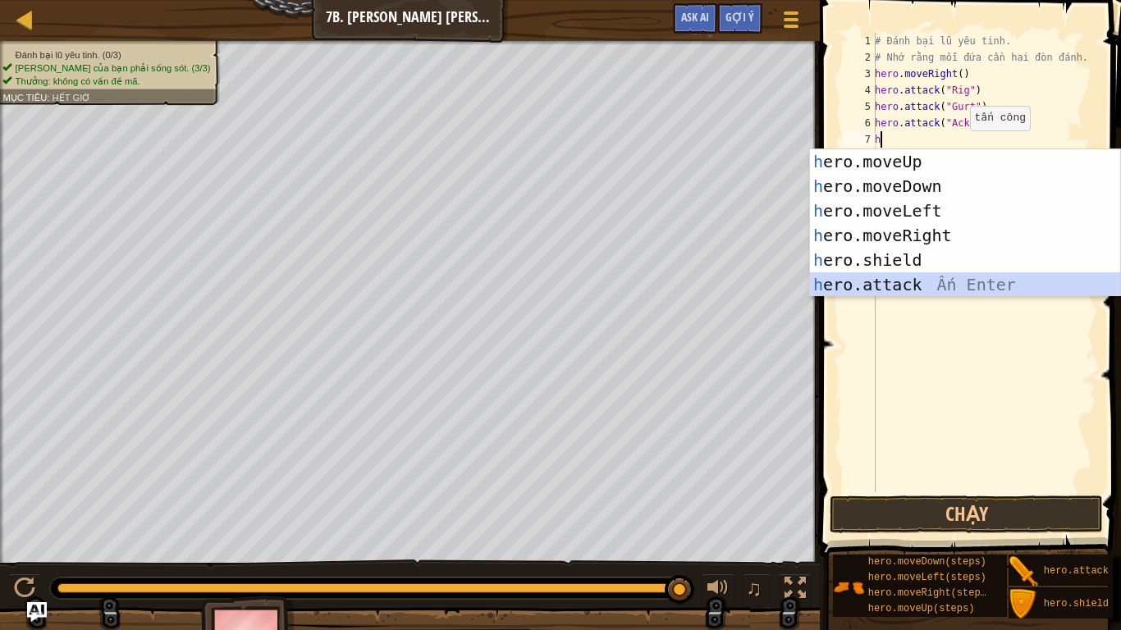
click at [910, 286] on div "h ero.moveUp Ấn Enter h ero.moveDown Ấn Enter h ero.moveLeft Ấn Enter h ero.mov…" at bounding box center [965, 247] width 310 height 197
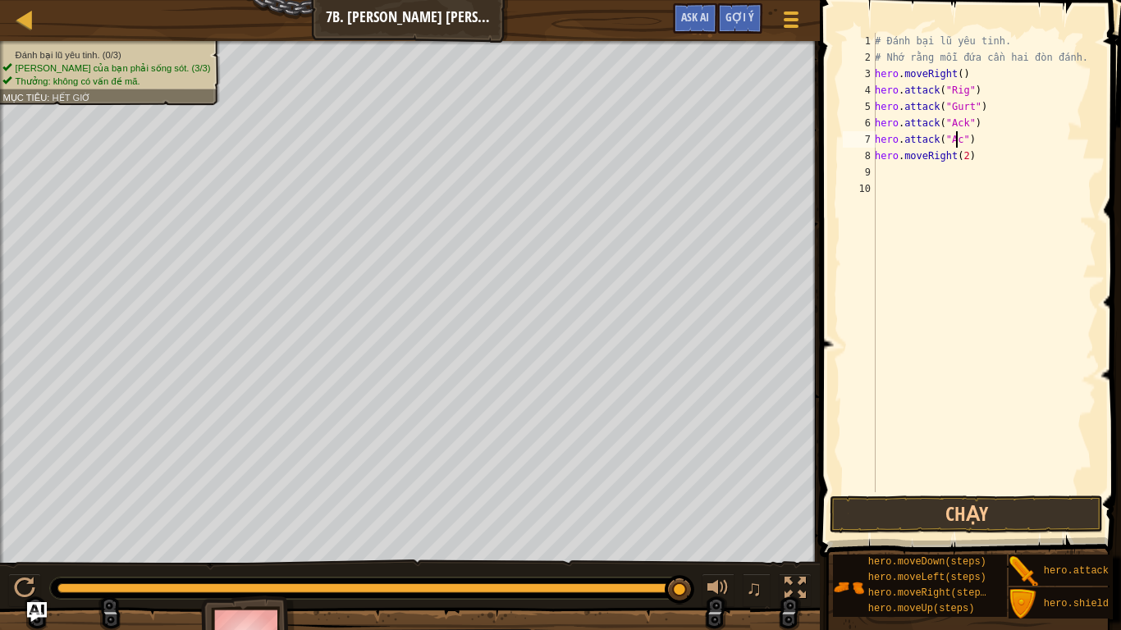
scroll to position [7, 7]
click at [927, 113] on div "# Đánh bại lũ yêu tinh. # Nhớ rằng mỗi đứa cần hai đòn đánh. hero . moveRight (…" at bounding box center [983, 279] width 225 height 492
type textarea "hero.attack("Gurt")"
click at [997, 105] on div "# Đánh bại lũ yêu tinh. # Nhớ rằng mỗi đứa cần hai đòn đánh. hero . moveRight (…" at bounding box center [983, 279] width 225 height 492
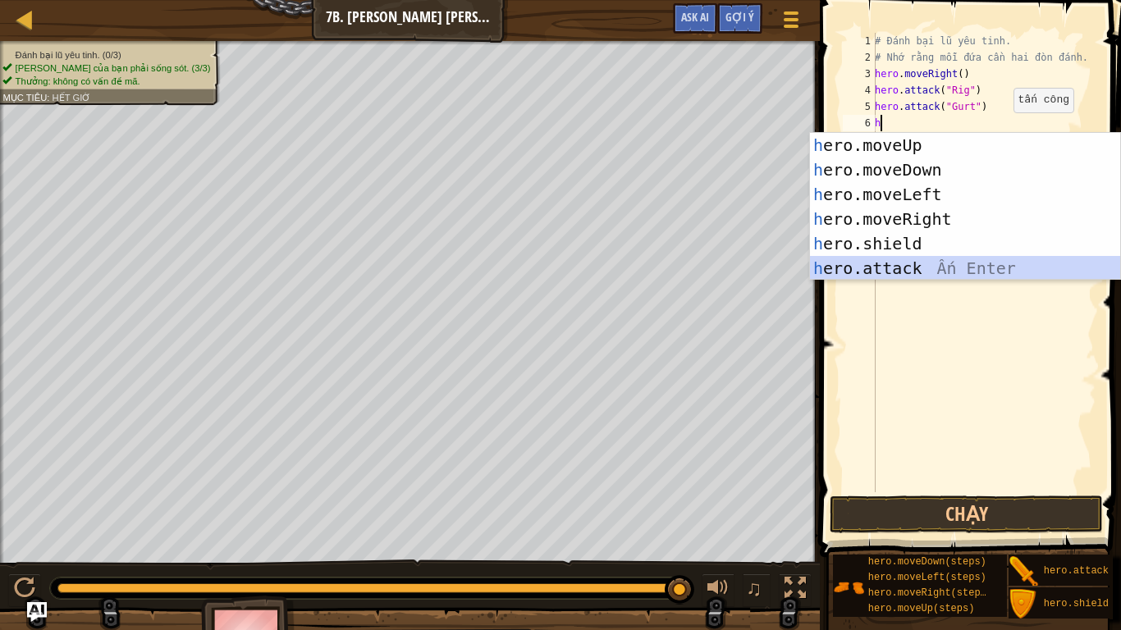
click at [928, 267] on div "h ero.moveUp Ấn Enter h ero.moveDown Ấn Enter h ero.moveLeft Ấn Enter h ero.mov…" at bounding box center [965, 231] width 310 height 197
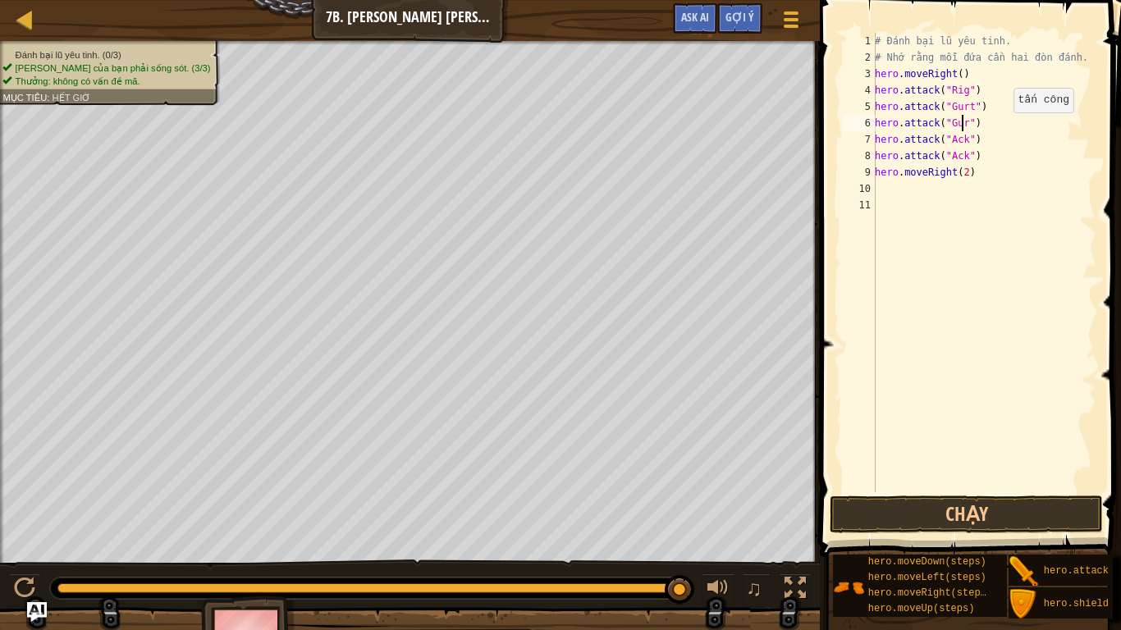
scroll to position [7, 7]
click at [975, 89] on div "# Đánh bại lũ yêu tinh. # Nhớ rằng mỗi đứa cần hai đòn đánh. hero . moveRight (…" at bounding box center [983, 279] width 225 height 492
type textarea "hero.attack("Rig")"
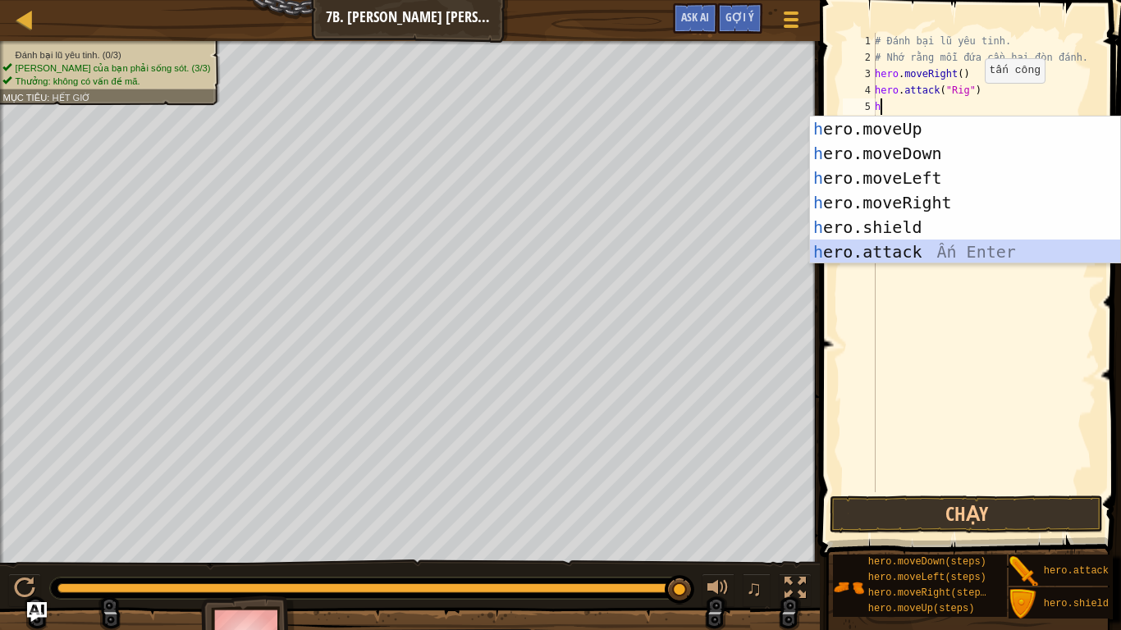
click at [911, 247] on div "h ero.moveUp Ấn Enter h ero.moveDown Ấn Enter h ero.moveLeft Ấn Enter h ero.mov…" at bounding box center [965, 214] width 310 height 197
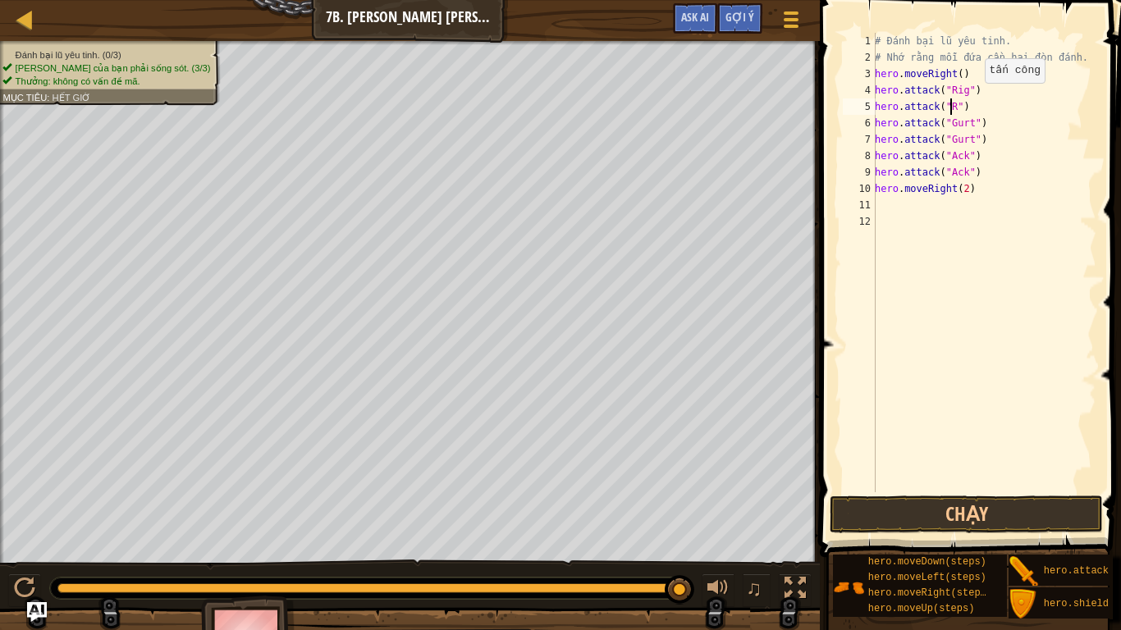
scroll to position [7, 7]
type textarea "hero.attack("Rig")"
click at [892, 511] on button "Chạy" at bounding box center [965, 514] width 273 height 38
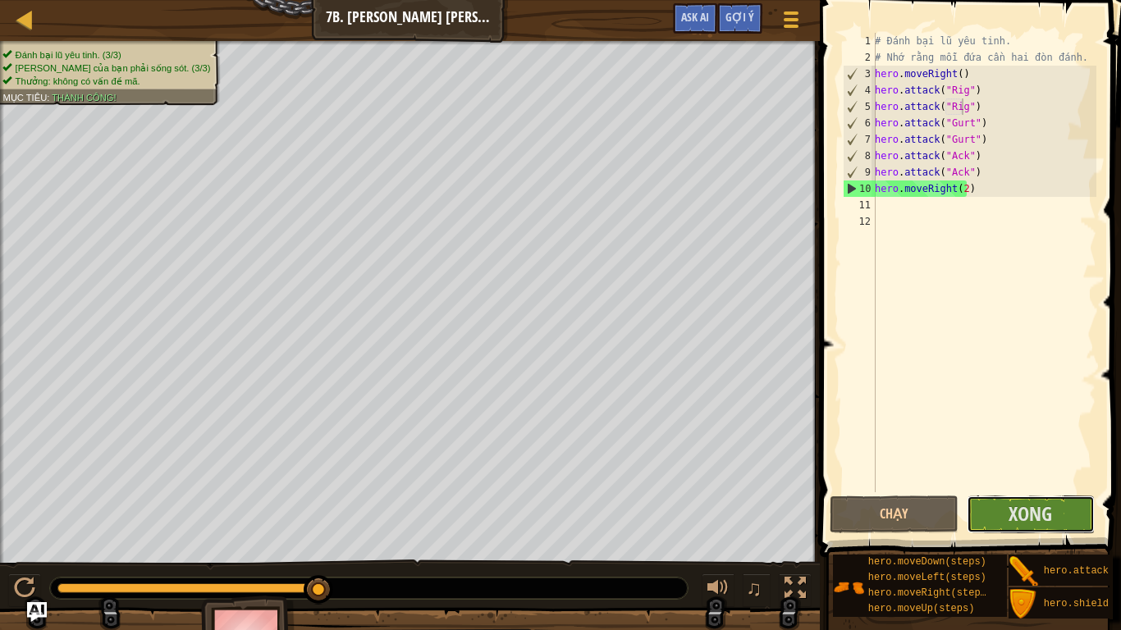
click at [999, 507] on button "Xong" at bounding box center [1030, 514] width 129 height 38
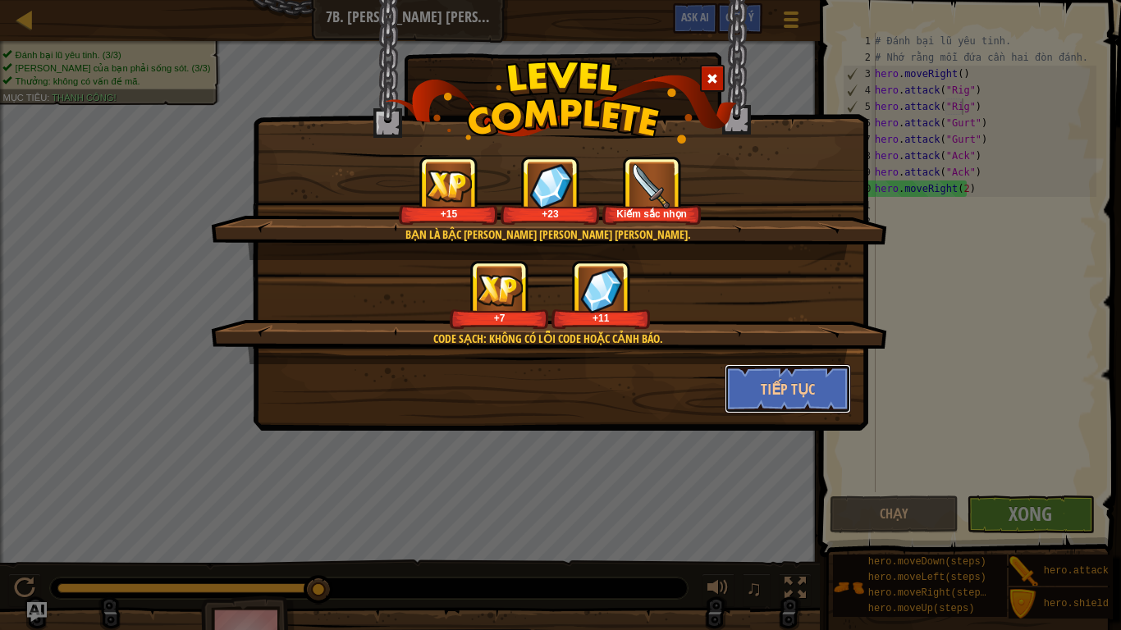
click at [762, 404] on button "Tiếp tục" at bounding box center [787, 388] width 127 height 49
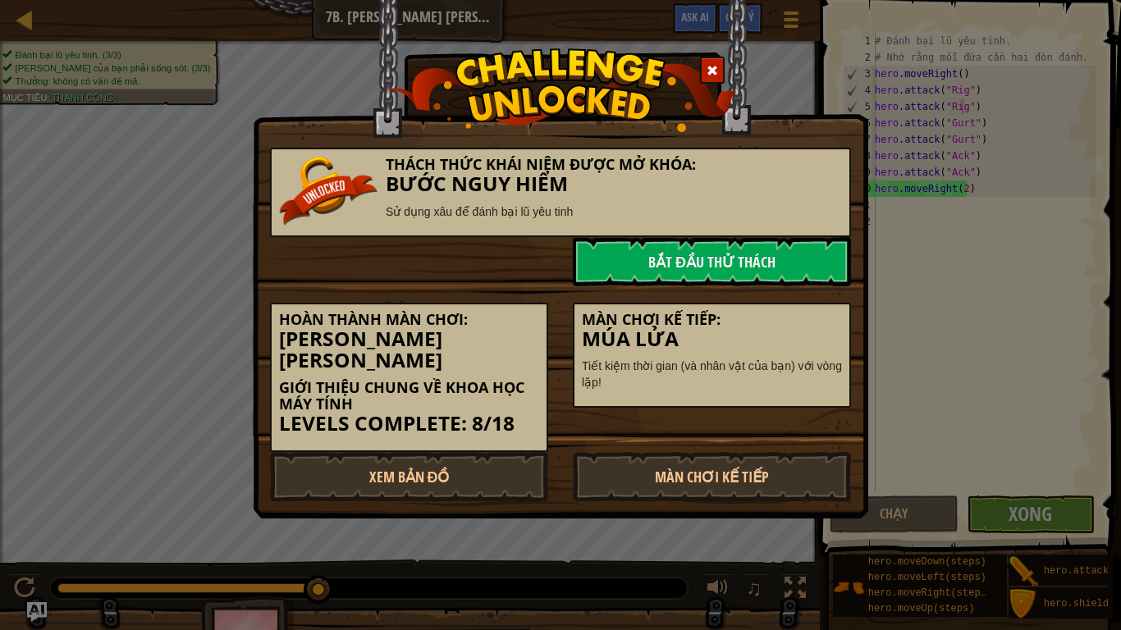
drag, startPoint x: 638, startPoint y: 456, endPoint x: 691, endPoint y: 266, distance: 197.4
click at [691, 266] on div "[PERSON_NAME] [PERSON_NAME] Được Mở [PERSON_NAME]: Bước [PERSON_NAME] [PERSON_N…" at bounding box center [560, 316] width 581 height 370
click at [691, 266] on link "Bắt đầu Thử Thách" at bounding box center [712, 261] width 278 height 49
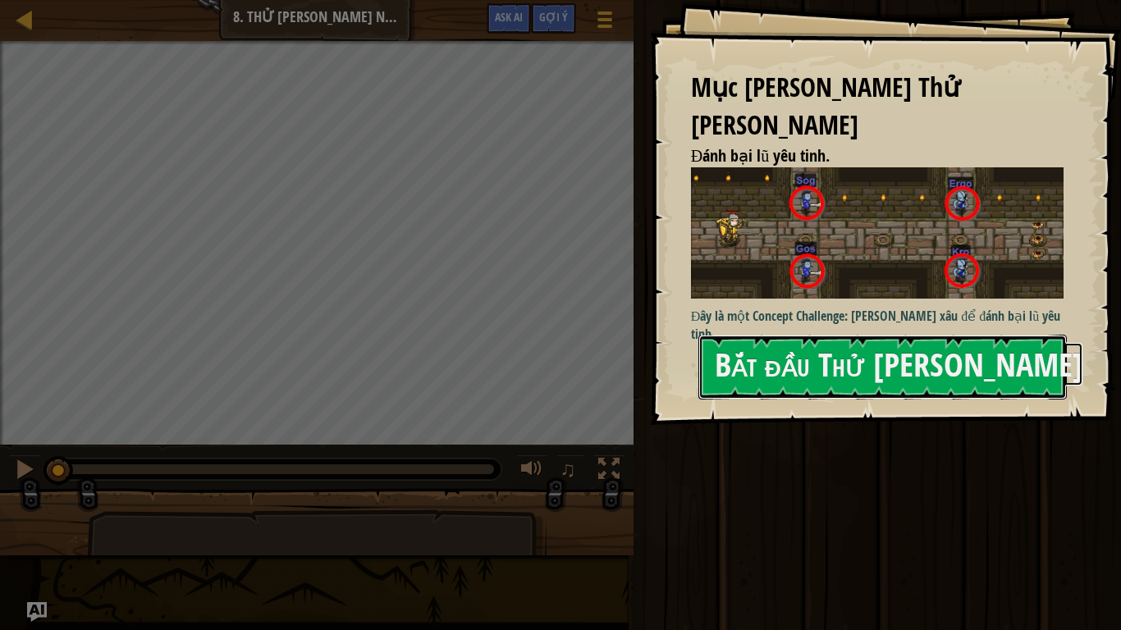
click at [754, 349] on button "Bắt đầu Thử [PERSON_NAME]" at bounding box center [882, 367] width 368 height 65
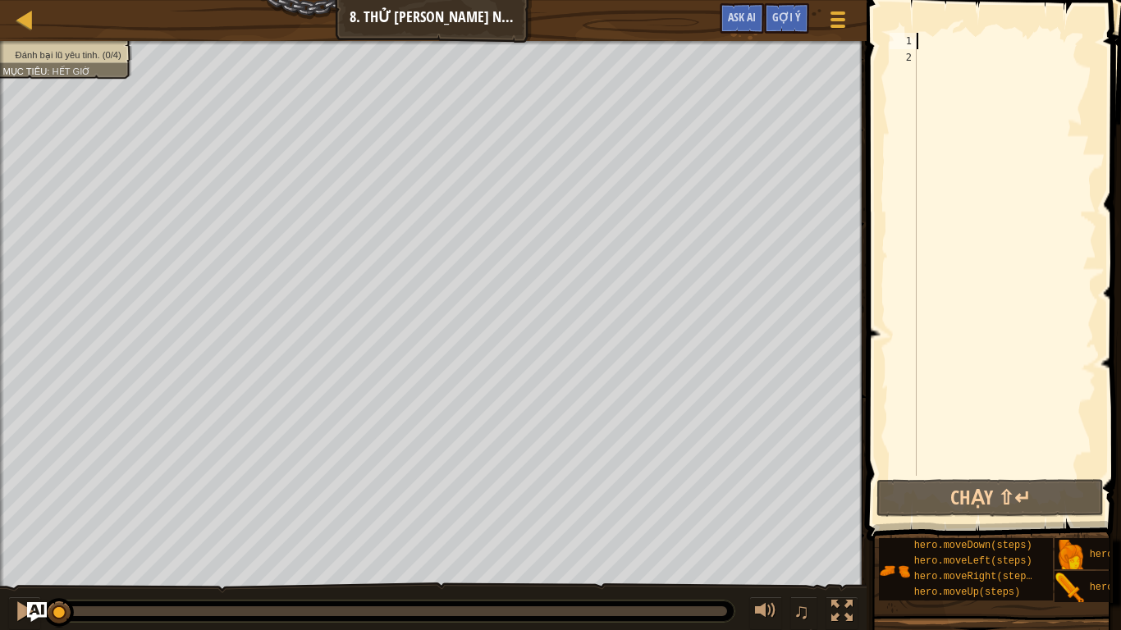
click at [936, 48] on div at bounding box center [1004, 271] width 183 height 476
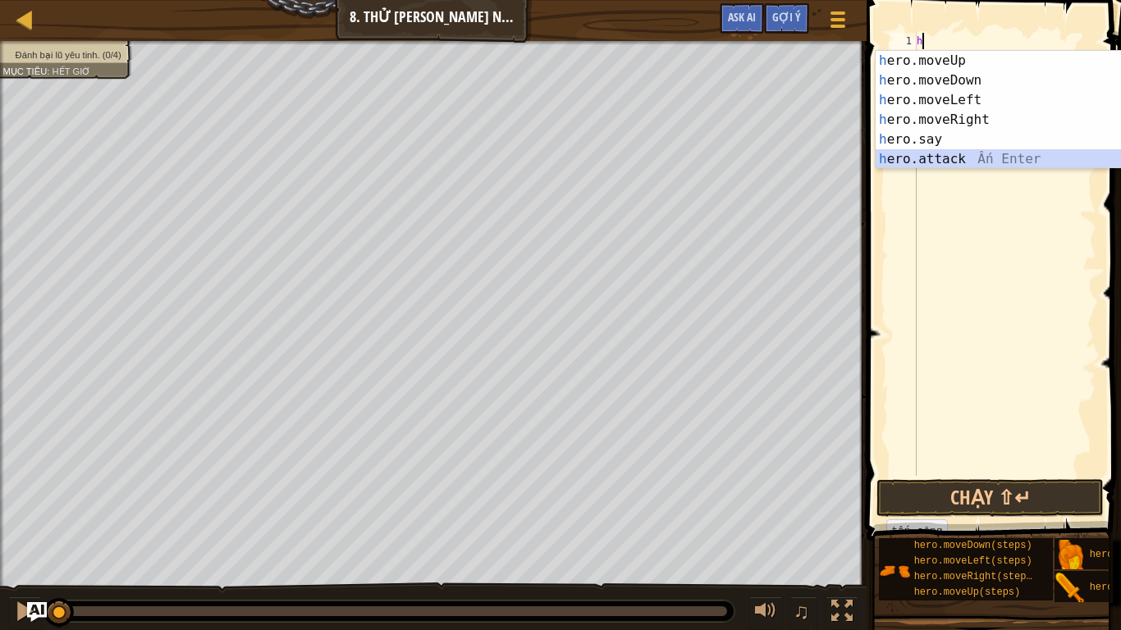
click at [953, 161] on div "h ero.moveUp Ấn Enter h ero.moveDown Ấn Enter h ero.moveLeft Ấn Enter h ero.mov…" at bounding box center [1030, 130] width 310 height 158
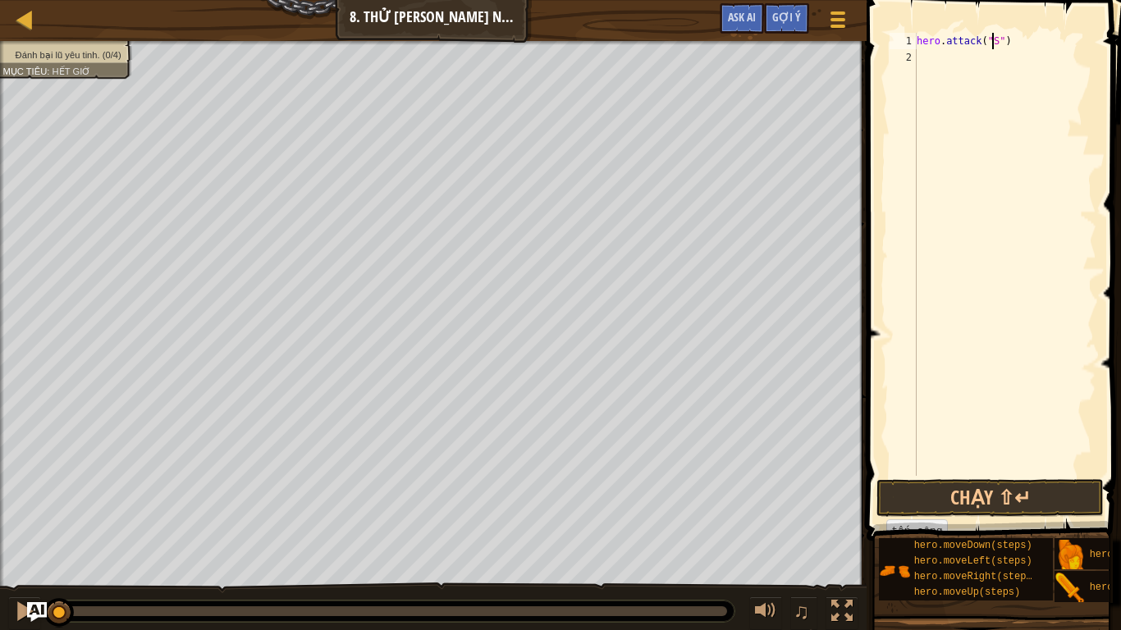
scroll to position [7, 7]
type textarea "hero.attack("Sog")"
click at [920, 58] on div "hero . attack ( "Sog" )" at bounding box center [1004, 271] width 183 height 476
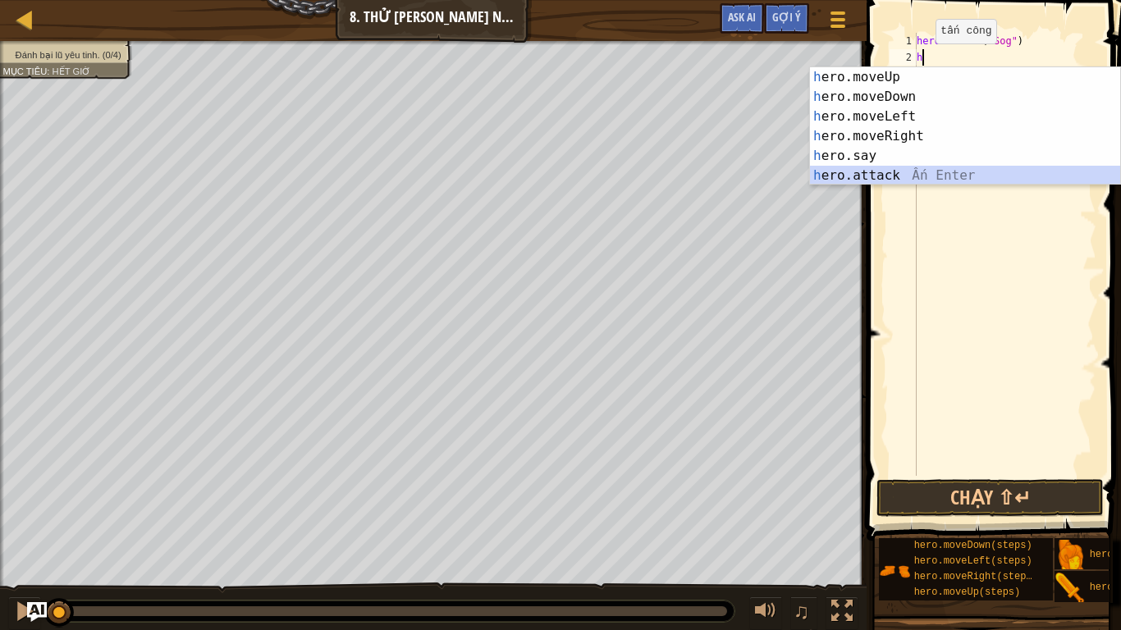
click at [902, 183] on div "h ero.moveUp Ấn Enter h ero.moveDown Ấn Enter h ero.moveLeft Ấn Enter h ero.mov…" at bounding box center [965, 146] width 310 height 158
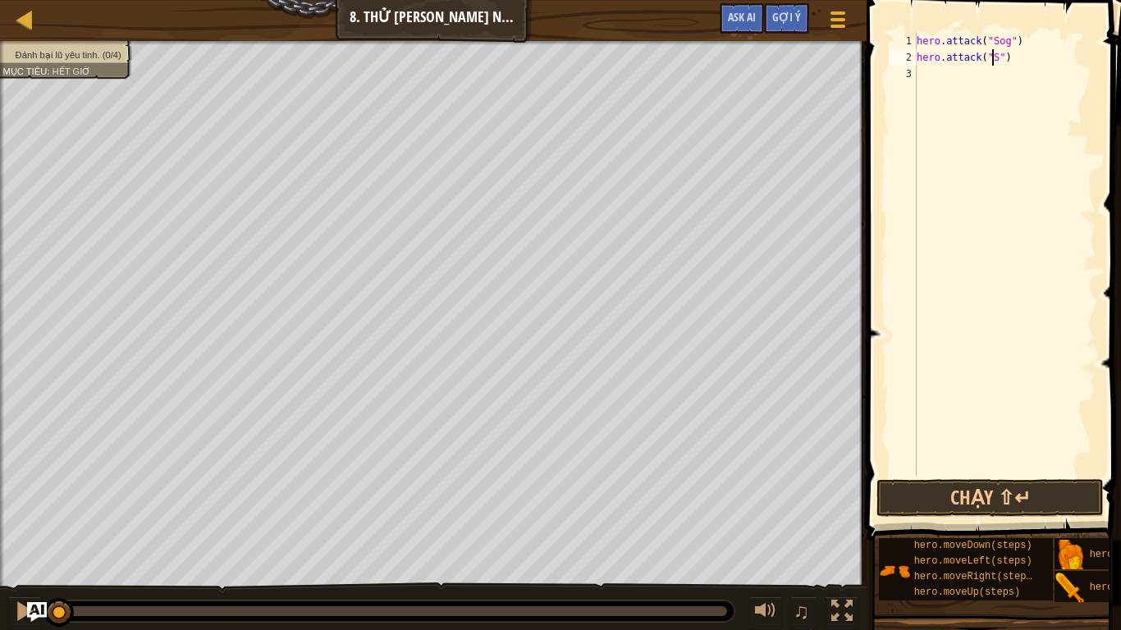
scroll to position [7, 7]
type textarea "hero.attack("Sog")"
click at [931, 75] on div "hero . attack ( "Sog" ) hero . attack ( "Sog" )" at bounding box center [1004, 271] width 183 height 476
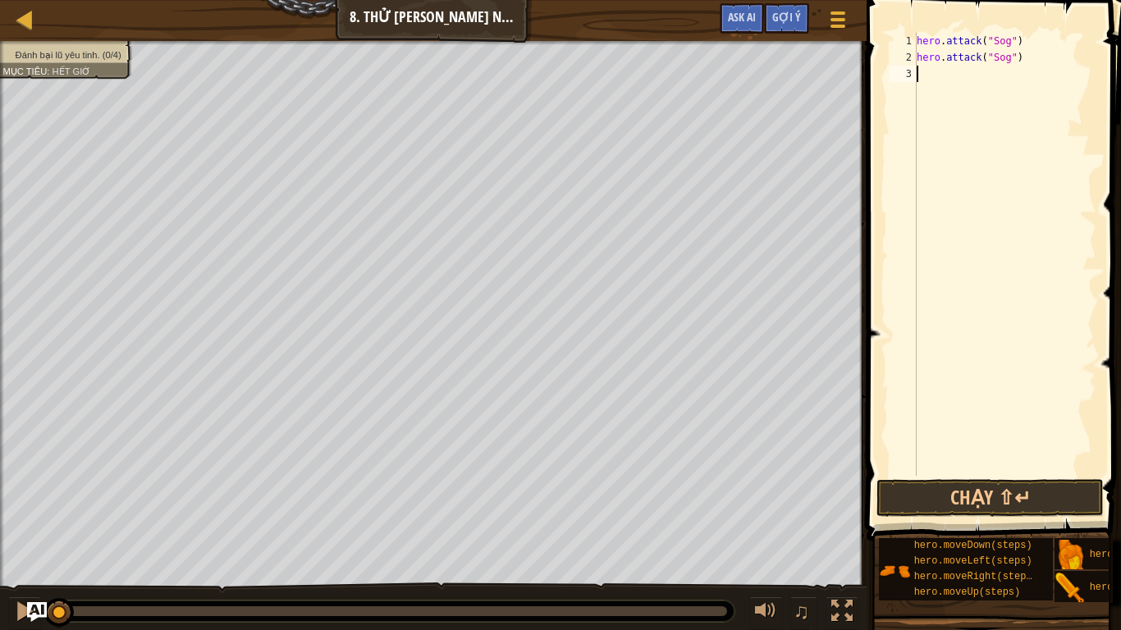
type textarea "h"
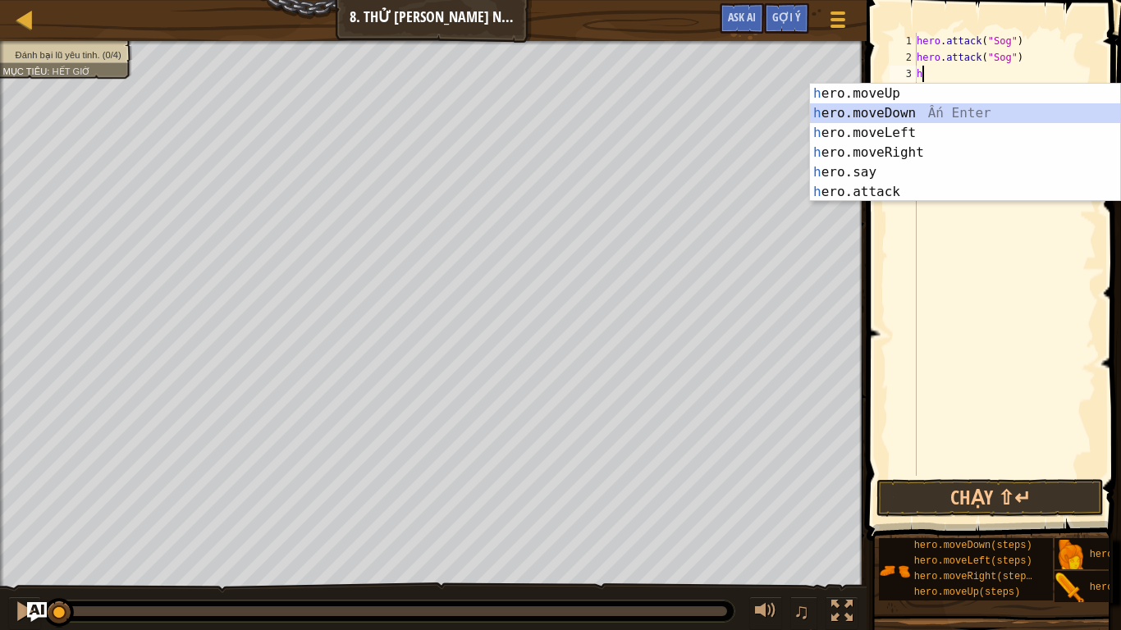
click at [899, 112] on div "h ero.moveUp Ấn Enter h ero.moveDown Ấn Enter h ero.moveLeft Ấn Enter h ero.mov…" at bounding box center [965, 163] width 310 height 158
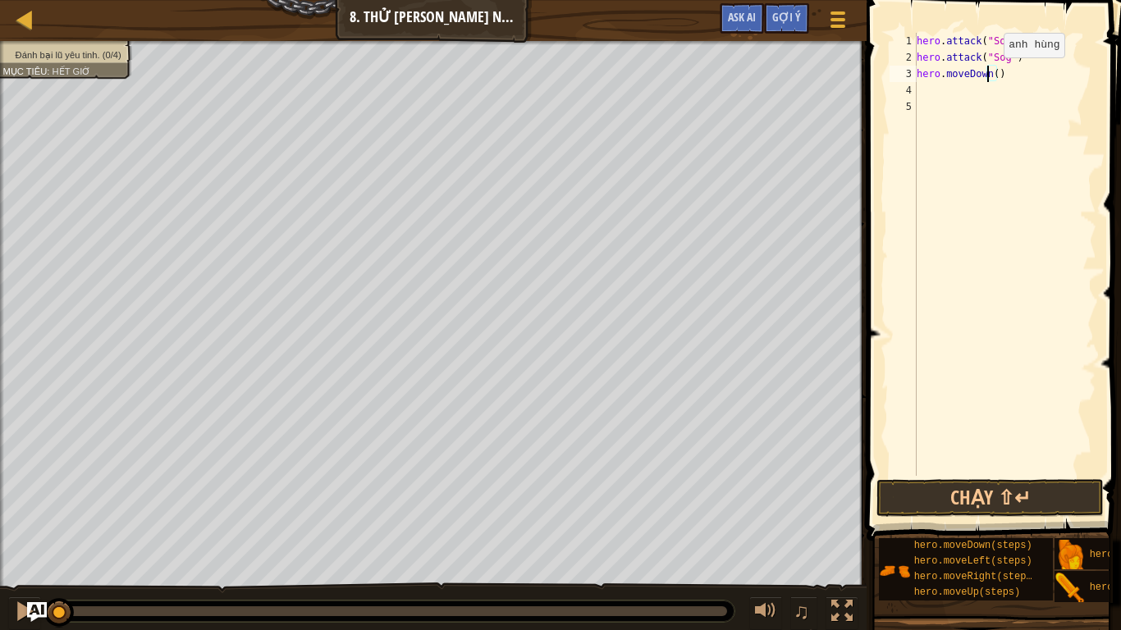
click at [989, 74] on div "hero . attack ( "Sog" ) hero . attack ( "Sog" ) hero . moveDown ( )" at bounding box center [1004, 271] width 183 height 476
click at [992, 74] on div "hero . attack ( "Sog" ) hero . attack ( "Sog" ) hero . moveDown ( )" at bounding box center [1004, 271] width 183 height 476
type textarea "hero.moveDown(2)"
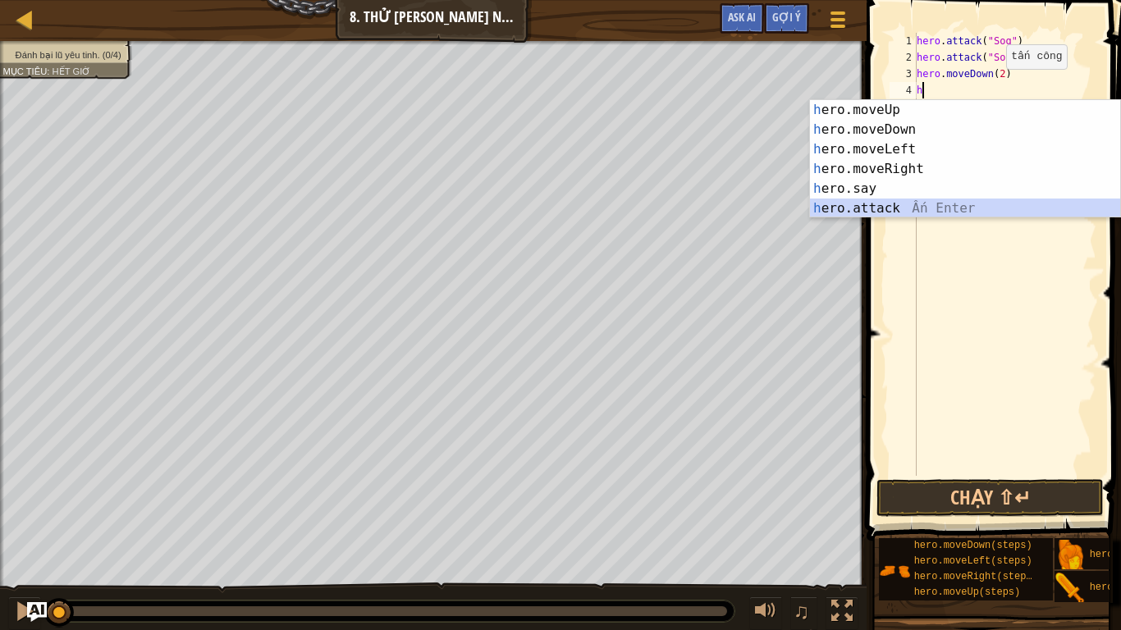
click at [896, 201] on div "h ero.moveUp Ấn Enter h ero.moveDown Ấn Enter h ero.moveLeft Ấn Enter h ero.mov…" at bounding box center [965, 179] width 310 height 158
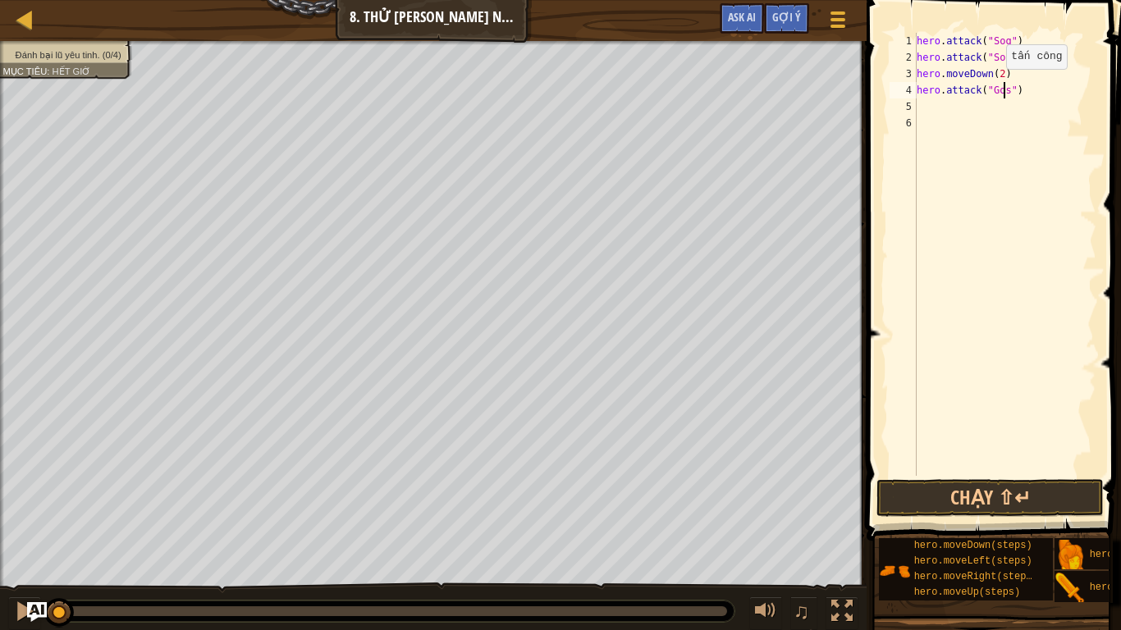
scroll to position [7, 7]
type textarea "hero.attack("Gos")"
click at [920, 107] on div "hero . attack ( "Sog" ) hero . attack ( "Sog" ) hero . moveDown ( 2 ) hero . at…" at bounding box center [1004, 271] width 183 height 476
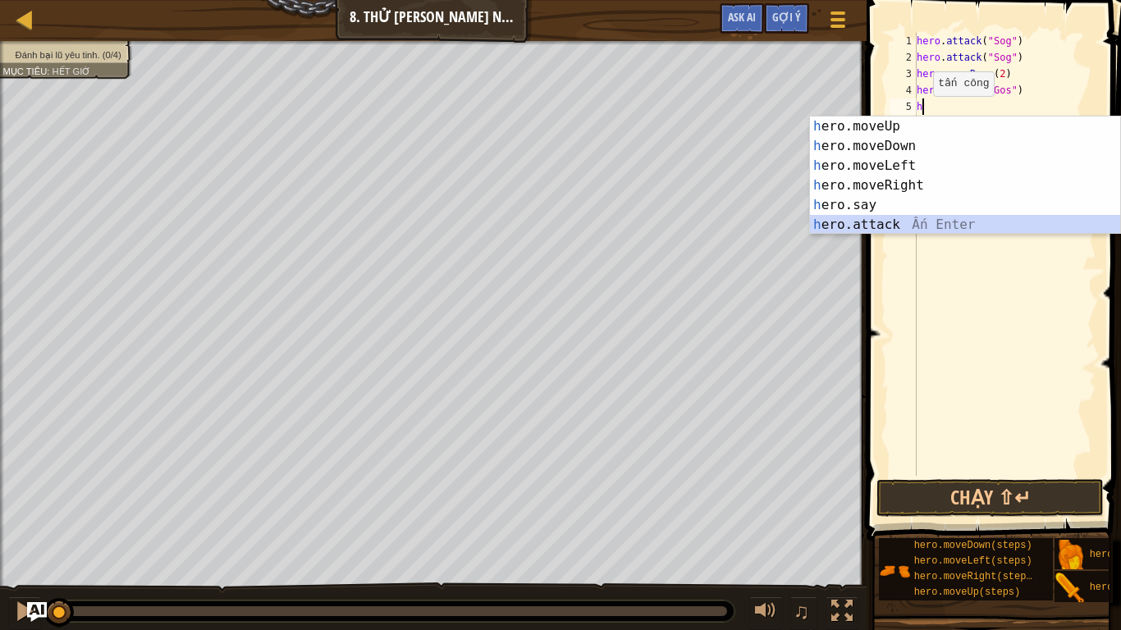
click at [910, 224] on div "h ero.moveUp Ấn Enter h ero.moveDown Ấn Enter h ero.moveLeft Ấn Enter h ero.mov…" at bounding box center [965, 195] width 310 height 158
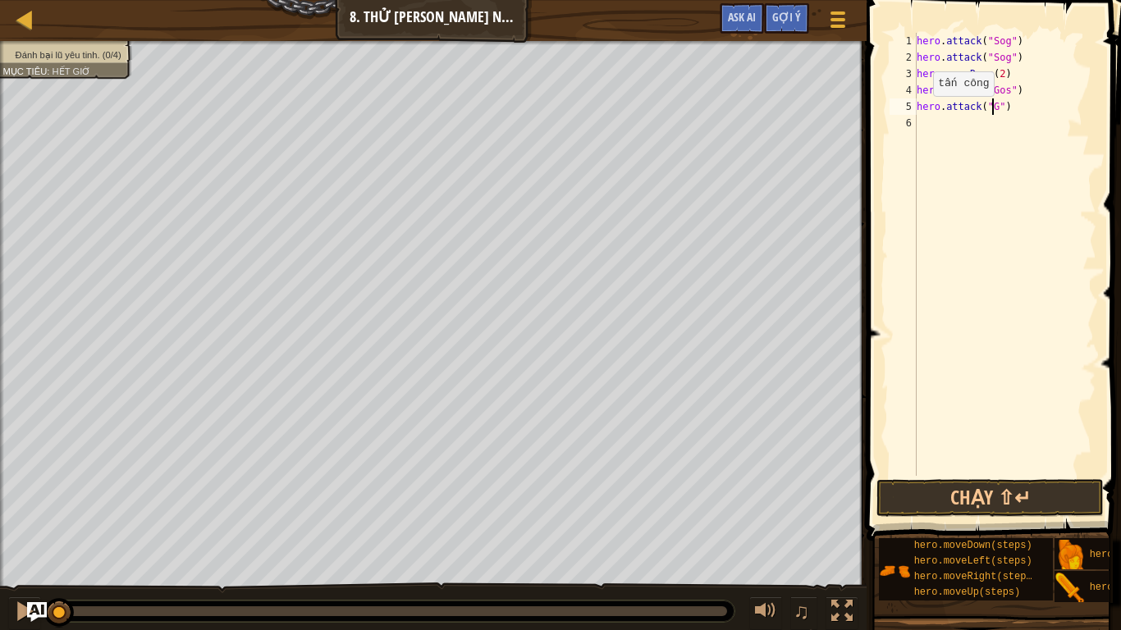
scroll to position [7, 7]
type textarea "hero.attack("Gos")"
type textarea "h"
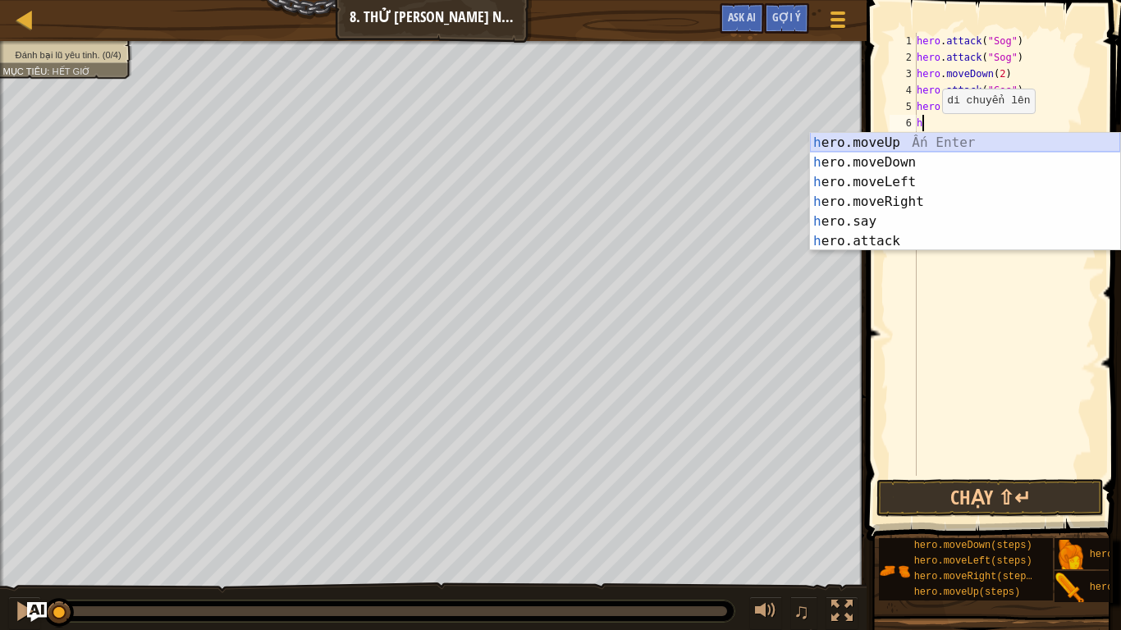
click at [925, 146] on div "h ero.moveUp Ấn Enter h ero.moveDown Ấn Enter h ero.moveLeft Ấn Enter h ero.mov…" at bounding box center [965, 212] width 310 height 158
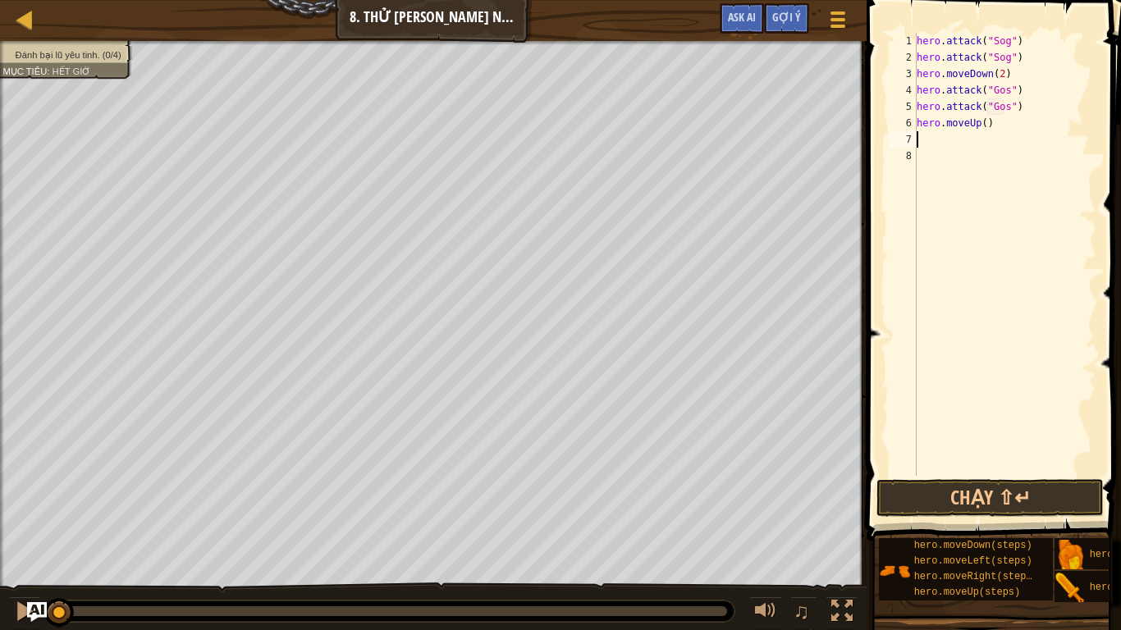
type textarea "h"
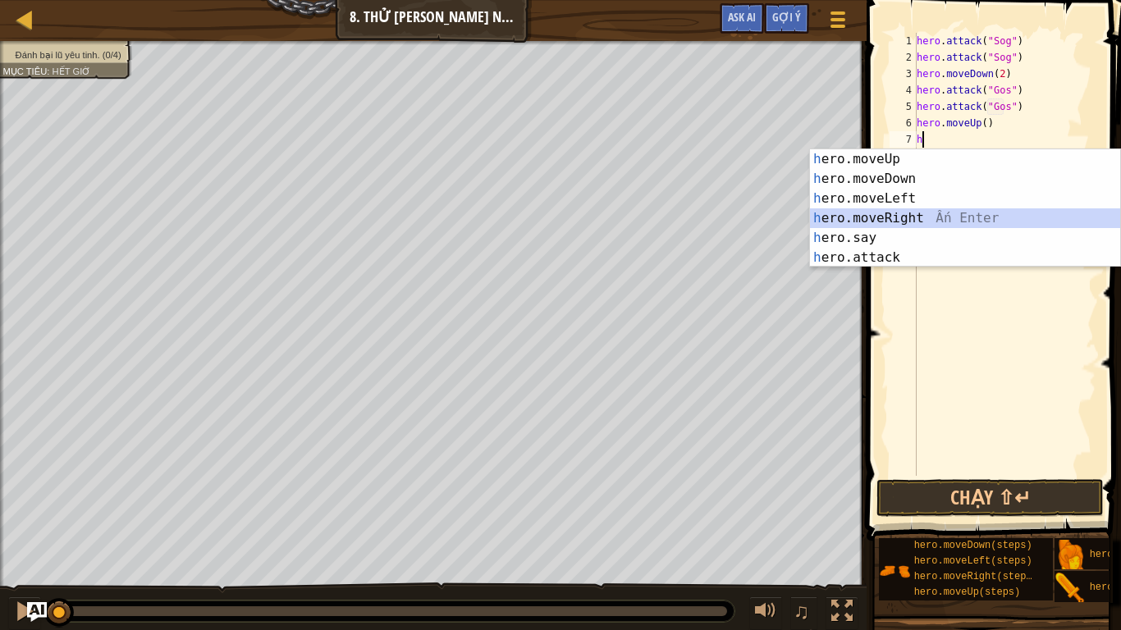
click at [923, 217] on div "h ero.moveUp Ấn Enter h ero.moveDown Ấn Enter h ero.moveLeft Ấn Enter h ero.mov…" at bounding box center [965, 228] width 310 height 158
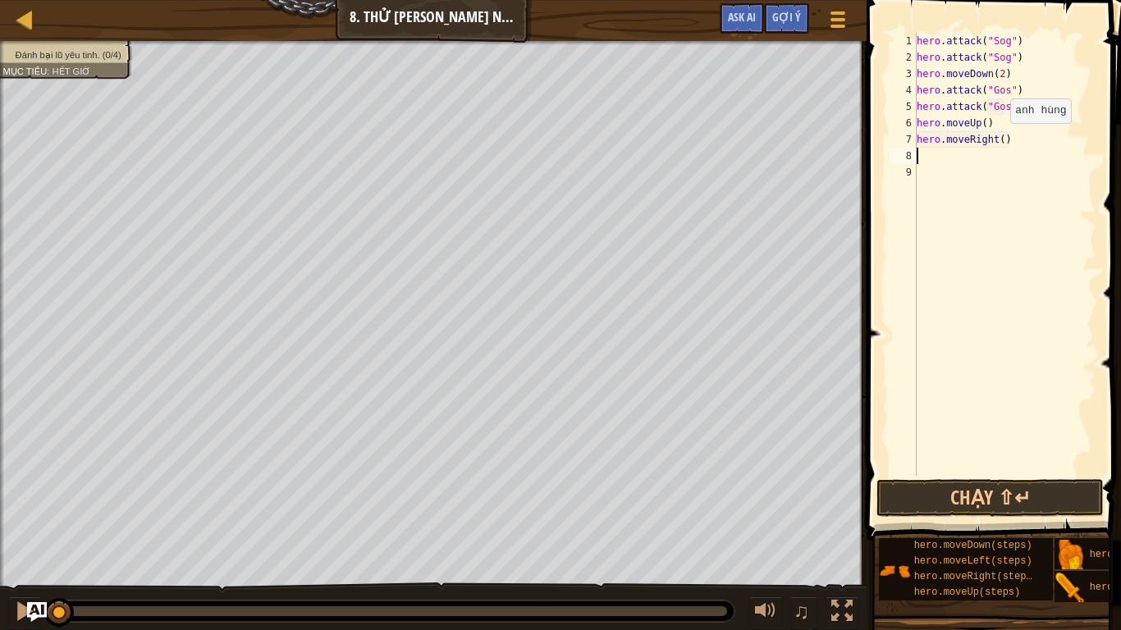
click at [996, 139] on div "hero . attack ( "Sog" ) hero . attack ( "Sog" ) hero . moveDown ( 2 ) hero . at…" at bounding box center [1004, 271] width 183 height 476
click at [392, 526] on div "♫" at bounding box center [433, 606] width 866 height 49
type textarea "hero.moveRight(2)"
click at [929, 165] on div "hero . attack ( "Sog" ) hero . attack ( "Sog" ) hero . moveDown ( 2 ) hero . at…" at bounding box center [1004, 271] width 183 height 476
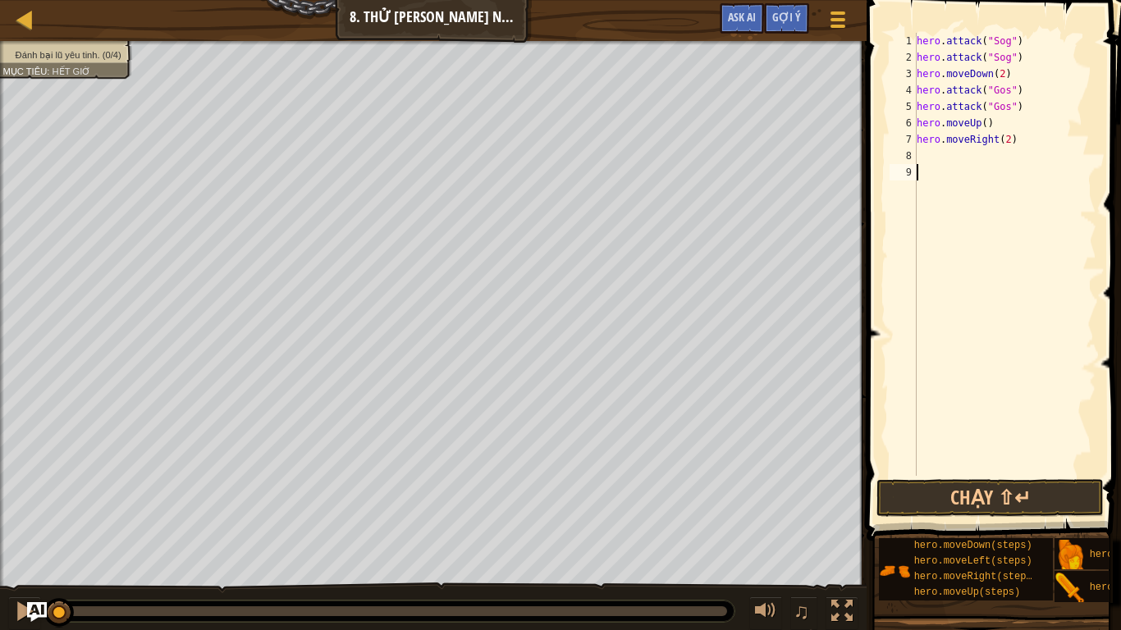
scroll to position [7, 0]
click at [921, 155] on div "hero . attack ( "Sog" ) hero . attack ( "Sog" ) hero . moveDown ( 2 ) hero . at…" at bounding box center [1004, 271] width 183 height 476
type textarea "h"
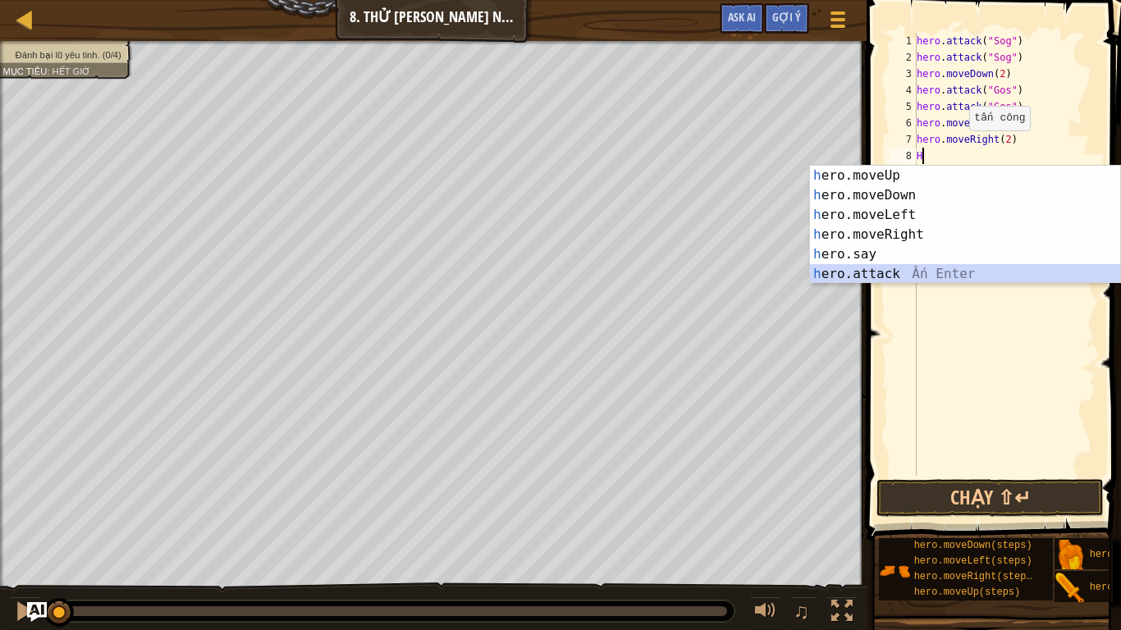
click at [836, 270] on div "h ero.moveUp Ấn Enter h ero.moveDown Ấn Enter h ero.moveLeft Ấn Enter h ero.mov…" at bounding box center [965, 245] width 310 height 158
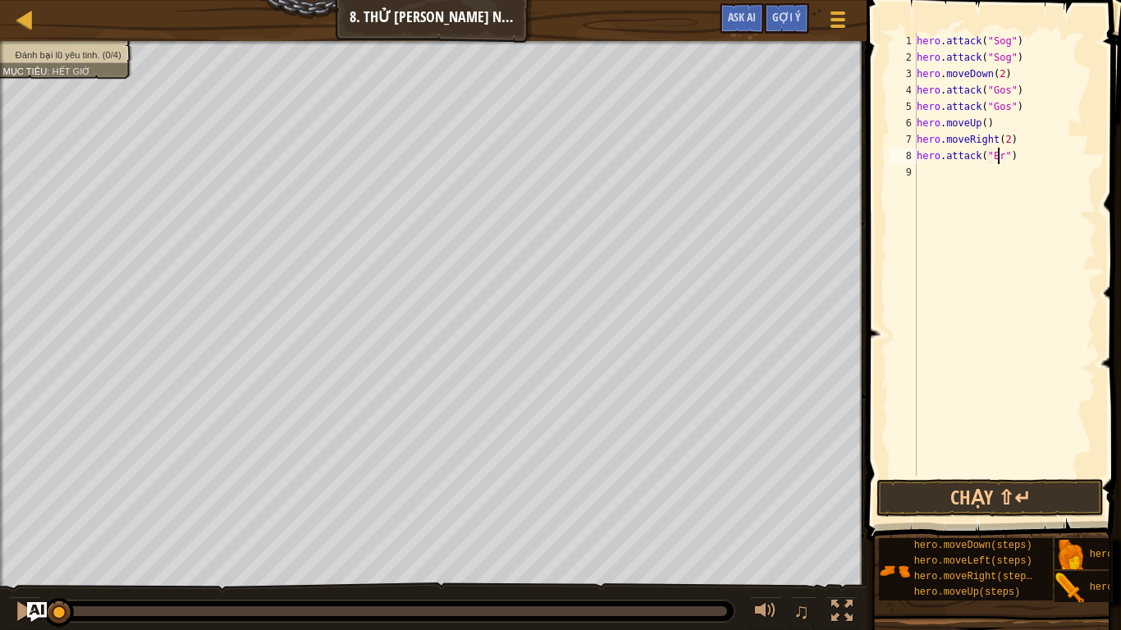
scroll to position [7, 7]
type textarea "hero.attack("Ergo")"
click at [929, 167] on div "hero . attack ( "Sog" ) hero . attack ( "Sog" ) hero . moveDown ( 2 ) hero . at…" at bounding box center [1004, 271] width 183 height 476
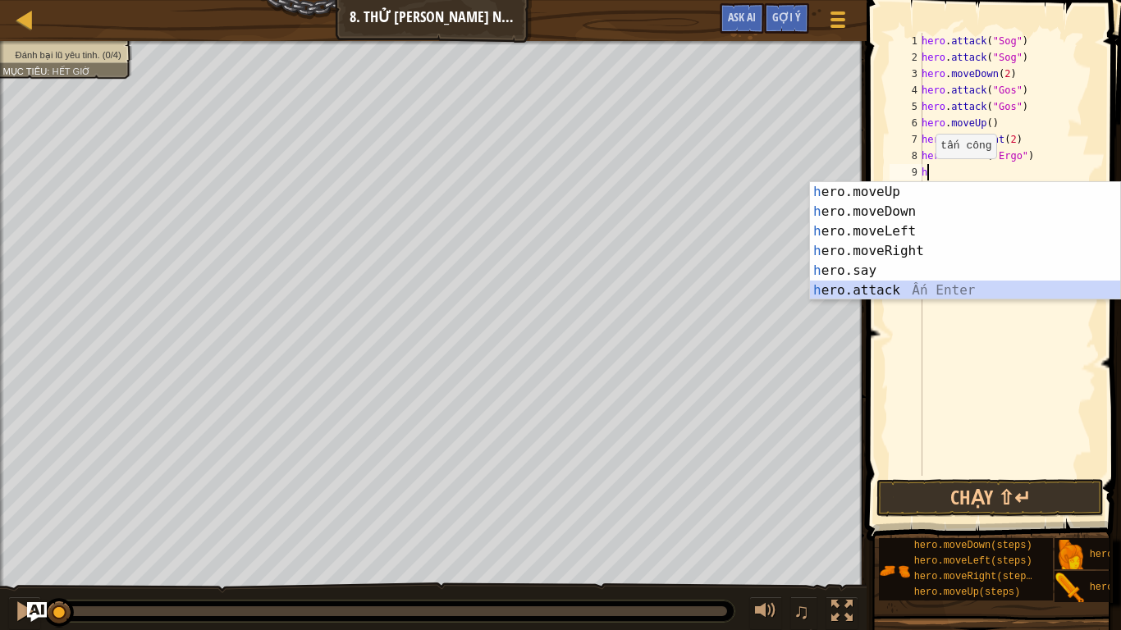
click at [885, 283] on div "h ero.moveUp Ấn Enter h ero.moveDown Ấn Enter h ero.moveLeft Ấn Enter h ero.mov…" at bounding box center [965, 261] width 310 height 158
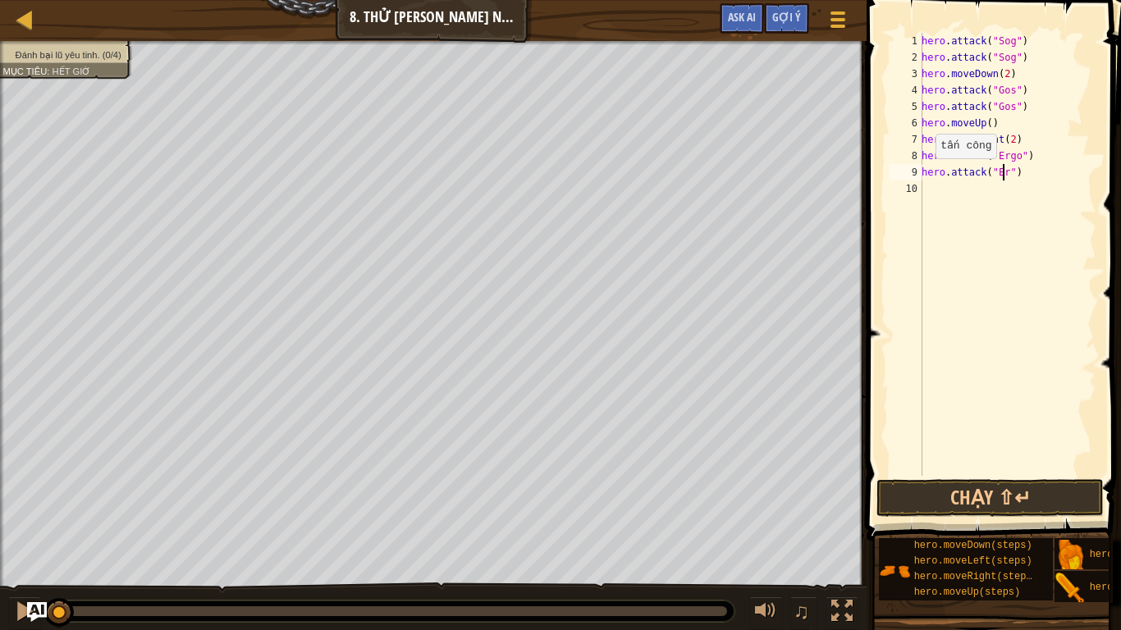
scroll to position [7, 7]
type textarea "hero.attack("Ergo")"
click at [924, 191] on div "hero . attack ( "Sog" ) hero . attack ( "Sog" ) hero . moveDown ( 2 ) hero . at…" at bounding box center [1007, 271] width 178 height 476
type textarea "h"
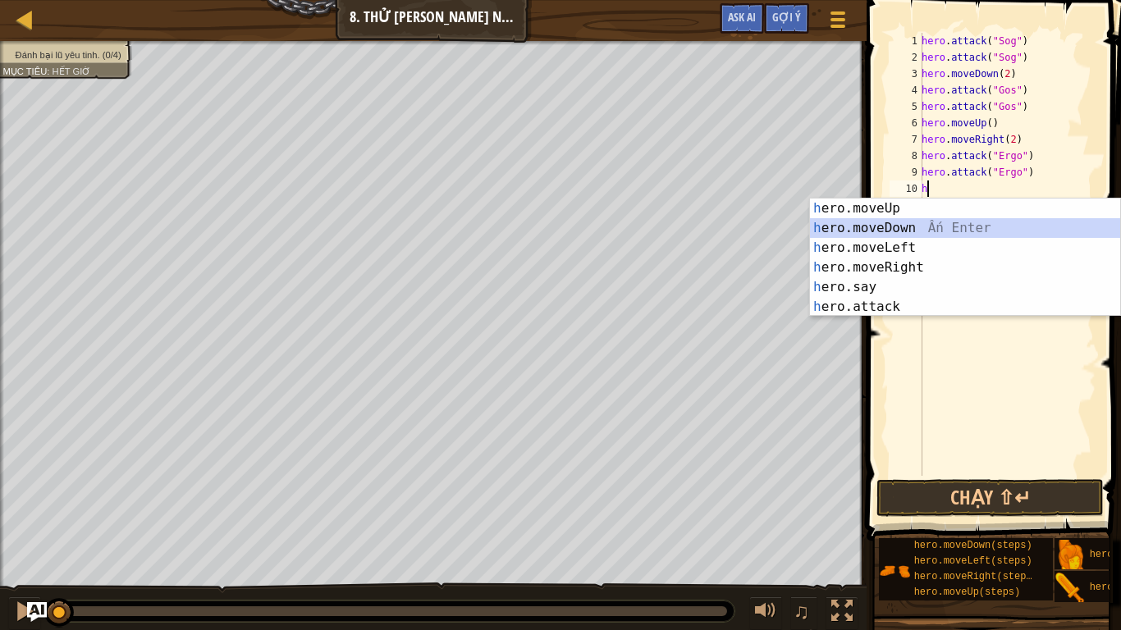
click at [920, 220] on div "h ero.moveUp Ấn Enter h ero.moveDown Ấn Enter h ero.moveLeft Ấn Enter h ero.mov…" at bounding box center [965, 278] width 310 height 158
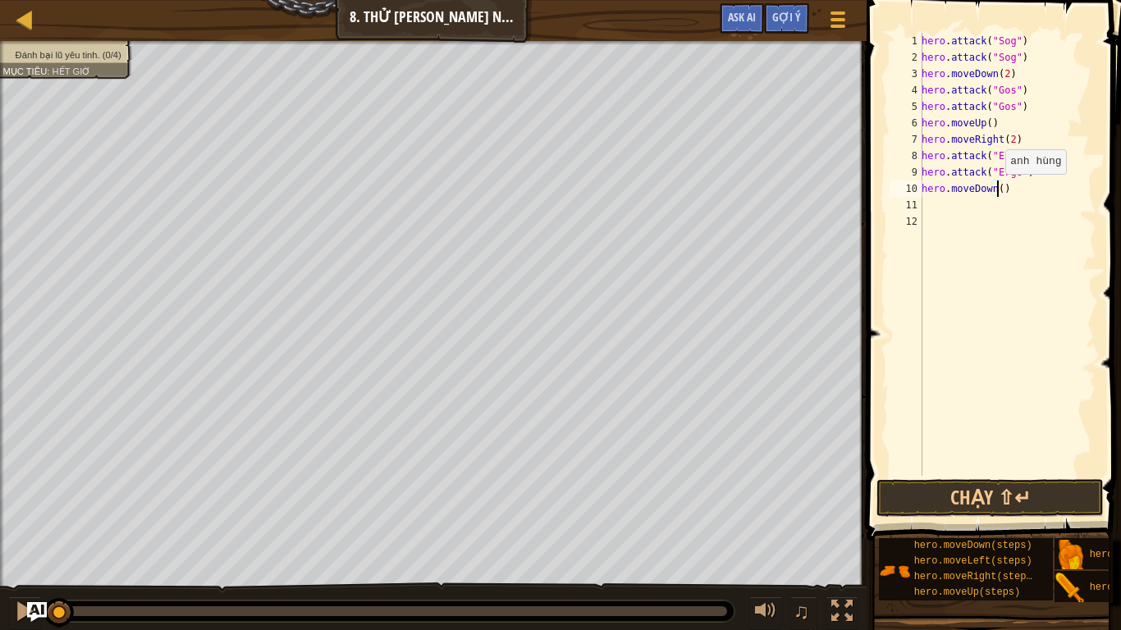
click at [996, 190] on div "hero . attack ( "Sog" ) hero . attack ( "Sog" ) hero . moveDown ( 2 ) hero . at…" at bounding box center [1007, 271] width 178 height 476
type textarea "hero.moveDown()"
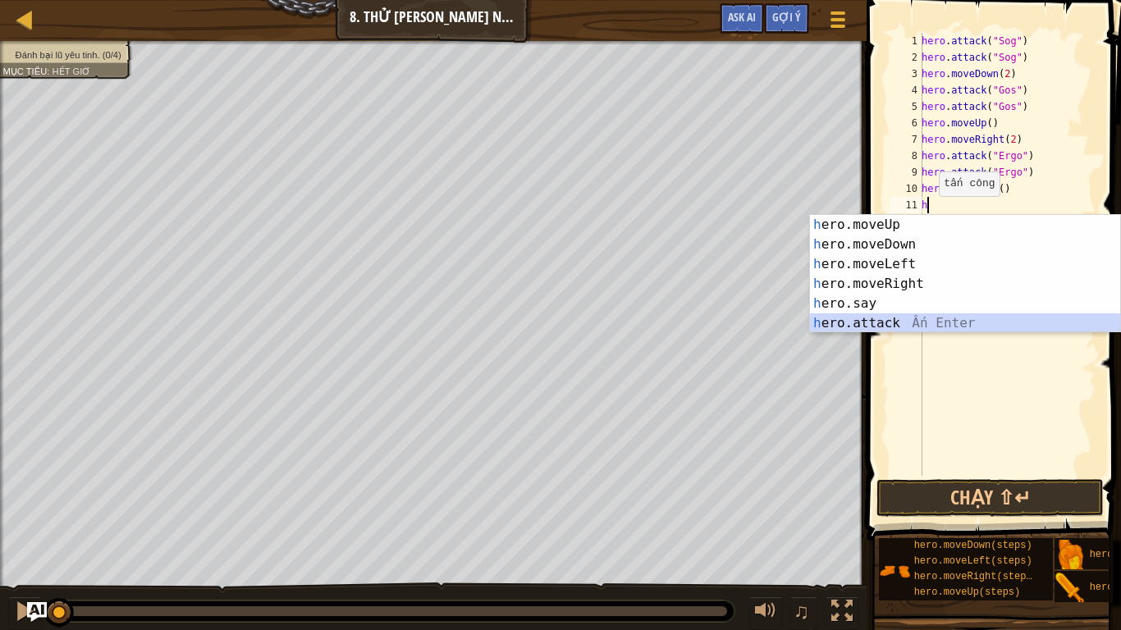
click at [888, 322] on div "h ero.moveUp Ấn Enter h ero.moveDown Ấn Enter h ero.moveLeft Ấn Enter h ero.mov…" at bounding box center [965, 294] width 310 height 158
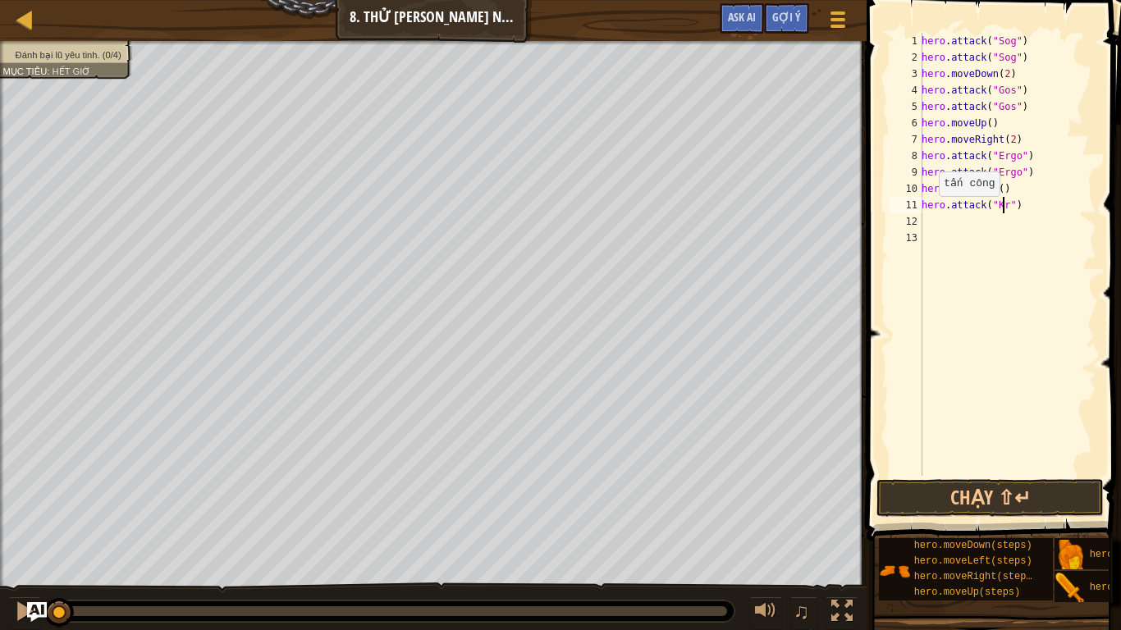
scroll to position [7, 7]
type textarea "hero.attack("Kro")"
click at [938, 230] on div "hero . attack ( "Sog" ) hero . attack ( "Sog" ) hero . moveDown ( 2 ) hero . at…" at bounding box center [1007, 271] width 178 height 476
click at [1023, 204] on div "hero . attack ( "Sog" ) hero . attack ( "Sog" ) hero . moveDown ( 2 ) hero . at…" at bounding box center [1007, 271] width 178 height 476
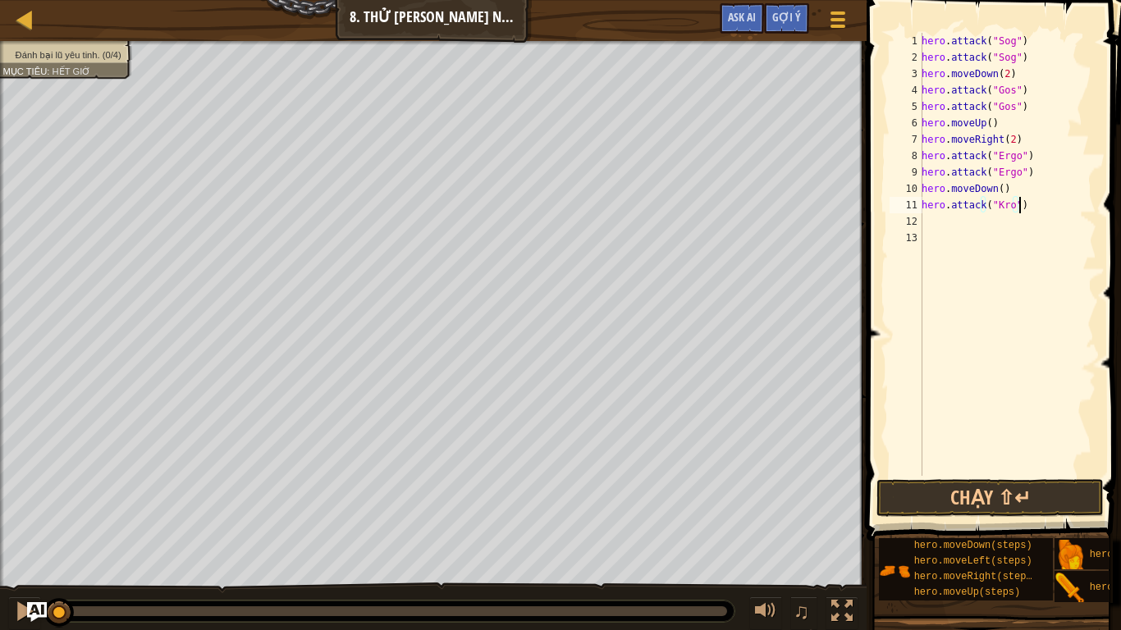
type textarea "hero.attack("Kro")"
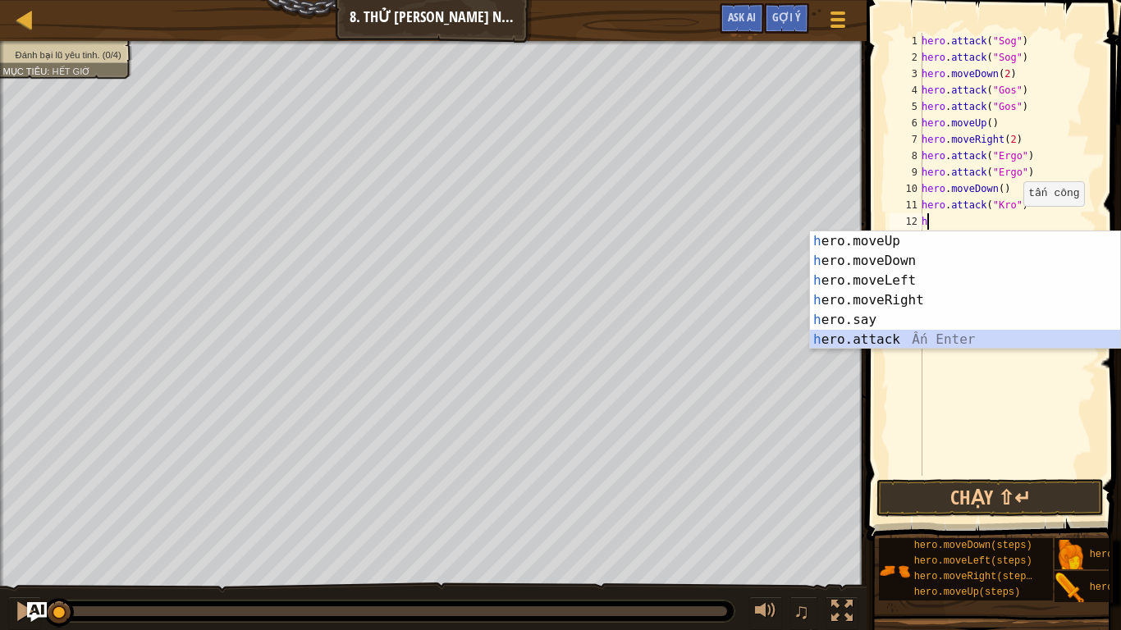
click at [922, 334] on div "h ero.moveUp Ấn Enter h ero.moveDown Ấn Enter h ero.moveLeft Ấn Enter h ero.mov…" at bounding box center [965, 310] width 310 height 158
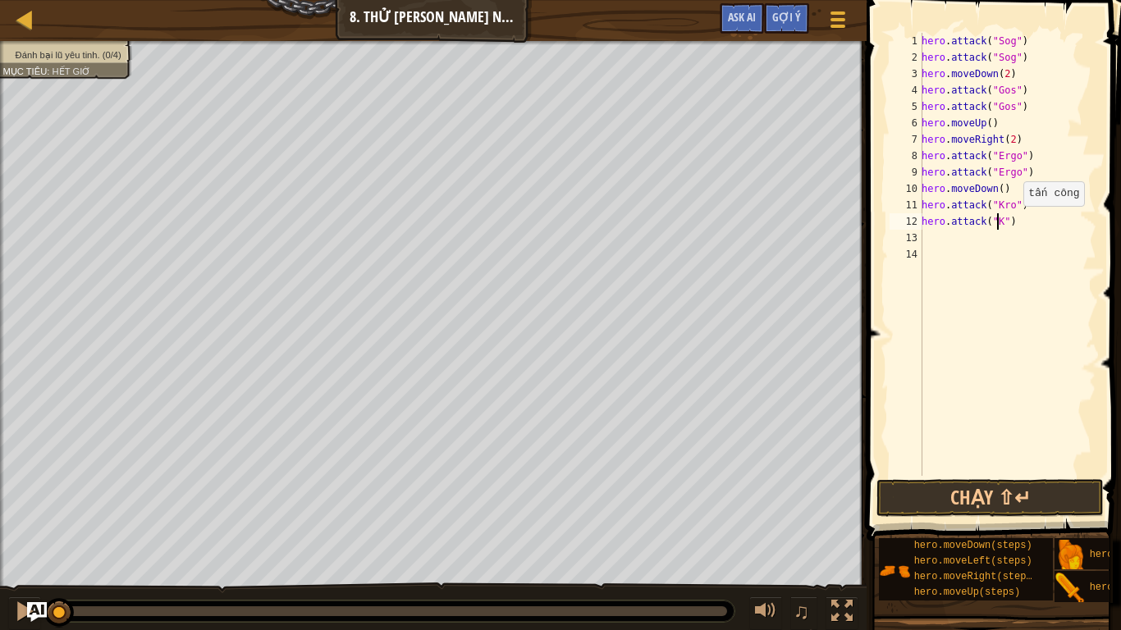
scroll to position [7, 7]
type textarea "hero.attack("Kro")"
click at [929, 240] on div "hero . attack ( "Sog" ) hero . attack ( "Sog" ) hero . moveDown ( 2 ) hero . at…" at bounding box center [1007, 271] width 178 height 476
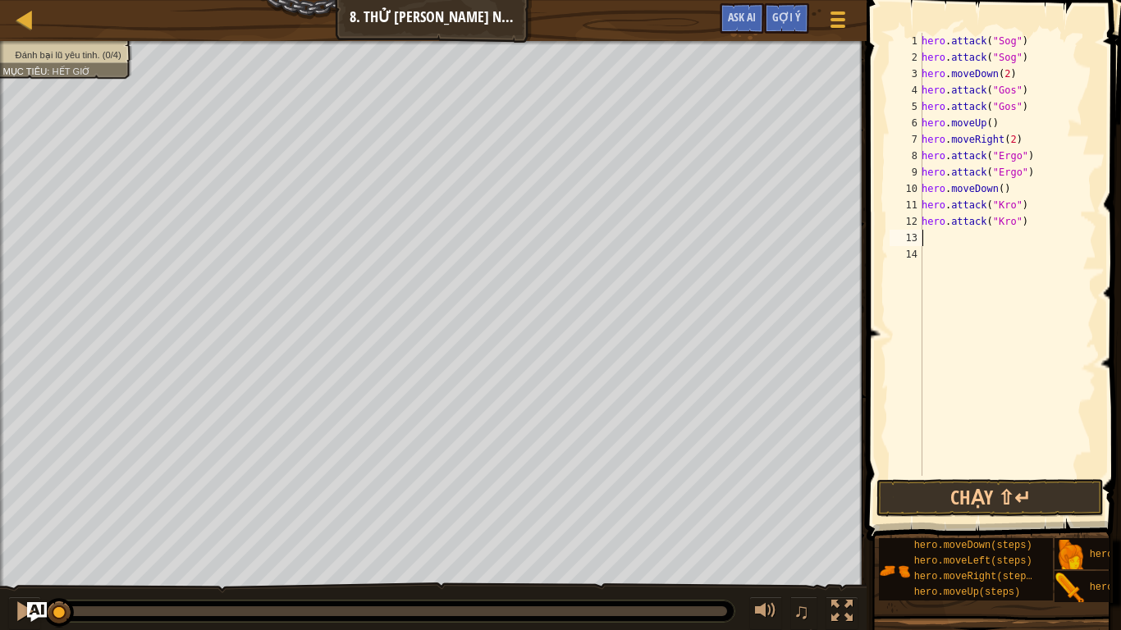
type textarea "h"
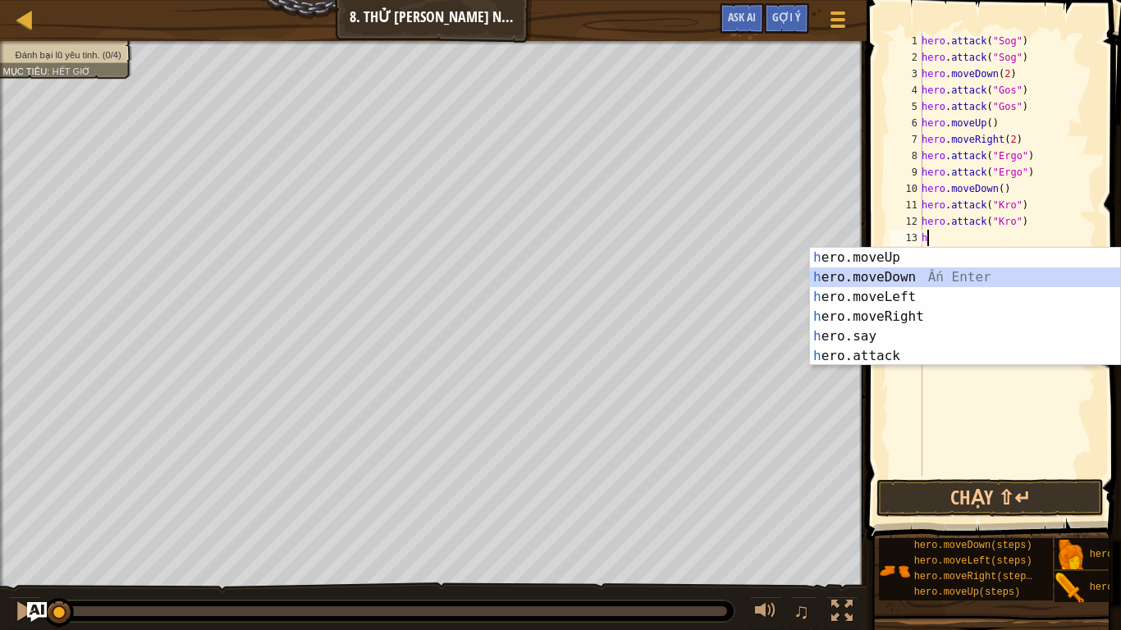
click at [934, 276] on div "h ero.moveUp Ấn Enter h ero.moveDown Ấn Enter h ero.moveLeft Ấn Enter h ero.mov…" at bounding box center [965, 327] width 310 height 158
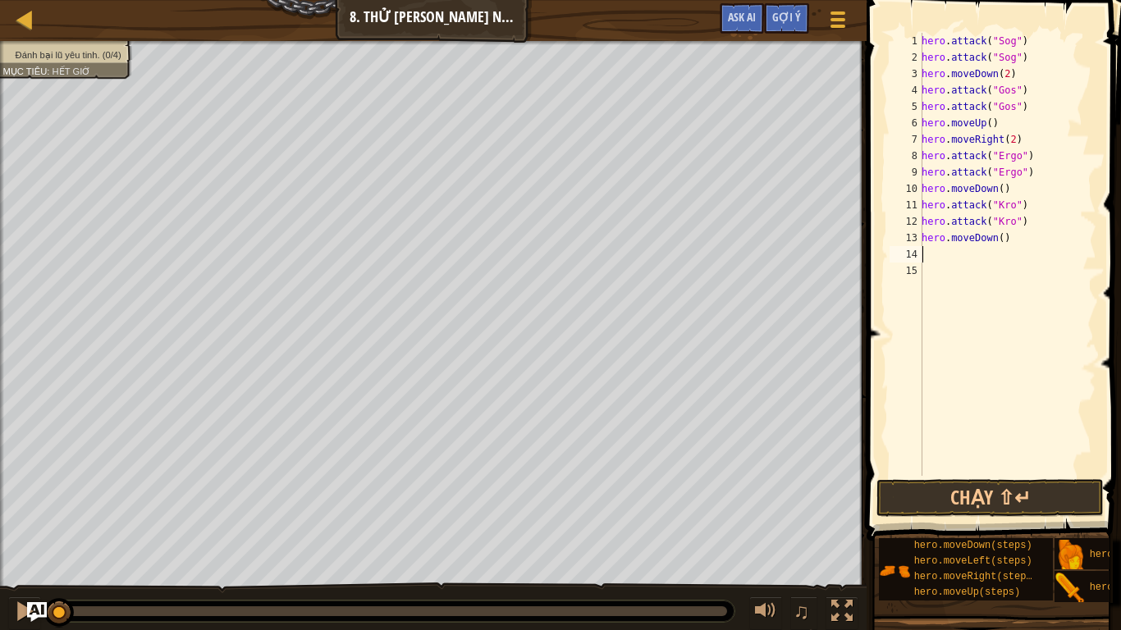
type textarea "h"
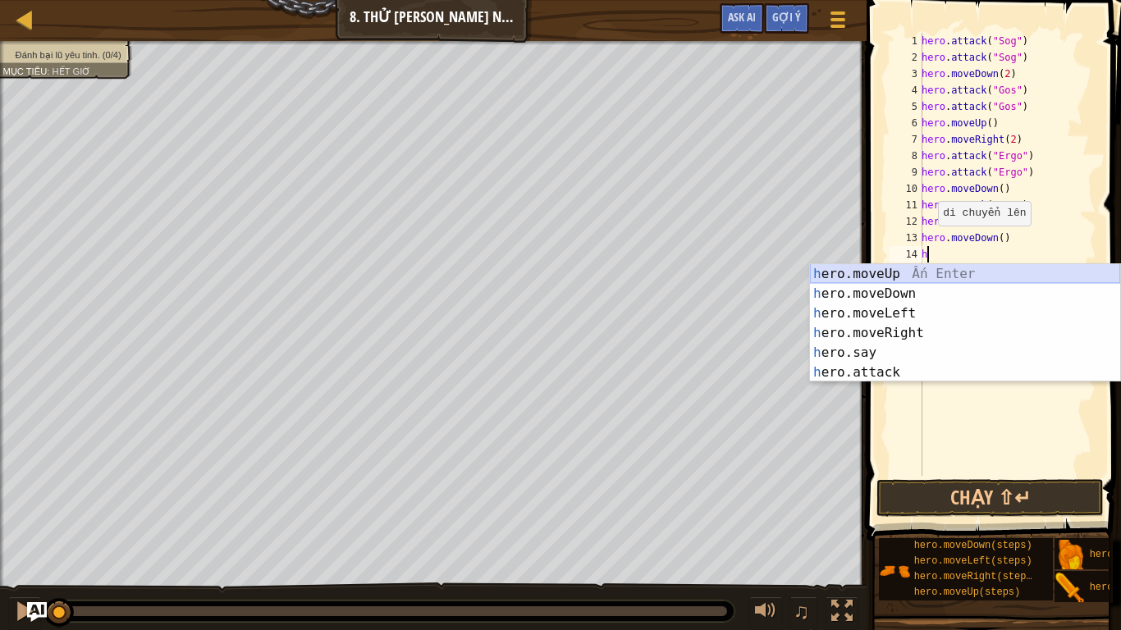
click at [937, 266] on div "h ero.moveUp Ấn Enter h ero.moveDown Ấn Enter h ero.moveLeft Ấn Enter h ero.mov…" at bounding box center [965, 343] width 310 height 158
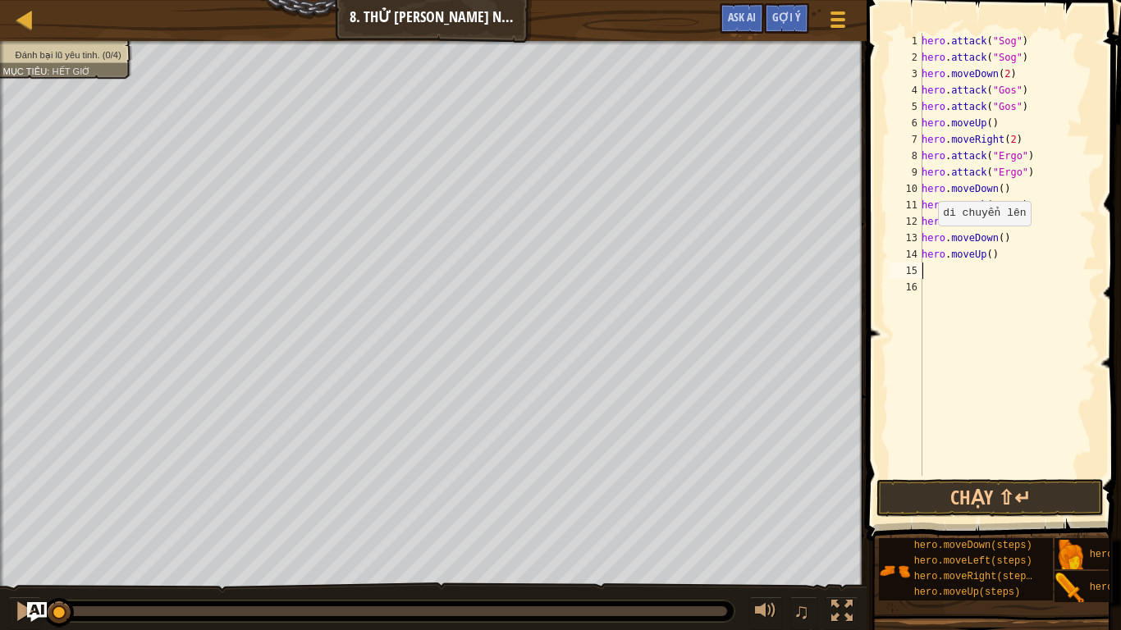
type textarea "h"
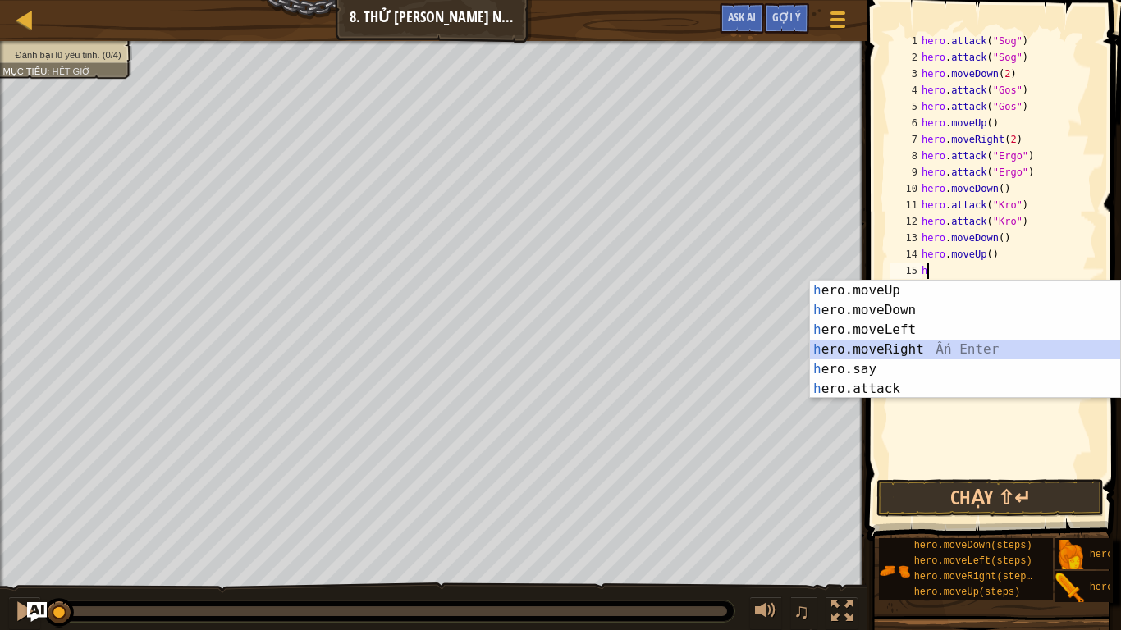
click at [930, 346] on div "h ero.moveUp Ấn Enter h ero.moveDown Ấn Enter h ero.moveLeft Ấn Enter h ero.mov…" at bounding box center [965, 360] width 310 height 158
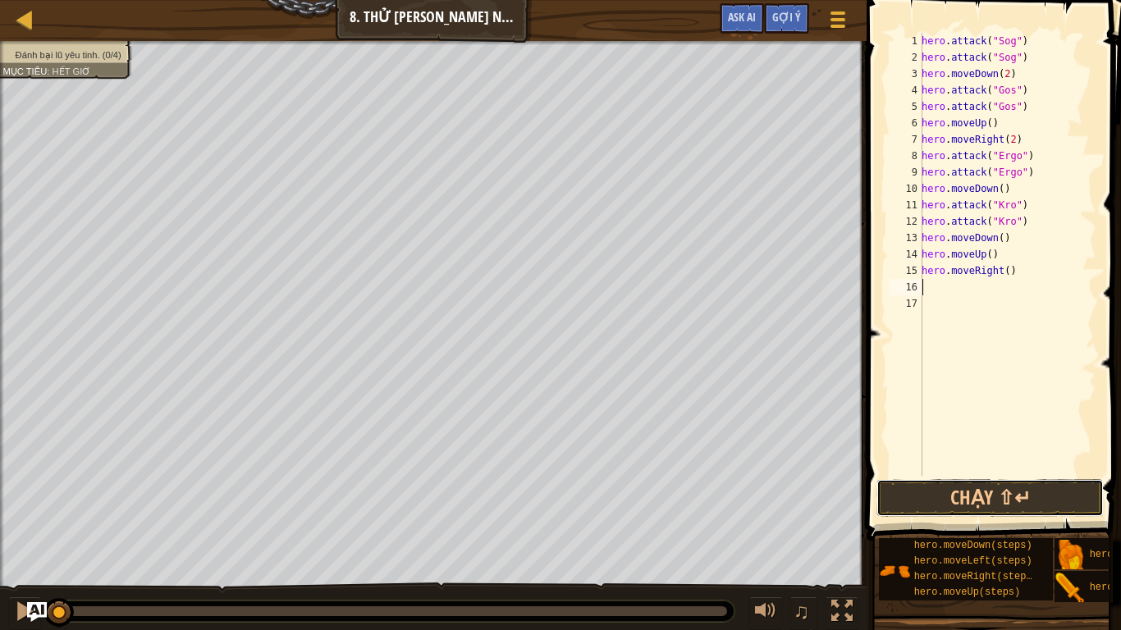
click at [958, 505] on button "Chạy ⇧↵" at bounding box center [989, 498] width 227 height 38
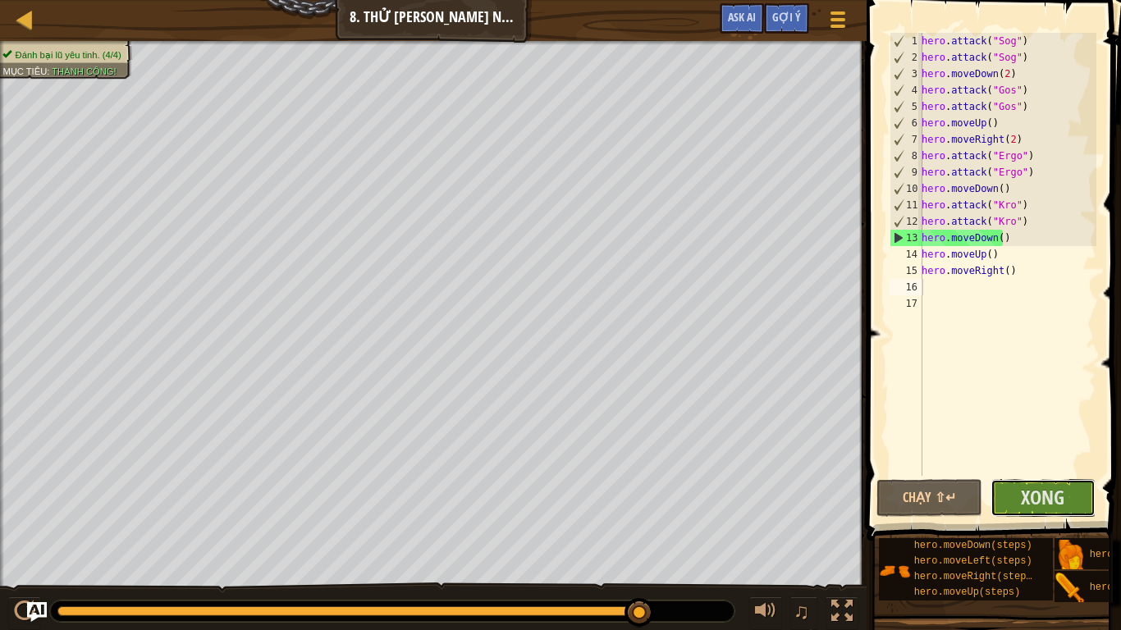
click at [1039, 494] on span "Xong" at bounding box center [1042, 497] width 43 height 26
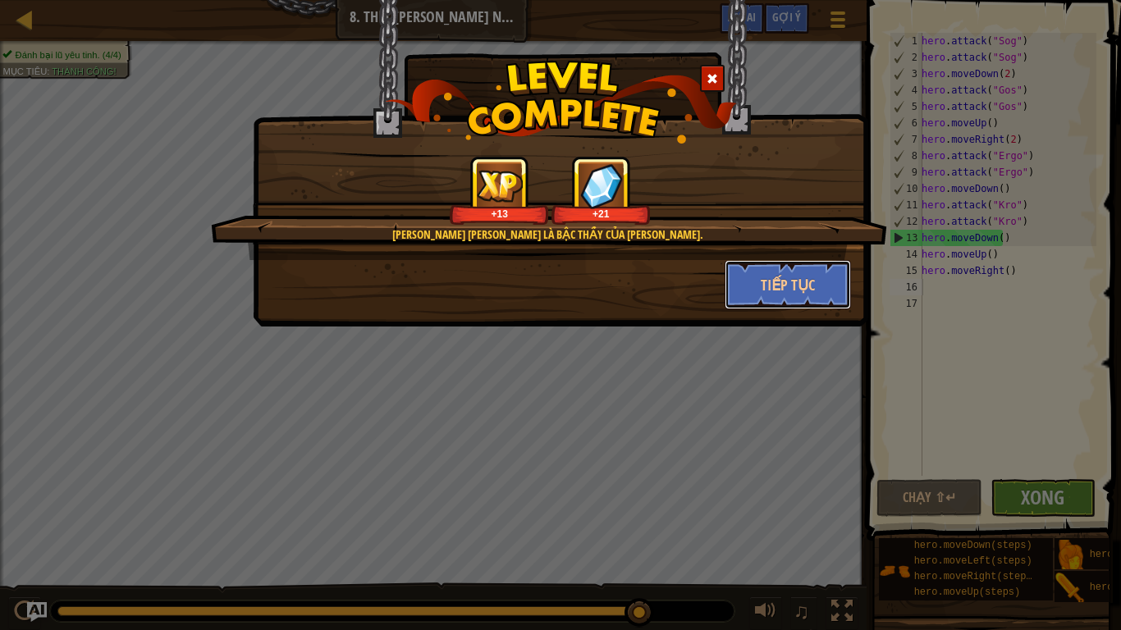
click at [813, 269] on button "Tiếp tục" at bounding box center [787, 284] width 127 height 49
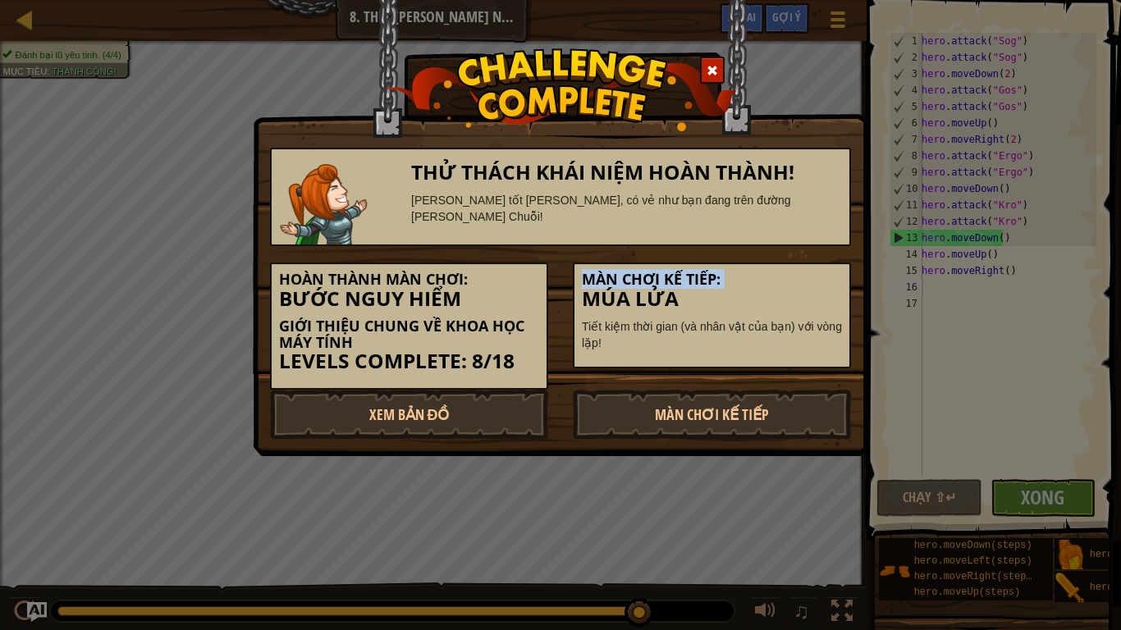
drag, startPoint x: 813, startPoint y: 269, endPoint x: 813, endPoint y: 281, distance: 12.3
click at [813, 281] on h5 "Màn chơi kế tiếp:" at bounding box center [712, 280] width 260 height 16
drag, startPoint x: 813, startPoint y: 281, endPoint x: 763, endPoint y: 285, distance: 50.2
click at [763, 285] on h5 "Màn chơi kế tiếp:" at bounding box center [712, 280] width 260 height 16
click at [746, 390] on link "Màn chơi kế tiếp" at bounding box center [712, 414] width 278 height 49
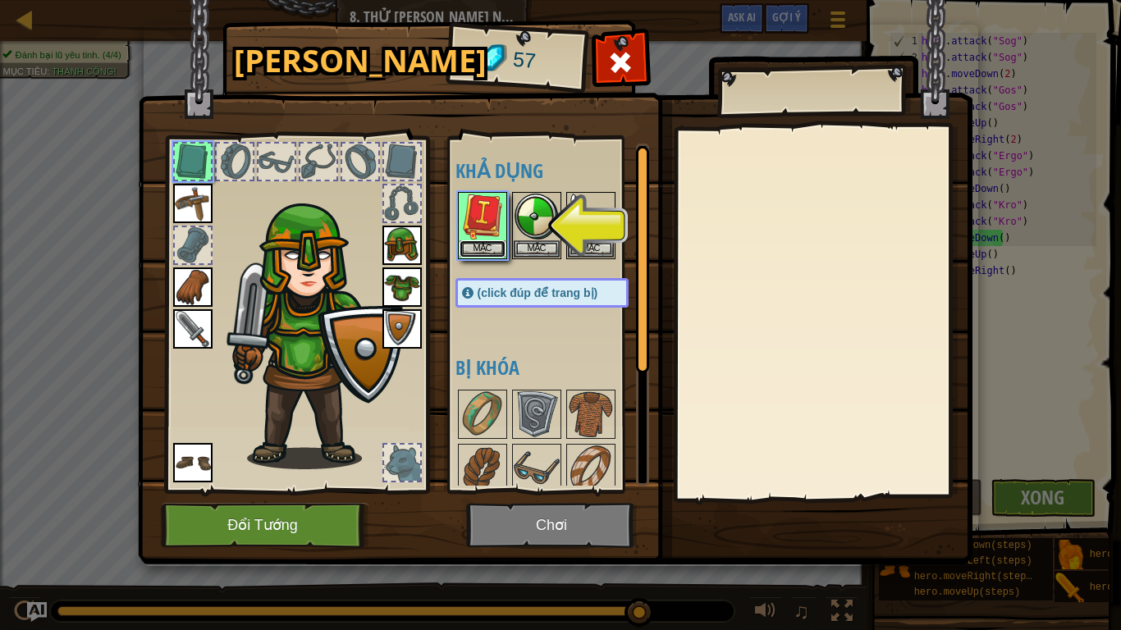
click at [480, 243] on button "Mặc" at bounding box center [482, 248] width 46 height 17
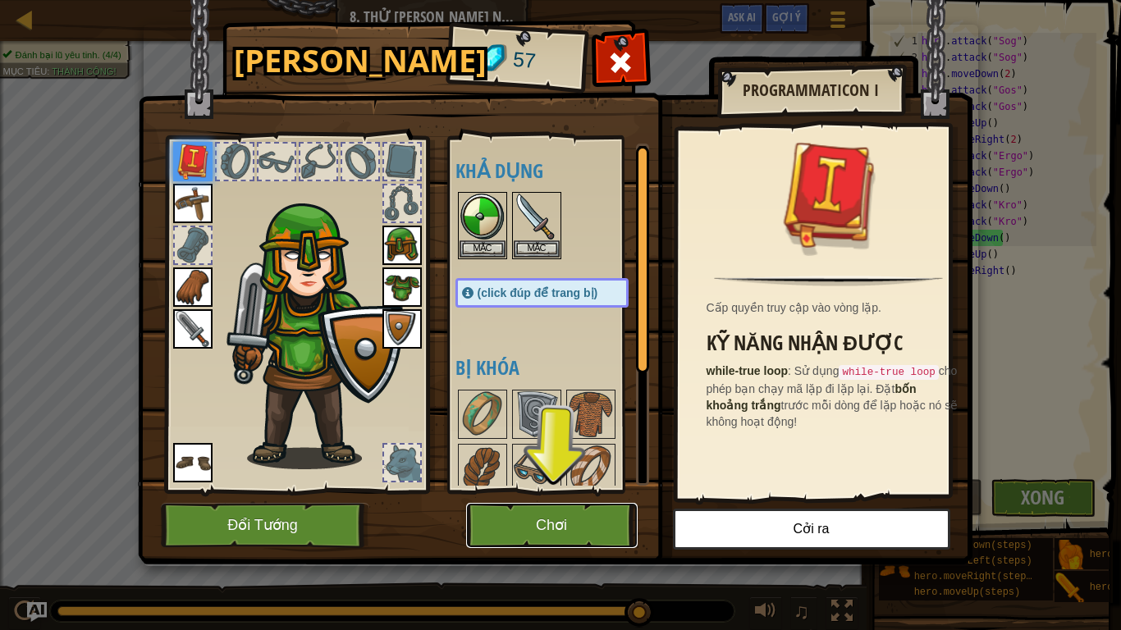
click at [505, 526] on button "Chơi" at bounding box center [551, 525] width 171 height 45
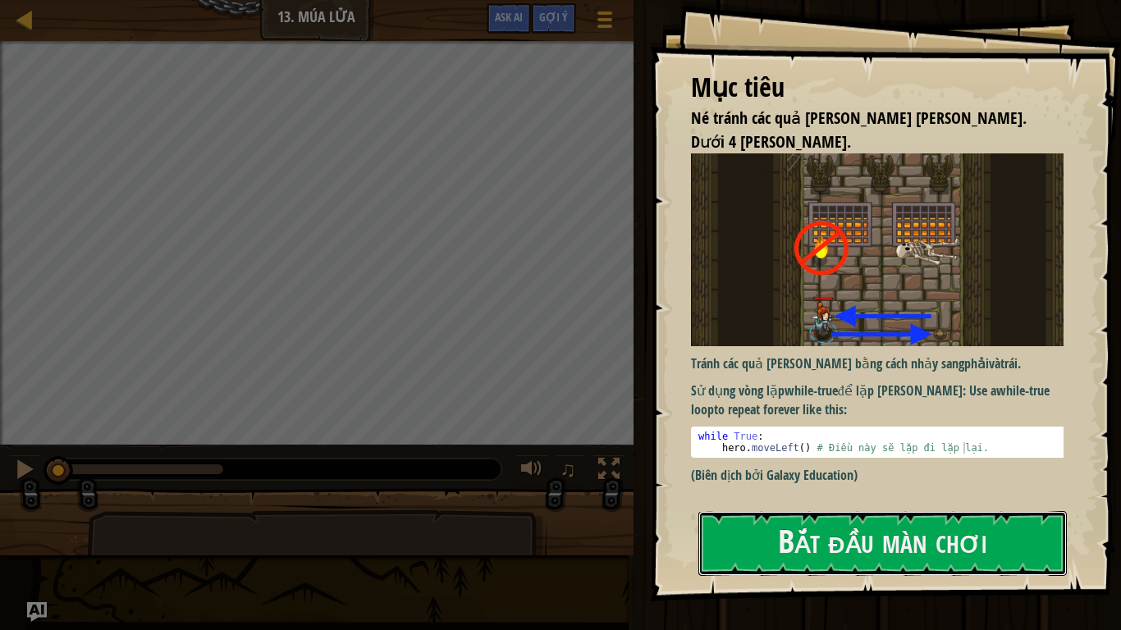
click at [771, 526] on button "Bắt đầu màn chơi" at bounding box center [882, 543] width 368 height 65
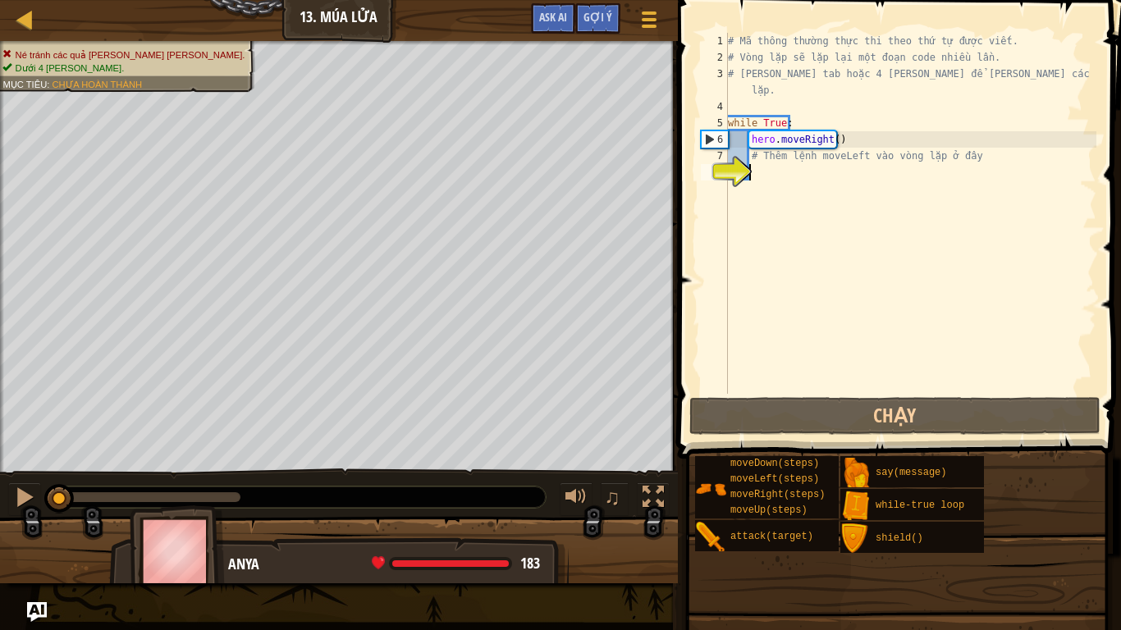
type textarea "h"
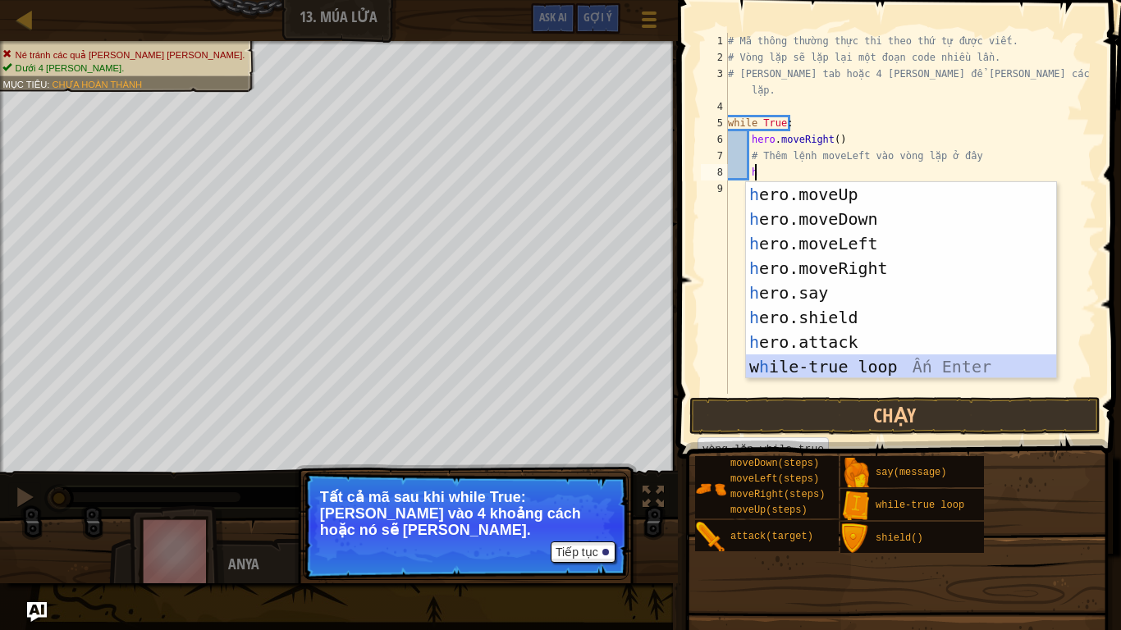
click at [901, 370] on div "h ero.moveUp Ấn Enter h ero.moveDown Ấn Enter h ero.moveLeft Ấn Enter h ero.mov…" at bounding box center [901, 305] width 310 height 246
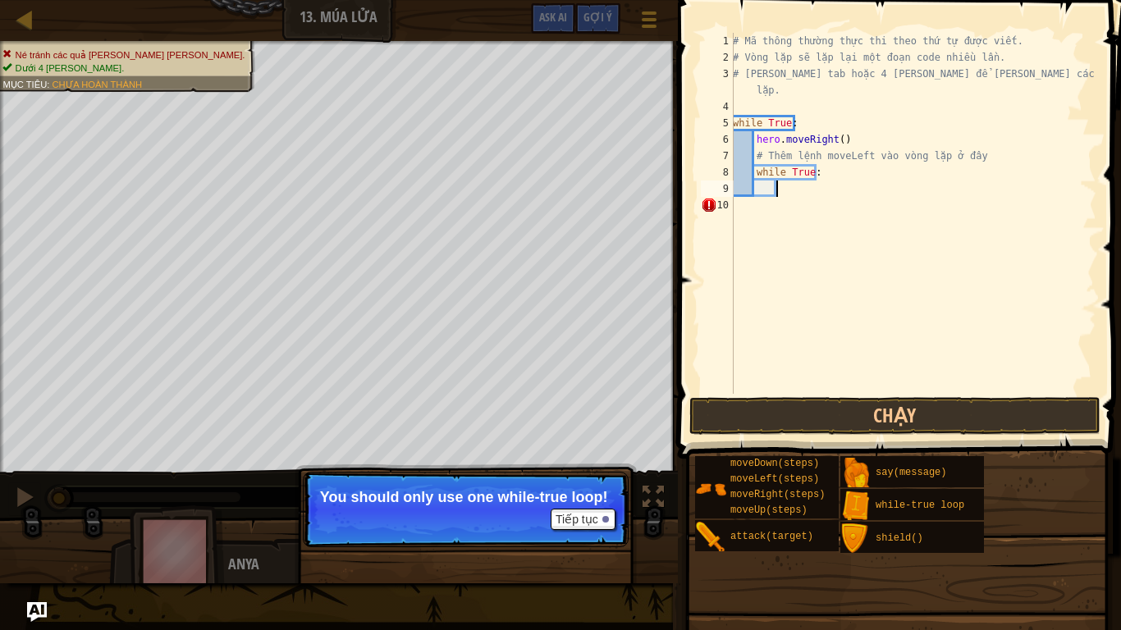
click at [820, 180] on div "# Mã thông [PERSON_NAME] [PERSON_NAME] thứ tự được viết. # [PERSON_NAME] lặp sẽ…" at bounding box center [912, 230] width 367 height 394
click at [824, 172] on div "# Mã thông [PERSON_NAME] [PERSON_NAME] thứ tự được viết. # [PERSON_NAME] lặp sẽ…" at bounding box center [912, 230] width 367 height 394
type textarea "w"
type textarea "h"
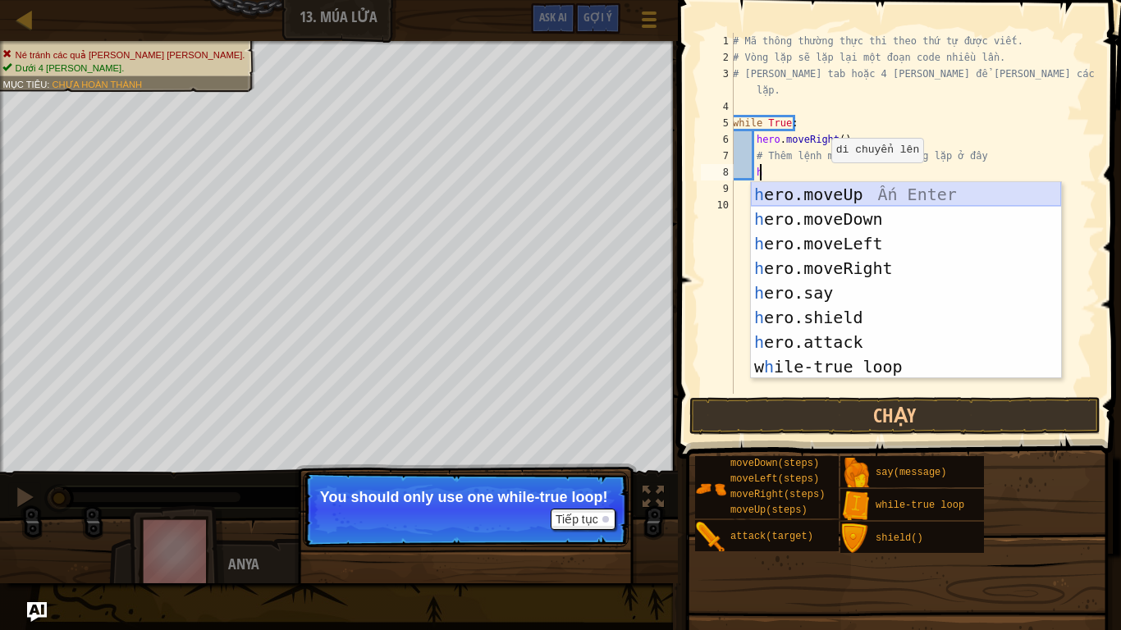
click at [828, 193] on div "h ero.moveUp Ấn Enter h ero.moveDown Ấn Enter h ero.moveLeft Ấn Enter h ero.mov…" at bounding box center [906, 305] width 310 height 246
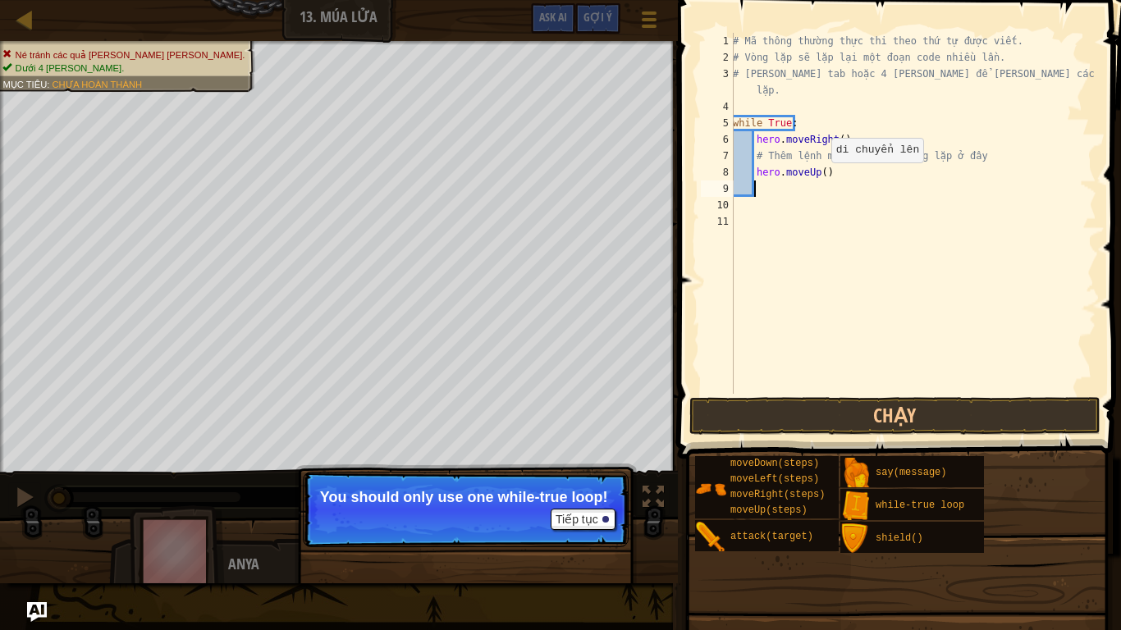
type textarea "h"
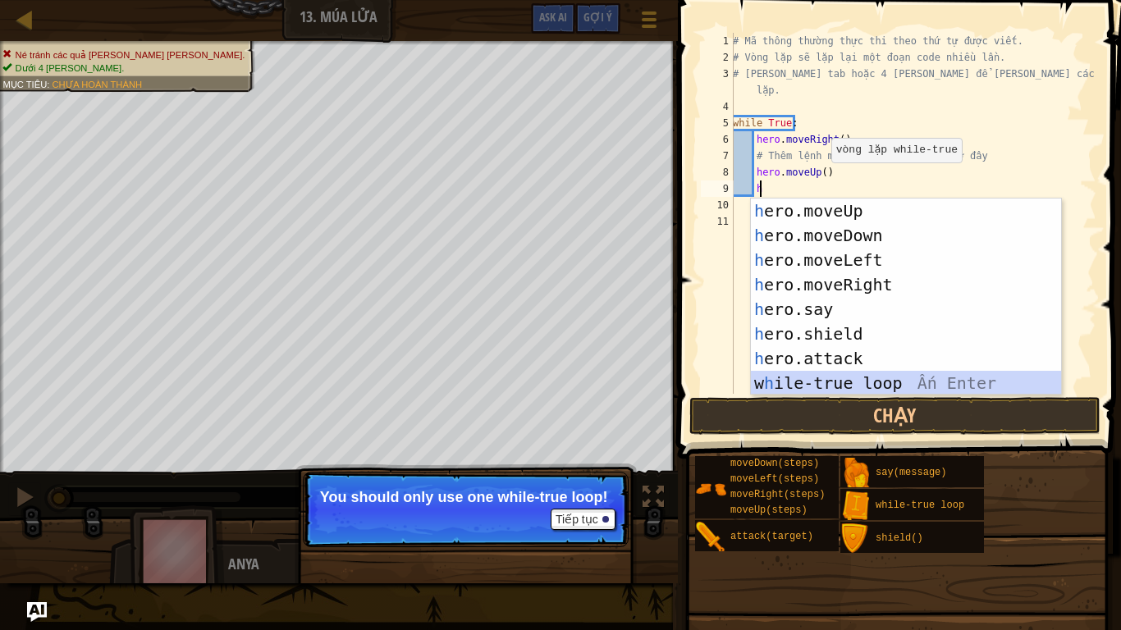
click at [851, 383] on div "h ero.moveUp Ấn Enter h ero.moveDown Ấn Enter h ero.moveLeft Ấn Enter h ero.mov…" at bounding box center [906, 322] width 310 height 246
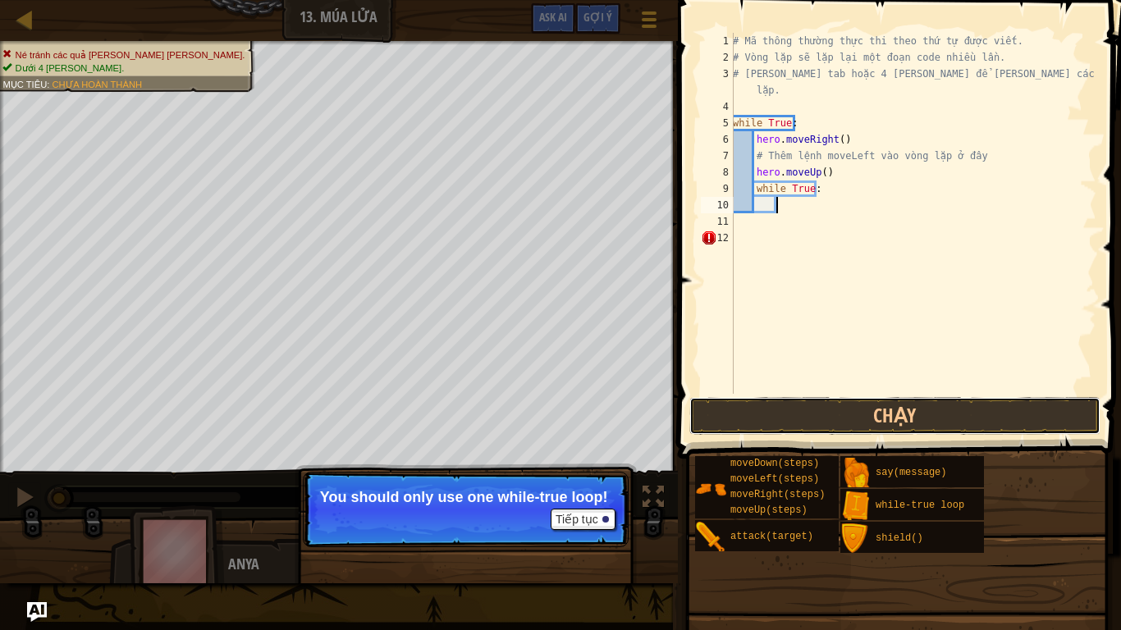
click at [883, 419] on button "Chạy" at bounding box center [894, 416] width 411 height 38
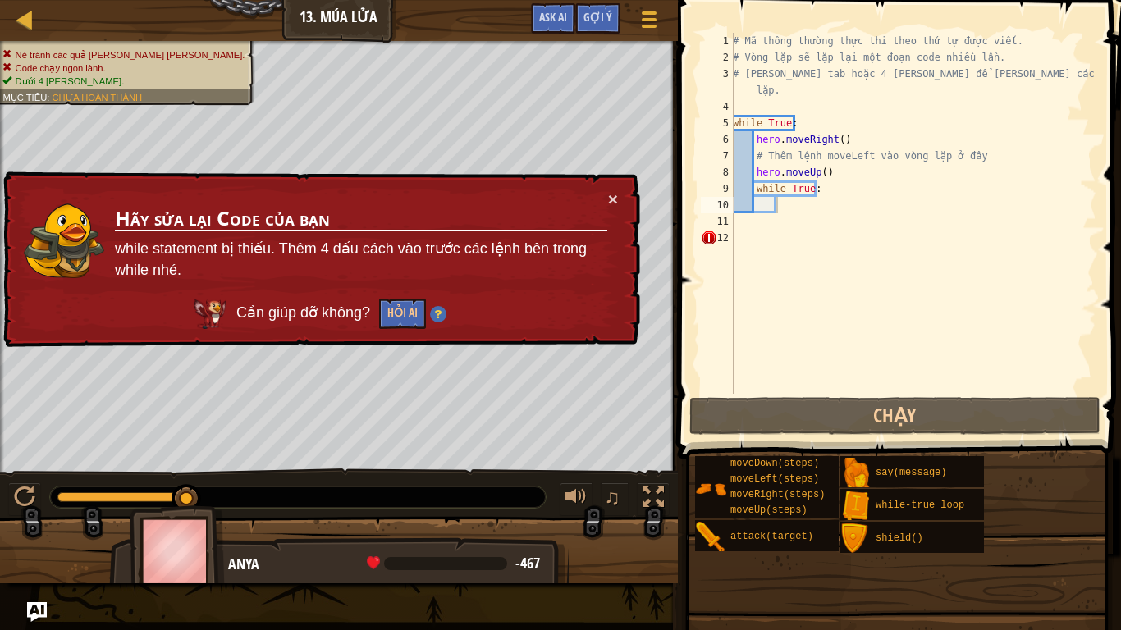
click at [619, 194] on div "× Hãy sửa lại Code của bạn while statement bị [PERSON_NAME]. Thêm 4 dấu cách và…" at bounding box center [320, 259] width 640 height 176
click at [610, 194] on button "×" at bounding box center [613, 198] width 10 height 17
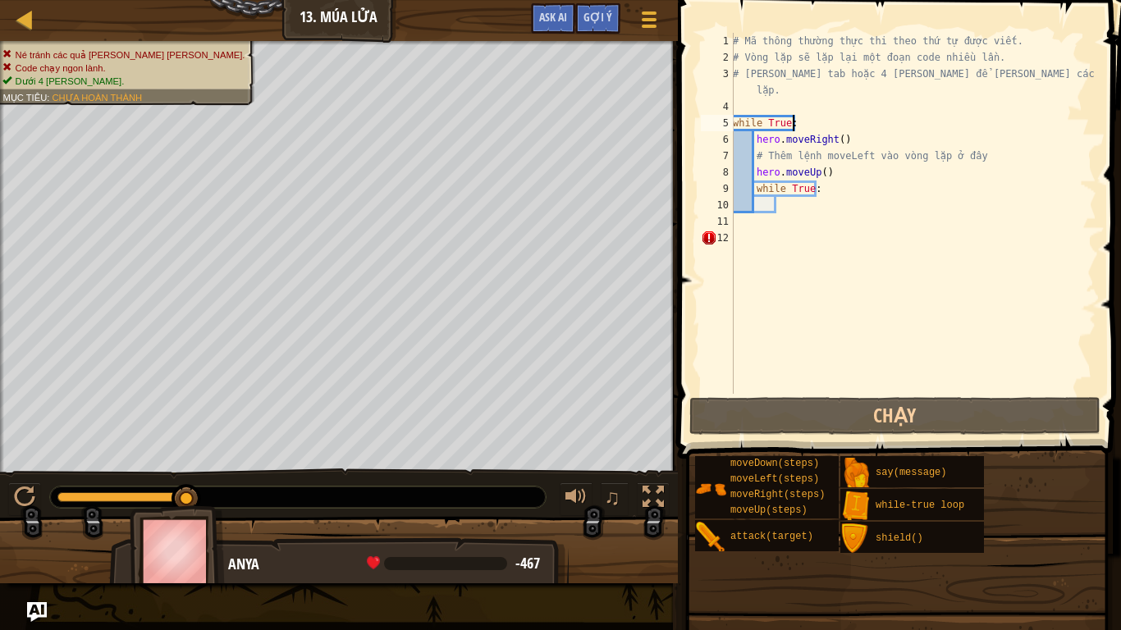
click at [797, 119] on div "# Mã thông [PERSON_NAME] [PERSON_NAME] thứ tự được viết. # [PERSON_NAME] lặp sẽ…" at bounding box center [912, 230] width 367 height 394
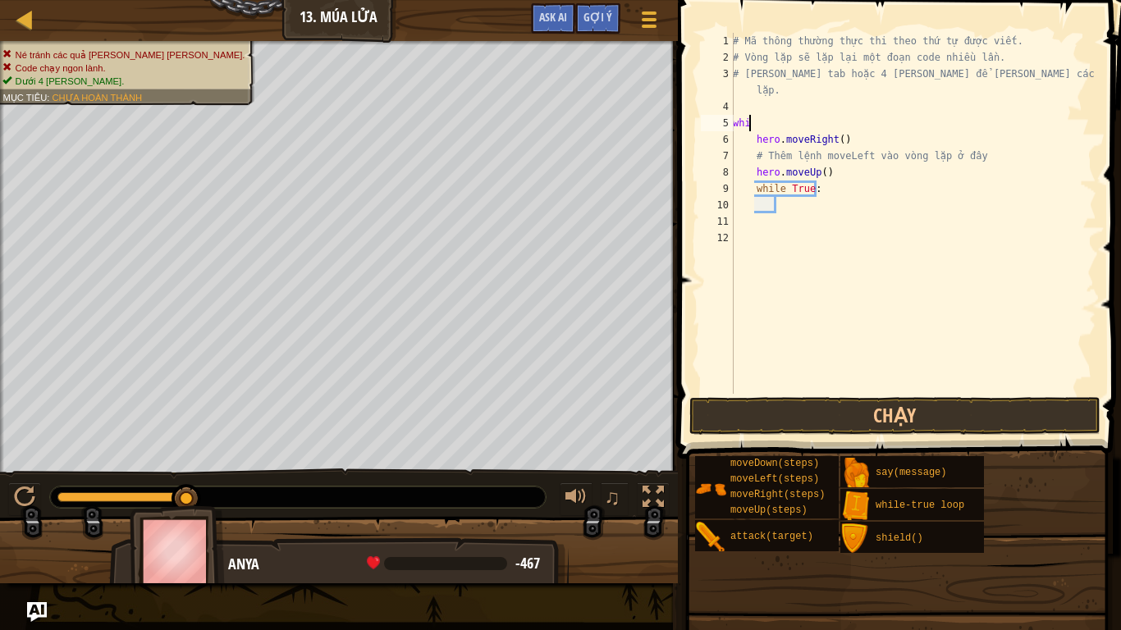
type textarea "w"
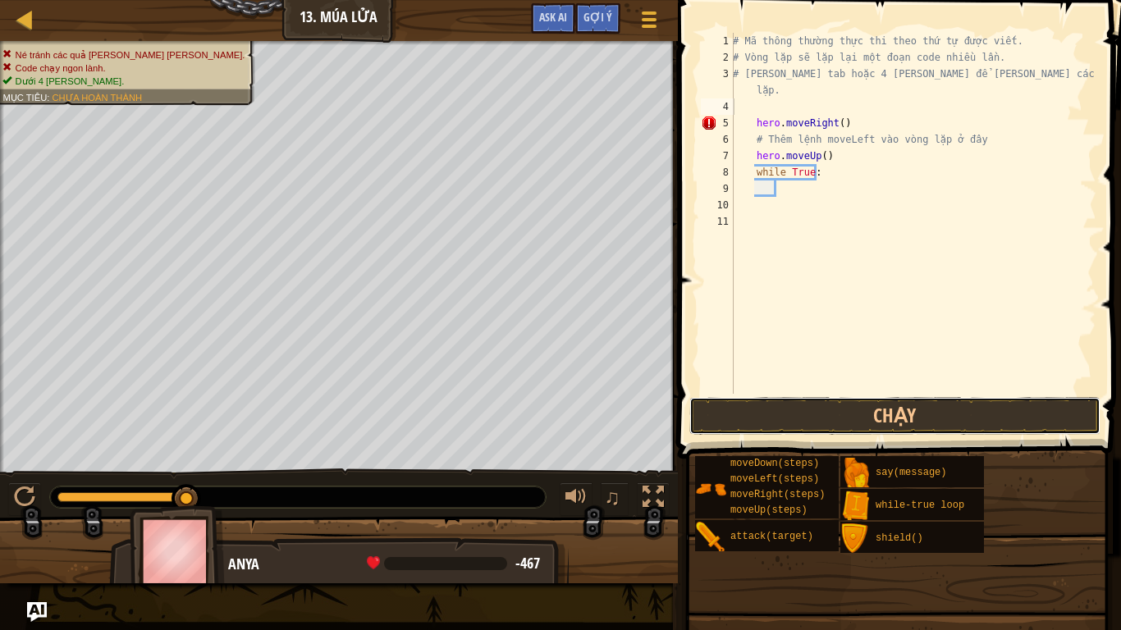
click at [802, 413] on button "Chạy" at bounding box center [894, 416] width 411 height 38
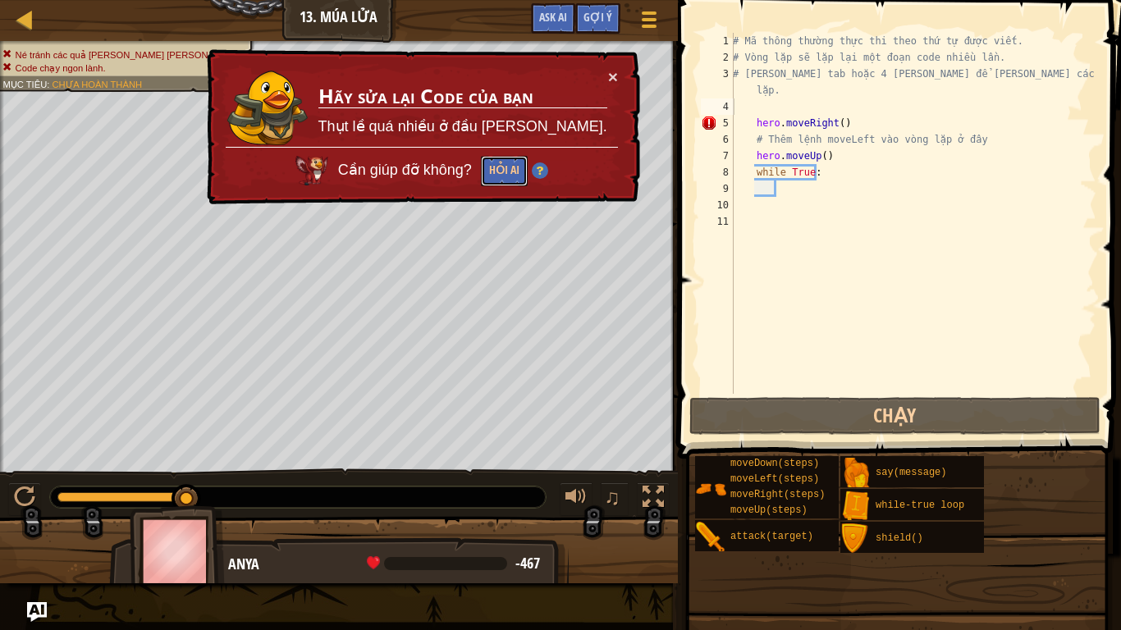
click at [527, 162] on button "Hỏi AI" at bounding box center [504, 171] width 47 height 30
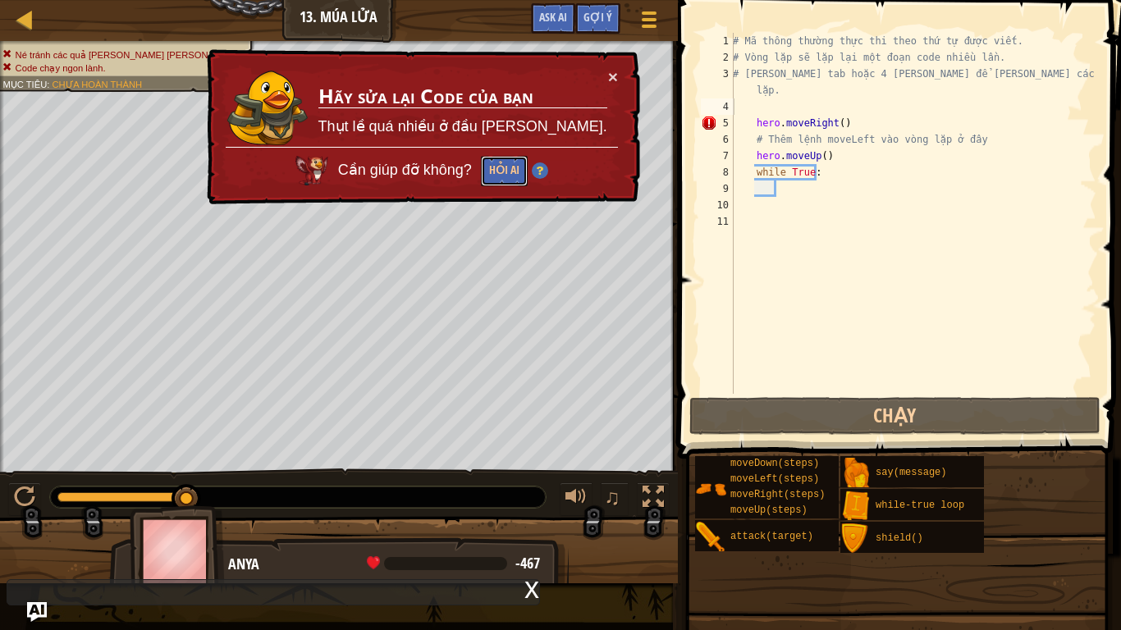
click at [527, 162] on button "Hỏi AI" at bounding box center [504, 171] width 47 height 30
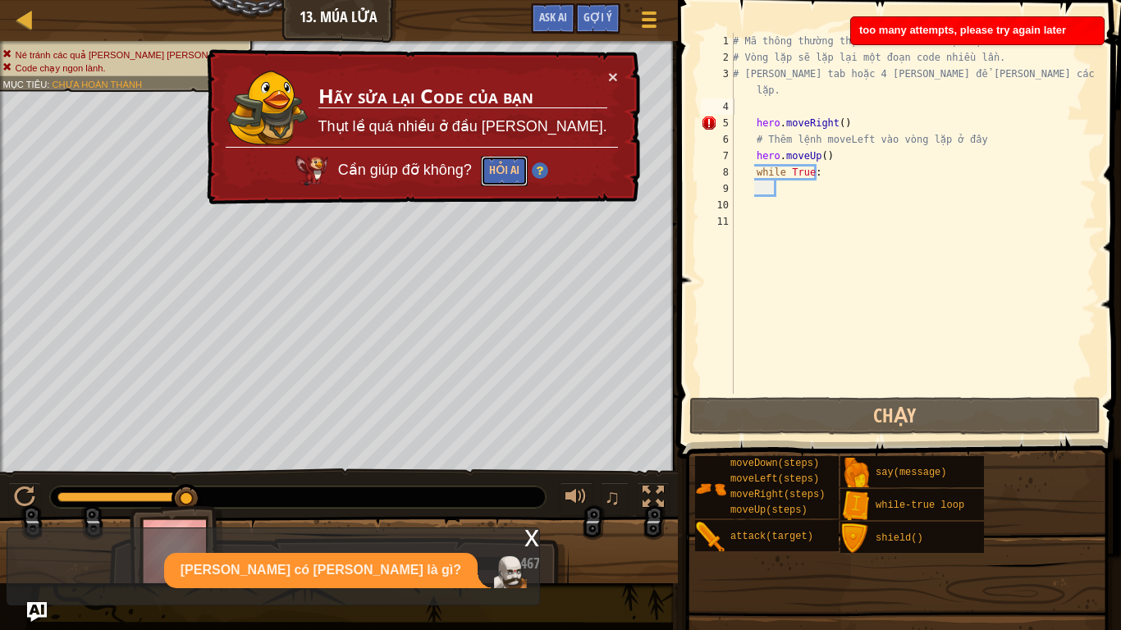
click at [527, 162] on button "Hỏi AI" at bounding box center [504, 171] width 47 height 30
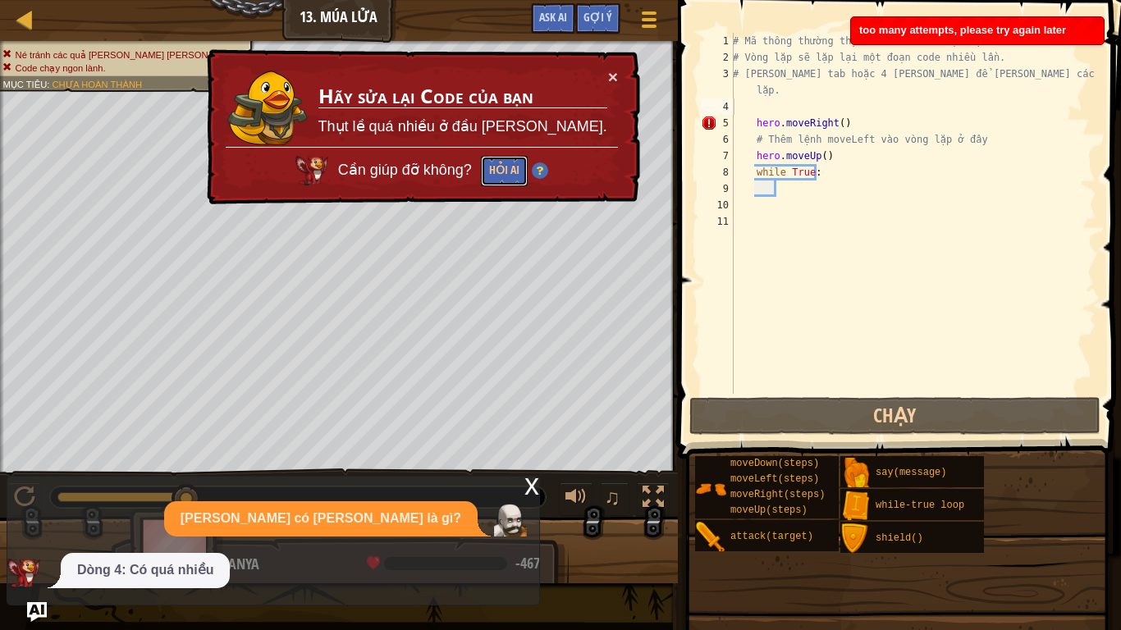
click at [527, 162] on button "Hỏi AI" at bounding box center [504, 171] width 47 height 30
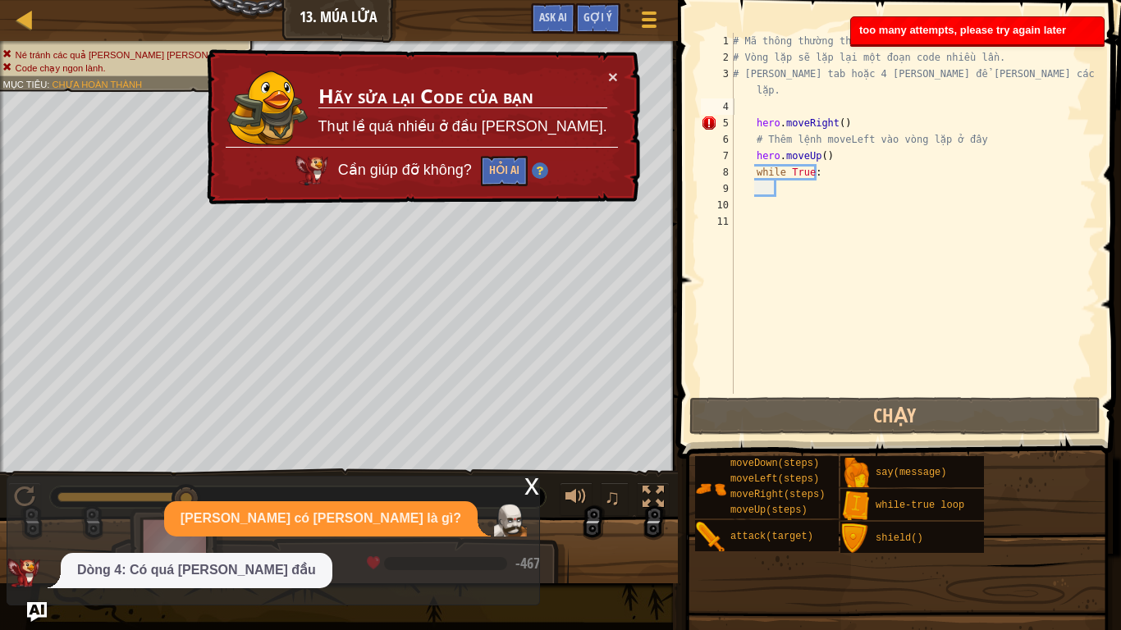
click at [527, 162] on button "Hỏi AI" at bounding box center [504, 171] width 47 height 30
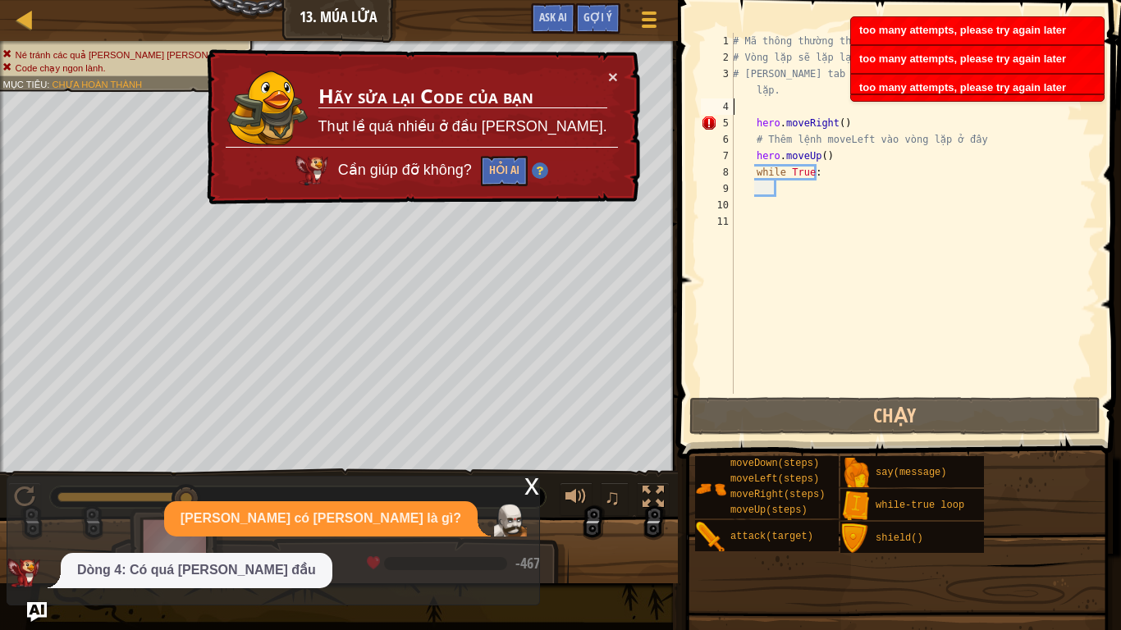
click at [527, 162] on button "Hỏi AI" at bounding box center [504, 171] width 47 height 30
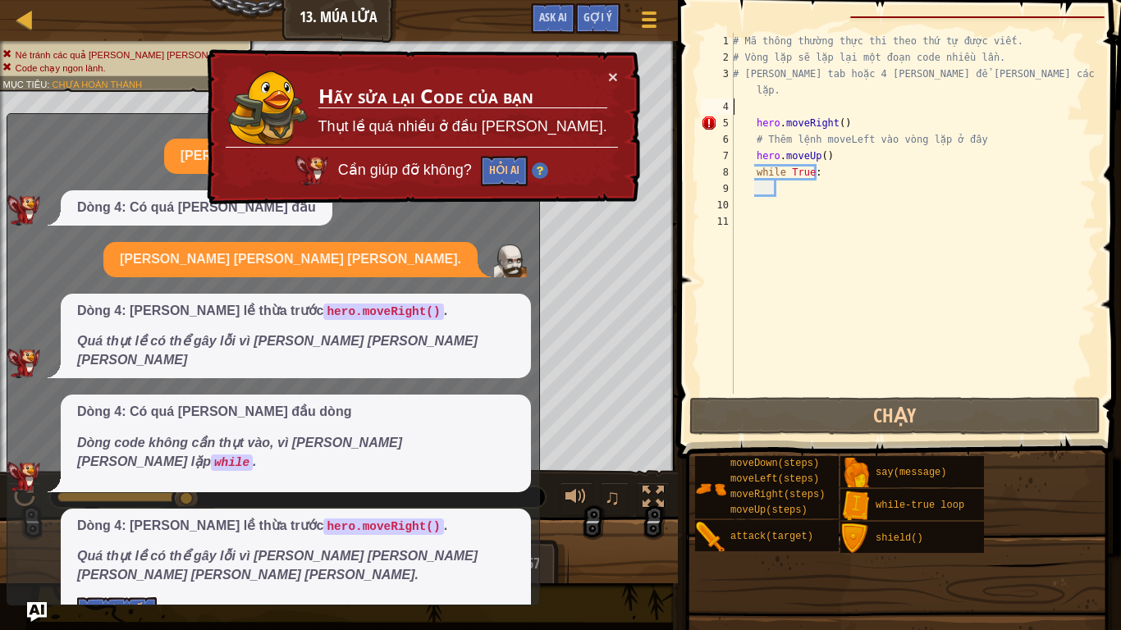
scroll to position [10, 0]
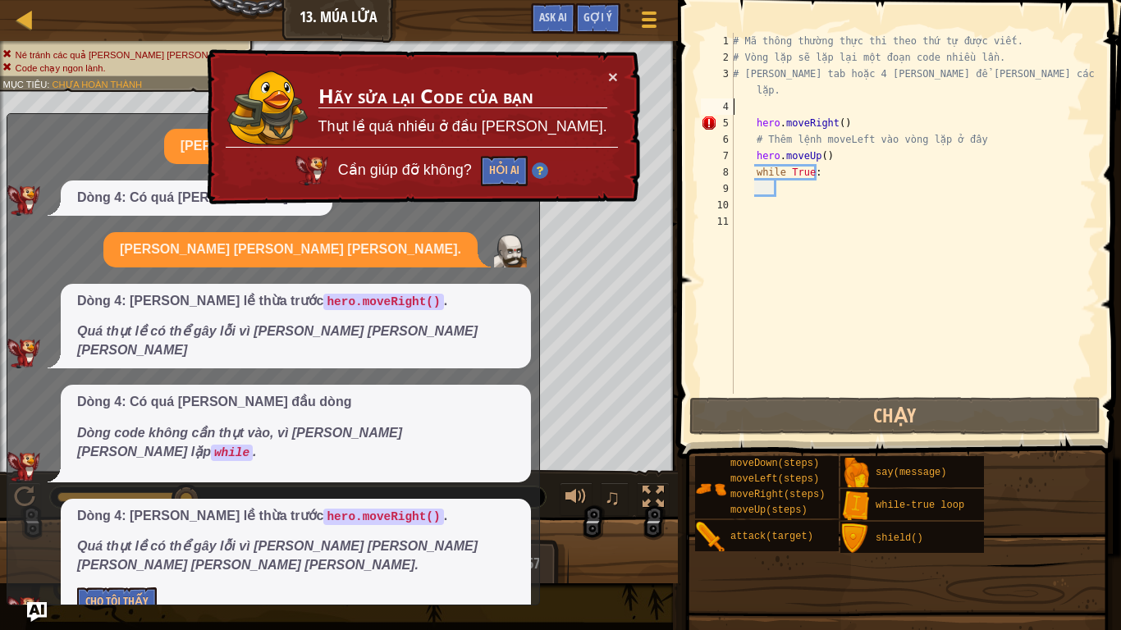
type textarea "# Sử dụng tab hoặc 4 khoảng trắng để lùi các dòng bên trong vòng lặp."
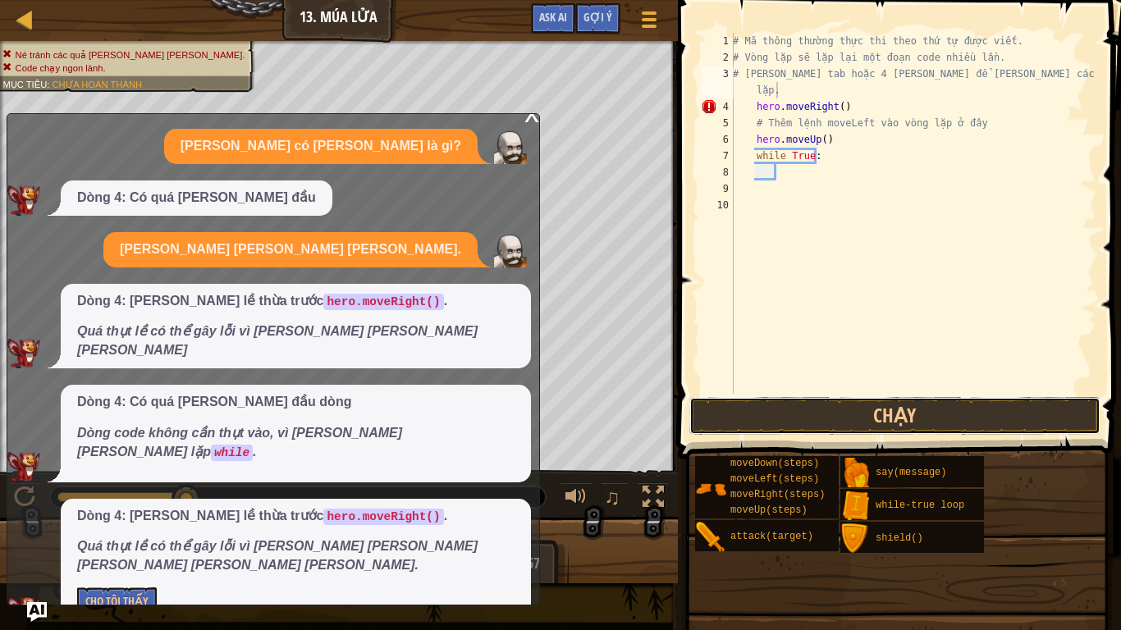
click at [797, 415] on button "Chạy" at bounding box center [894, 416] width 411 height 38
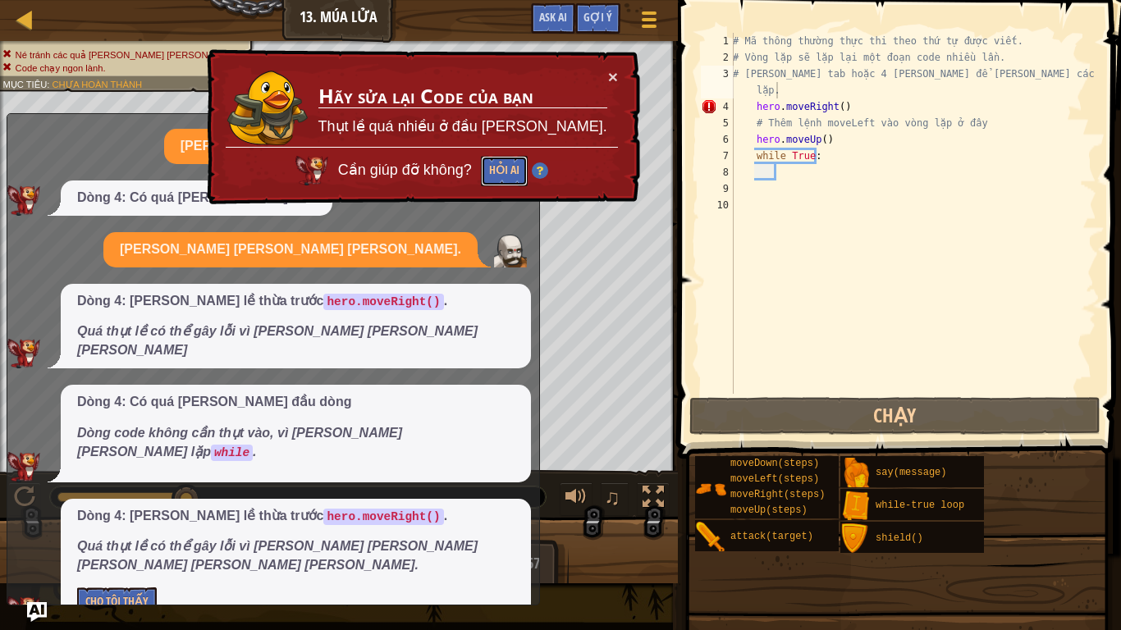
click at [527, 171] on button "Hỏi AI" at bounding box center [504, 171] width 47 height 30
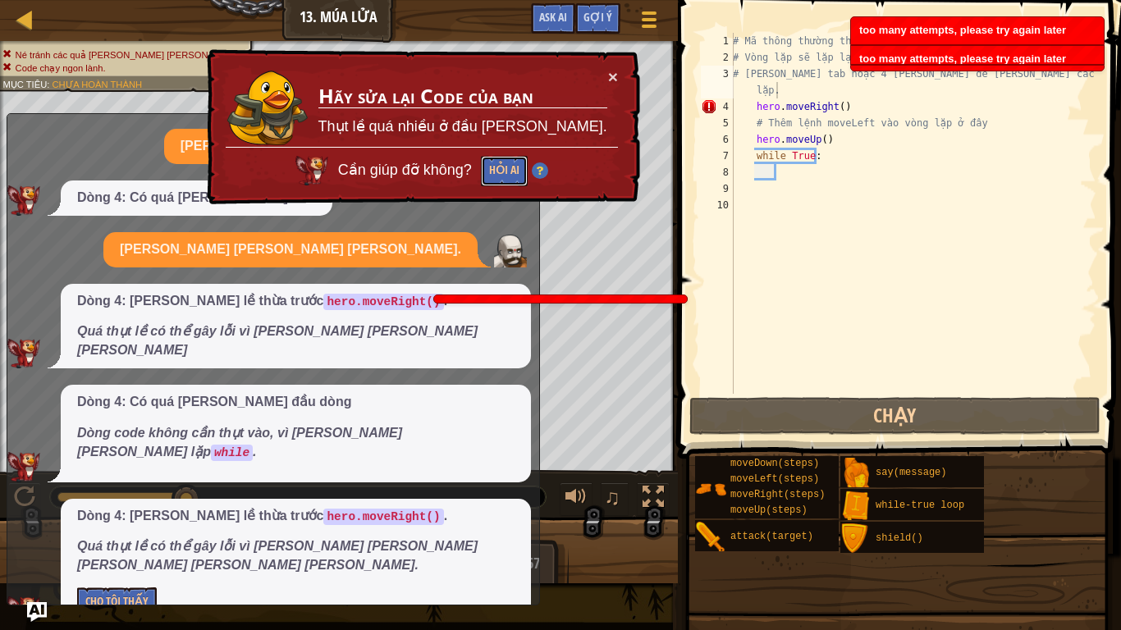
click at [527, 171] on button "Hỏi AI" at bounding box center [504, 171] width 47 height 30
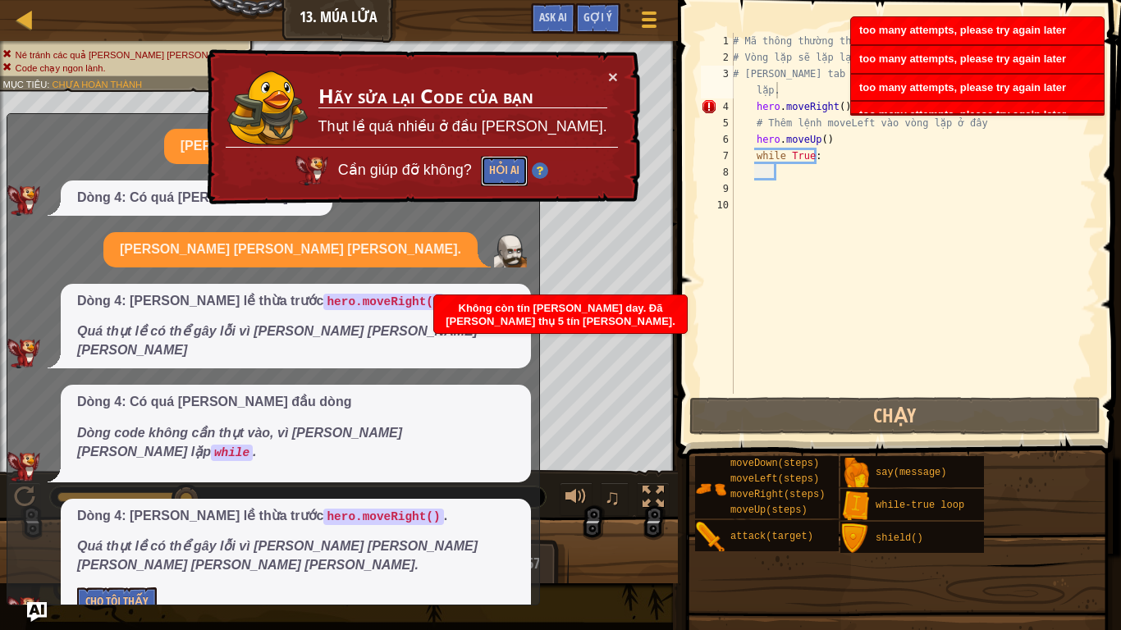
click at [527, 171] on button "Hỏi AI" at bounding box center [504, 171] width 47 height 30
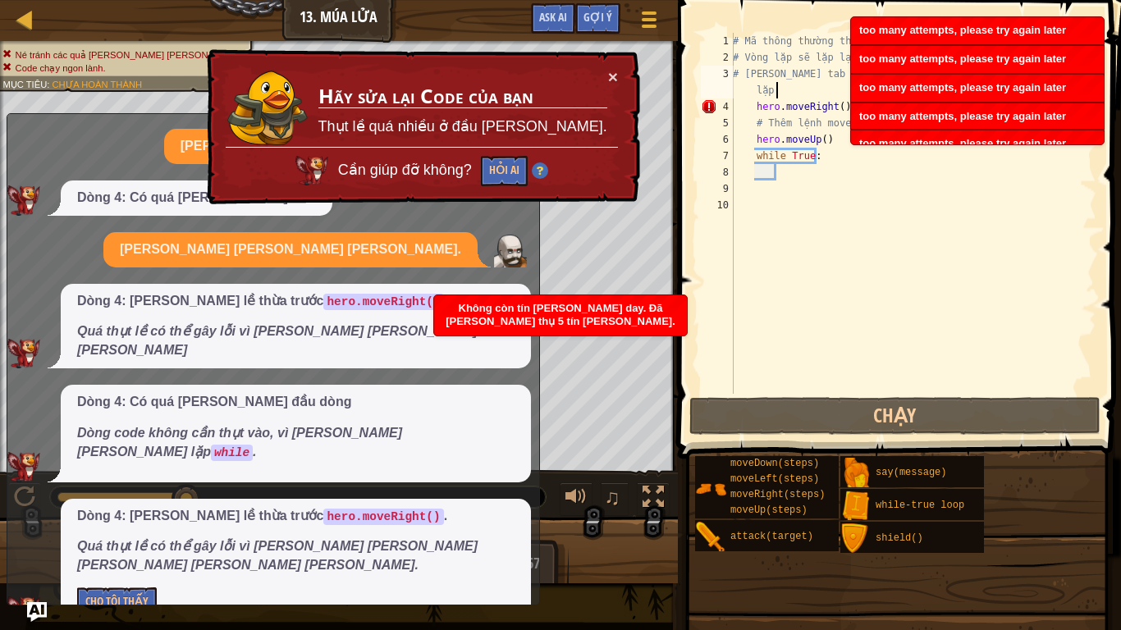
click at [527, 171] on button "Hỏi AI" at bounding box center [504, 171] width 47 height 30
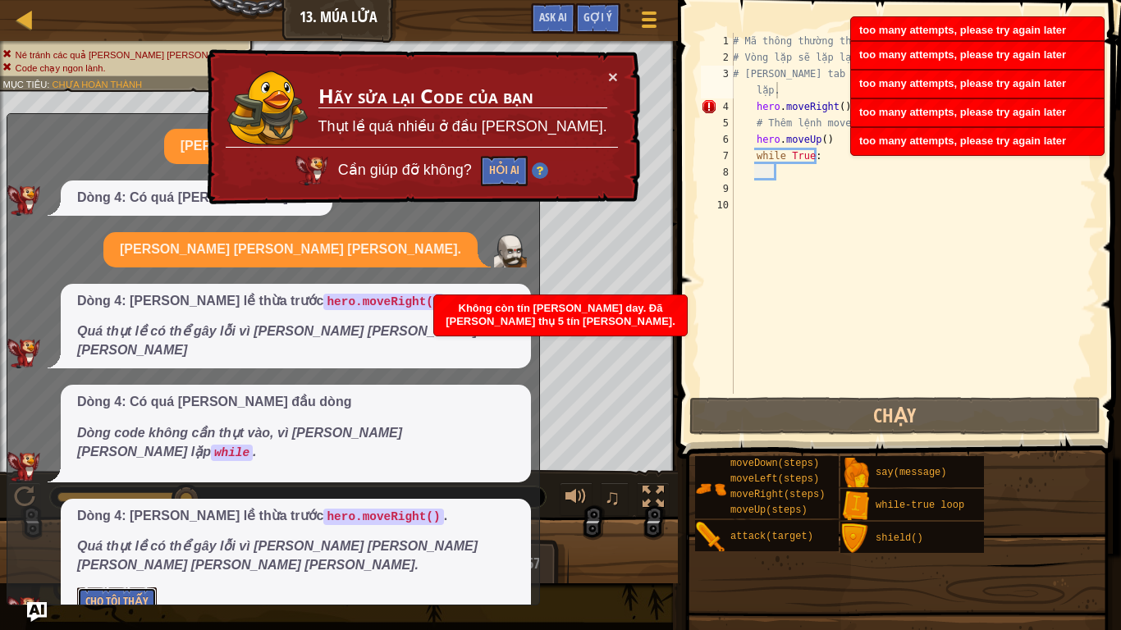
click at [124, 526] on button "Cho Tôi Thấy" at bounding box center [117, 602] width 80 height 30
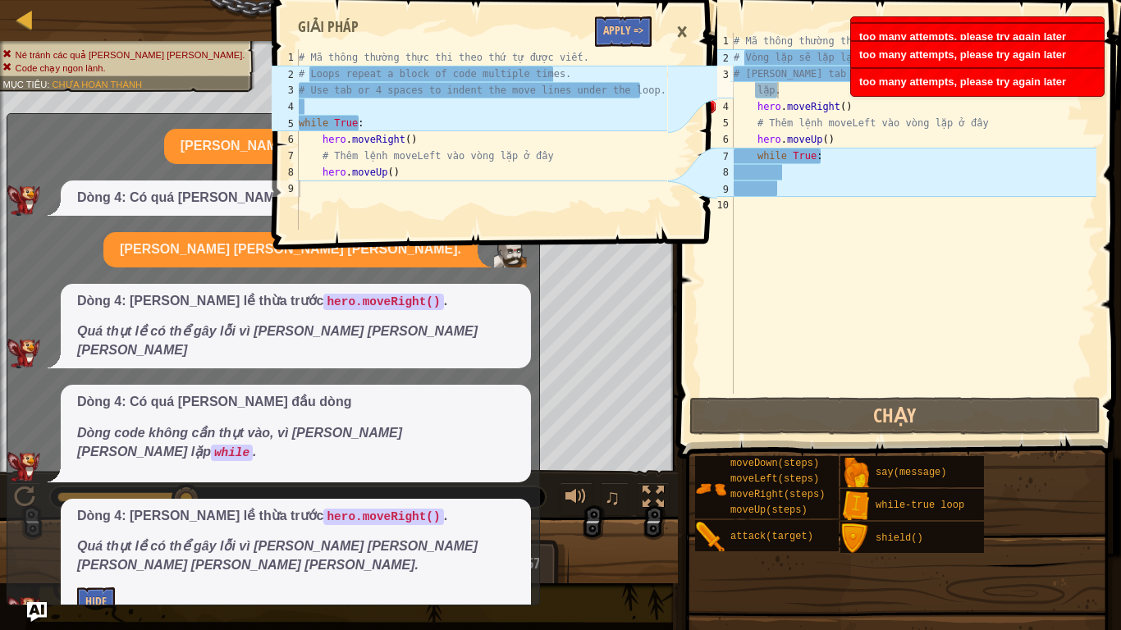
click at [684, 32] on div "×" at bounding box center [682, 32] width 28 height 38
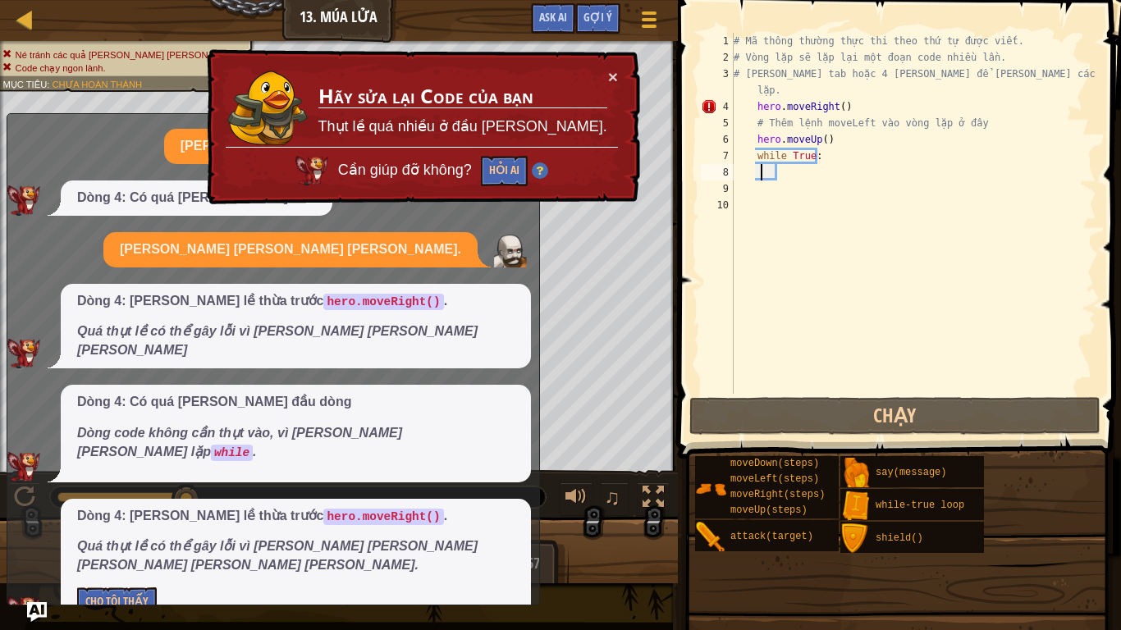
click at [759, 176] on div "# Mã thông [PERSON_NAME] [PERSON_NAME] thứ tự được viết. # [PERSON_NAME] lặp sẽ…" at bounding box center [913, 230] width 366 height 394
type textarea "h"
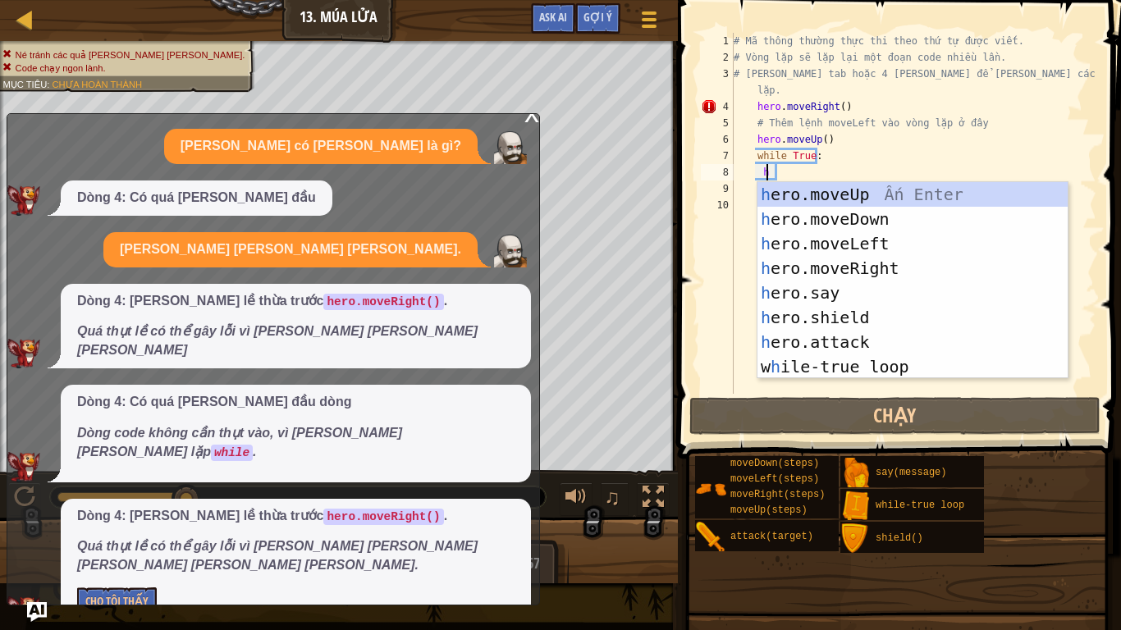
scroll to position [7, 2]
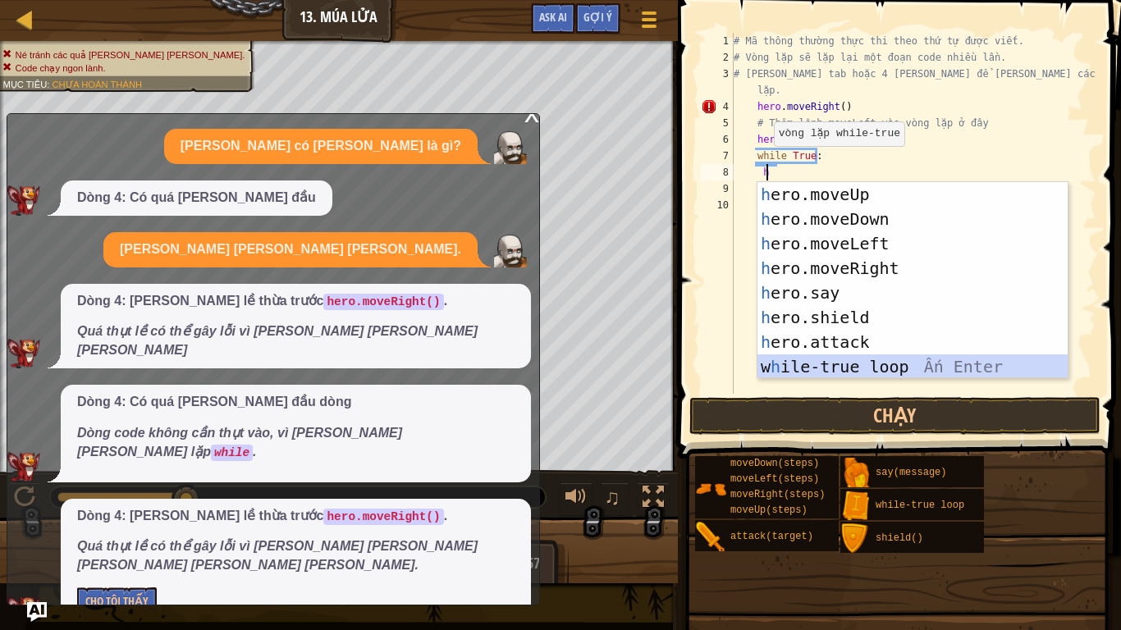
click at [915, 360] on div "h ero.moveUp Ấn Enter h ero.moveDown Ấn Enter h ero.moveLeft Ấn Enter h ero.mov…" at bounding box center [912, 305] width 310 height 246
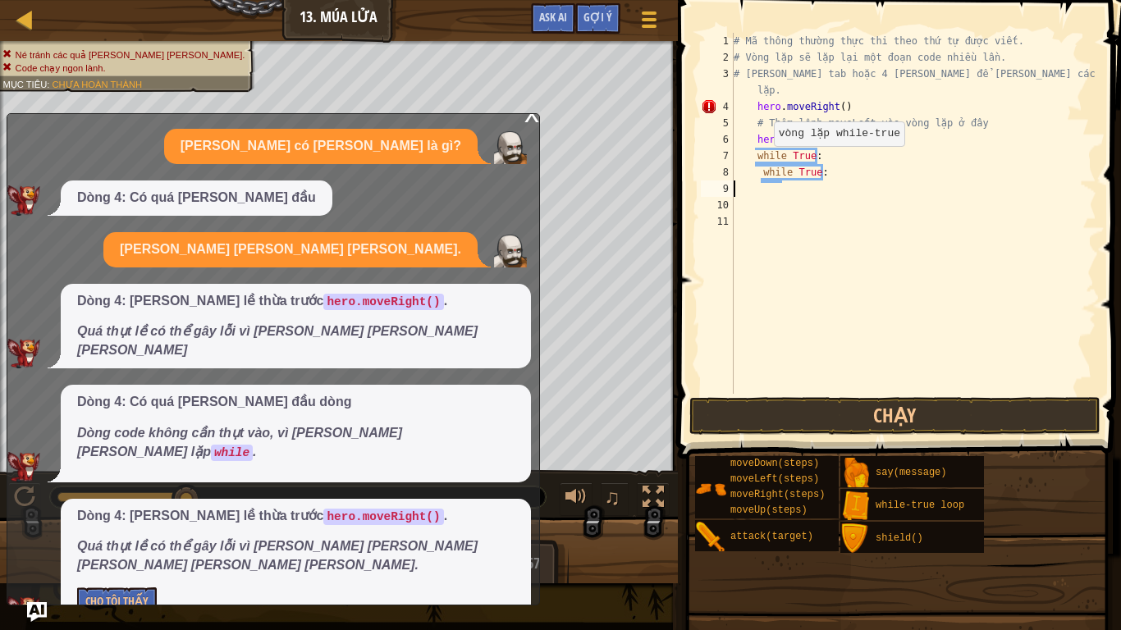
scroll to position [7, 1]
type textarea "w"
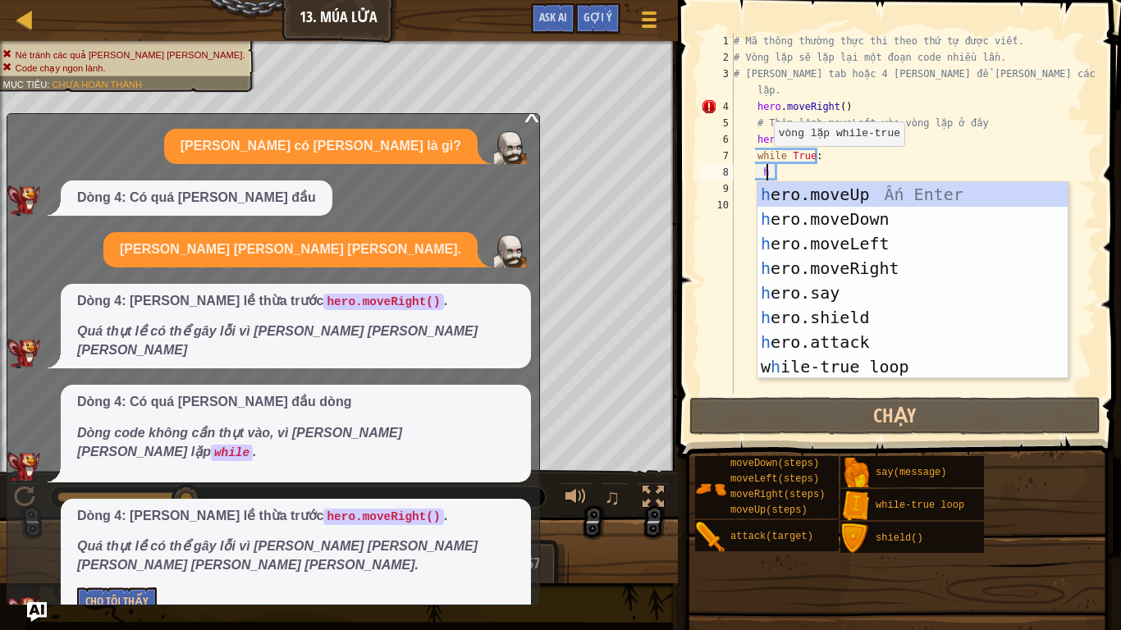
scroll to position [7, 2]
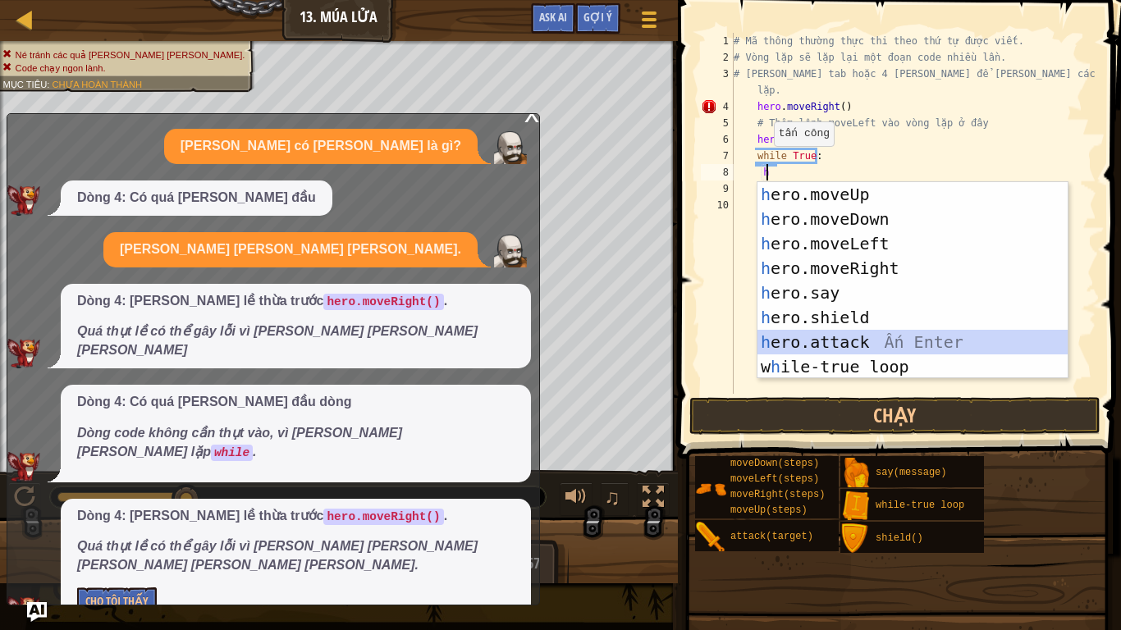
click at [859, 343] on div "h ero.moveUp Ấn Enter h ero.moveDown Ấn Enter h ero.moveLeft Ấn Enter h ero.mov…" at bounding box center [912, 305] width 310 height 246
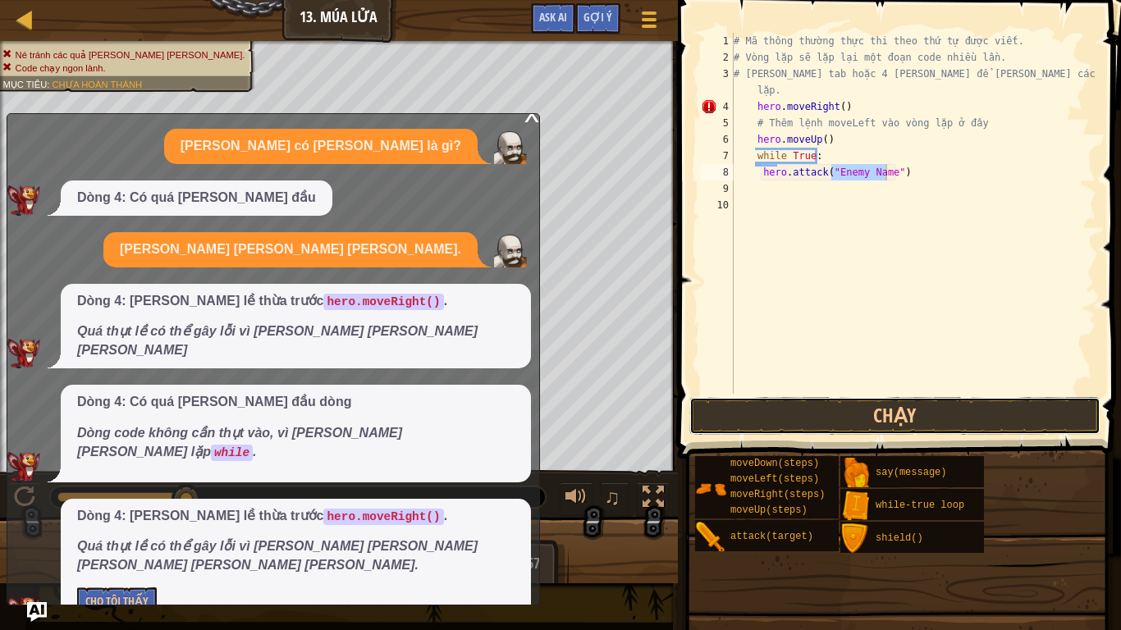
click at [829, 415] on button "Chạy" at bounding box center [894, 416] width 411 height 38
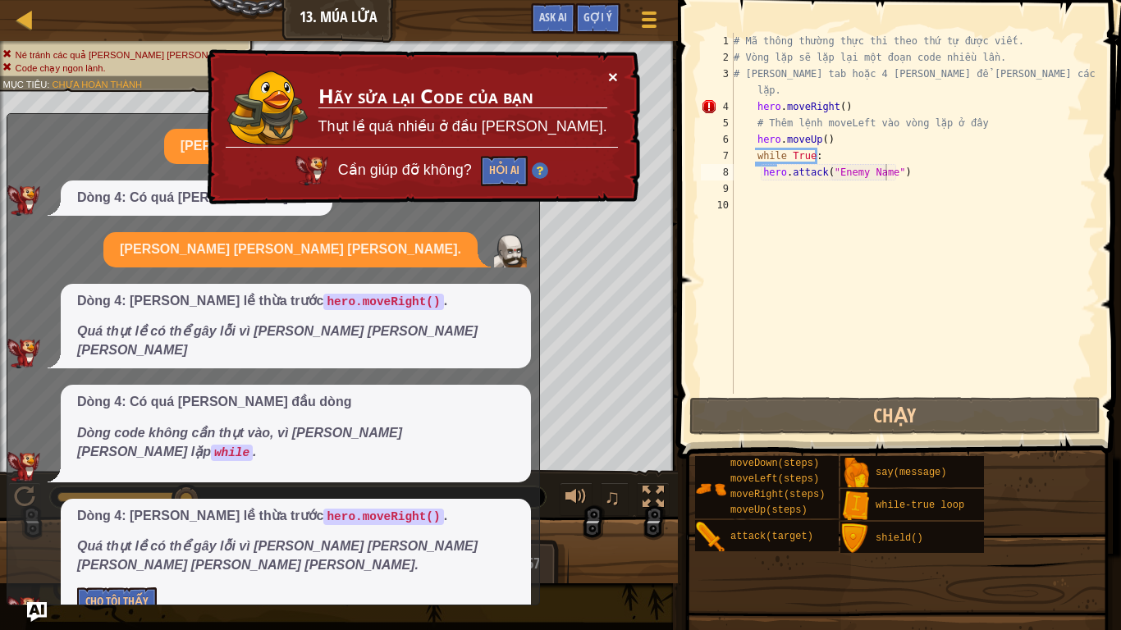
click at [610, 78] on button "×" at bounding box center [613, 76] width 10 height 17
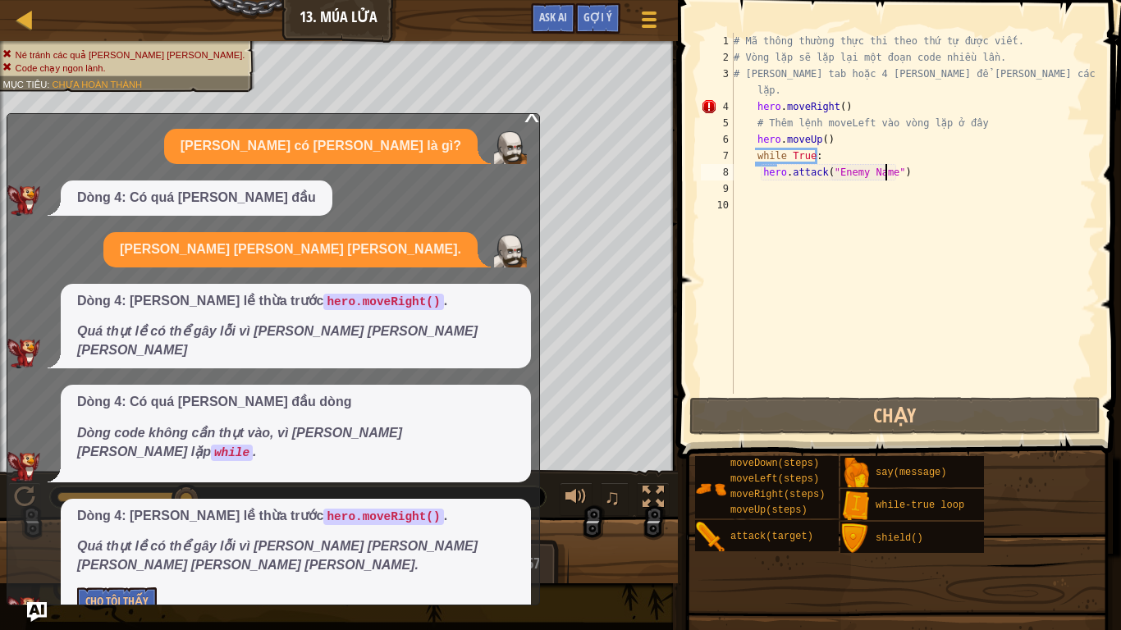
click at [730, 258] on div "Bản đồ Giới [PERSON_NAME] về [PERSON_NAME] học máy tính 13. Múa [PERSON_NAME] […" at bounding box center [560, 315] width 1121 height 630
click at [602, 6] on div "Gợi ý" at bounding box center [597, 18] width 45 height 30
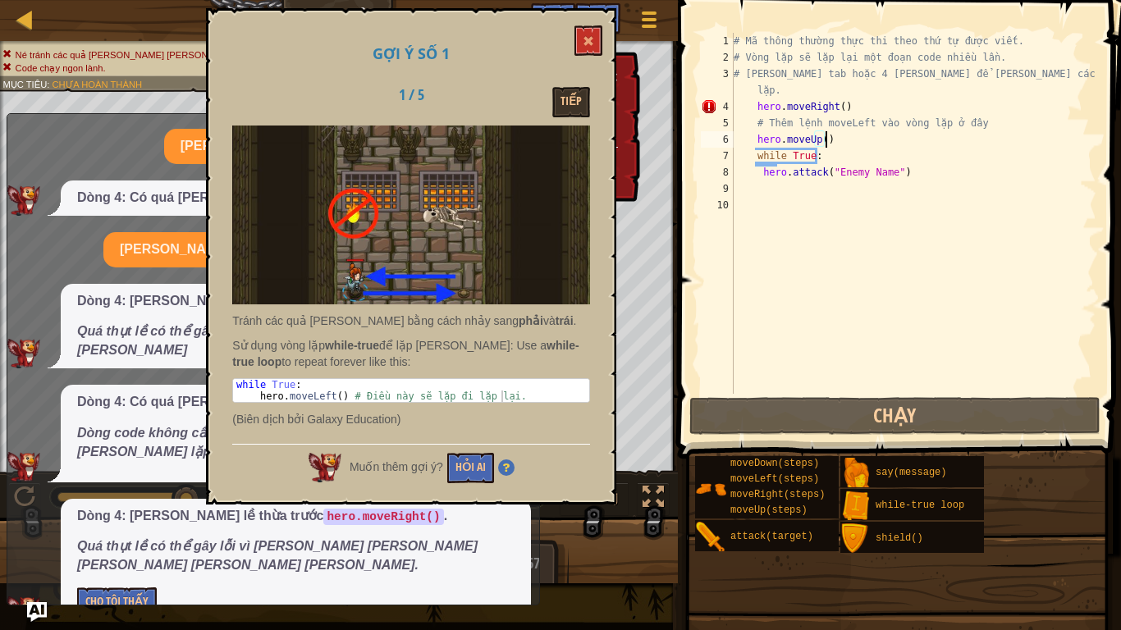
click at [835, 143] on div "# Mã thông [PERSON_NAME] [PERSON_NAME] thứ tự được viết. # [PERSON_NAME] lặp sẽ…" at bounding box center [913, 230] width 366 height 394
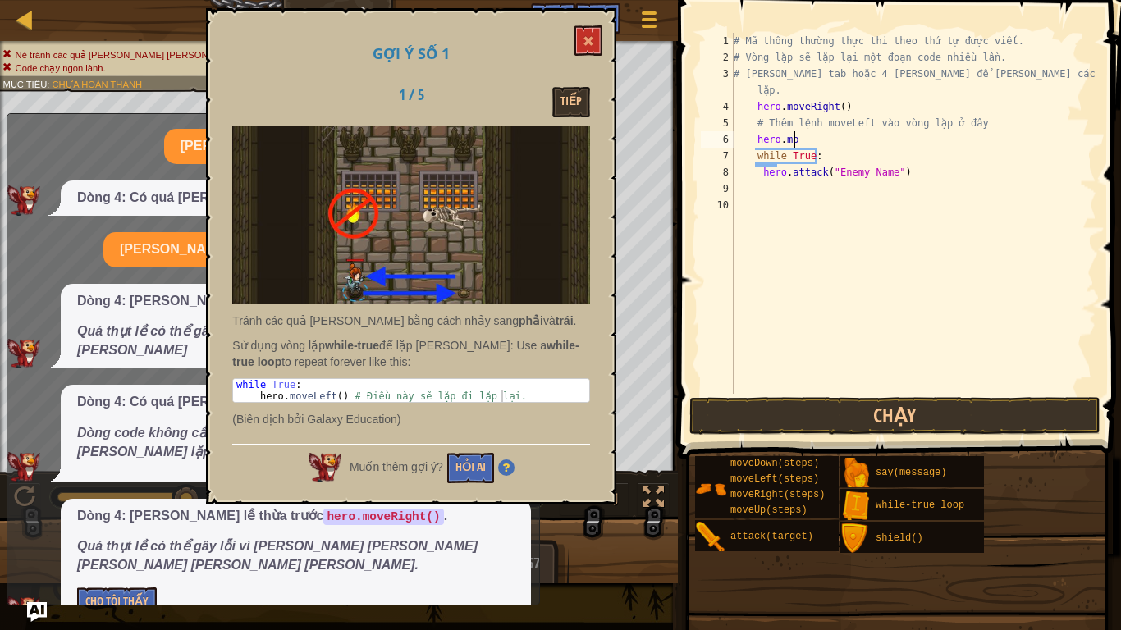
type textarea "h"
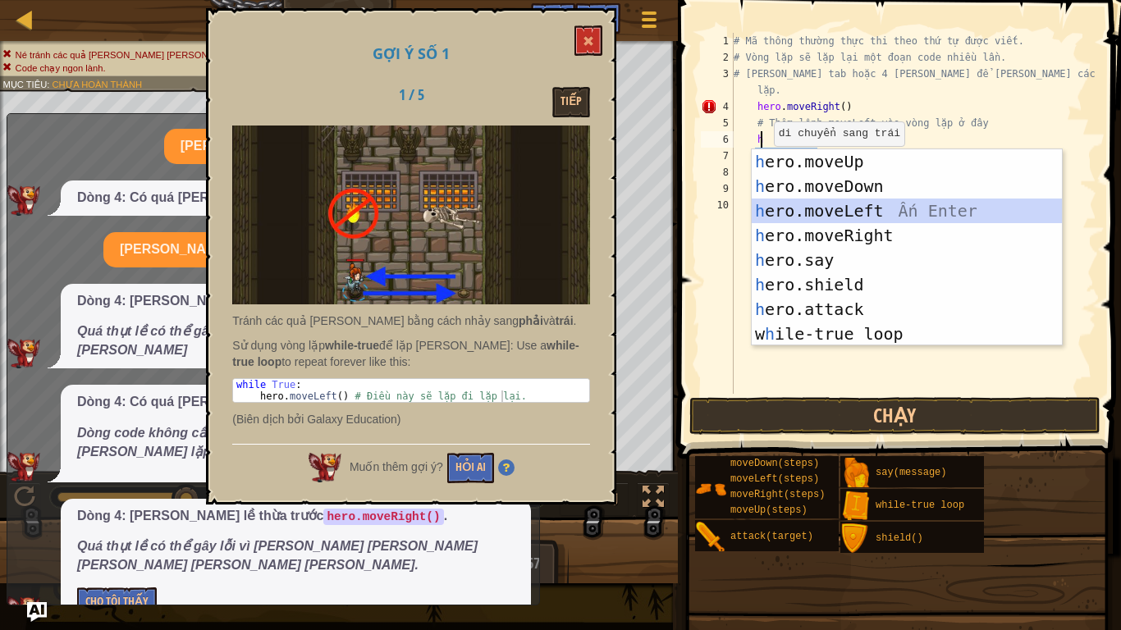
click at [897, 212] on div "h ero.moveUp Ấn Enter h ero.moveDown Ấn Enter h ero.moveLeft Ấn Enter h ero.mov…" at bounding box center [906, 272] width 310 height 246
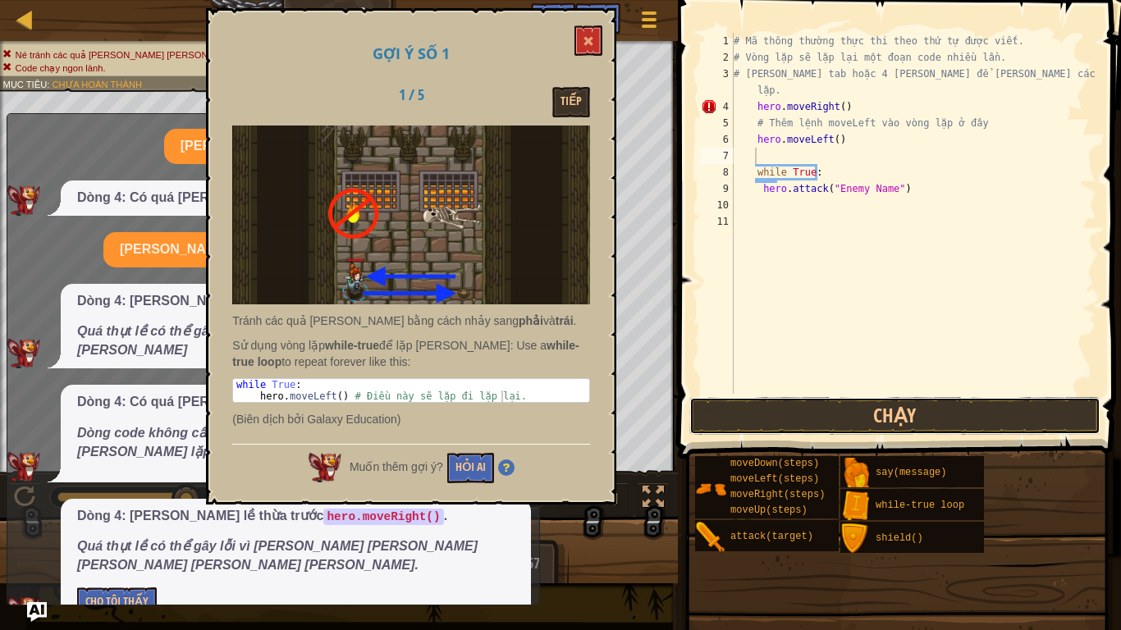
click at [908, 413] on button "Chạy" at bounding box center [894, 416] width 411 height 38
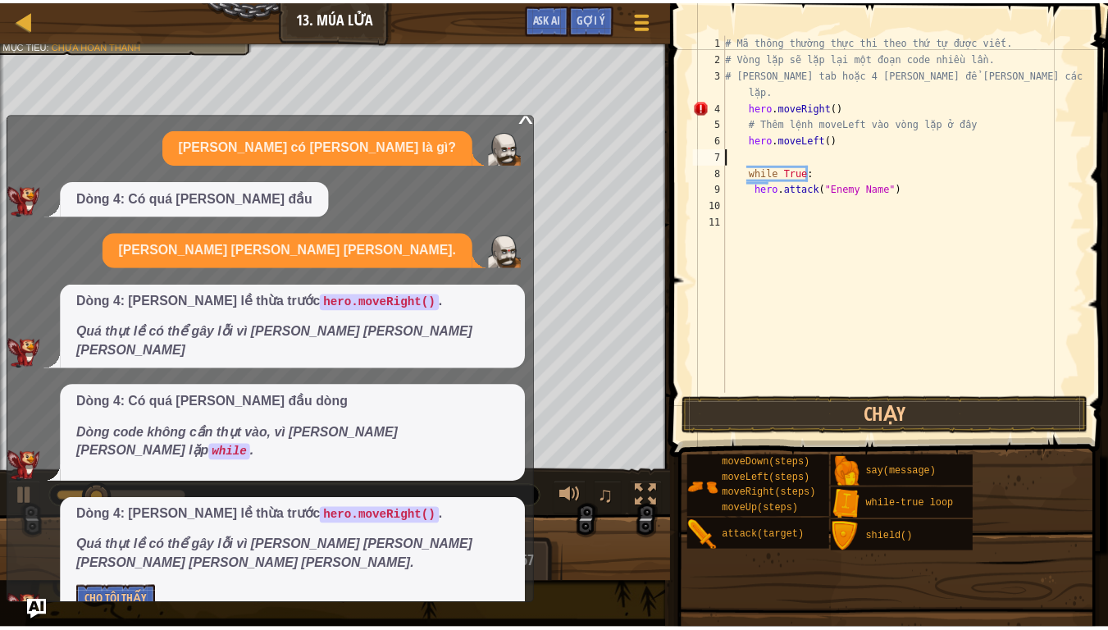
scroll to position [7, 0]
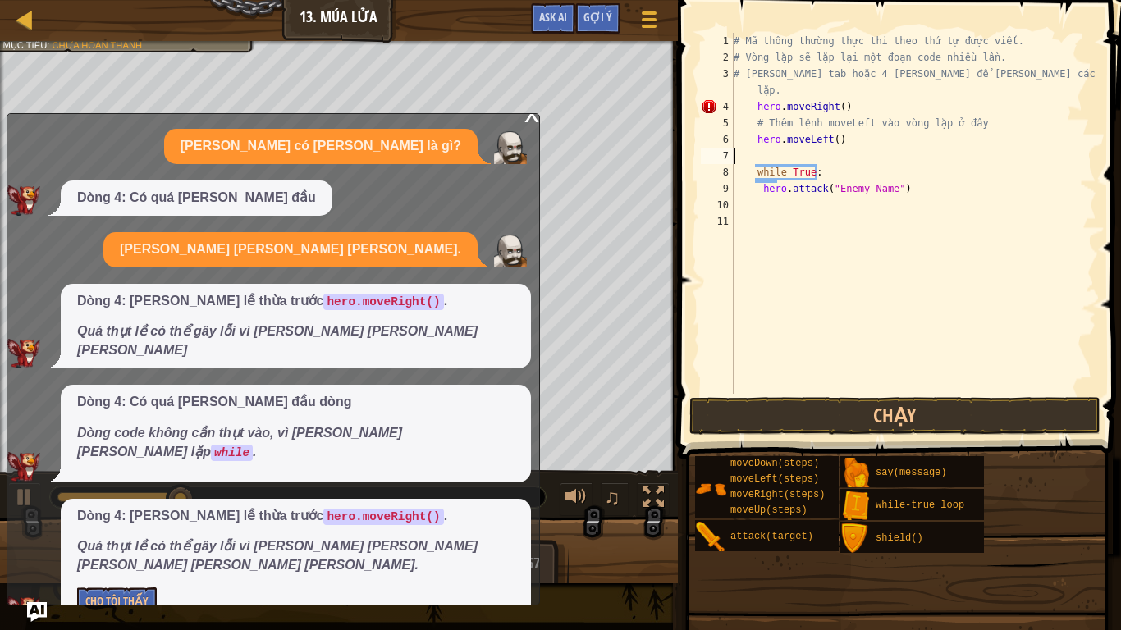
type textarea "hero.moveLeft()"
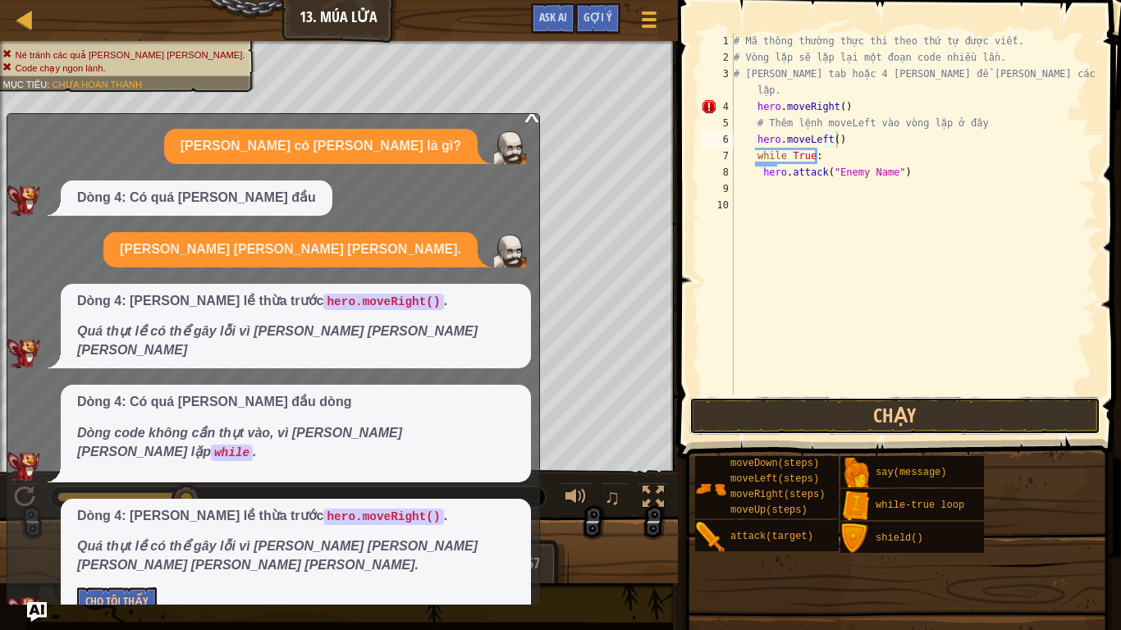
click at [829, 406] on button "Chạy" at bounding box center [894, 416] width 411 height 38
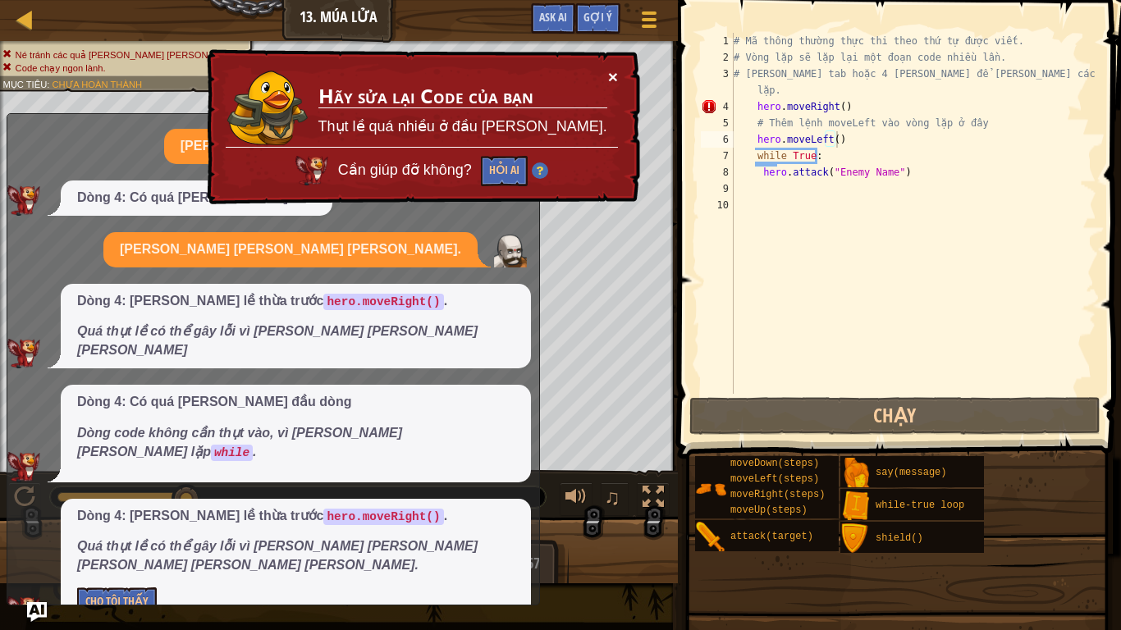
click at [611, 81] on button "×" at bounding box center [613, 76] width 10 height 17
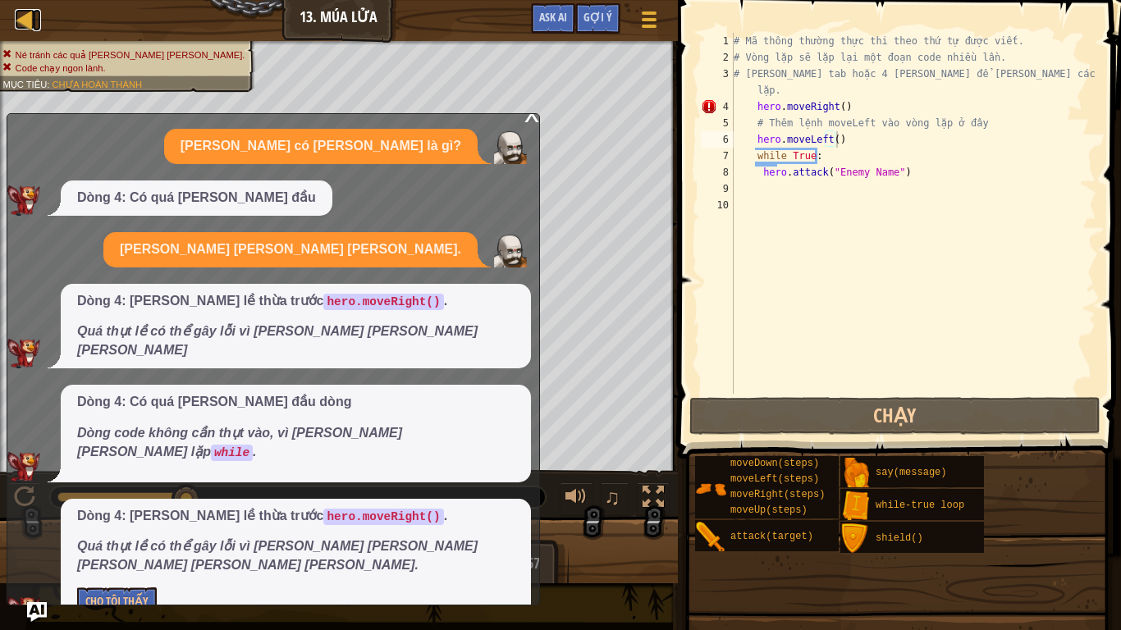
click at [22, 14] on div at bounding box center [25, 19] width 21 height 21
select select "vi"
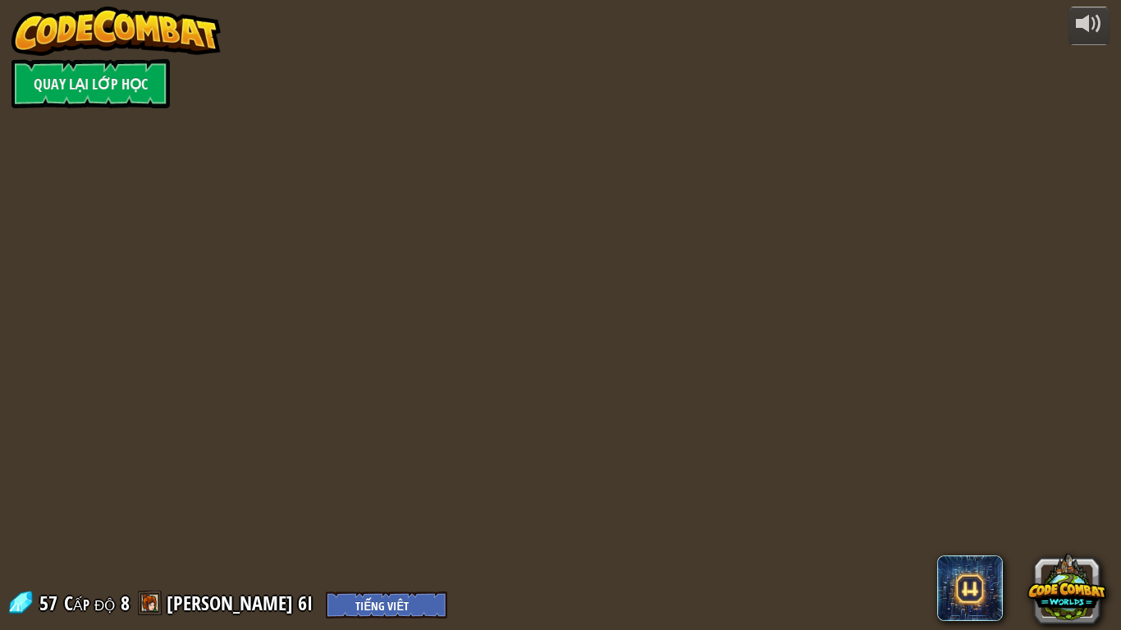
select select "vi"
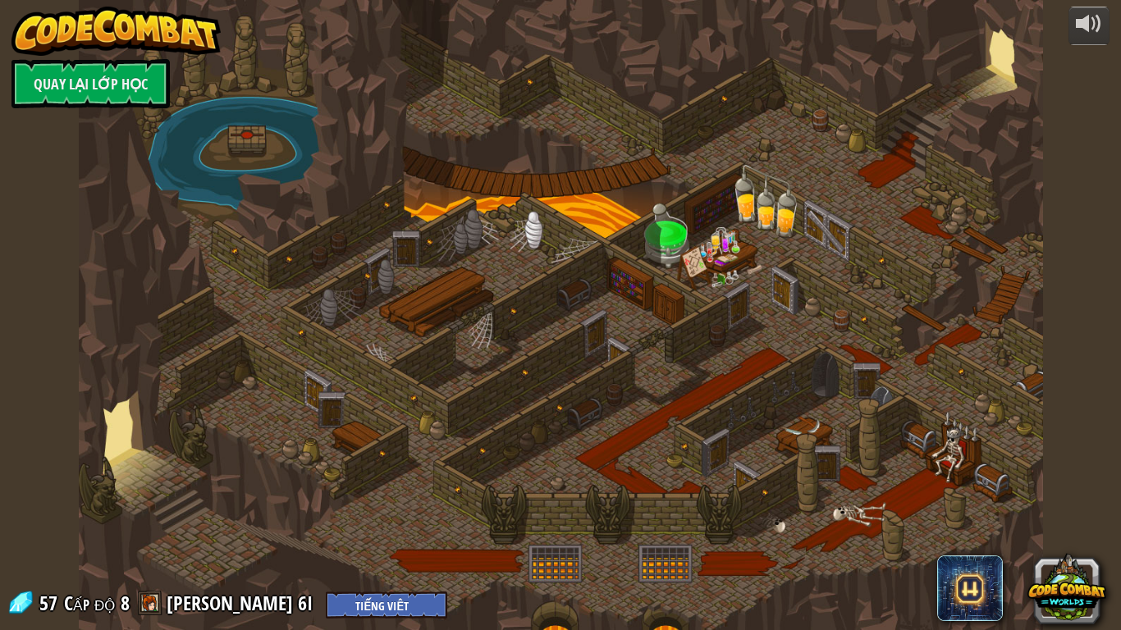
select select "vi"
drag, startPoint x: 520, startPoint y: 179, endPoint x: 576, endPoint y: 464, distance: 290.1
click at [576, 464] on div at bounding box center [561, 315] width 964 height 630
select select "vi"
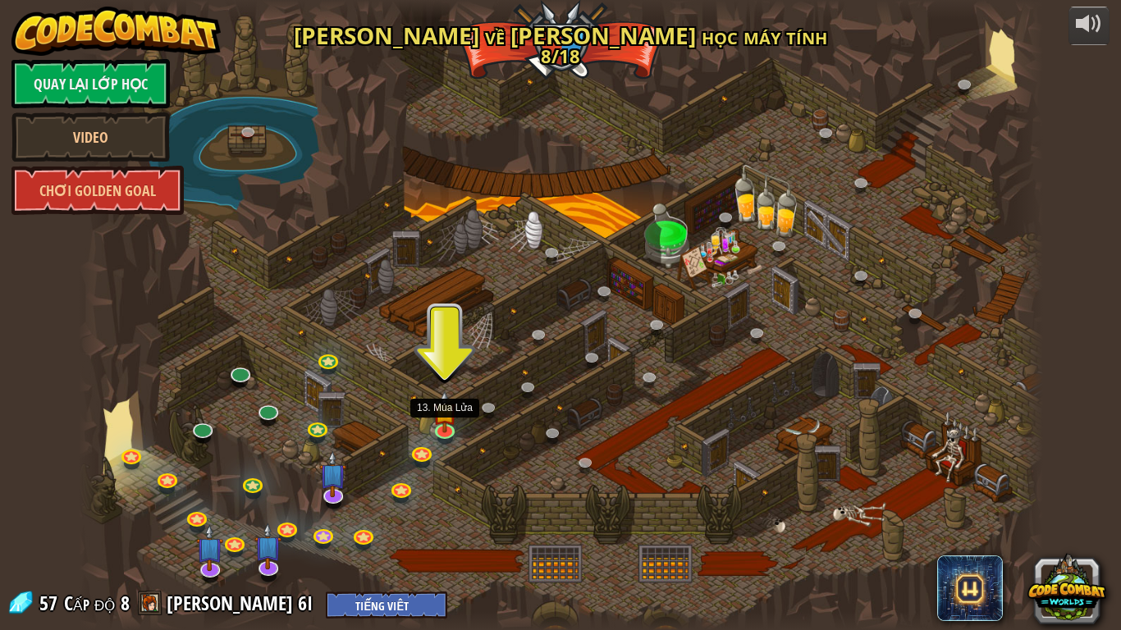
click at [440, 418] on img at bounding box center [444, 411] width 25 height 42
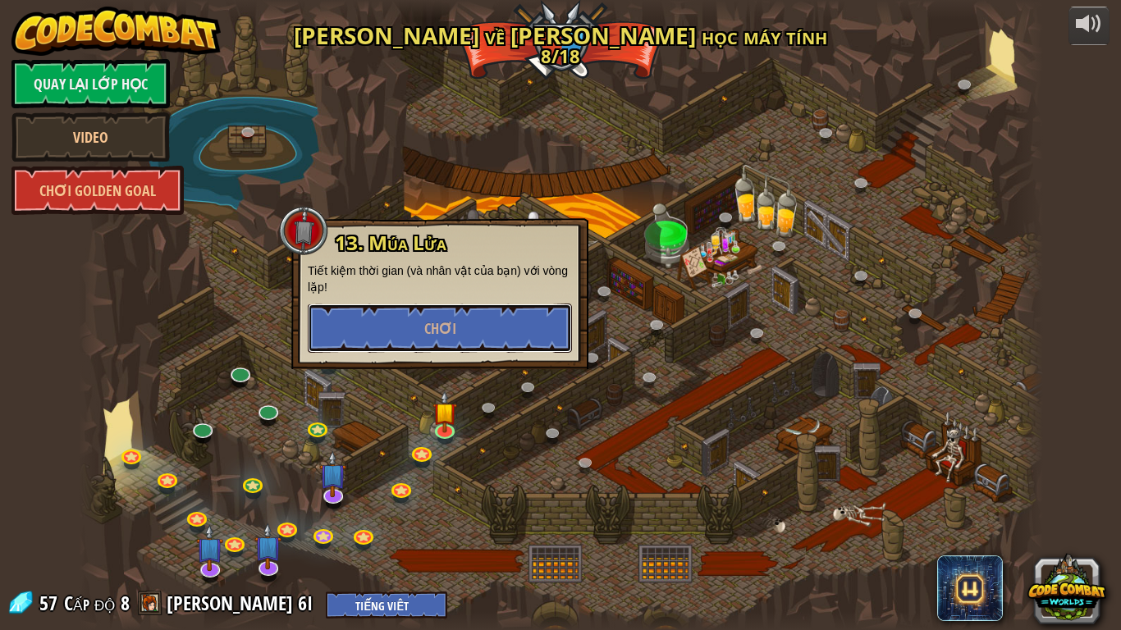
click at [477, 325] on button "Chơi" at bounding box center [440, 328] width 264 height 49
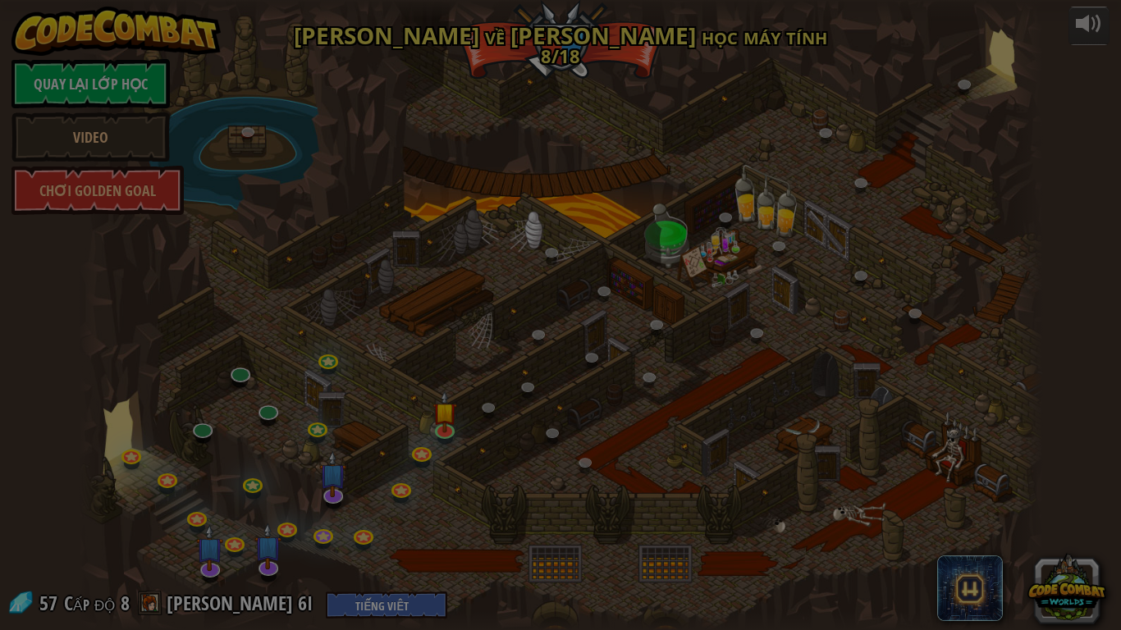
click at [477, 325] on div at bounding box center [560, 315] width 1121 height 630
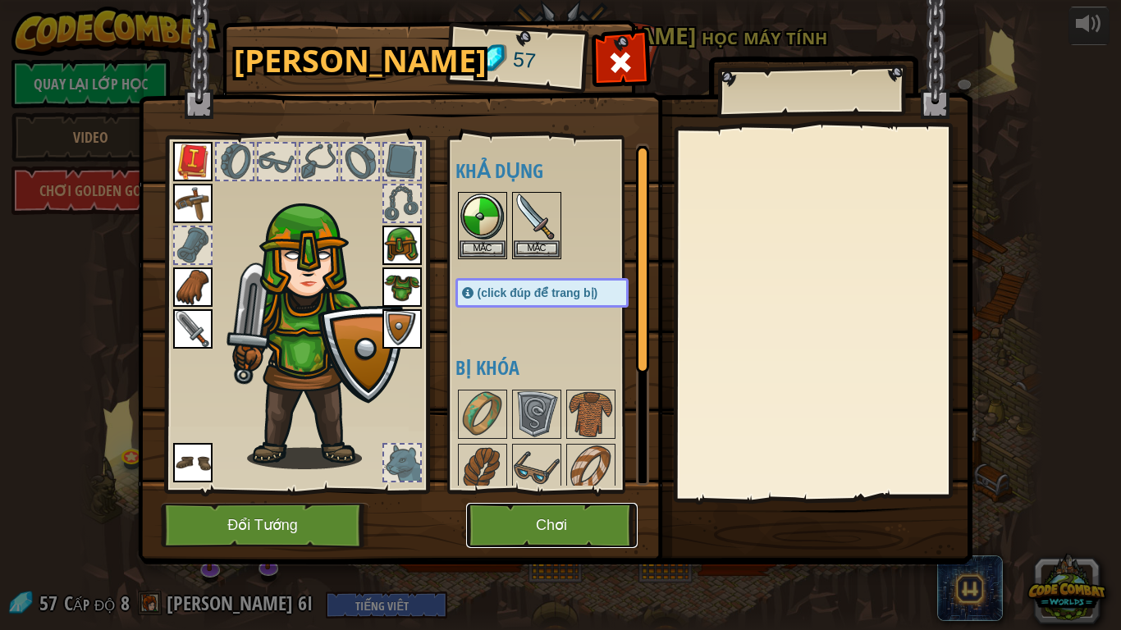
click at [532, 521] on button "Chơi" at bounding box center [551, 525] width 171 height 45
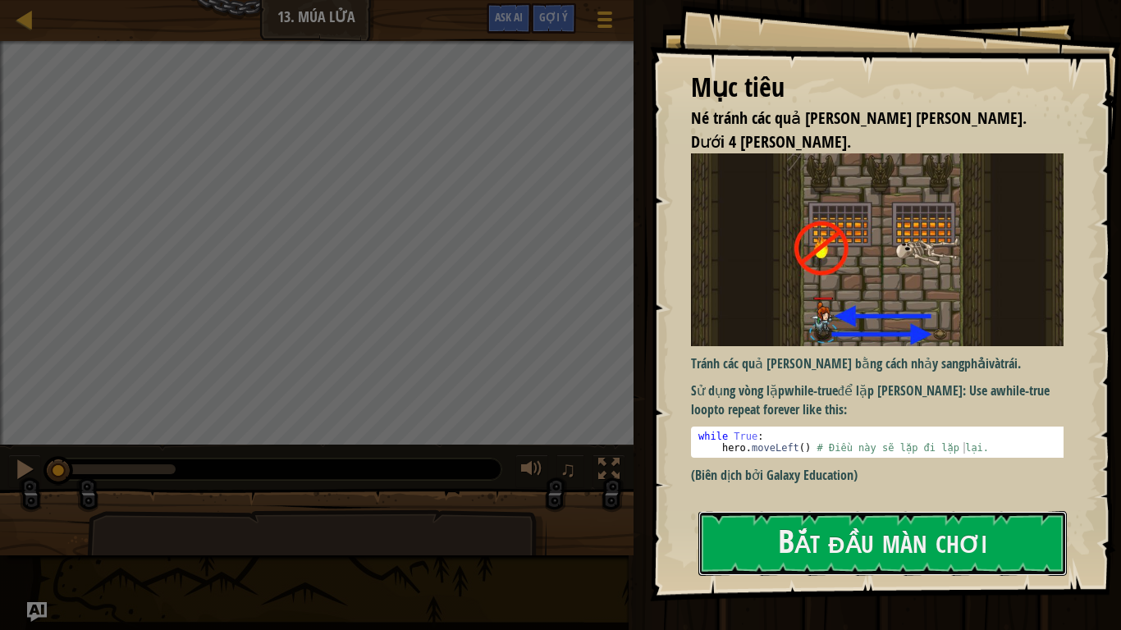
click at [785, 526] on button "Bắt đầu màn chơi" at bounding box center [882, 543] width 368 height 65
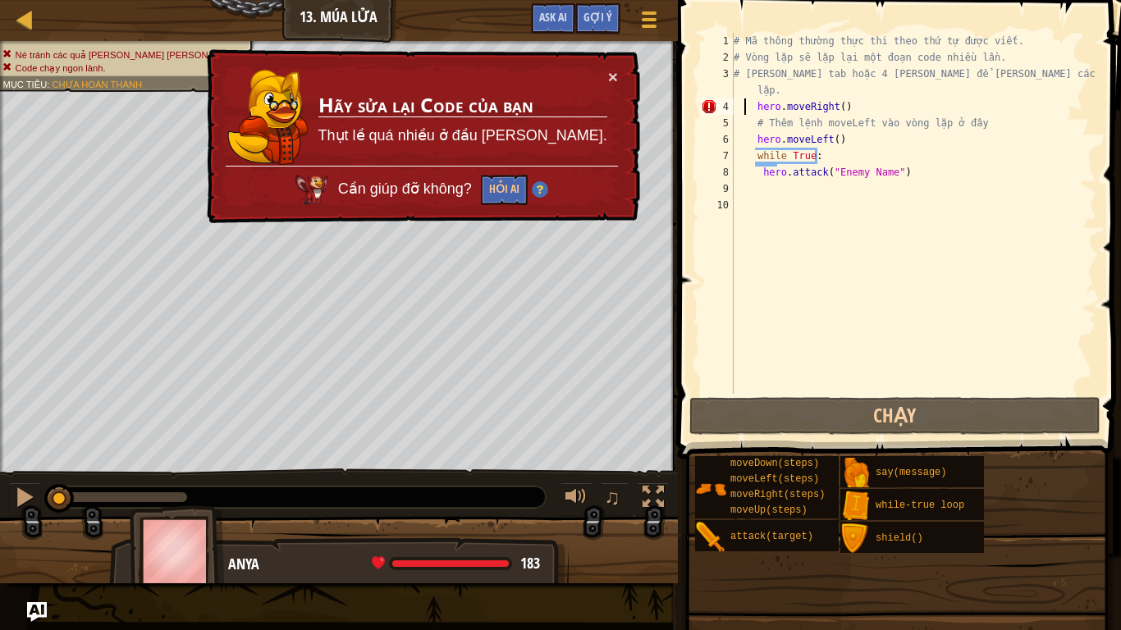
click at [742, 103] on div "# Mã thông [PERSON_NAME] [PERSON_NAME] thứ tự được viết. # [PERSON_NAME] lặp sẽ…" at bounding box center [913, 230] width 366 height 394
click at [706, 103] on div "4" at bounding box center [717, 106] width 33 height 16
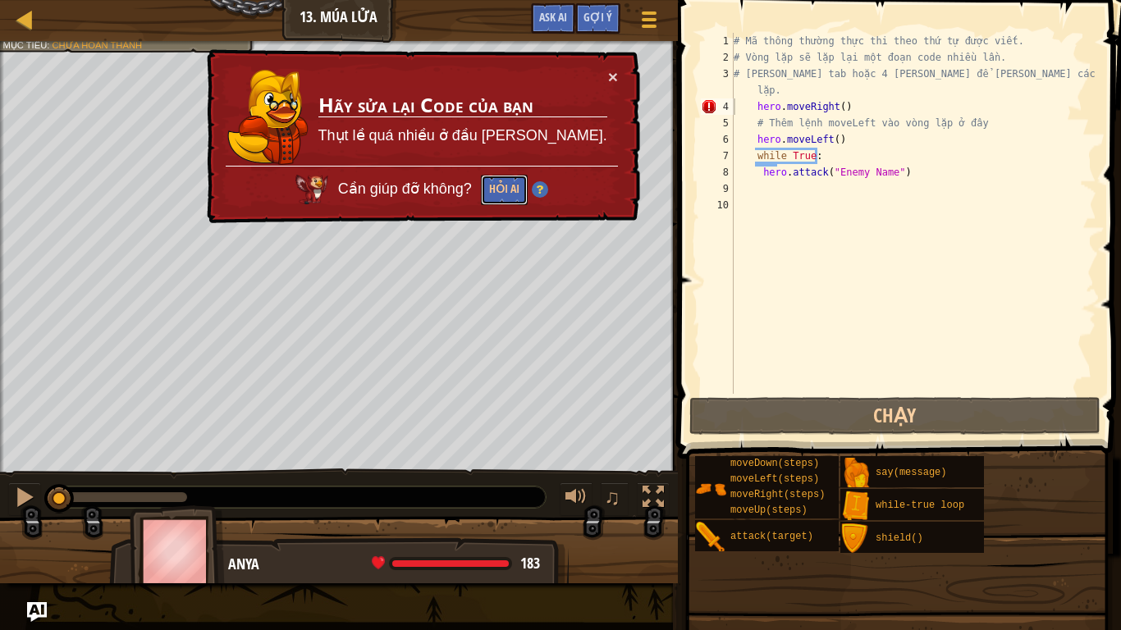
click at [523, 200] on button "Hỏi AI" at bounding box center [504, 189] width 47 height 30
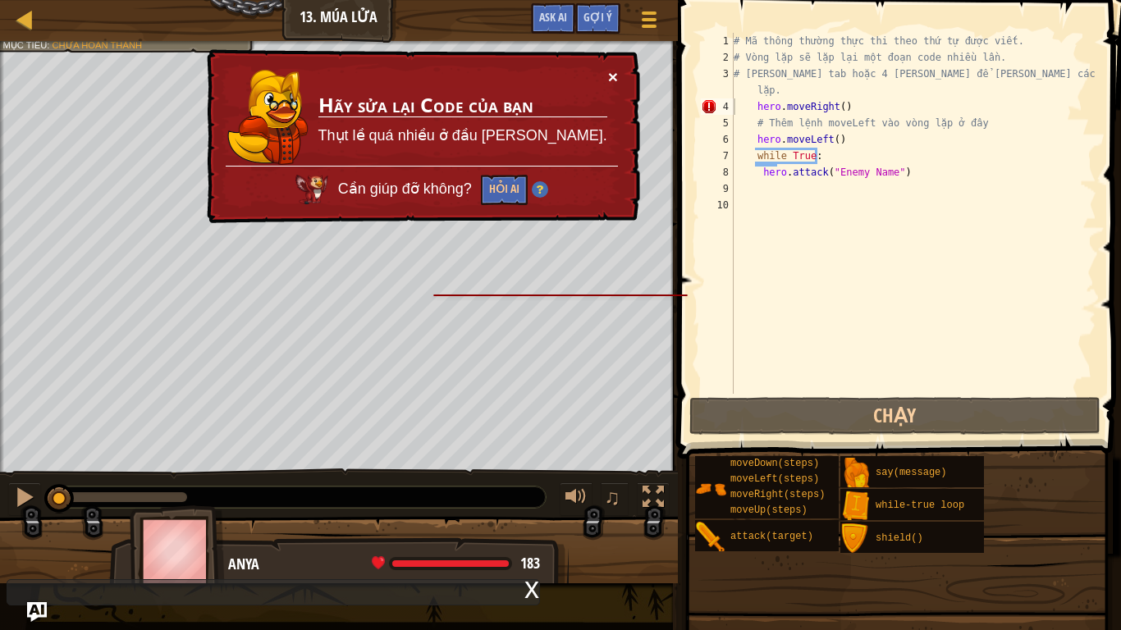
click at [610, 75] on button "×" at bounding box center [613, 77] width 10 height 17
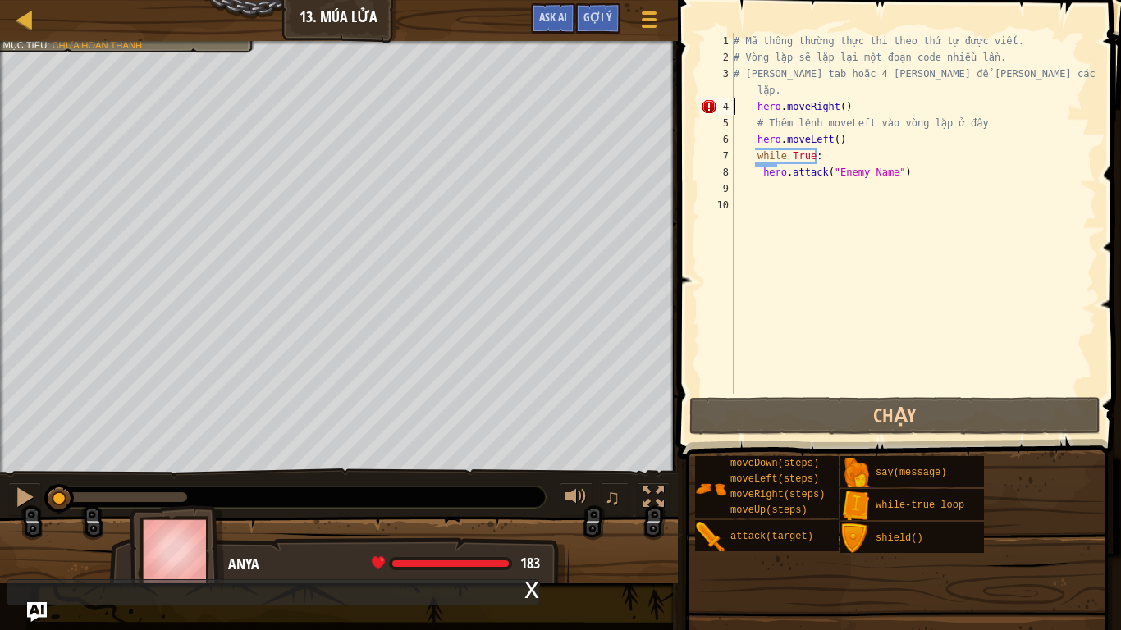
type textarea "# [PERSON_NAME] tab hoặc 4 [PERSON_NAME] để [PERSON_NAME] các [PERSON_NAME] [PE…"
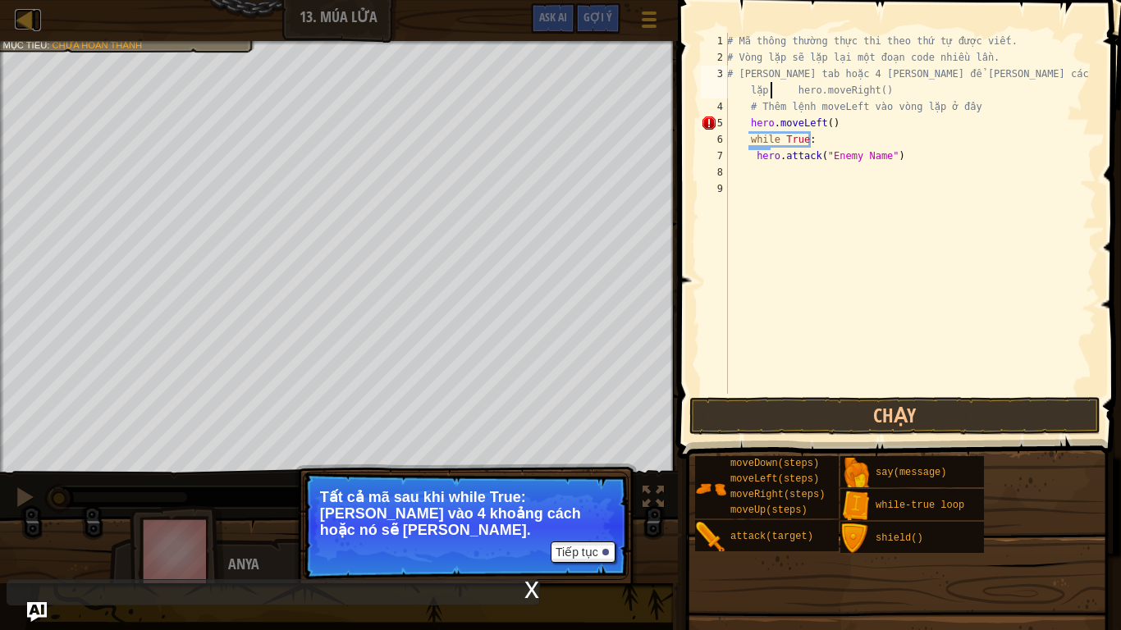
click at [21, 16] on div at bounding box center [25, 19] width 21 height 21
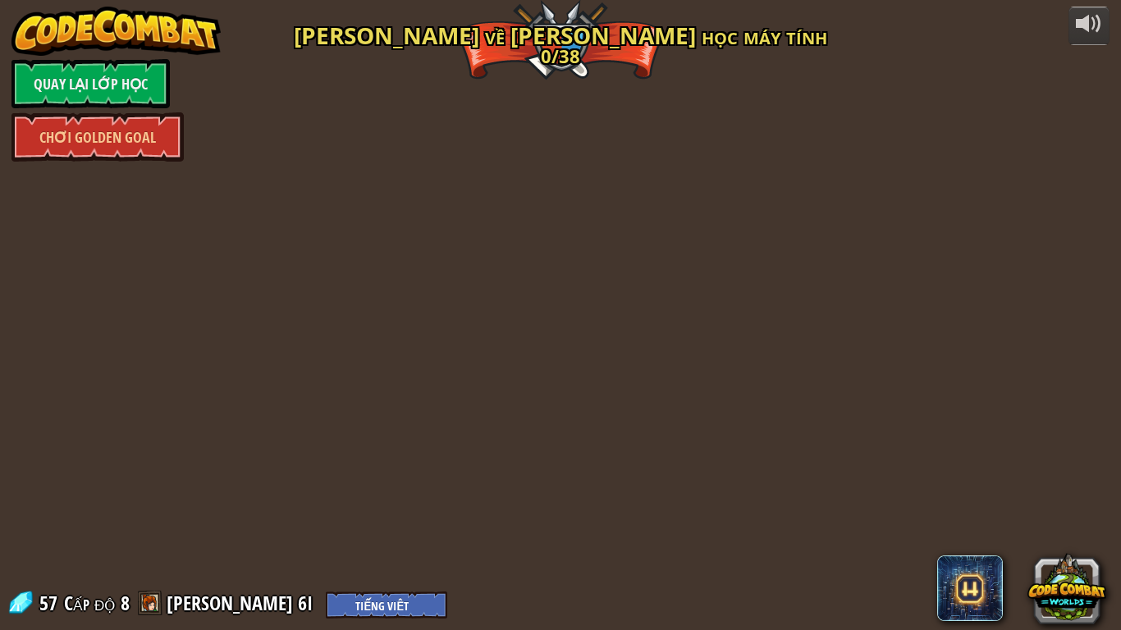
select select "vi"
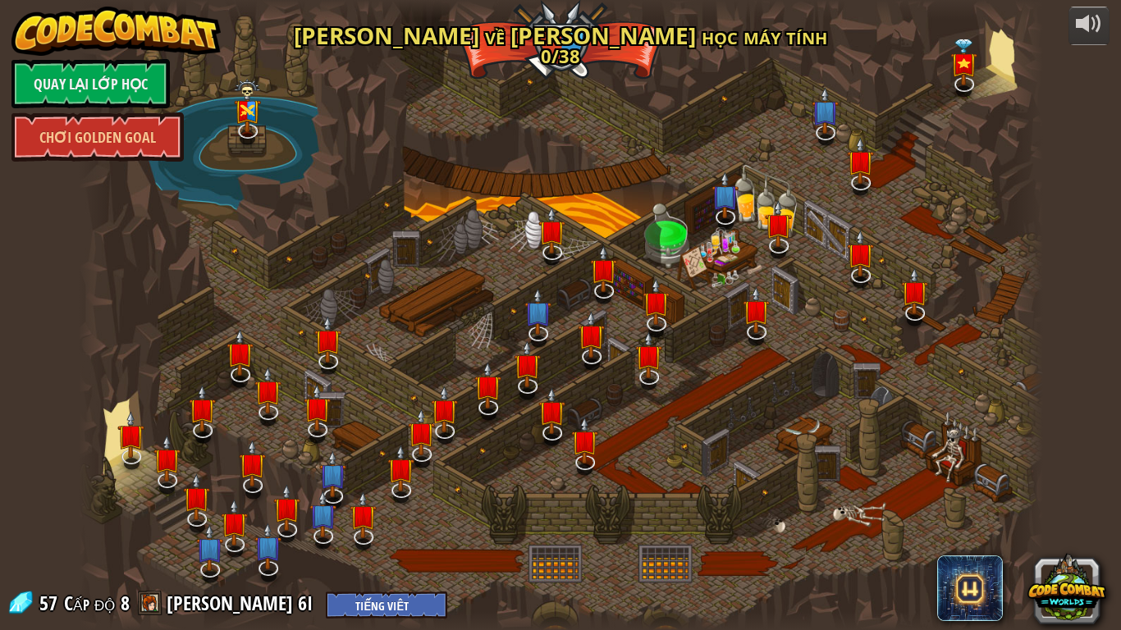
select select "vi"
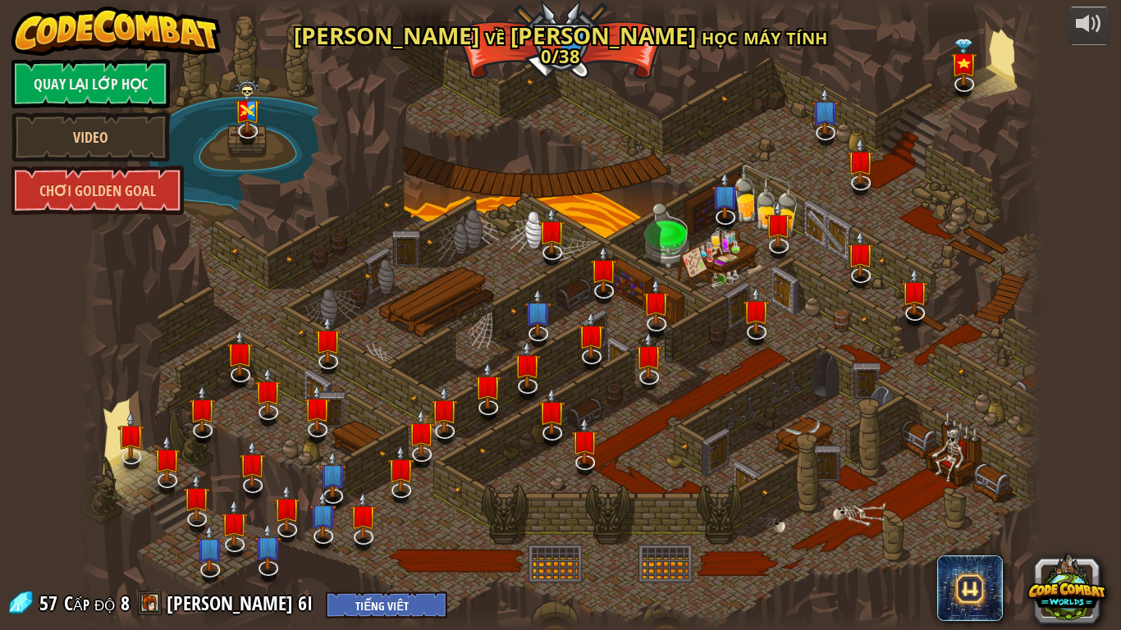
select select "vi"
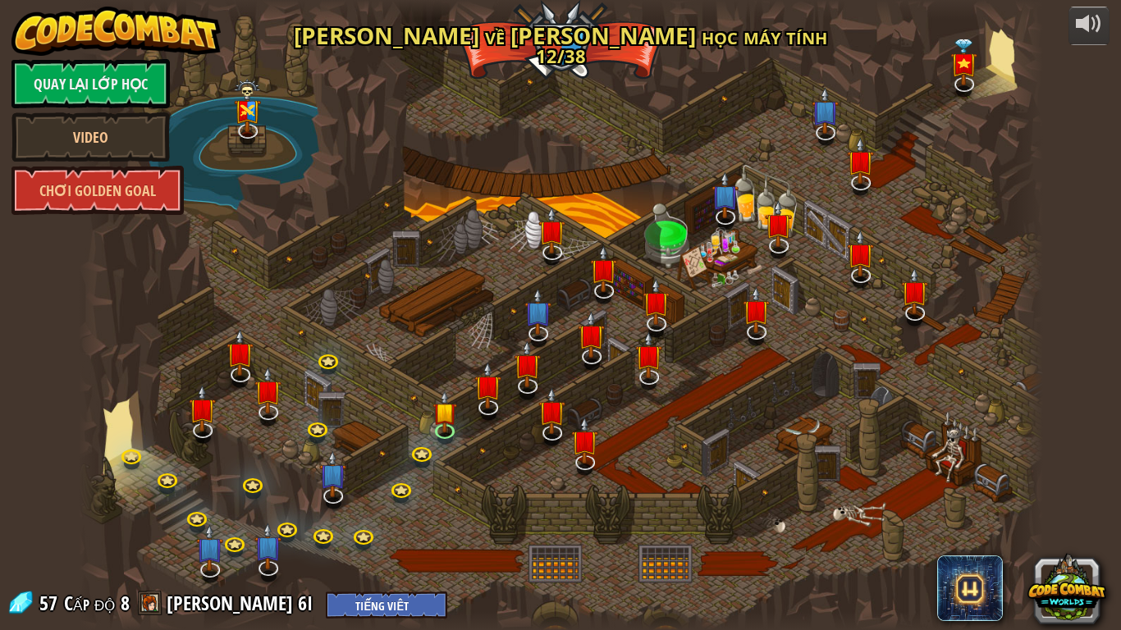
select select "vi"
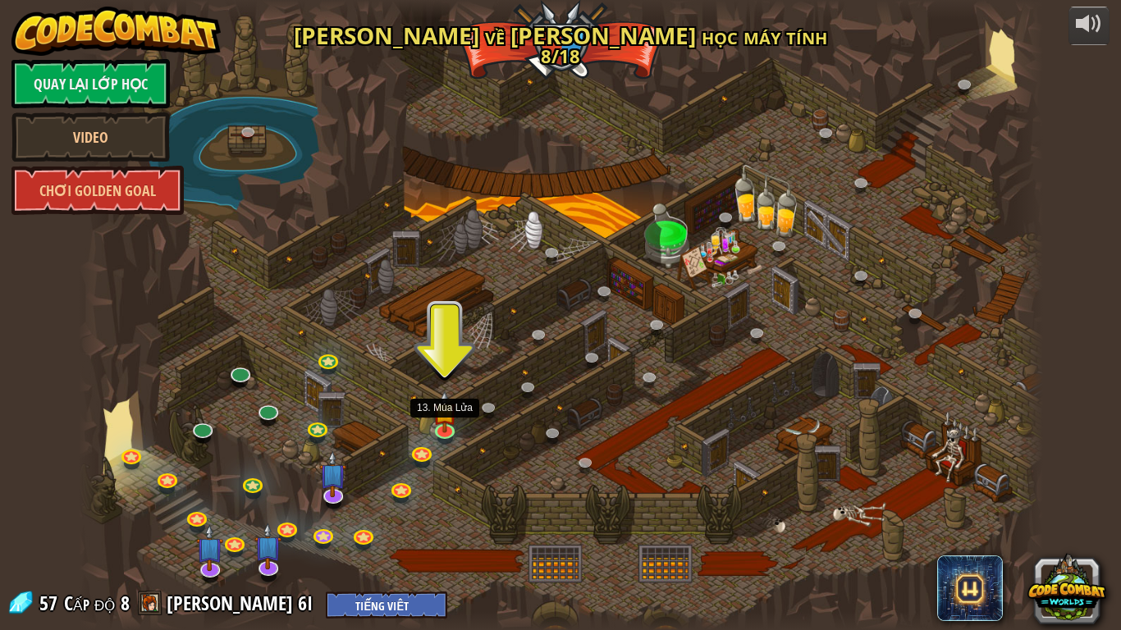
click at [445, 418] on img at bounding box center [444, 411] width 25 height 42
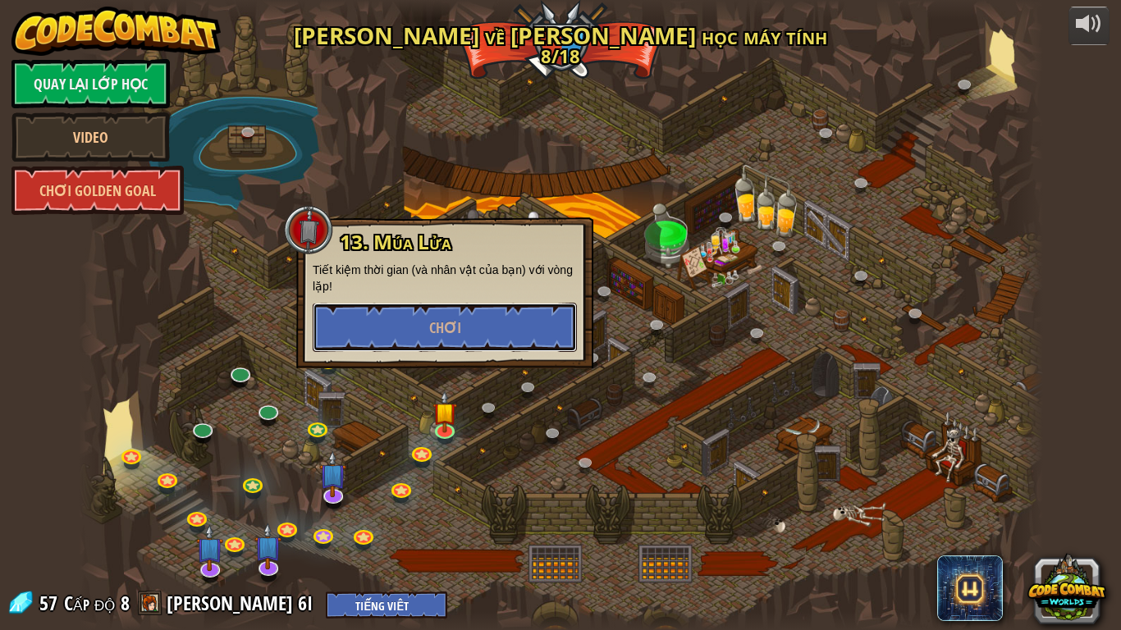
click at [377, 334] on button "Chơi" at bounding box center [445, 327] width 264 height 49
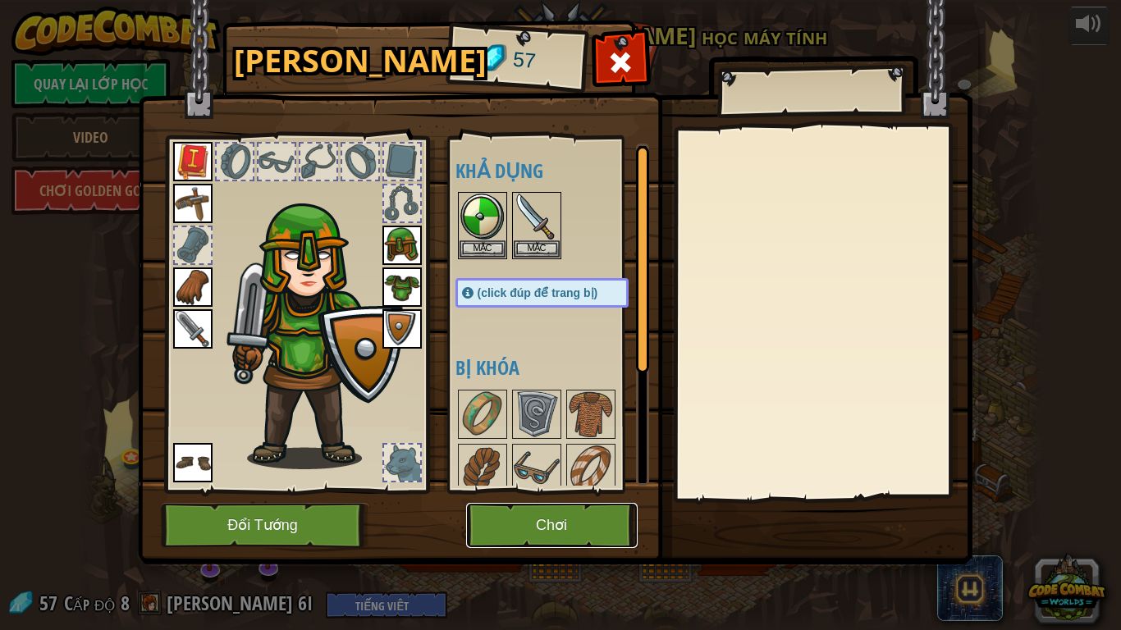
click at [502, 515] on button "Chơi" at bounding box center [551, 525] width 171 height 45
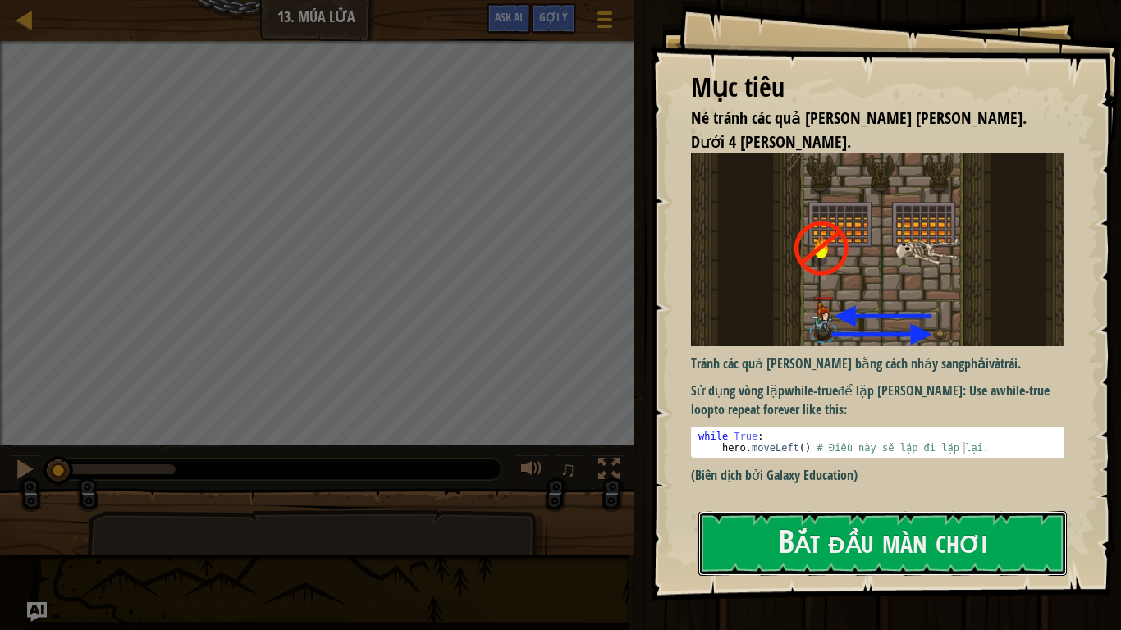
click at [927, 526] on button "Bắt đầu màn chơi" at bounding box center [882, 543] width 368 height 65
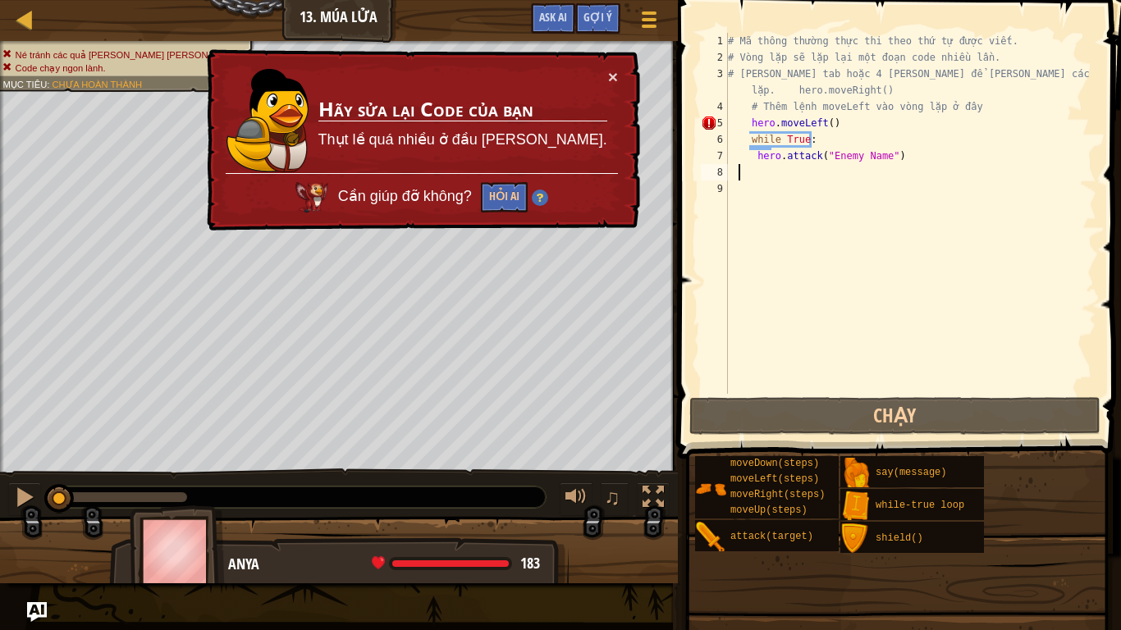
click at [741, 169] on div "# Mã thông [PERSON_NAME] [PERSON_NAME] thứ tự được viết. # [PERSON_NAME] lặp sẽ…" at bounding box center [910, 230] width 372 height 394
click at [885, 128] on div "# Mã thông [PERSON_NAME] [PERSON_NAME] thứ tự được viết. # [PERSON_NAME] lặp sẽ…" at bounding box center [910, 230] width 372 height 394
click at [743, 120] on div "# Mã thông [PERSON_NAME] [PERSON_NAME] thứ tự được viết. # [PERSON_NAME] lặp sẽ…" at bounding box center [910, 230] width 372 height 394
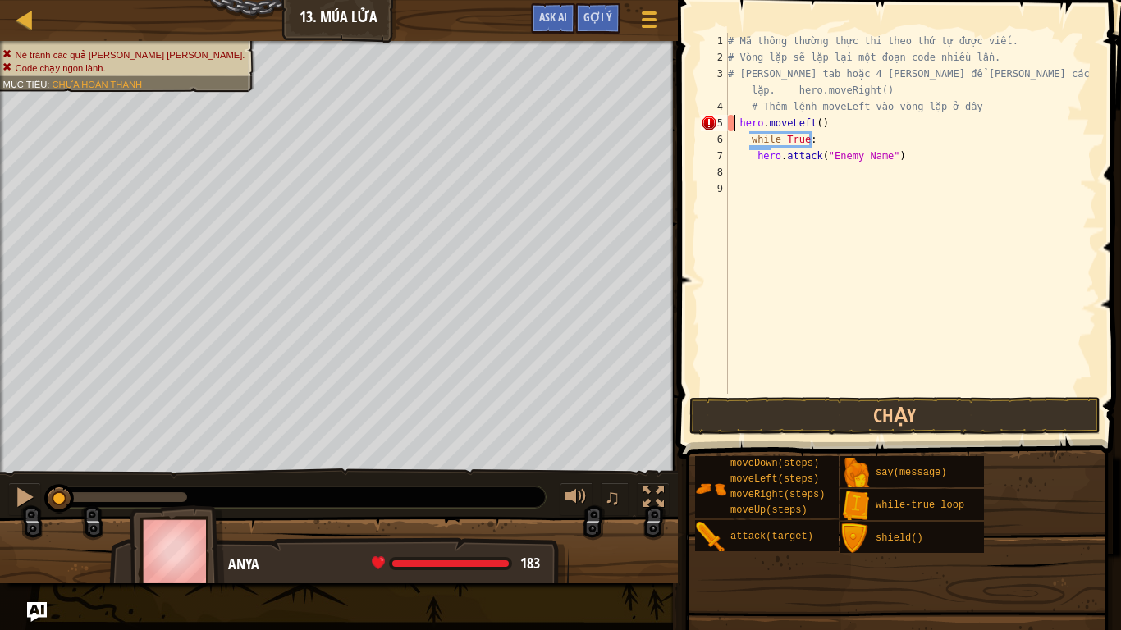
type textarea "hero.moveLeft()"
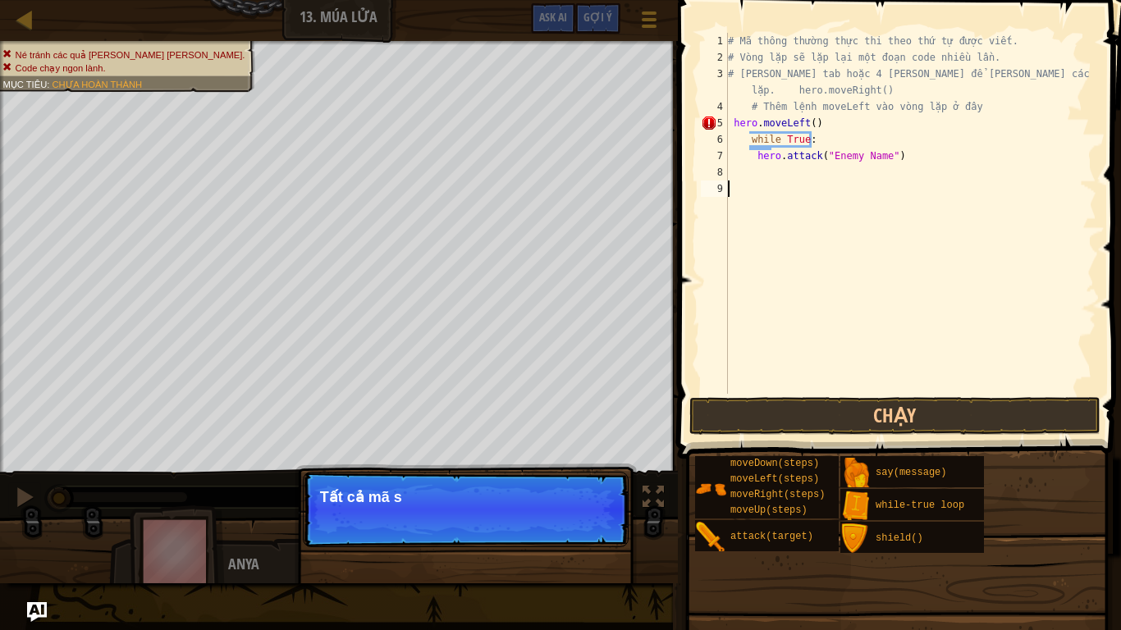
click at [788, 269] on div "# Mã thông [PERSON_NAME] [PERSON_NAME] thứ tự được viết. # [PERSON_NAME] lặp sẽ…" at bounding box center [910, 230] width 372 height 394
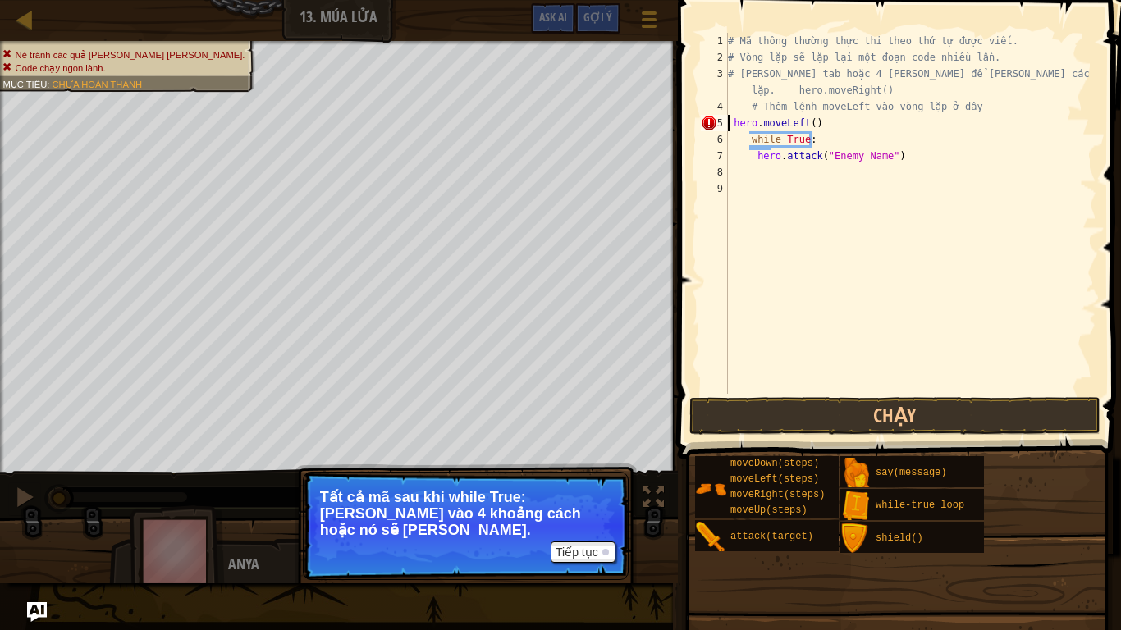
click at [728, 121] on div "# Mã thông [PERSON_NAME] [PERSON_NAME] thứ tự được viết. # [PERSON_NAME] lặp sẽ…" at bounding box center [910, 230] width 372 height 394
click at [747, 144] on div "# Mã thông [PERSON_NAME] [PERSON_NAME] thứ tự được viết. # [PERSON_NAME] lặp sẽ…" at bounding box center [910, 230] width 372 height 394
type textarea "while True:"
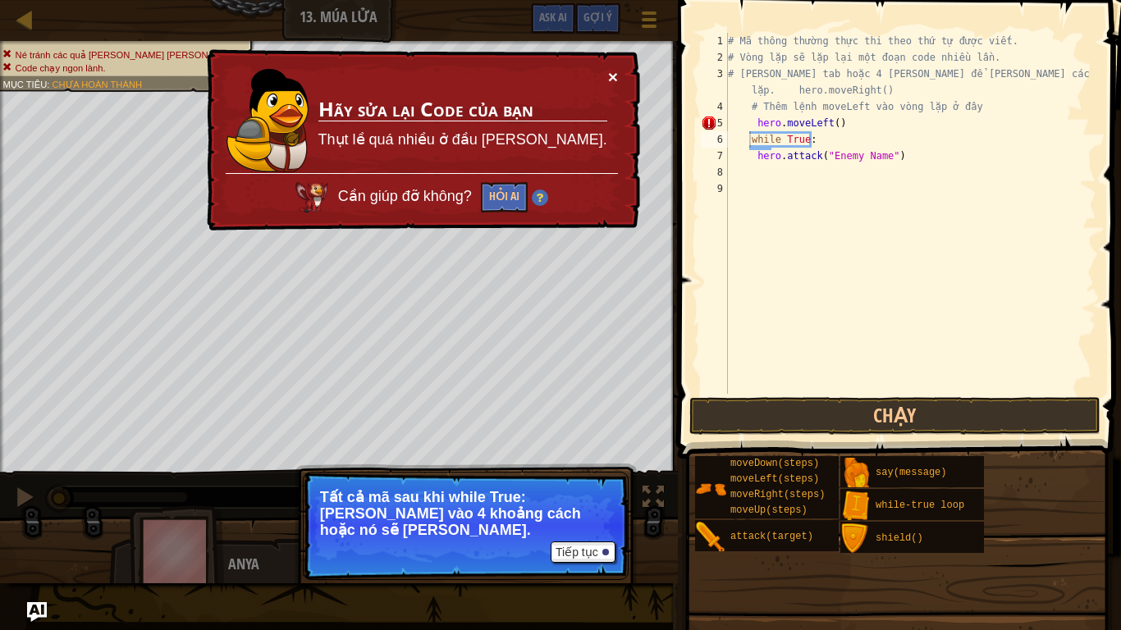
click at [613, 79] on button "×" at bounding box center [613, 76] width 10 height 17
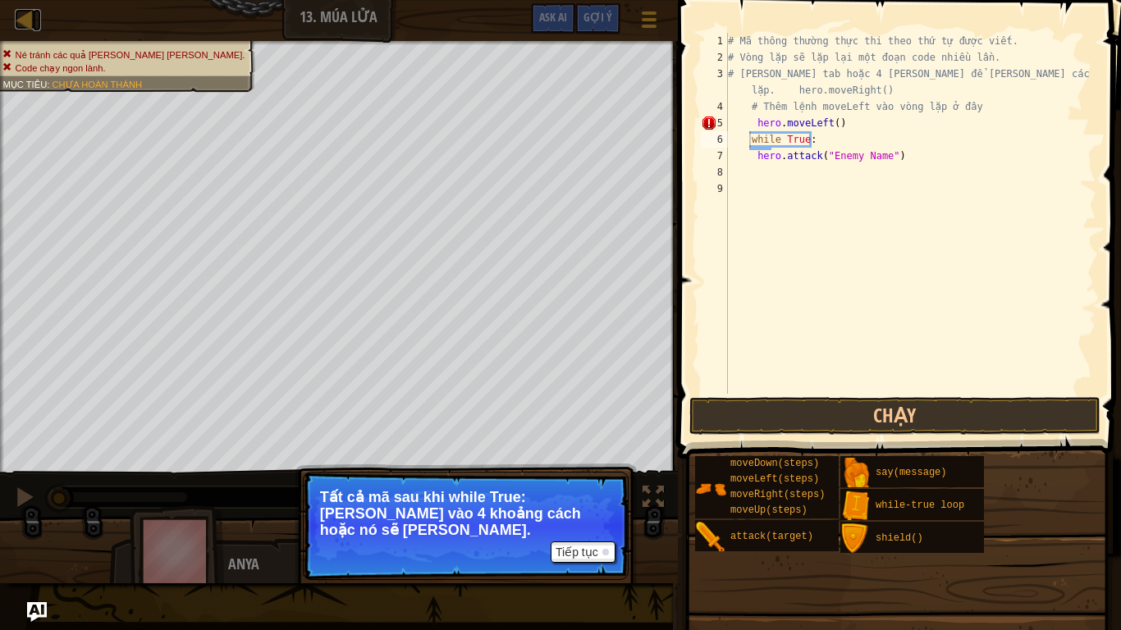
click at [29, 25] on div at bounding box center [25, 19] width 21 height 21
select select "vi"
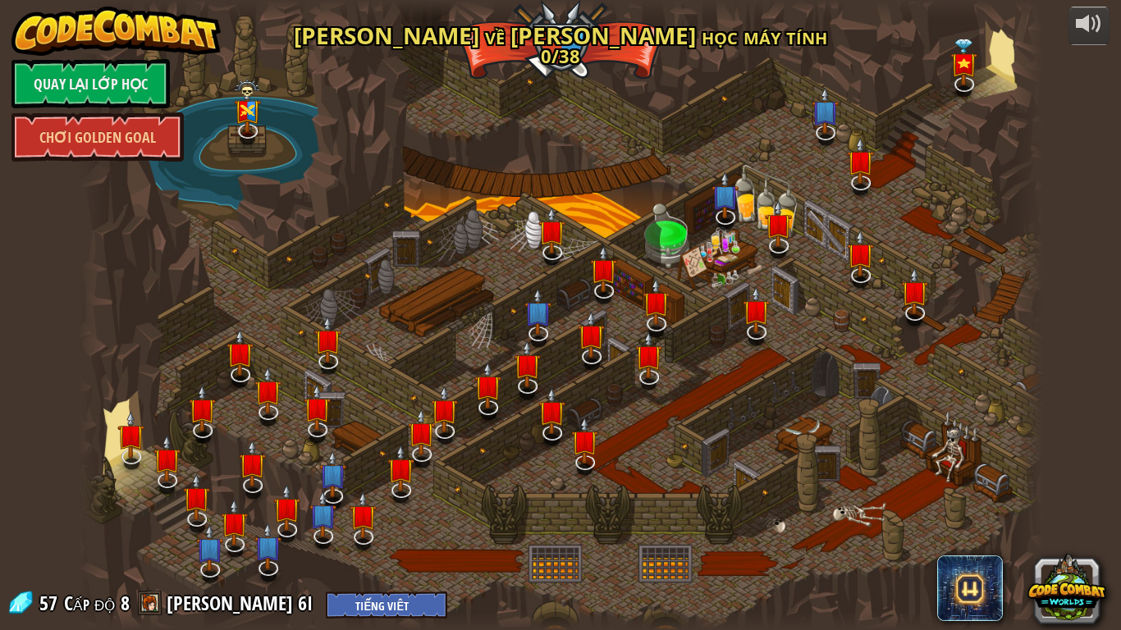
select select "vi"
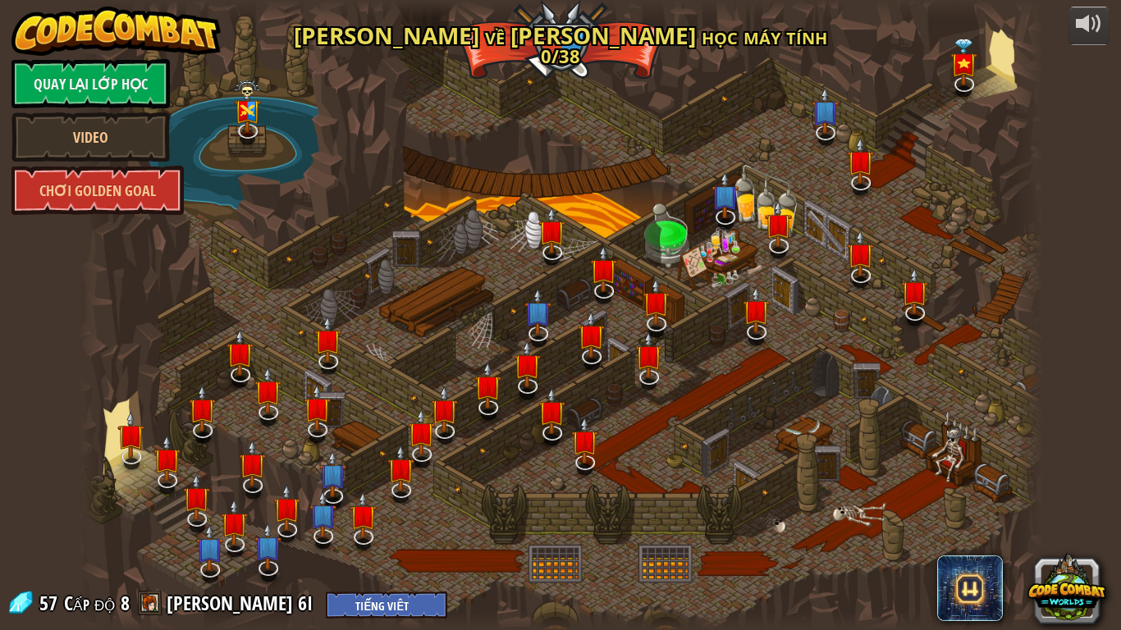
select select "vi"
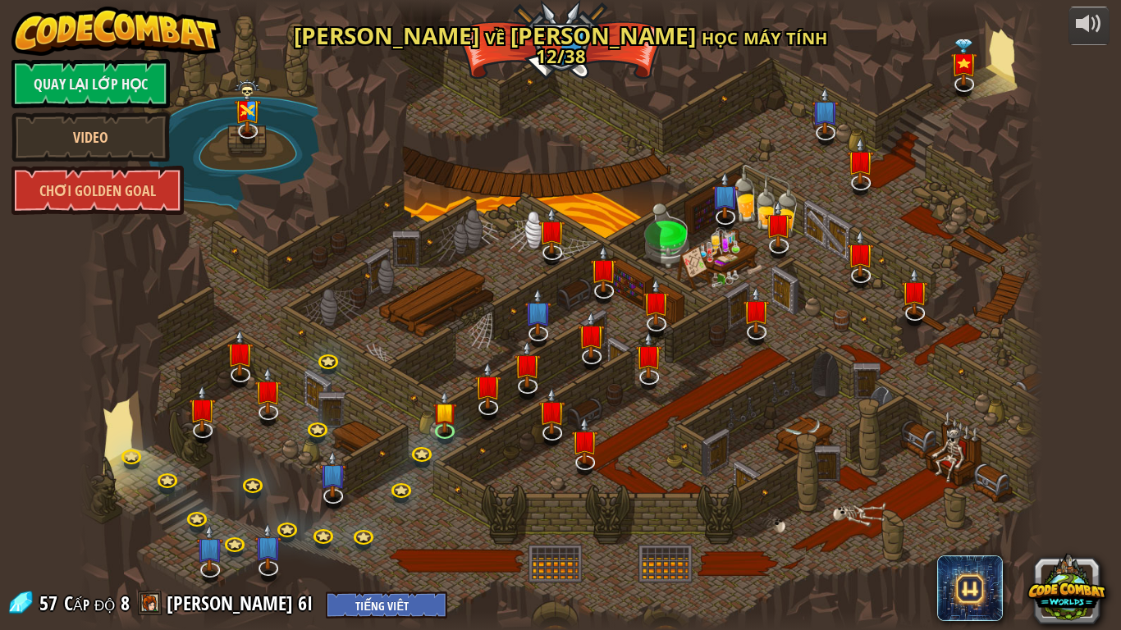
select select "vi"
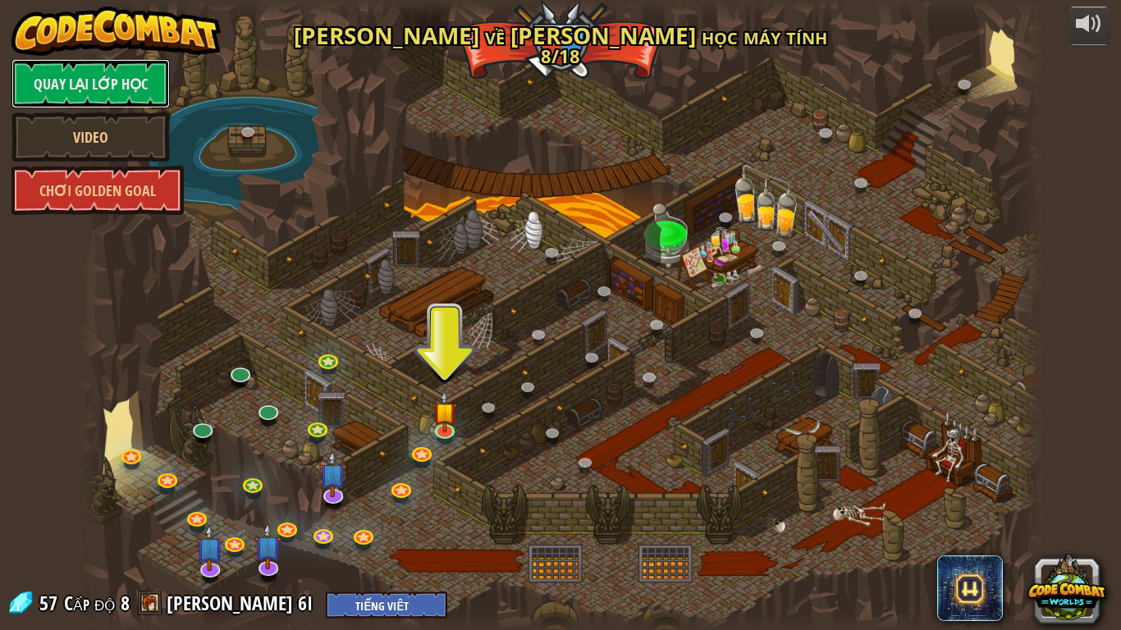
click at [109, 72] on link "Quay lại Lớp Học" at bounding box center [90, 83] width 158 height 49
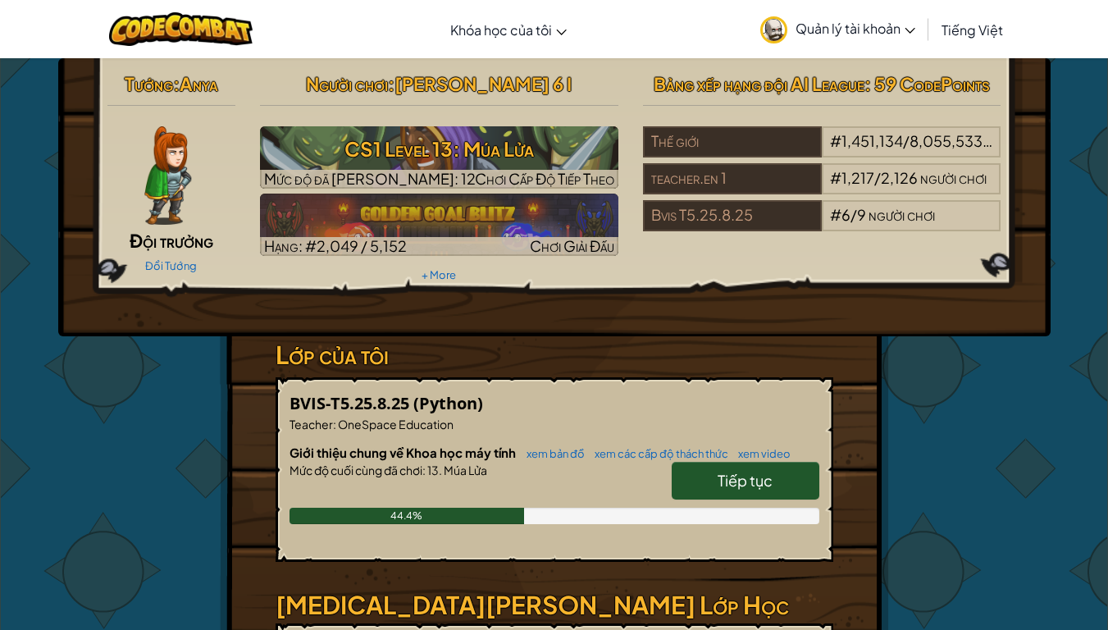
drag, startPoint x: 144, startPoint y: 7, endPoint x: 144, endPoint y: 27, distance: 20.5
click at [144, 27] on div at bounding box center [181, 29] width 168 height 58
click at [144, 27] on img at bounding box center [181, 29] width 144 height 34
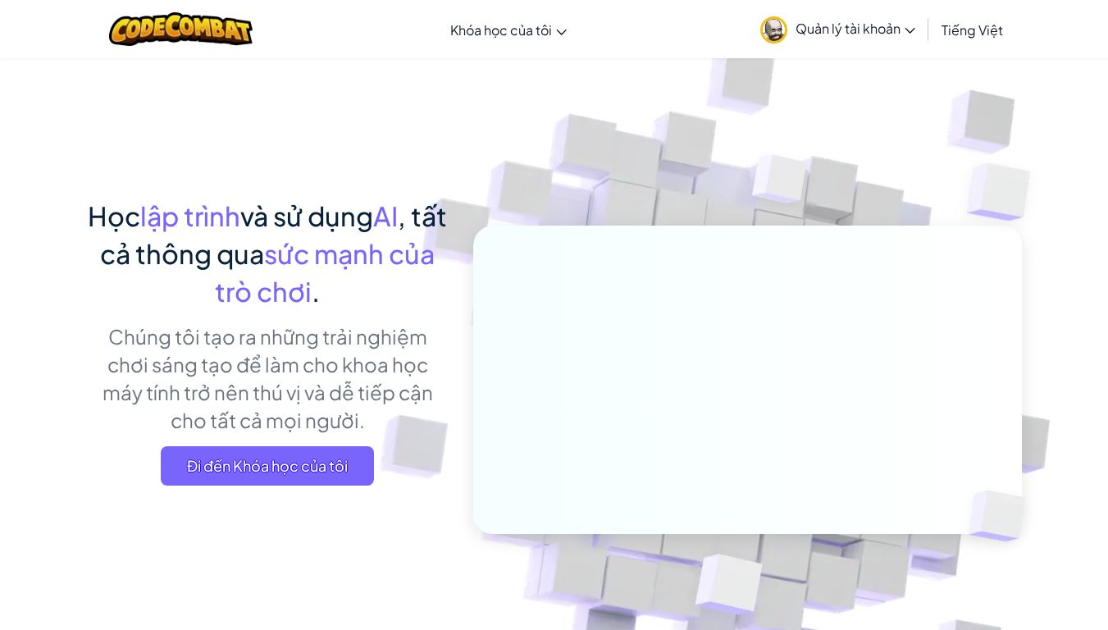
click at [897, 33] on span "Quản lý tài khoản" at bounding box center [856, 28] width 120 height 17
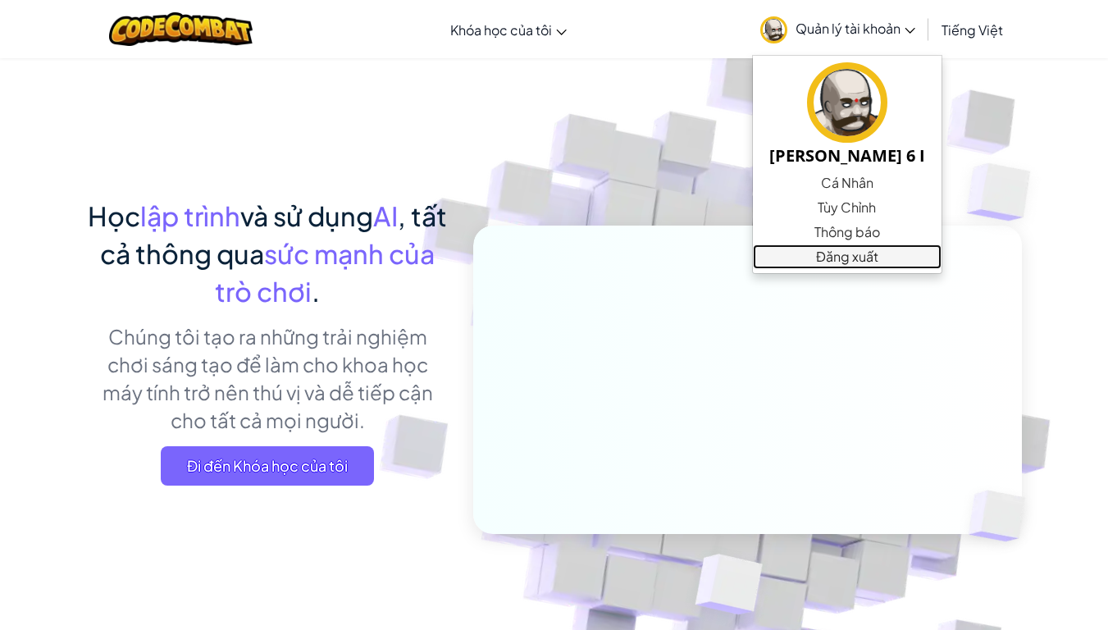
click at [814, 263] on link "Đăng xuất" at bounding box center [847, 256] width 189 height 25
